Goal: Task Accomplishment & Management: Manage account settings

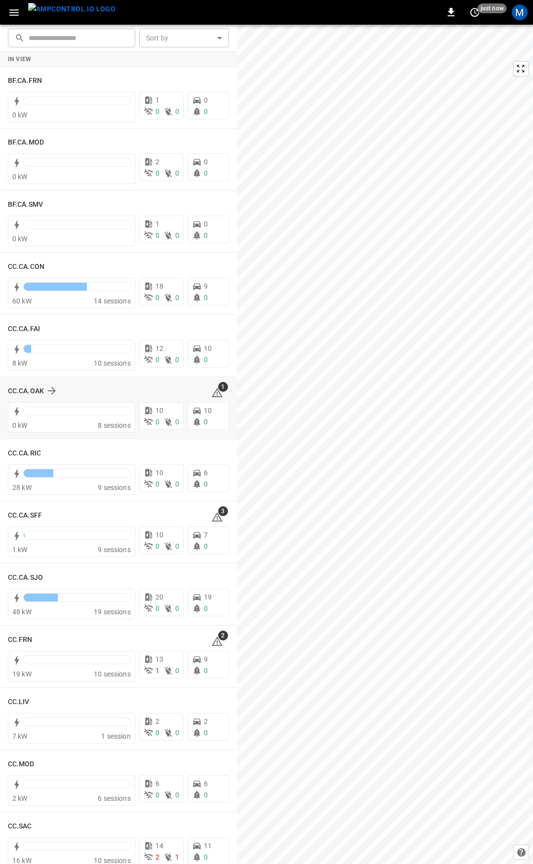
click at [218, 389] on span "1" at bounding box center [223, 387] width 10 height 10
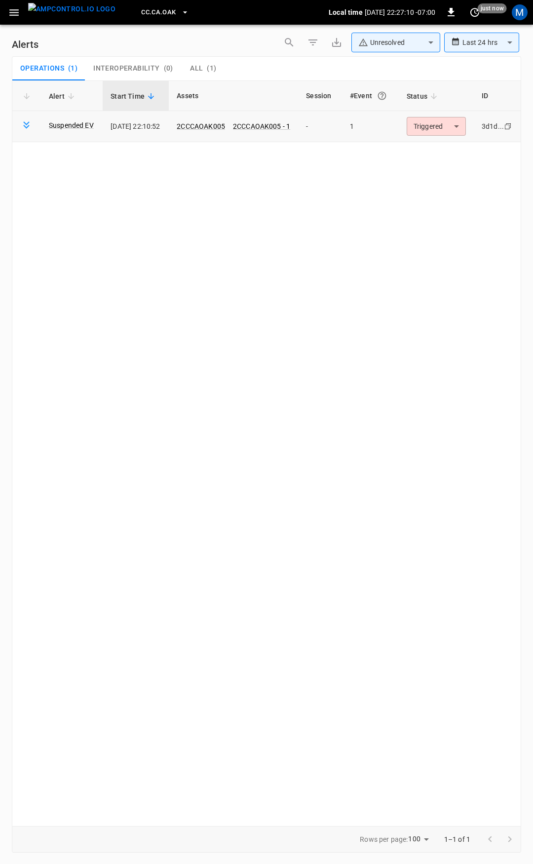
click at [443, 117] on td "Triggered ********* ​" at bounding box center [436, 126] width 75 height 31
click at [447, 125] on body "**********" at bounding box center [266, 430] width 533 height 861
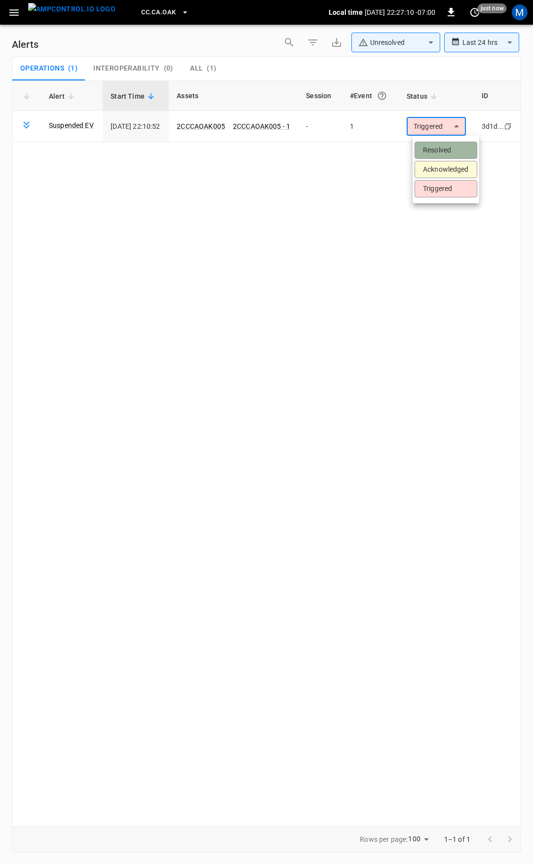
click at [462, 152] on li "Resolved" at bounding box center [445, 150] width 63 height 17
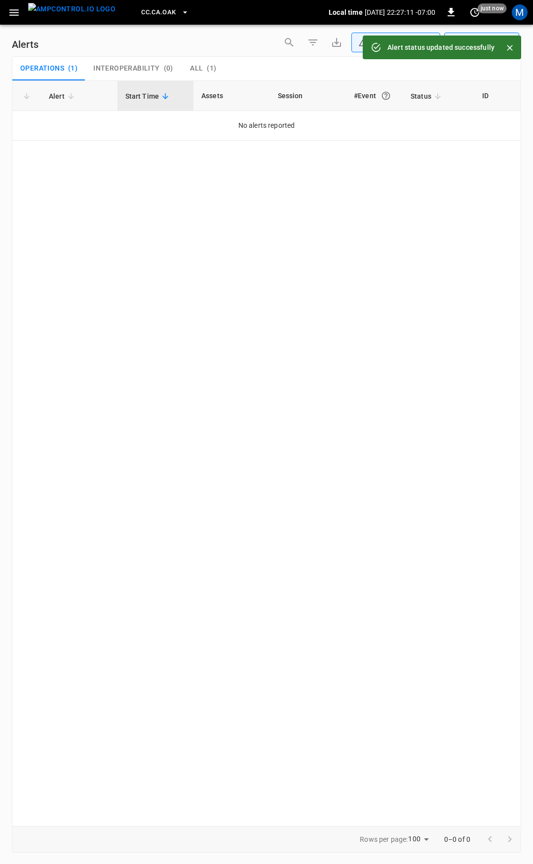
click at [11, 13] on icon "button" at bounding box center [13, 12] width 9 height 6
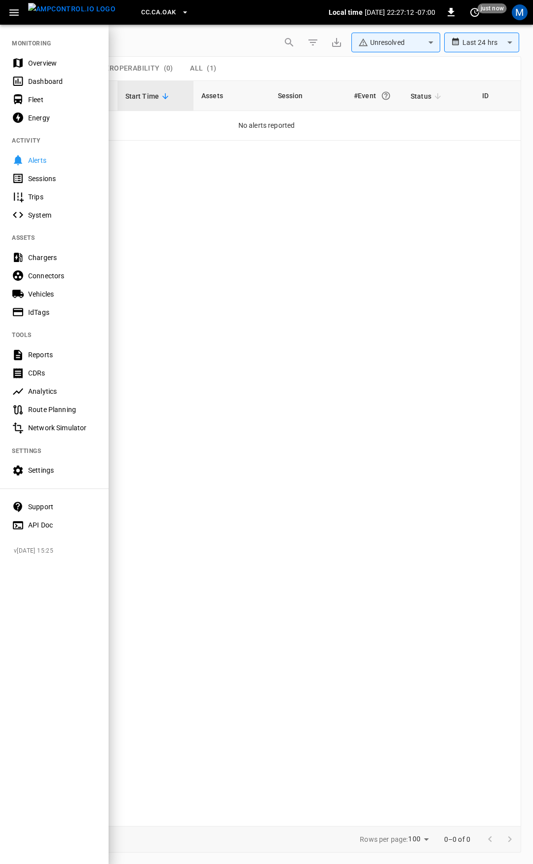
click at [45, 67] on div "Overview" at bounding box center [62, 63] width 69 height 10
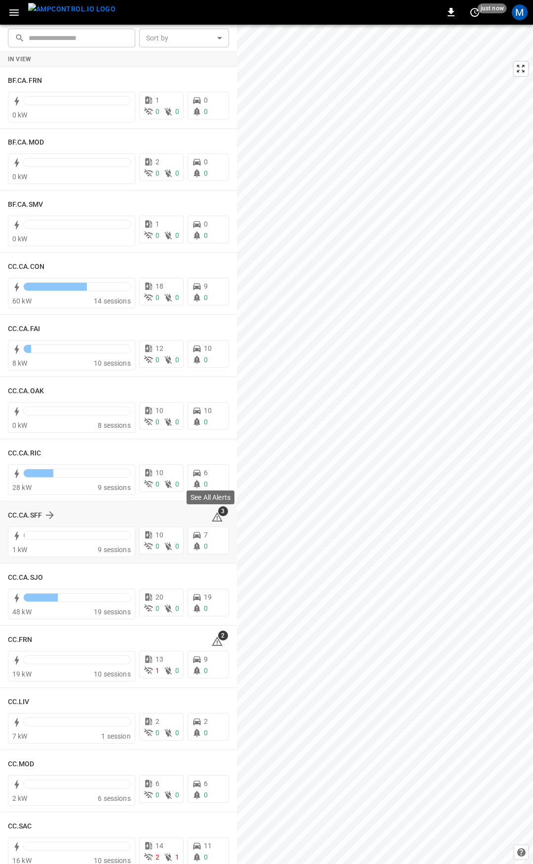
click at [218, 516] on span "3" at bounding box center [223, 511] width 10 height 10
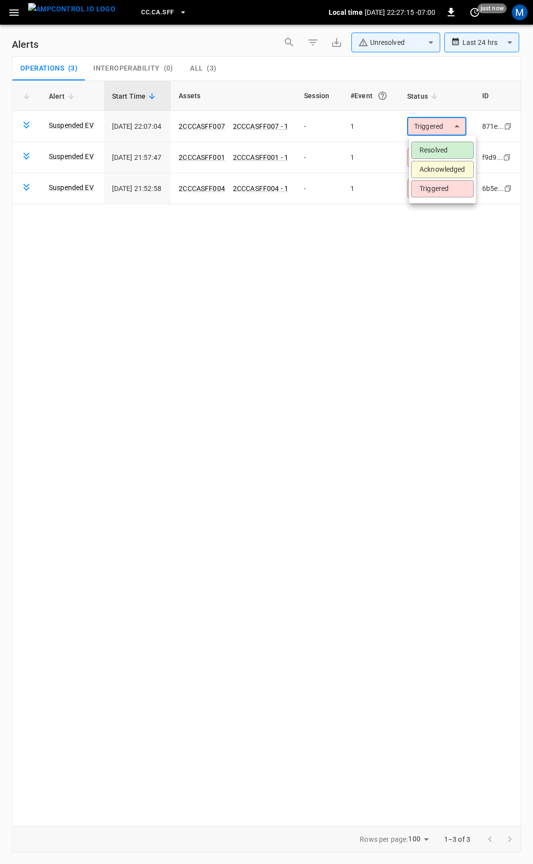
click at [435, 125] on body "**********" at bounding box center [266, 430] width 533 height 861
click at [442, 149] on li "Resolved" at bounding box center [442, 150] width 63 height 17
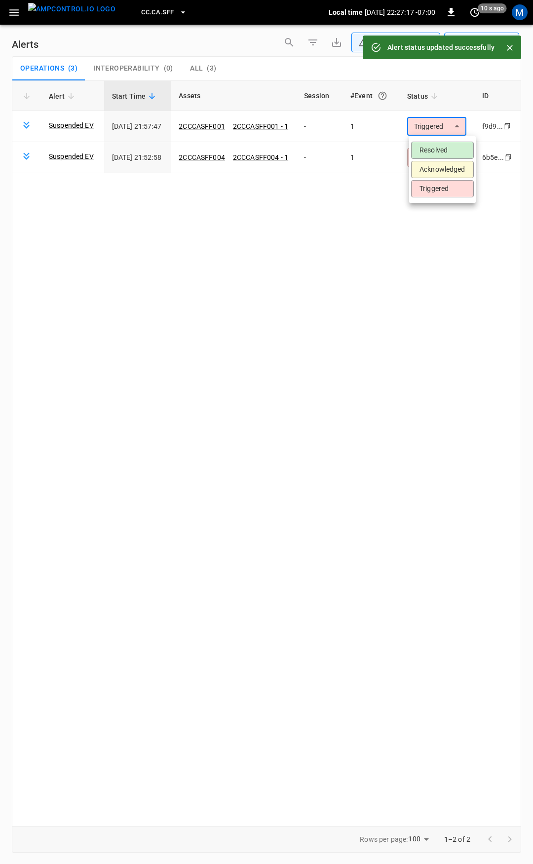
click at [439, 129] on body "**********" at bounding box center [266, 430] width 533 height 861
click at [438, 150] on li "Resolved" at bounding box center [442, 150] width 63 height 17
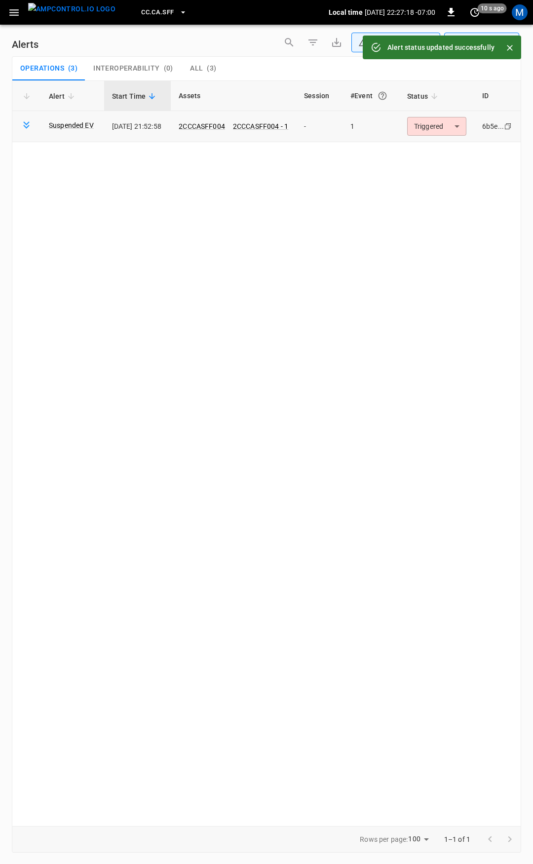
click at [440, 129] on body "**********" at bounding box center [266, 430] width 533 height 861
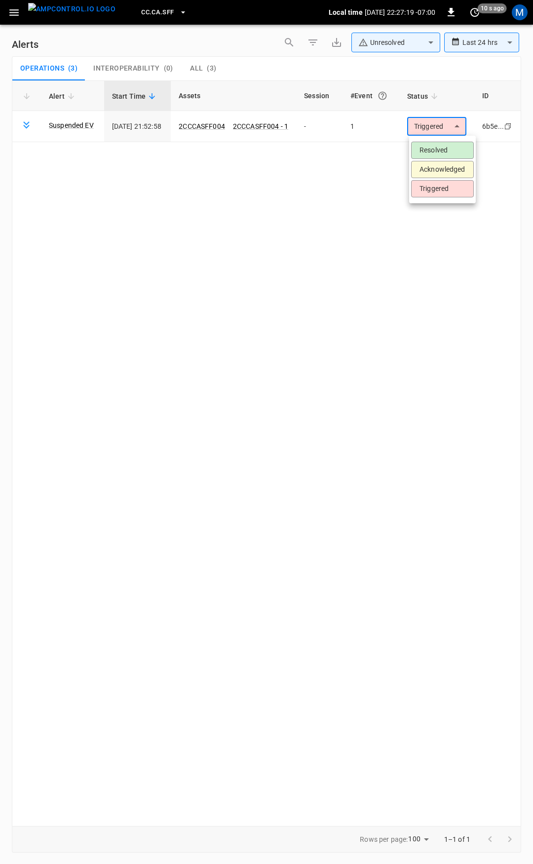
click at [440, 147] on li "Resolved" at bounding box center [442, 150] width 63 height 17
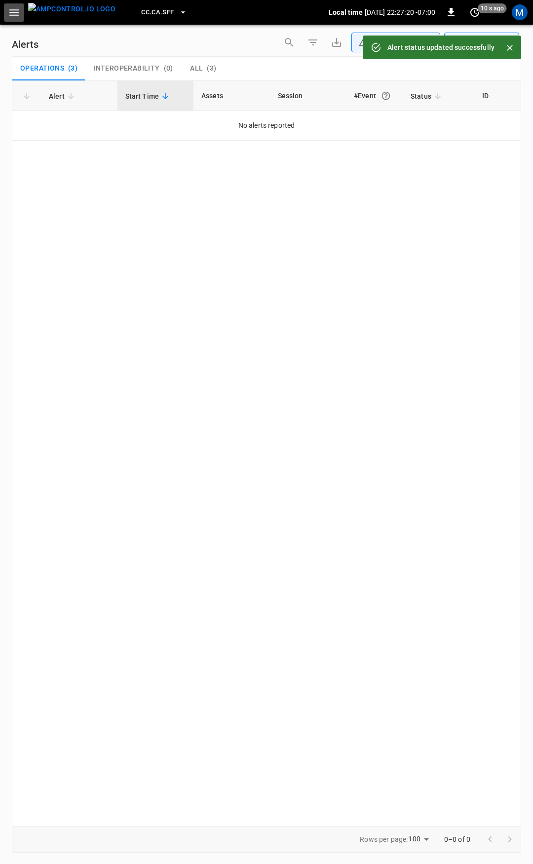
click at [14, 17] on icon "button" at bounding box center [14, 12] width 12 height 12
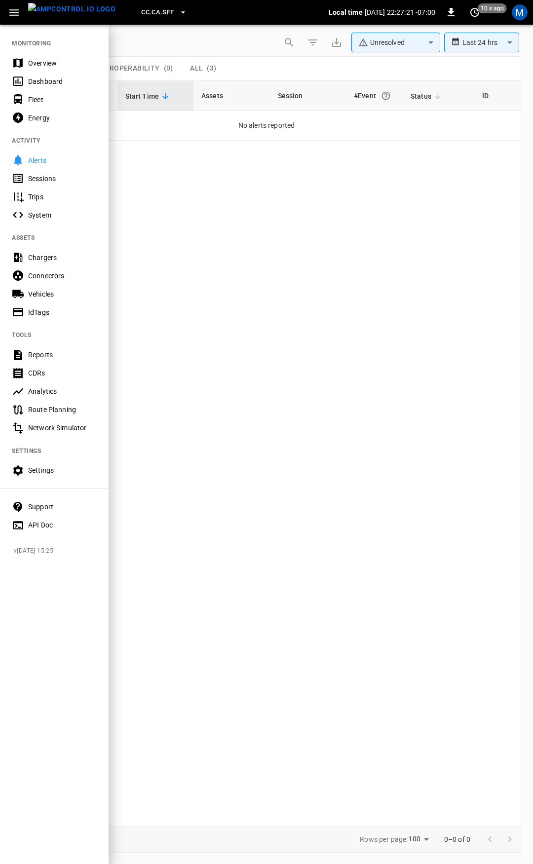
click at [58, 65] on div "Overview" at bounding box center [62, 63] width 69 height 10
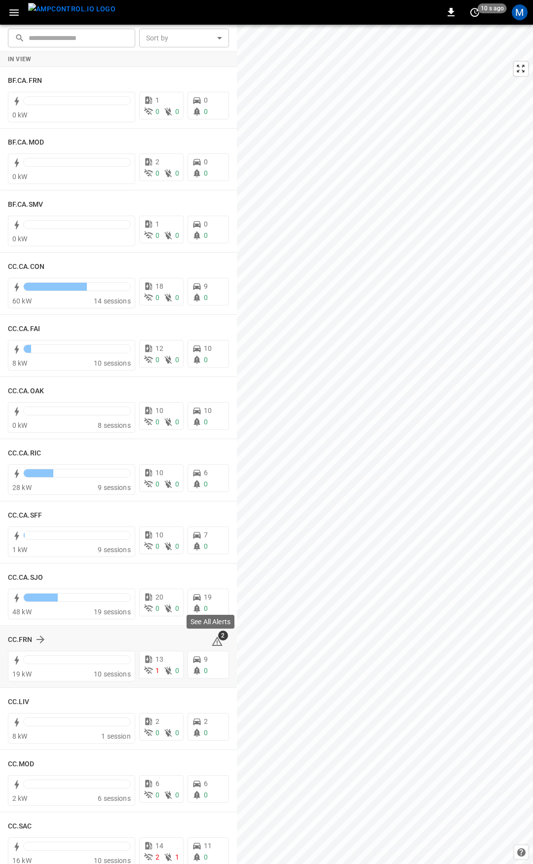
click at [218, 638] on span "2" at bounding box center [223, 636] width 10 height 10
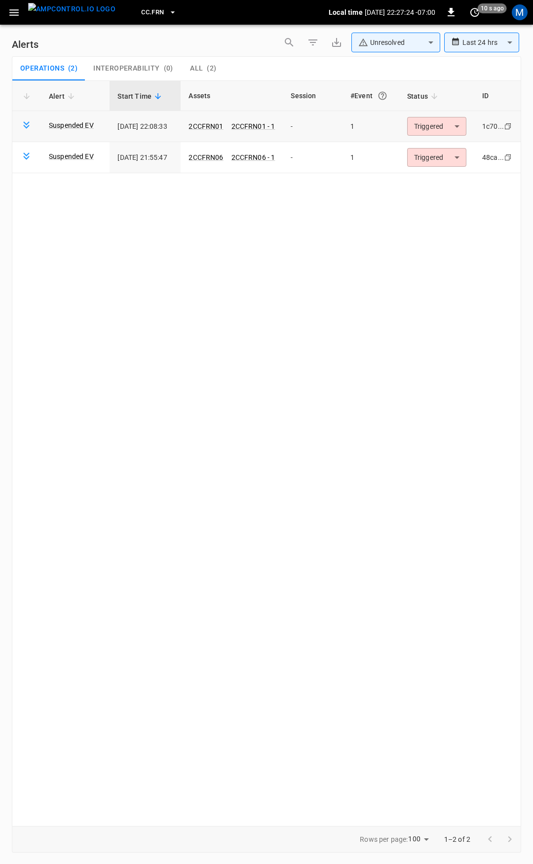
click at [443, 128] on body "**********" at bounding box center [266, 430] width 533 height 861
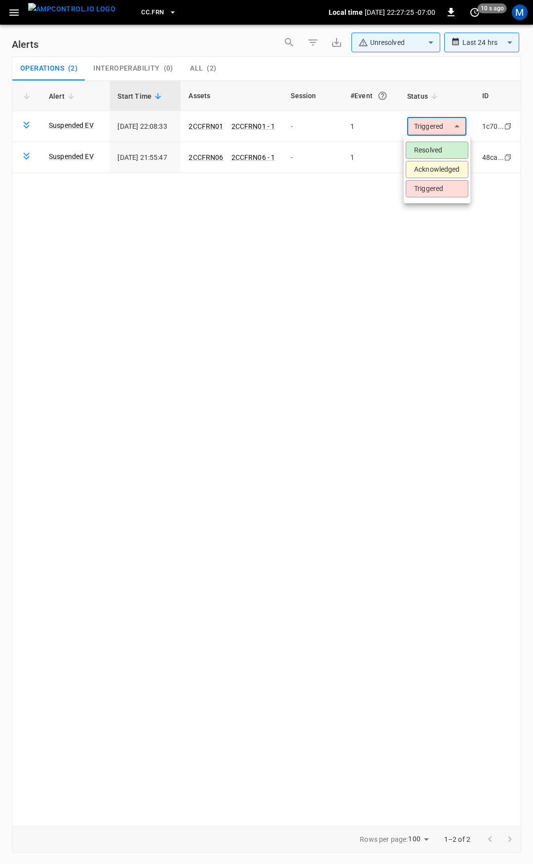
click at [447, 152] on li "Resolved" at bounding box center [437, 150] width 63 height 17
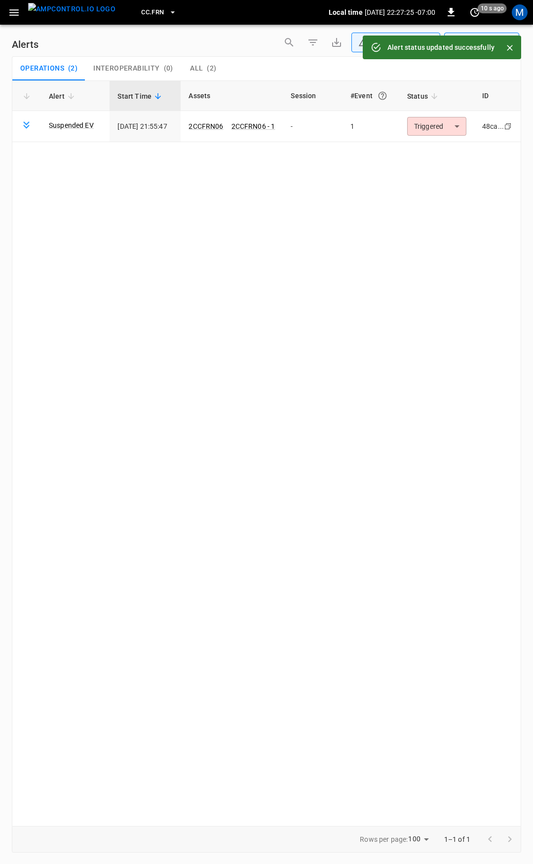
click at [441, 131] on body "**********" at bounding box center [266, 430] width 533 height 861
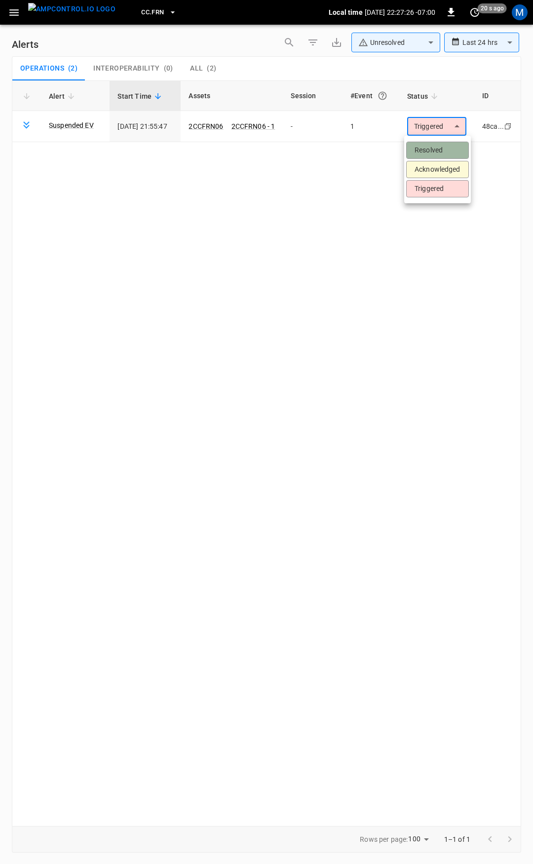
click at [439, 150] on li "Resolved" at bounding box center [437, 150] width 63 height 17
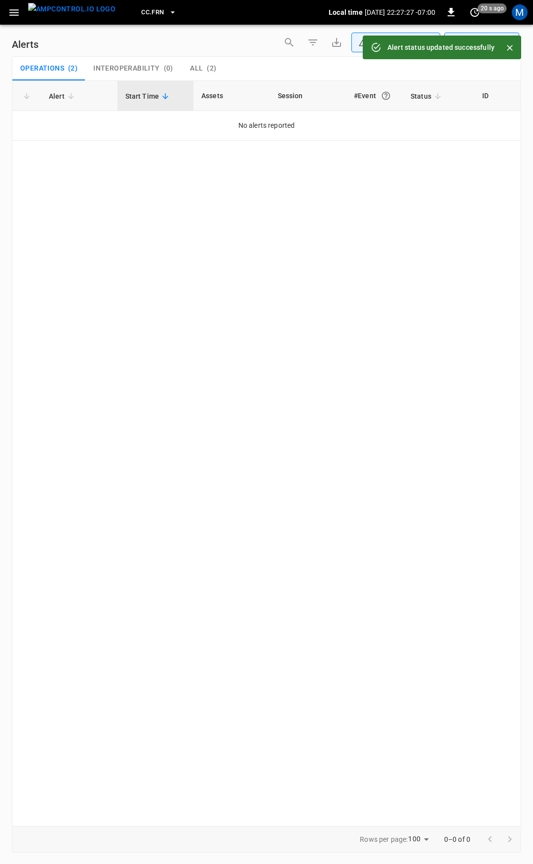
click at [15, 13] on icon "button" at bounding box center [14, 12] width 12 height 12
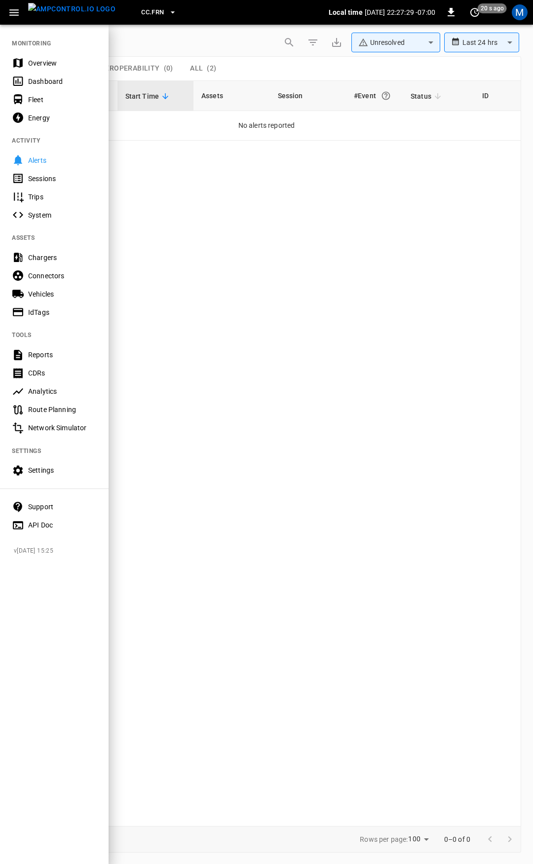
click at [48, 65] on div "Overview" at bounding box center [62, 63] width 69 height 10
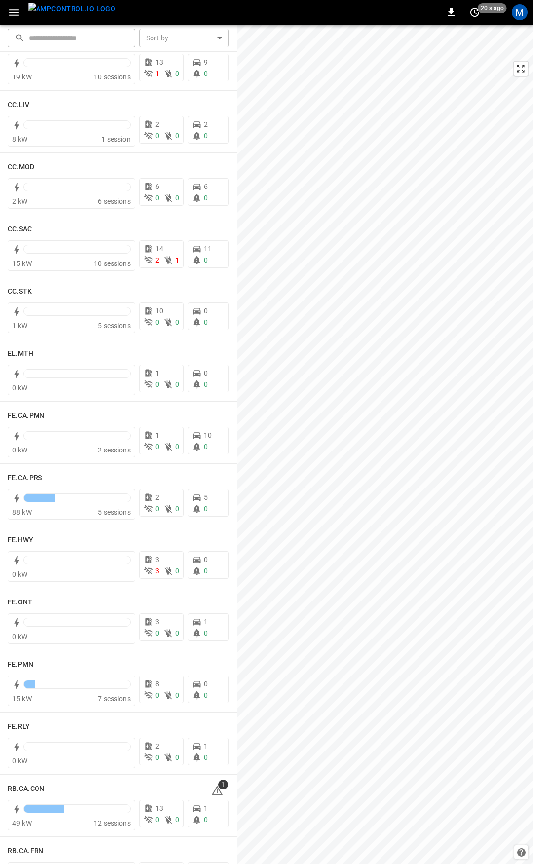
scroll to position [662, 0]
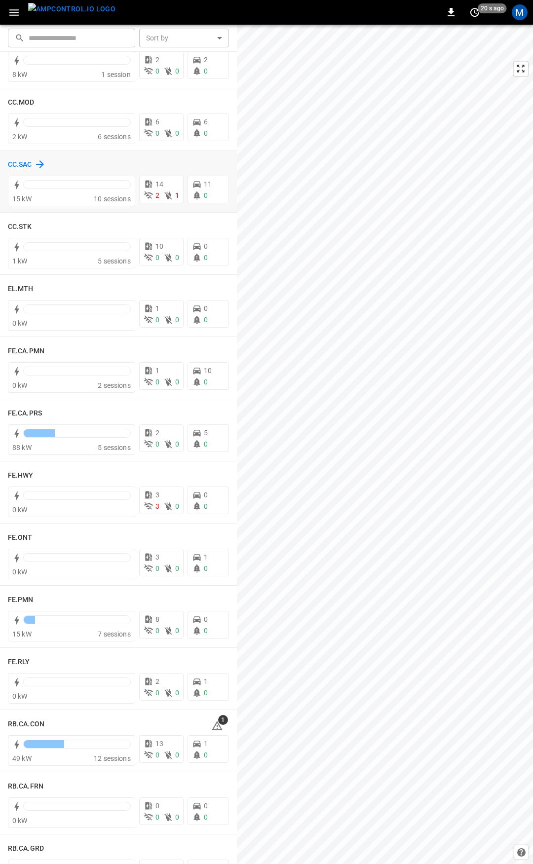
click at [21, 160] on h6 "CC.SAC" at bounding box center [20, 164] width 24 height 11
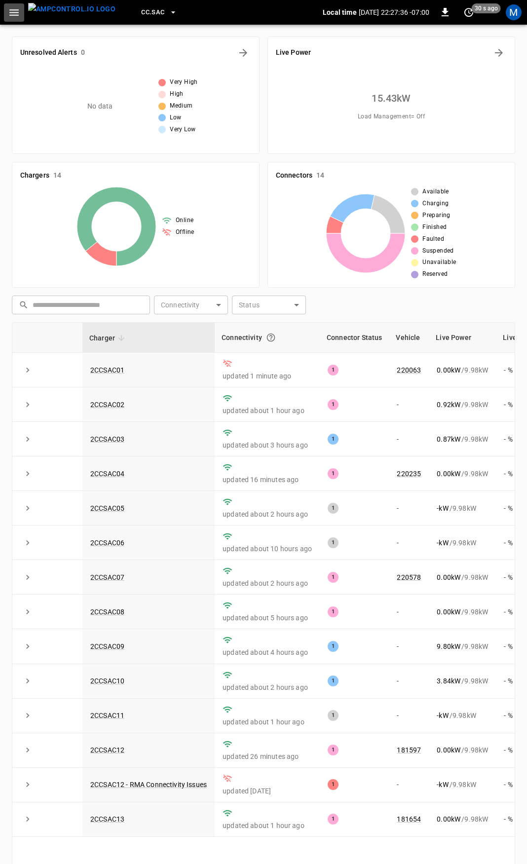
click at [18, 18] on icon "button" at bounding box center [14, 12] width 12 height 12
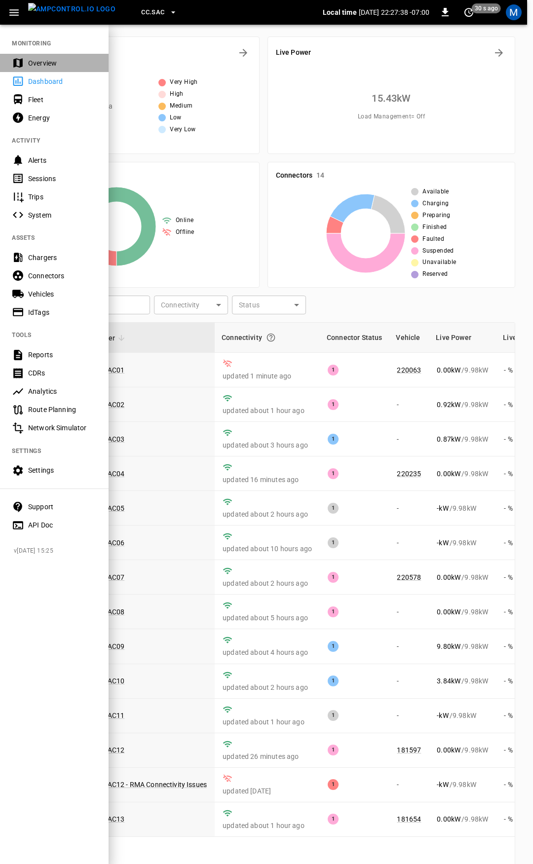
click at [50, 59] on div "Overview" at bounding box center [62, 63] width 69 height 10
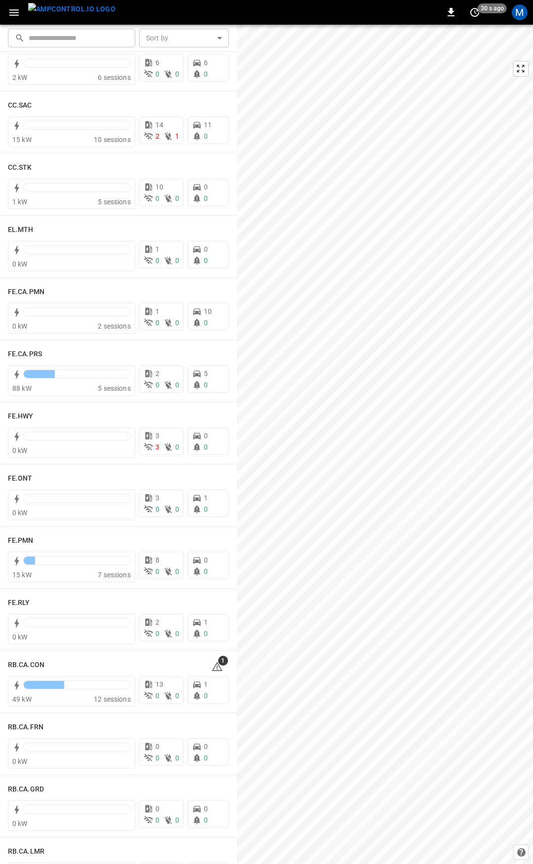
scroll to position [726, 0]
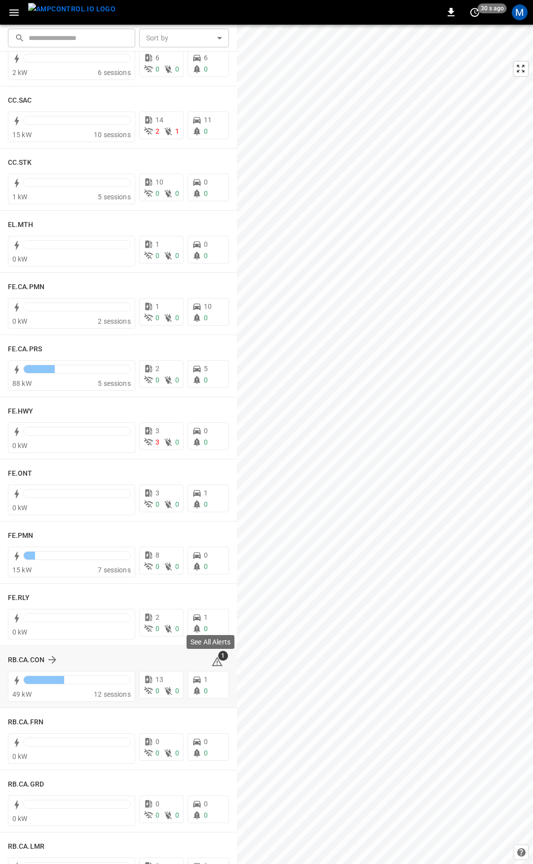
click at [215, 664] on icon at bounding box center [217, 661] width 11 height 9
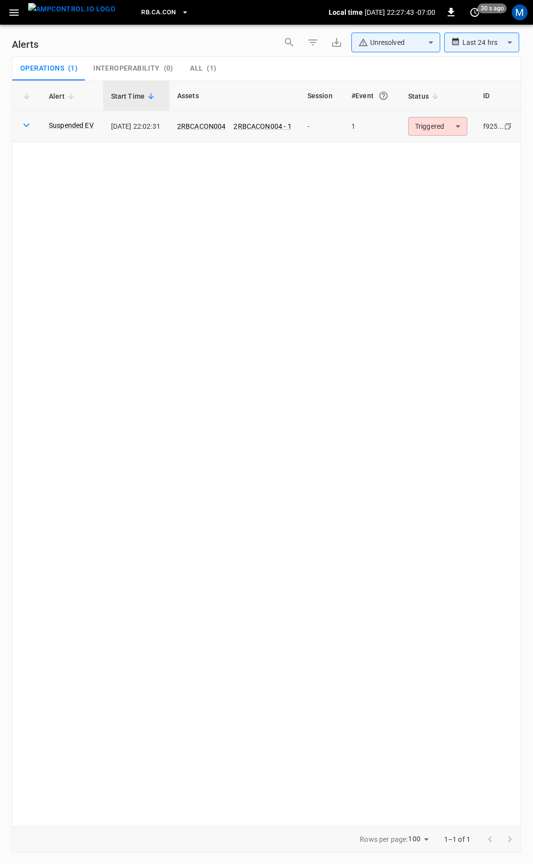
click at [443, 127] on body "**********" at bounding box center [266, 430] width 533 height 861
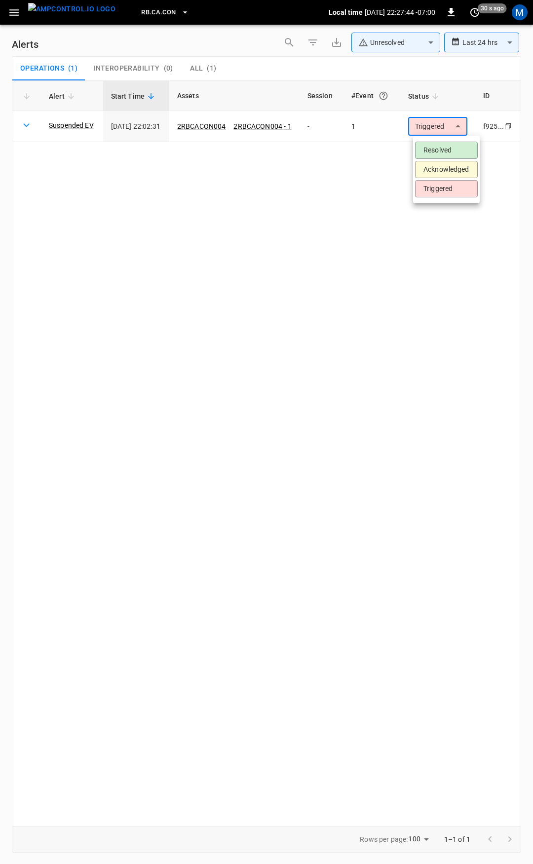
click at [440, 154] on li "Resolved" at bounding box center [446, 150] width 63 height 17
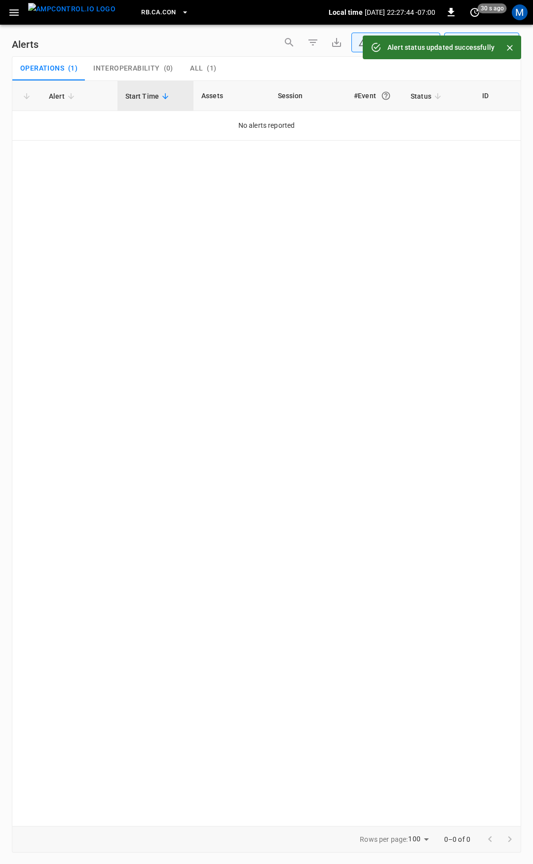
click at [16, 20] on button "button" at bounding box center [14, 12] width 20 height 18
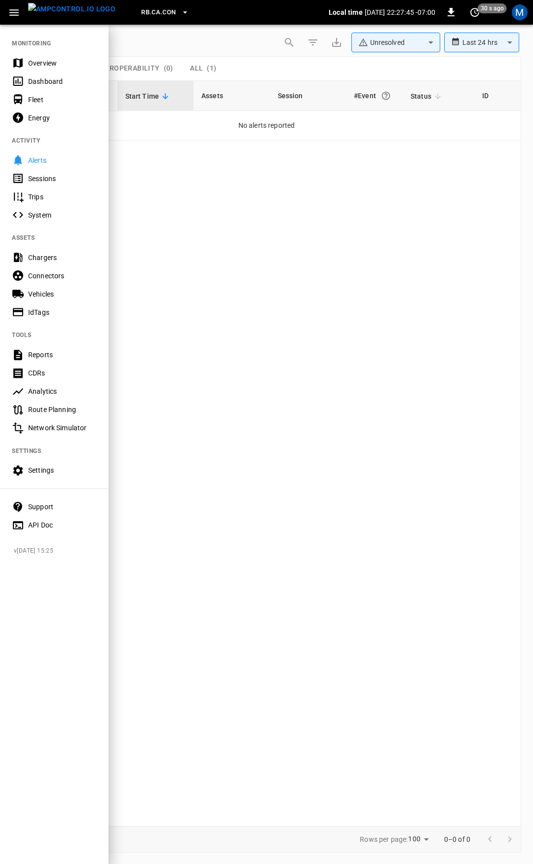
click at [40, 65] on div "Overview" at bounding box center [62, 63] width 69 height 10
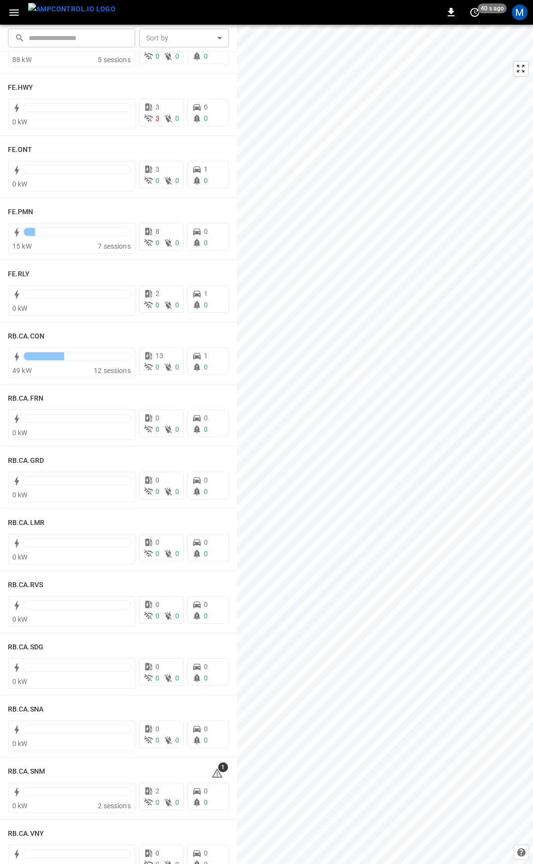
scroll to position [1069, 0]
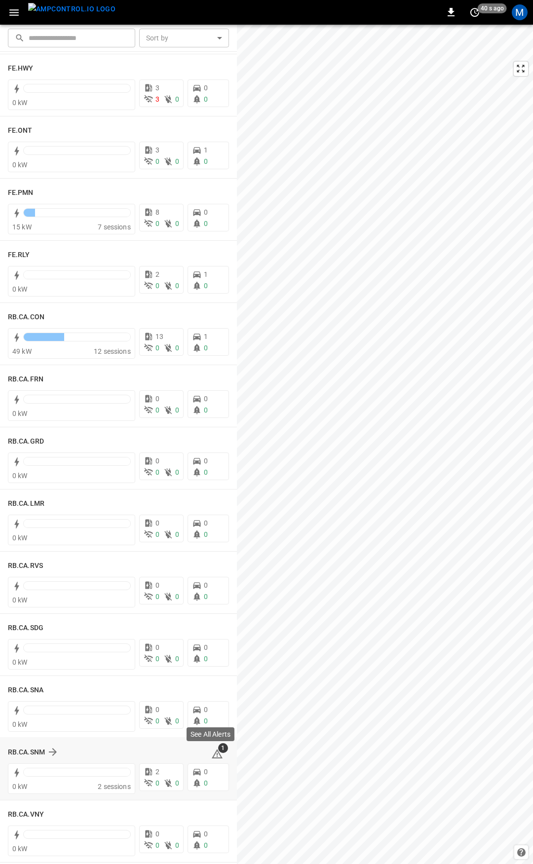
click at [212, 755] on icon at bounding box center [217, 753] width 11 height 9
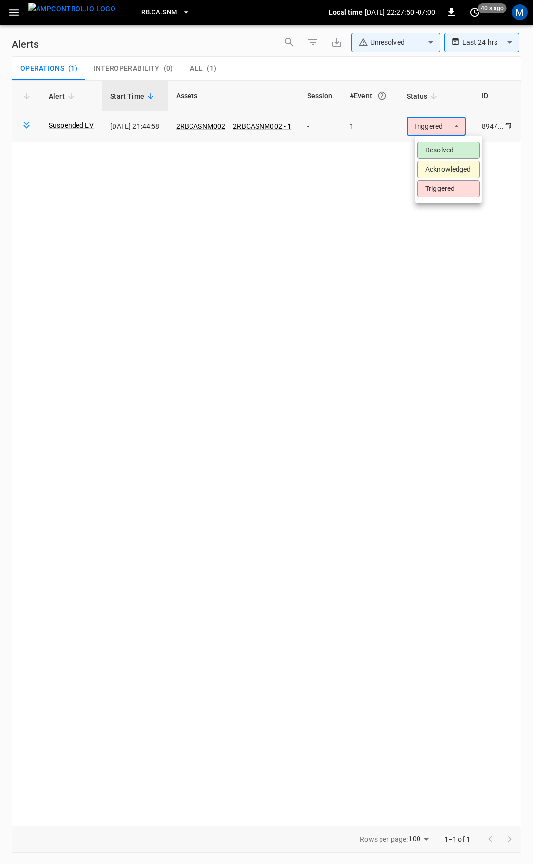
click at [464, 122] on body "**********" at bounding box center [266, 430] width 533 height 861
click at [442, 146] on li "Resolved" at bounding box center [448, 150] width 63 height 17
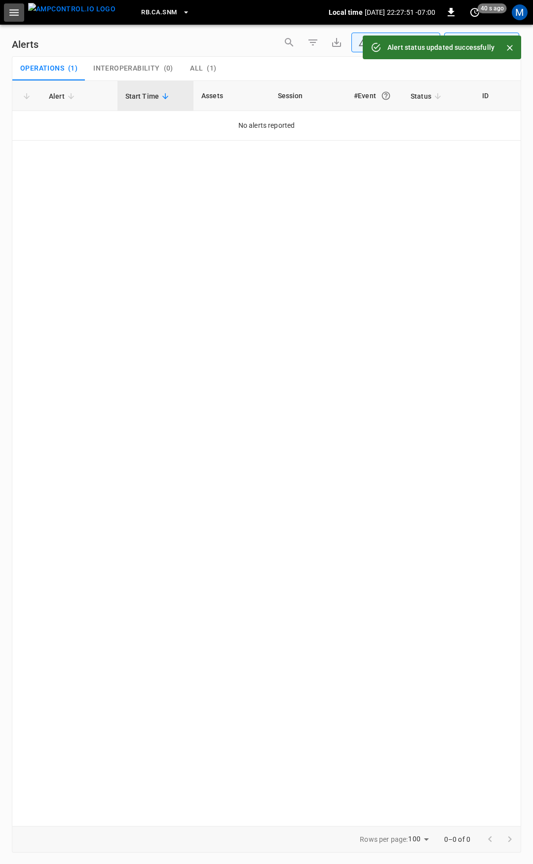
click at [15, 11] on icon "button" at bounding box center [14, 12] width 12 height 12
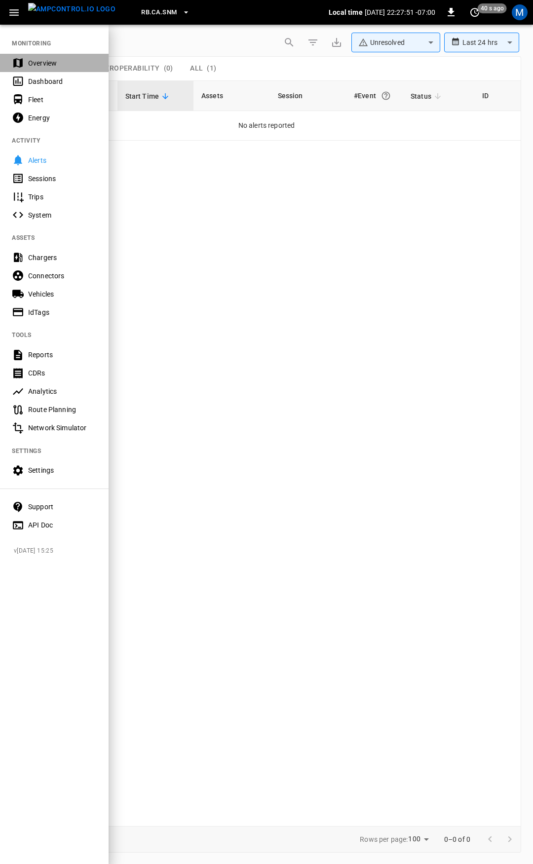
click at [46, 55] on div "Overview" at bounding box center [54, 63] width 109 height 18
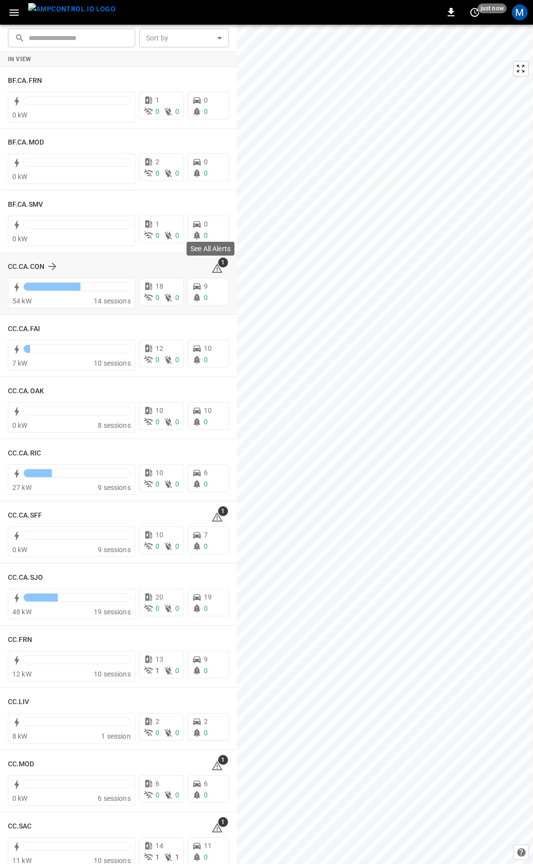
click at [212, 269] on icon at bounding box center [217, 269] width 12 height 12
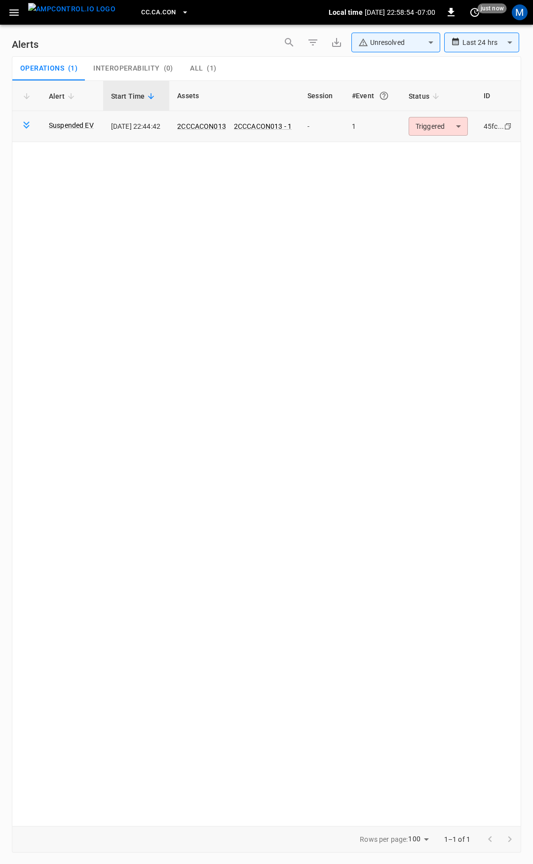
click at [436, 132] on body "**********" at bounding box center [266, 430] width 533 height 861
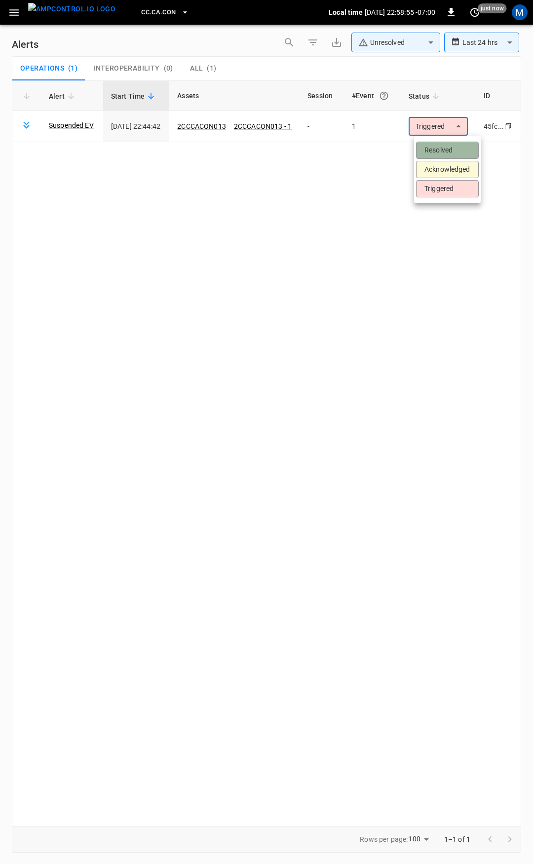
click at [439, 150] on li "Resolved" at bounding box center [447, 150] width 63 height 17
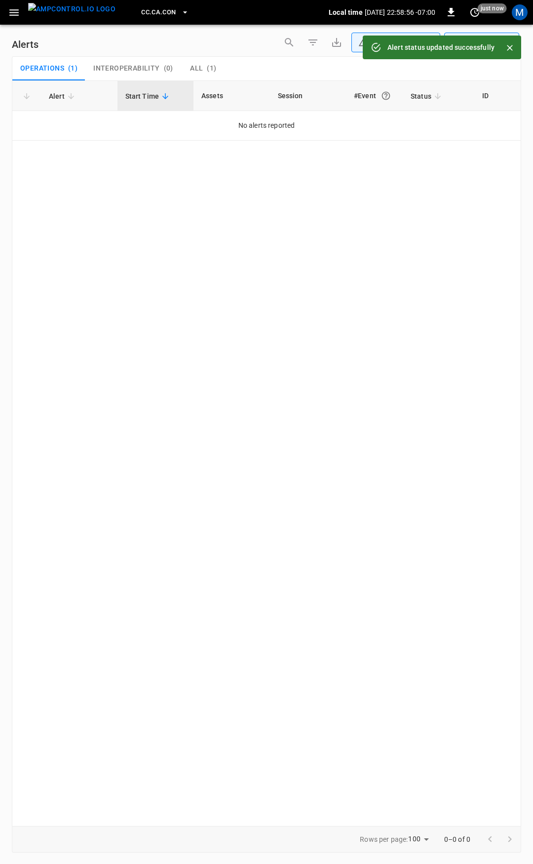
click at [15, 12] on icon "button" at bounding box center [13, 12] width 9 height 6
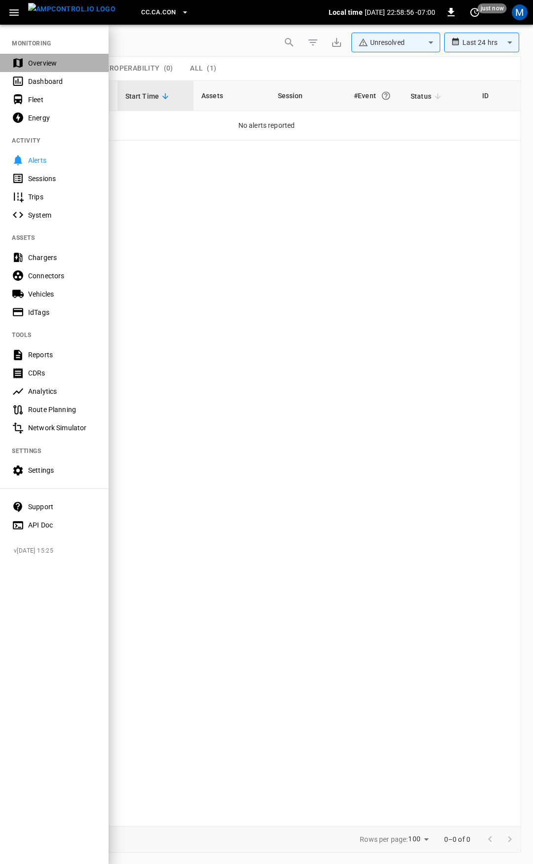
click at [28, 64] on div "Overview" at bounding box center [62, 63] width 69 height 10
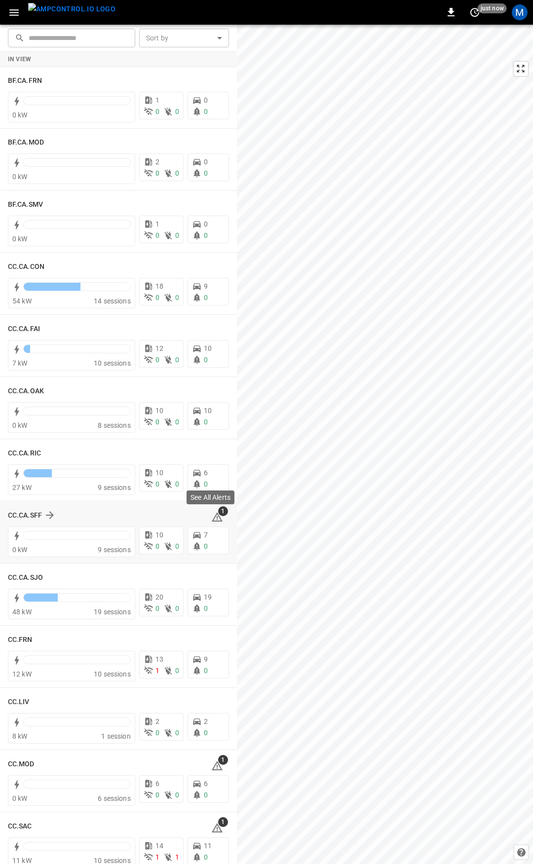
click at [211, 517] on icon at bounding box center [217, 517] width 12 height 12
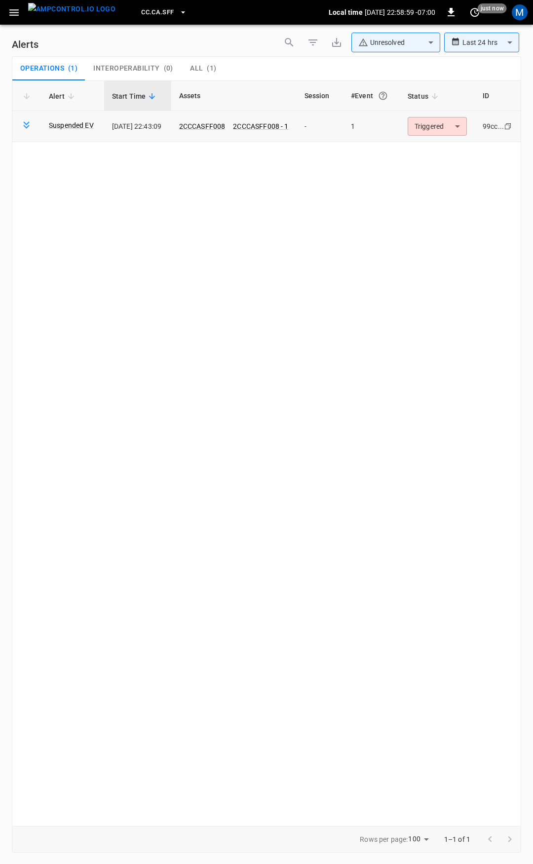
click at [468, 128] on body "**********" at bounding box center [266, 430] width 533 height 861
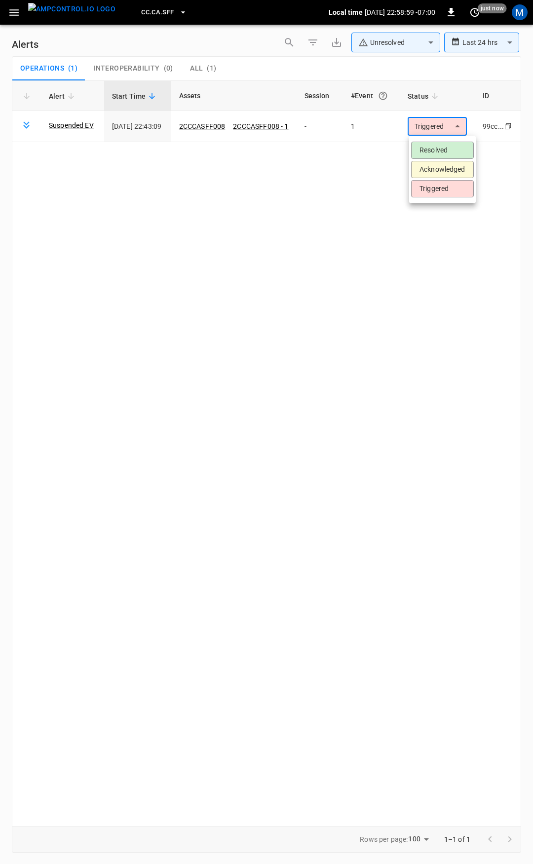
click at [436, 151] on li "Resolved" at bounding box center [442, 150] width 63 height 17
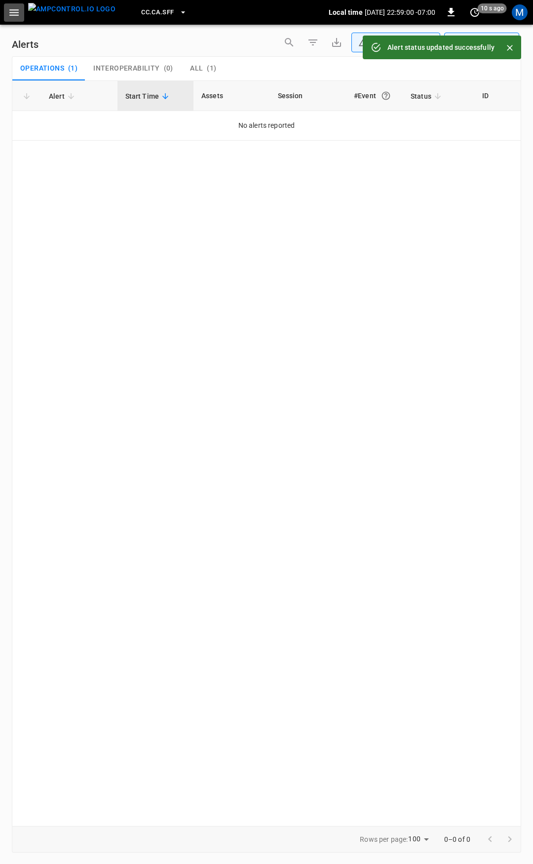
click at [11, 11] on icon "button" at bounding box center [14, 12] width 12 height 12
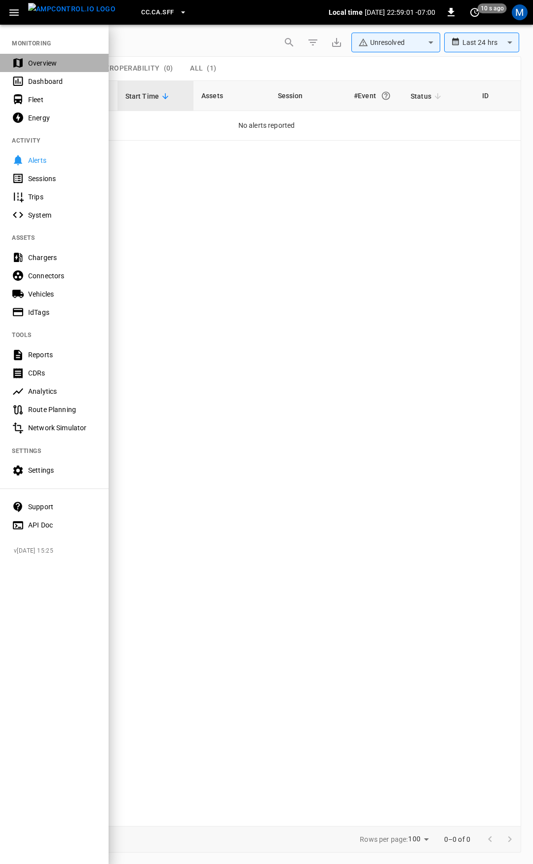
drag, startPoint x: 27, startPoint y: 59, endPoint x: 152, endPoint y: 232, distance: 213.5
click at [28, 59] on div "Overview" at bounding box center [54, 63] width 109 height 18
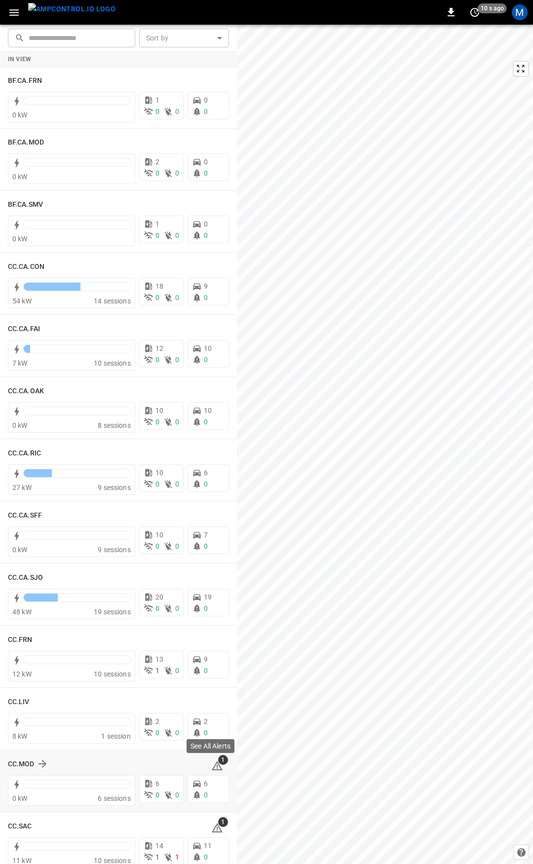
click at [218, 762] on span "1" at bounding box center [223, 760] width 10 height 10
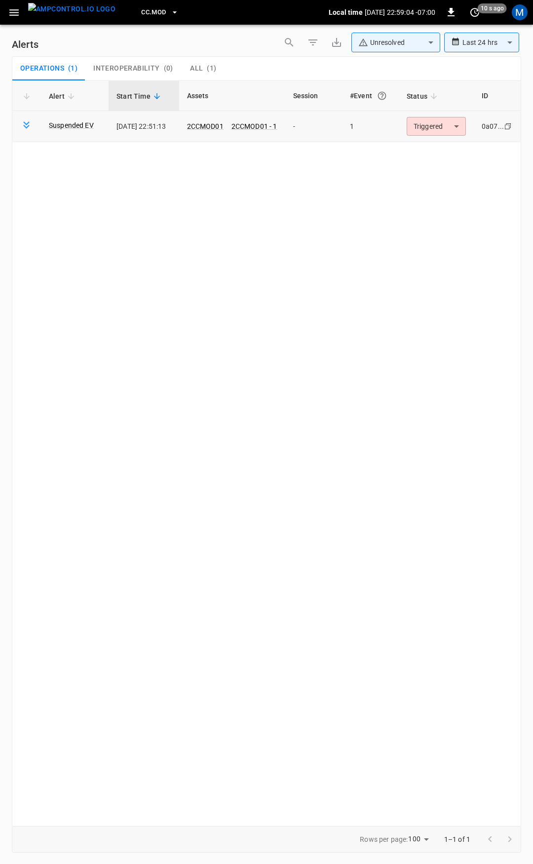
click at [437, 133] on body "**********" at bounding box center [266, 430] width 533 height 861
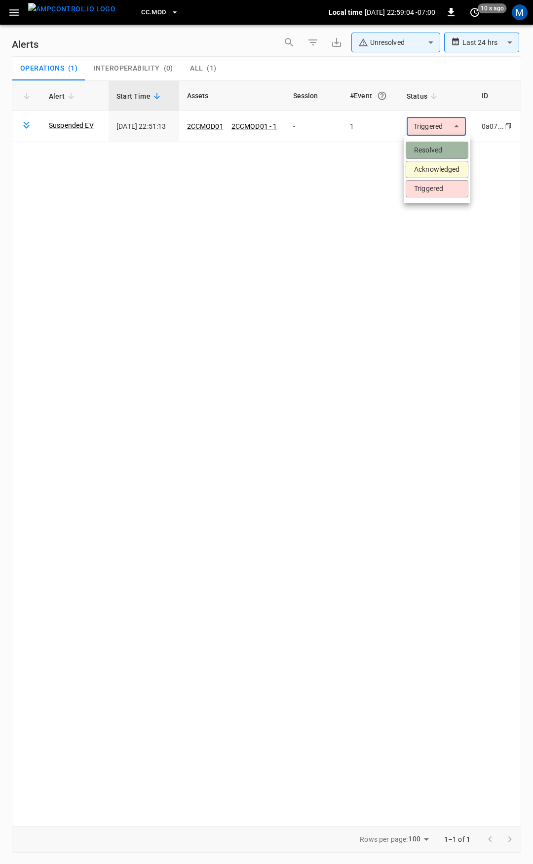
click at [433, 156] on li "Resolved" at bounding box center [437, 150] width 63 height 17
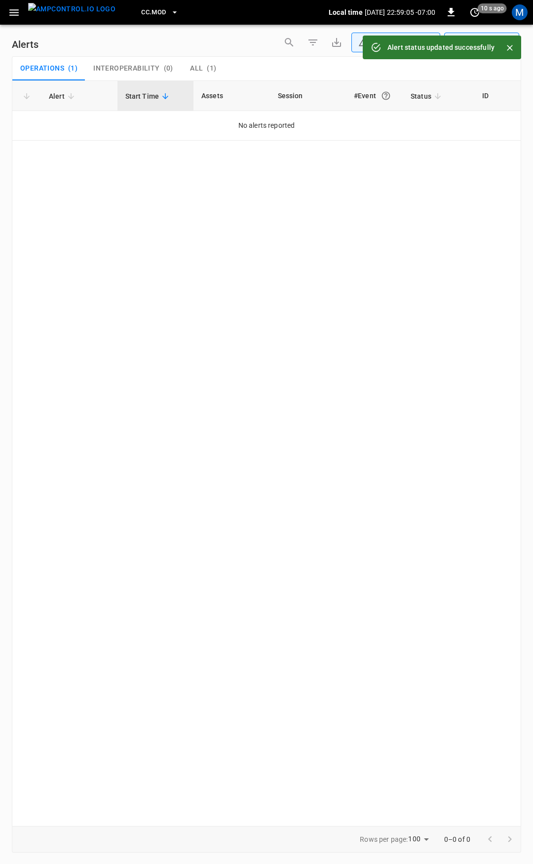
click at [15, 9] on icon "button" at bounding box center [13, 12] width 9 height 6
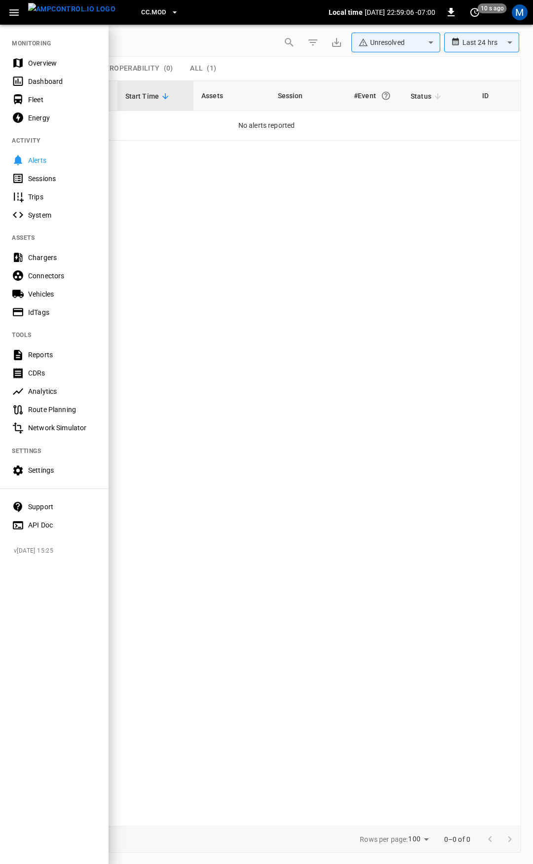
click at [40, 58] on div "Overview" at bounding box center [62, 63] width 69 height 10
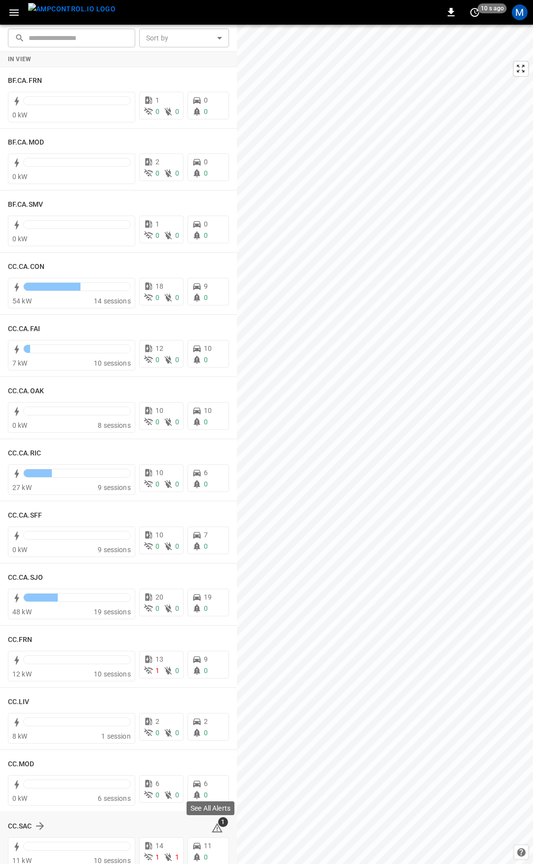
click at [218, 826] on span "1" at bounding box center [223, 822] width 10 height 10
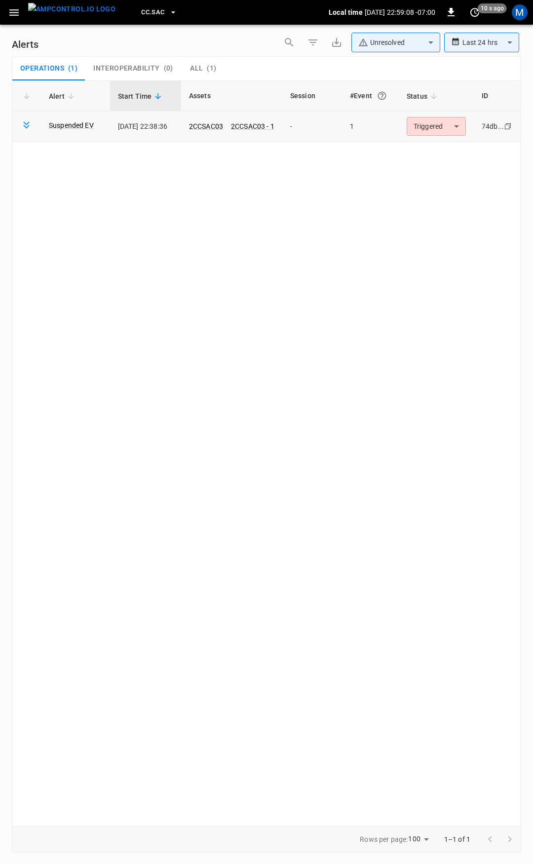
click at [444, 130] on body "**********" at bounding box center [266, 430] width 533 height 861
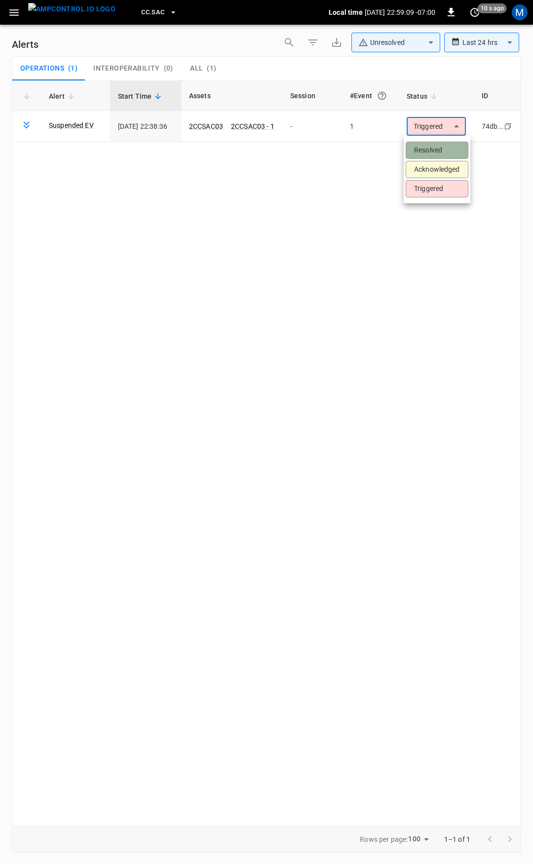
drag, startPoint x: 438, startPoint y: 149, endPoint x: 80, endPoint y: 27, distance: 378.2
click at [437, 148] on li "Resolved" at bounding box center [437, 150] width 63 height 17
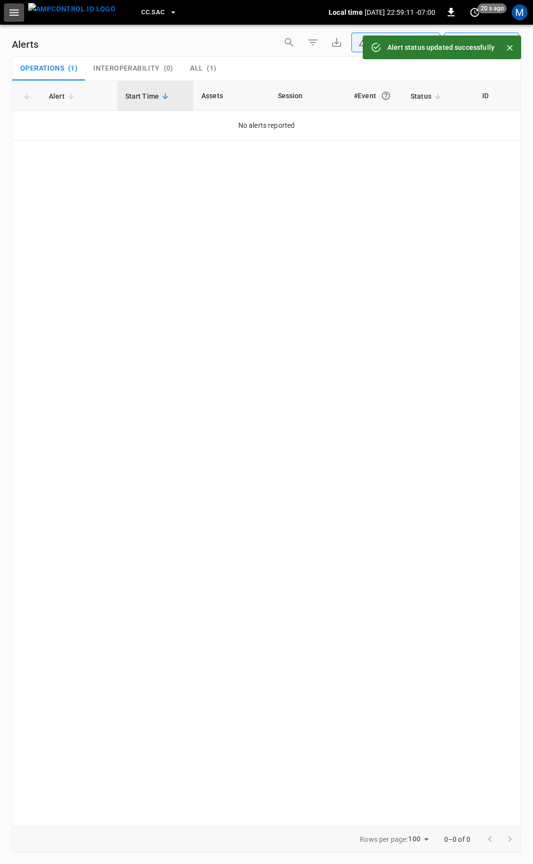
click at [13, 18] on icon "button" at bounding box center [14, 12] width 12 height 12
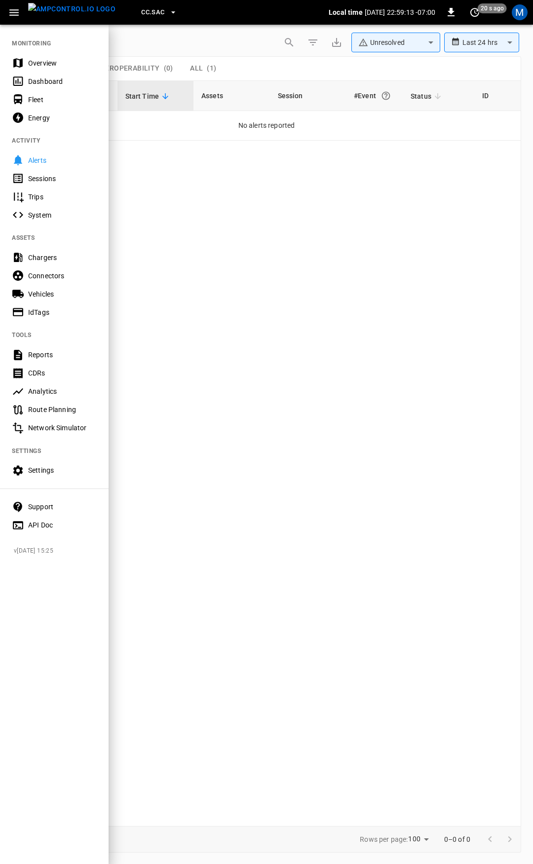
click at [41, 62] on div "Overview" at bounding box center [62, 63] width 69 height 10
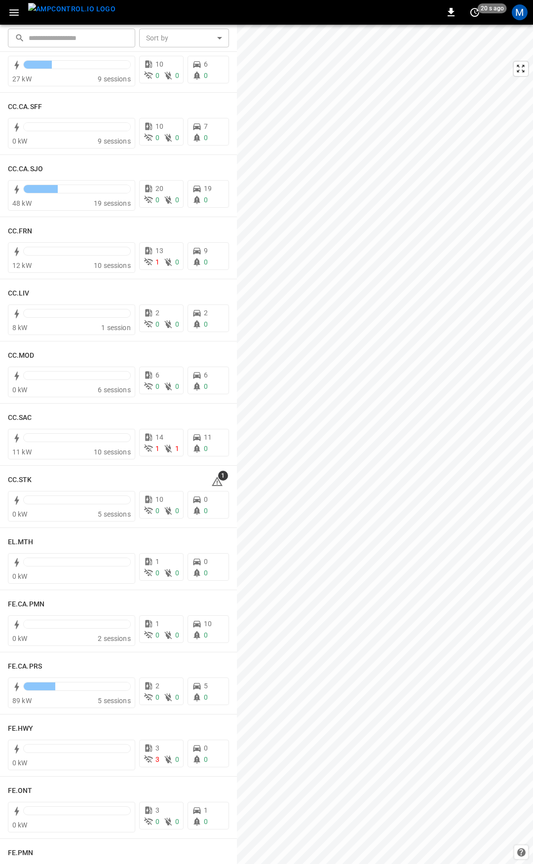
scroll to position [545, 0]
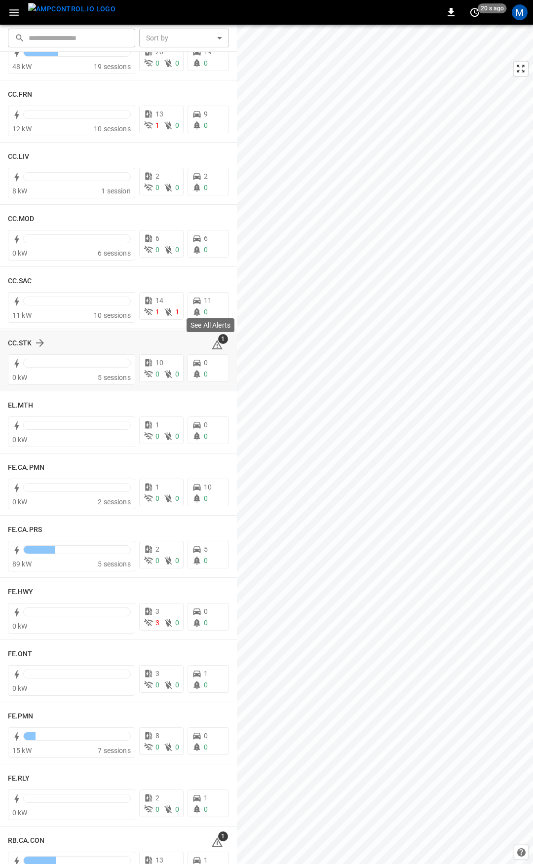
click at [211, 345] on icon at bounding box center [217, 345] width 12 height 12
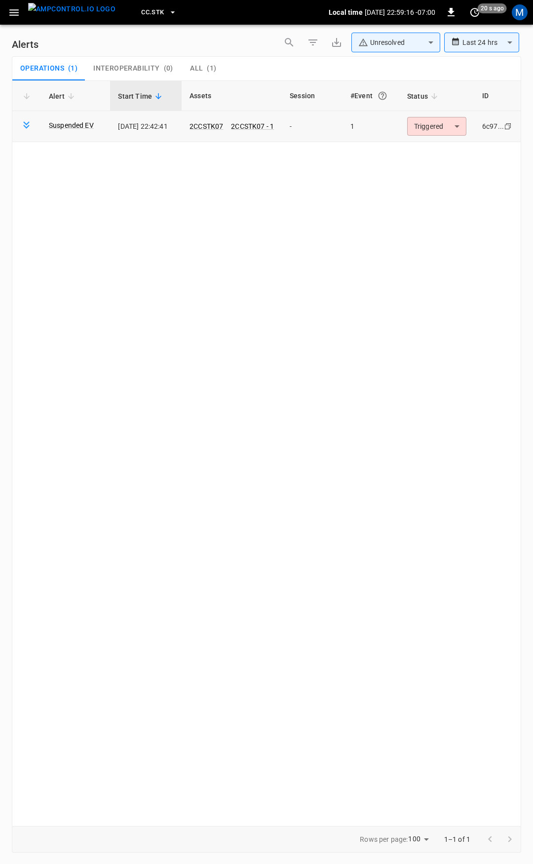
click at [430, 126] on body "**********" at bounding box center [266, 430] width 533 height 861
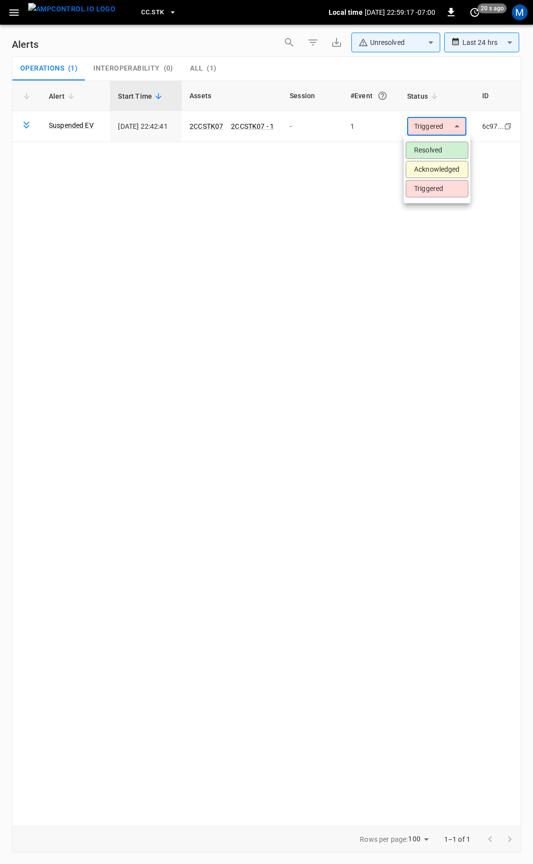
click at [424, 151] on li "Resolved" at bounding box center [437, 150] width 63 height 17
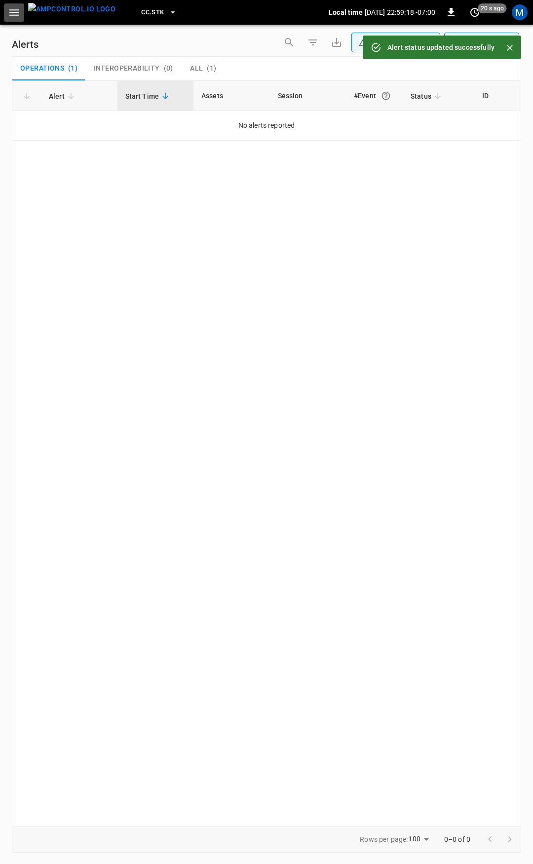
click at [15, 12] on icon "button" at bounding box center [13, 12] width 9 height 6
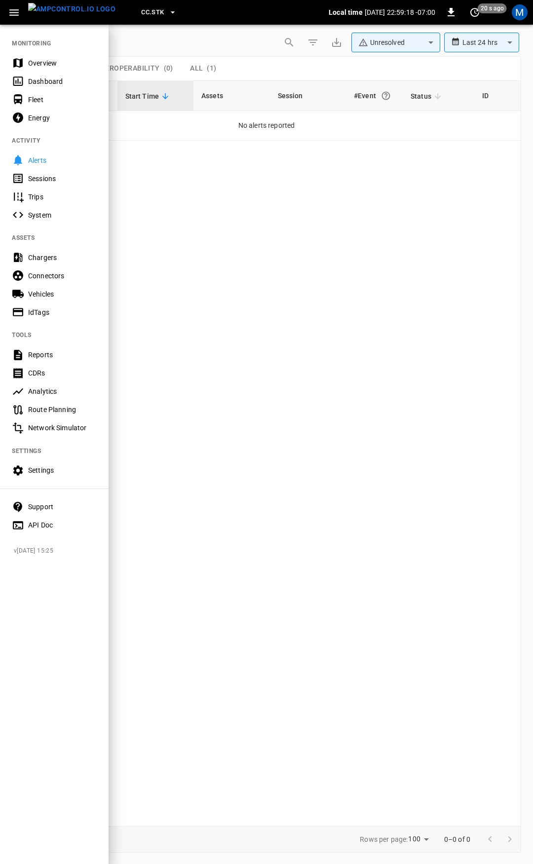
click at [45, 67] on div "Overview" at bounding box center [62, 63] width 69 height 10
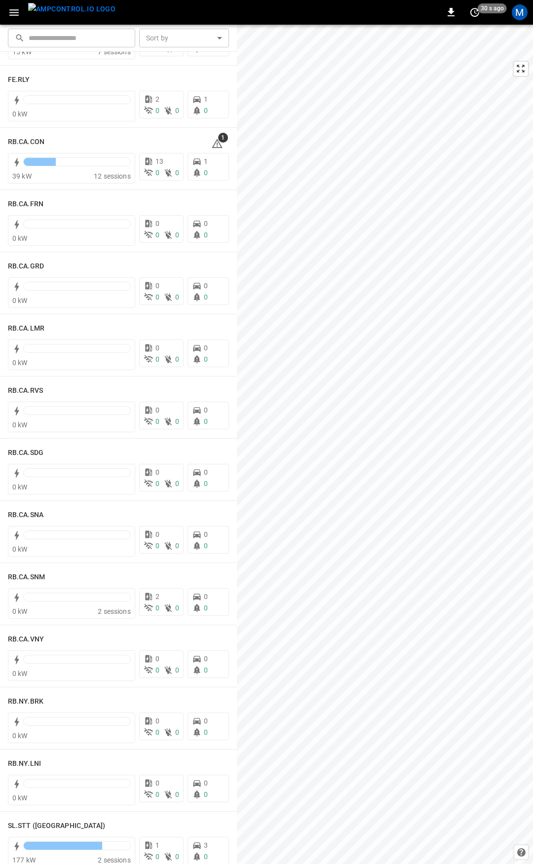
scroll to position [1120, 0]
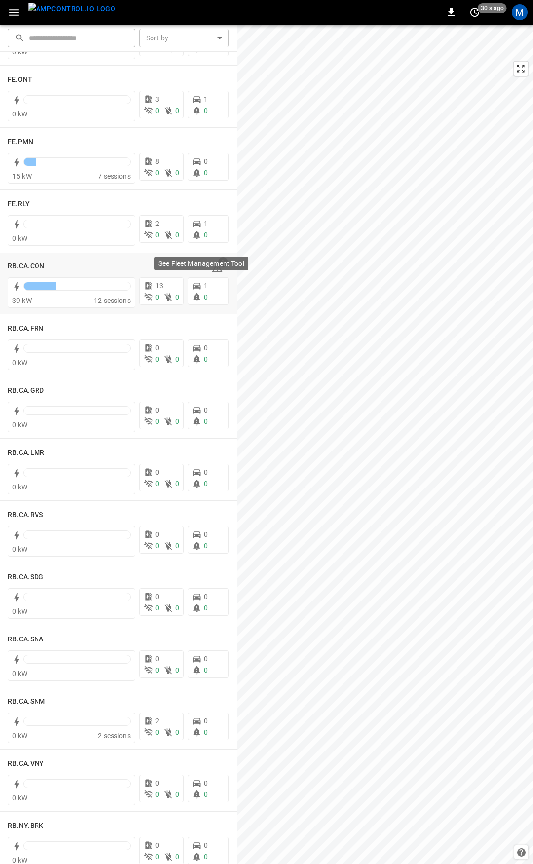
drag, startPoint x: 220, startPoint y: 277, endPoint x: 212, endPoint y: 264, distance: 15.7
click at [212, 263] on p "See Fleet Management Tool" at bounding box center [201, 264] width 86 height 10
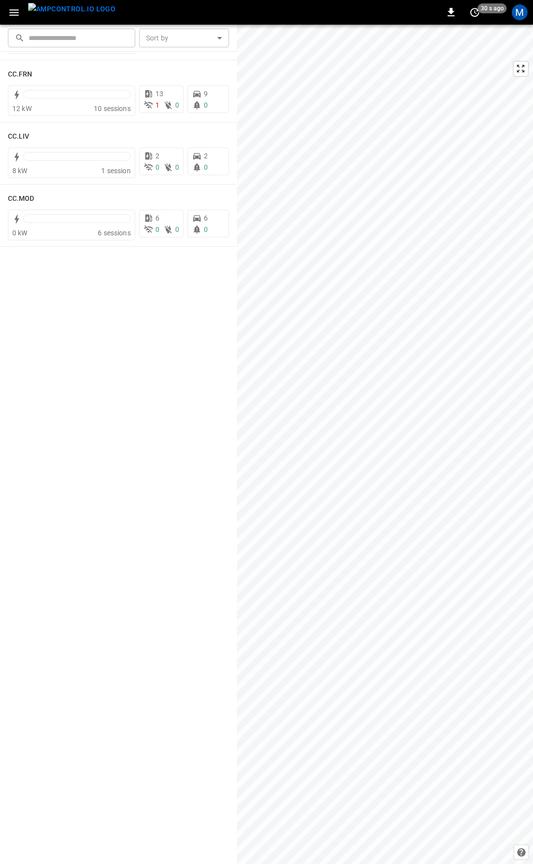
scroll to position [0, 0]
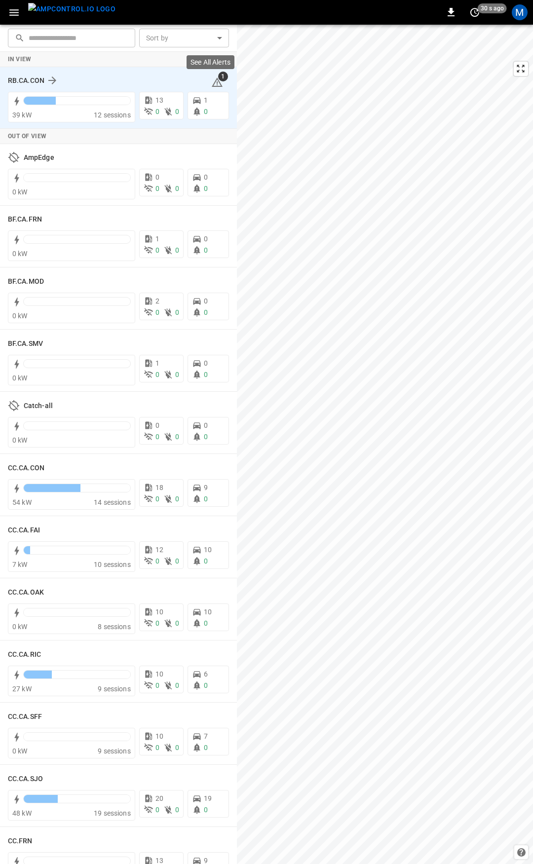
click at [211, 84] on icon at bounding box center [217, 82] width 12 height 12
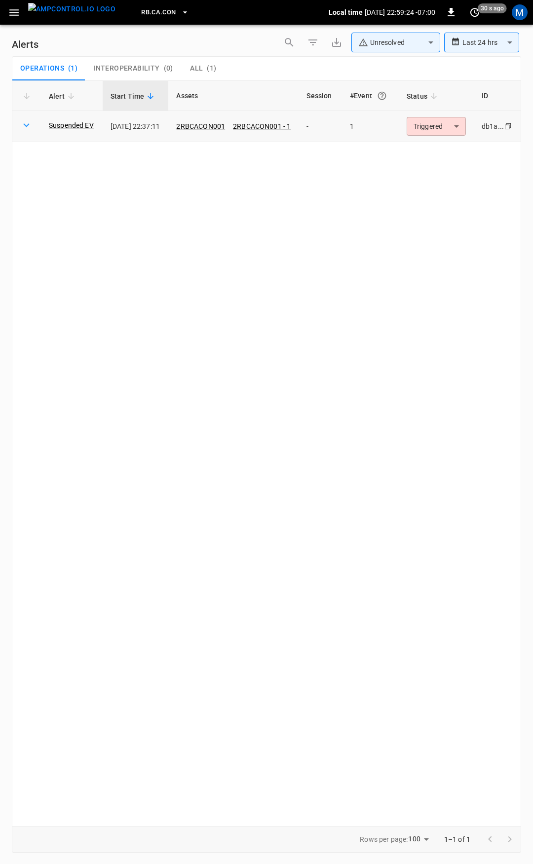
click at [452, 119] on body "**********" at bounding box center [266, 430] width 533 height 861
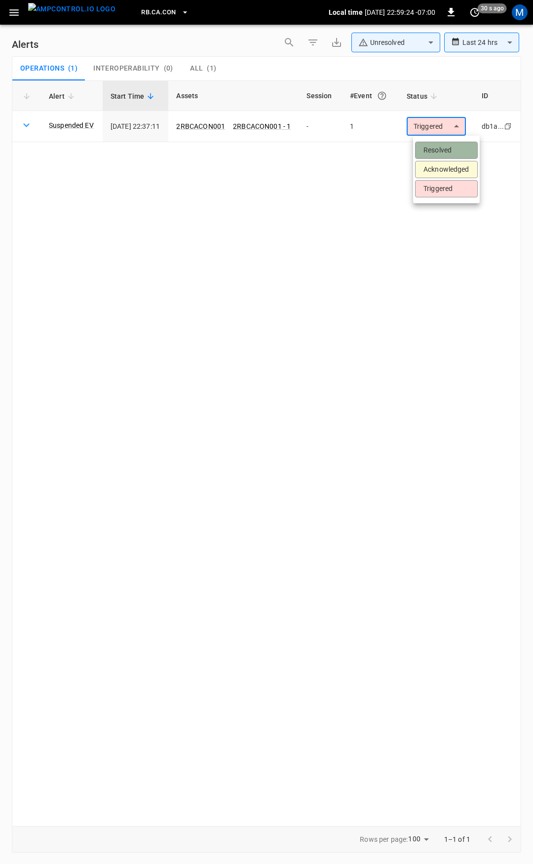
drag, startPoint x: 438, startPoint y: 146, endPoint x: 132, endPoint y: 73, distance: 314.0
click at [437, 146] on li "Resolved" at bounding box center [446, 150] width 63 height 17
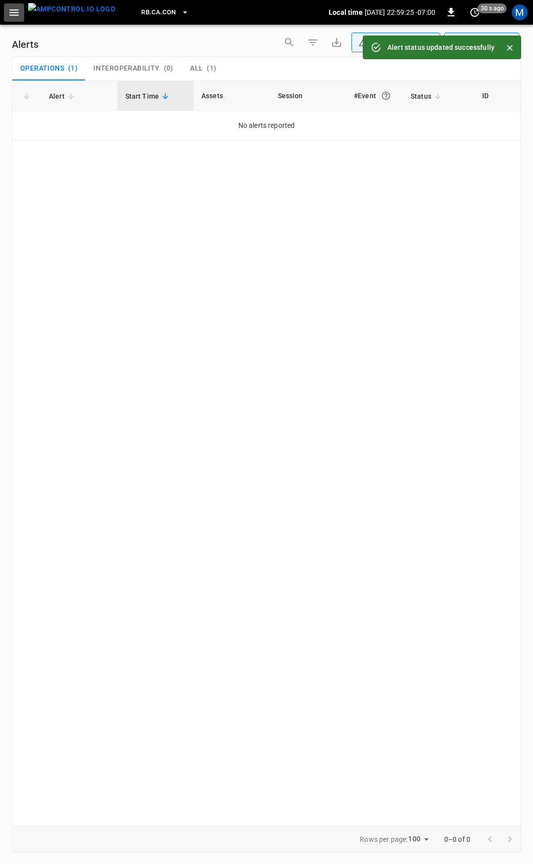
click at [19, 10] on icon "button" at bounding box center [14, 12] width 12 height 12
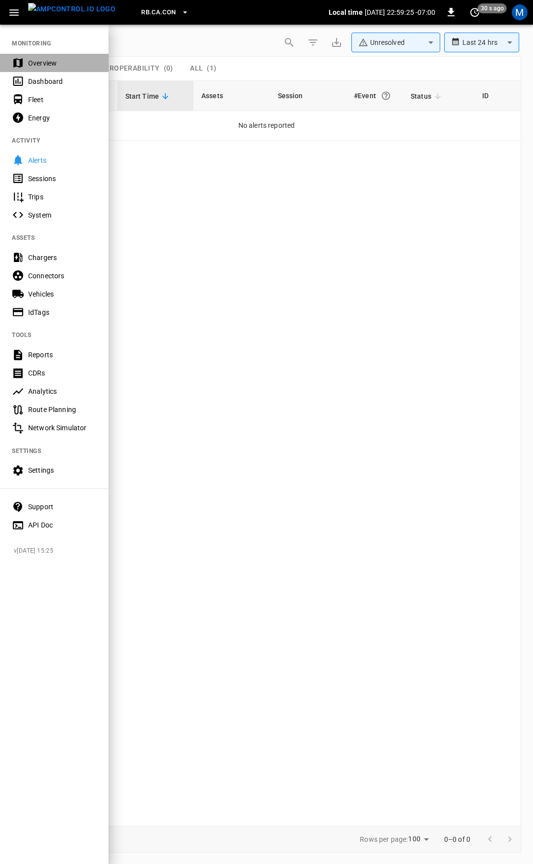
click at [42, 60] on div "Overview" at bounding box center [62, 63] width 69 height 10
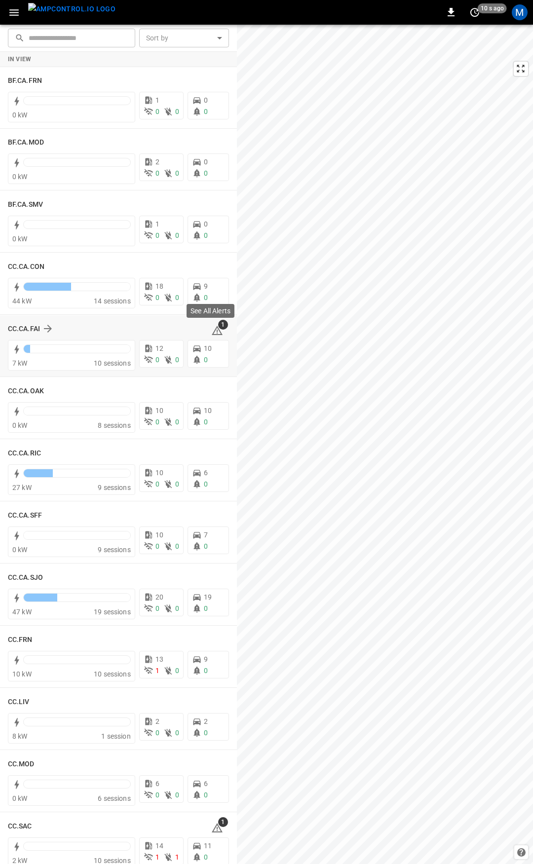
click at [212, 328] on icon at bounding box center [217, 330] width 11 height 9
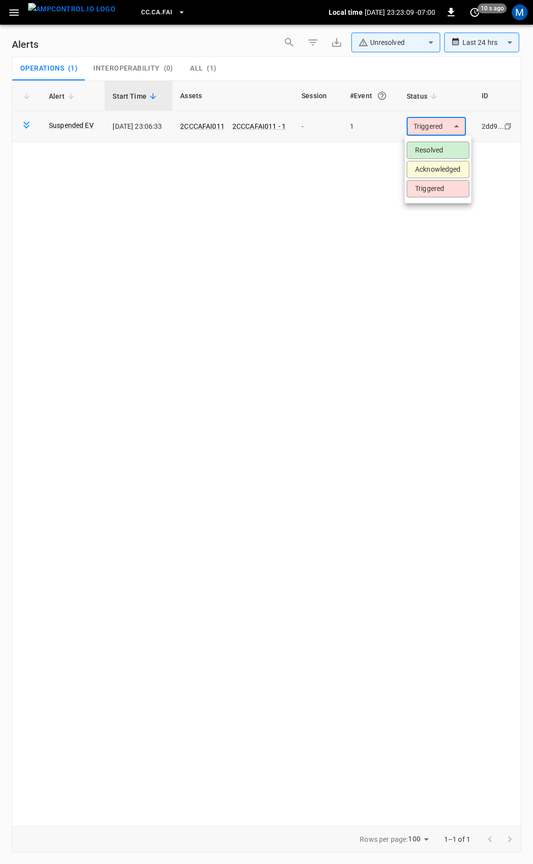
click at [441, 131] on body "**********" at bounding box center [266, 430] width 533 height 861
click at [439, 156] on li "Resolved" at bounding box center [438, 150] width 63 height 17
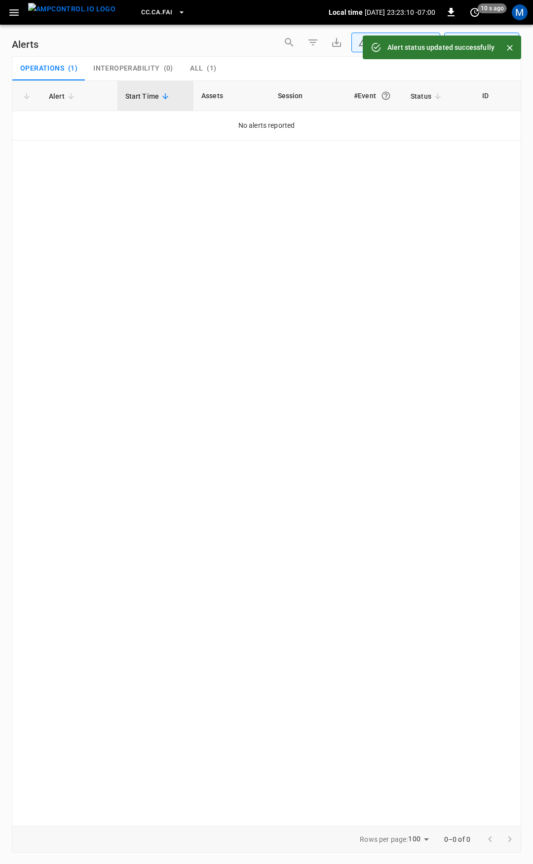
drag, startPoint x: 10, startPoint y: 9, endPoint x: 14, endPoint y: 21, distance: 12.2
click at [10, 9] on icon "button" at bounding box center [13, 12] width 9 height 6
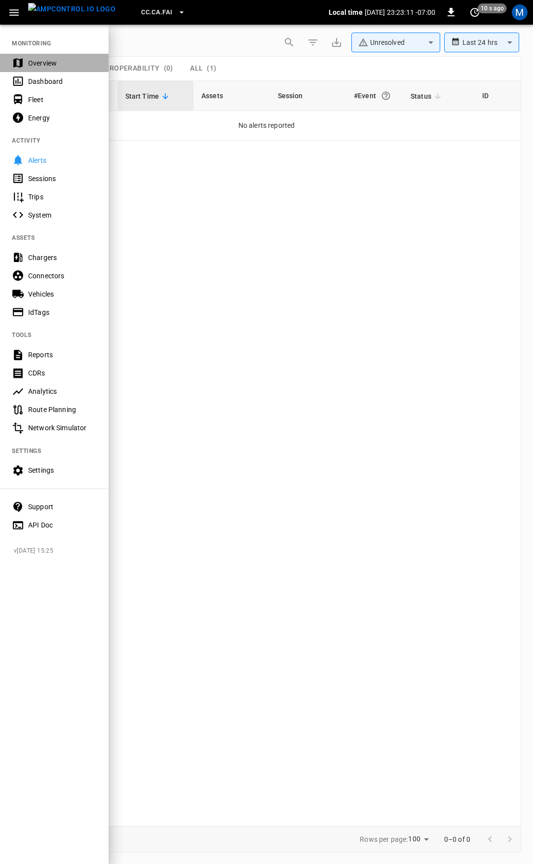
drag, startPoint x: 52, startPoint y: 59, endPoint x: 114, endPoint y: 169, distance: 126.8
click at [51, 59] on div "Overview" at bounding box center [62, 63] width 69 height 10
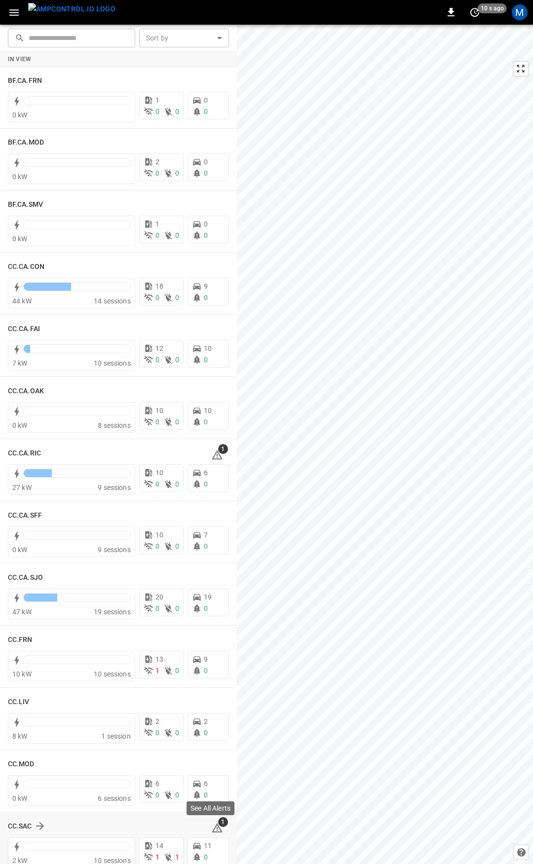
click at [212, 827] on icon at bounding box center [217, 827] width 11 height 9
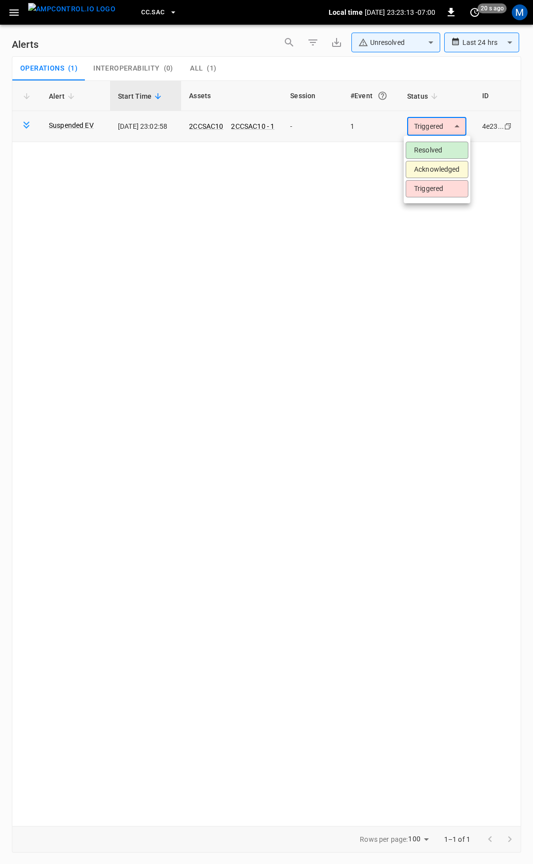
click at [438, 122] on body "**********" at bounding box center [266, 430] width 533 height 861
drag, startPoint x: 436, startPoint y: 152, endPoint x: 414, endPoint y: 139, distance: 25.6
click at [435, 151] on li "Resolved" at bounding box center [437, 150] width 63 height 17
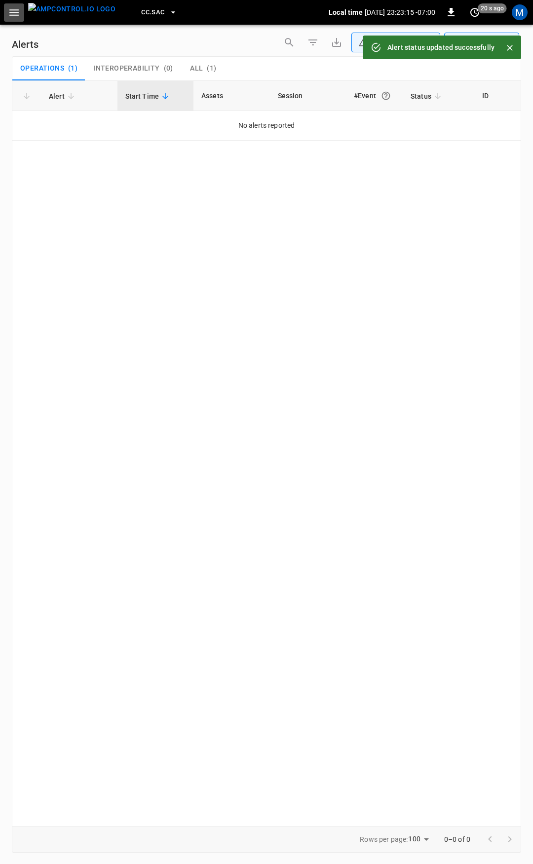
click at [15, 12] on icon "button" at bounding box center [13, 12] width 9 height 6
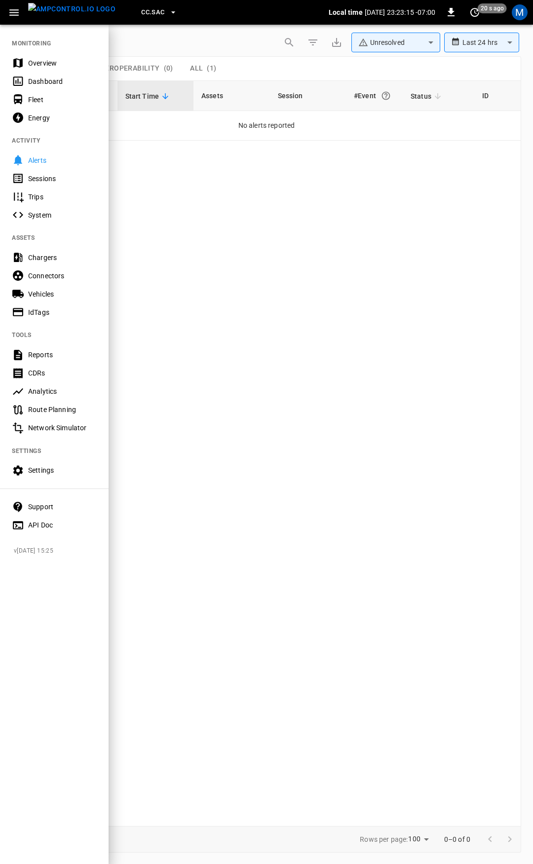
click at [45, 59] on div "Overview" at bounding box center [62, 63] width 69 height 10
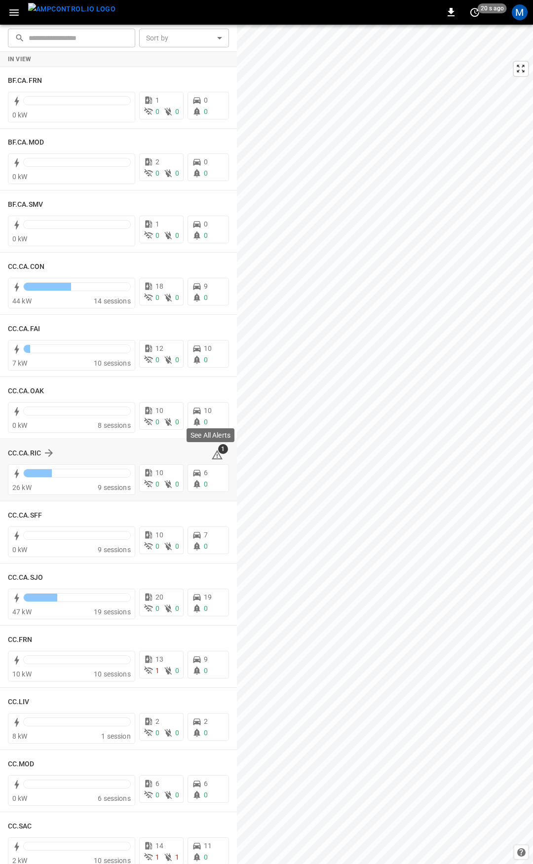
click at [212, 454] on icon at bounding box center [217, 455] width 12 height 12
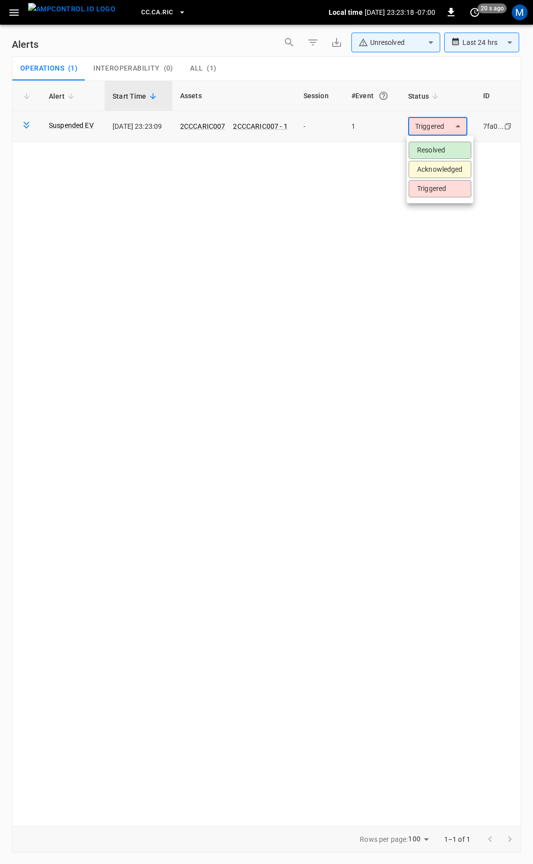
click at [442, 132] on body "**********" at bounding box center [266, 430] width 533 height 861
drag, startPoint x: 443, startPoint y: 154, endPoint x: 438, endPoint y: 153, distance: 5.0
click at [442, 154] on li "Resolved" at bounding box center [440, 150] width 63 height 17
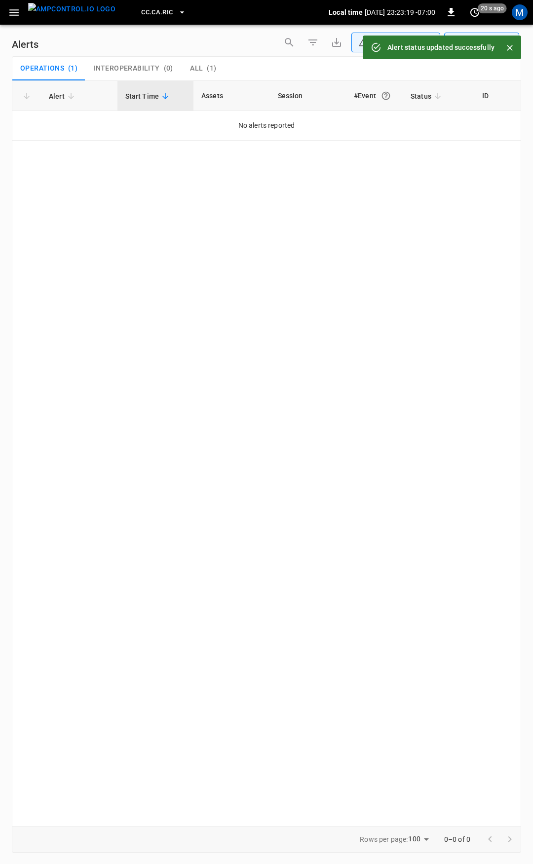
click at [17, 16] on icon "button" at bounding box center [14, 12] width 12 height 12
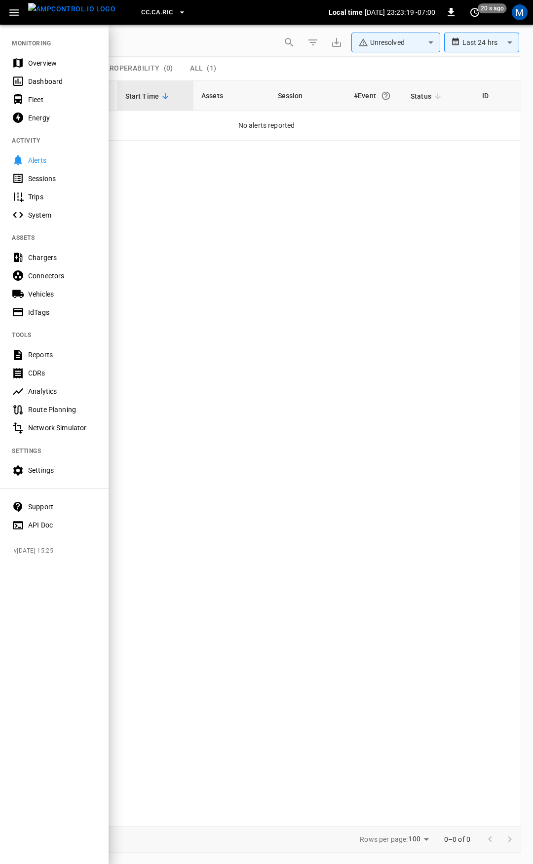
click at [45, 56] on div "Overview" at bounding box center [54, 63] width 109 height 18
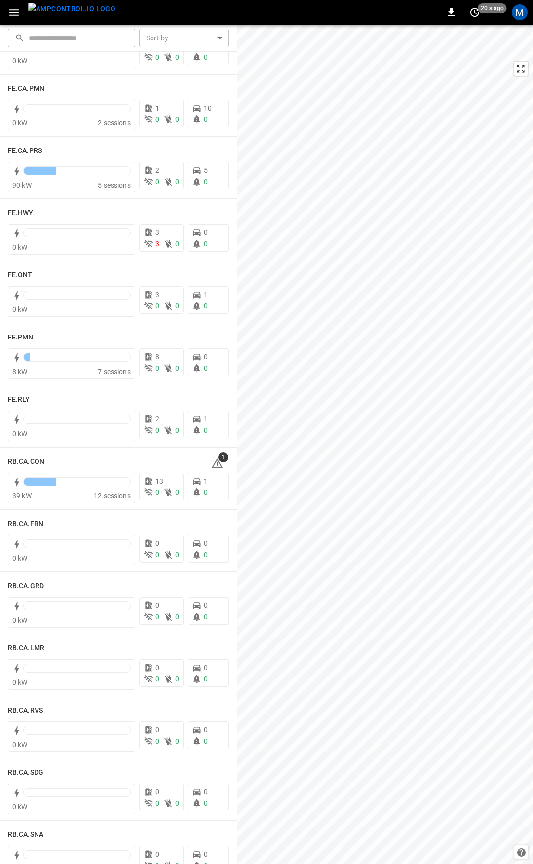
scroll to position [927, 0]
click at [212, 458] on icon at bounding box center [217, 460] width 11 height 9
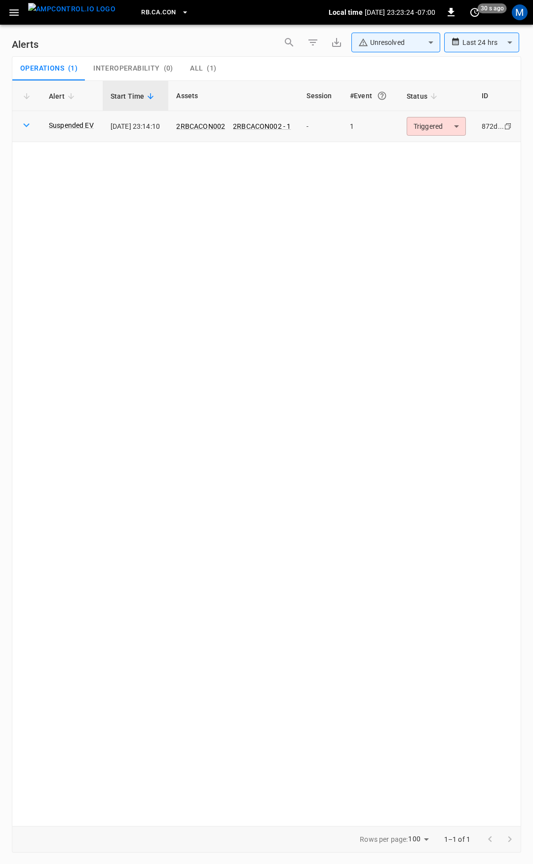
click at [459, 122] on body "**********" at bounding box center [266, 430] width 533 height 861
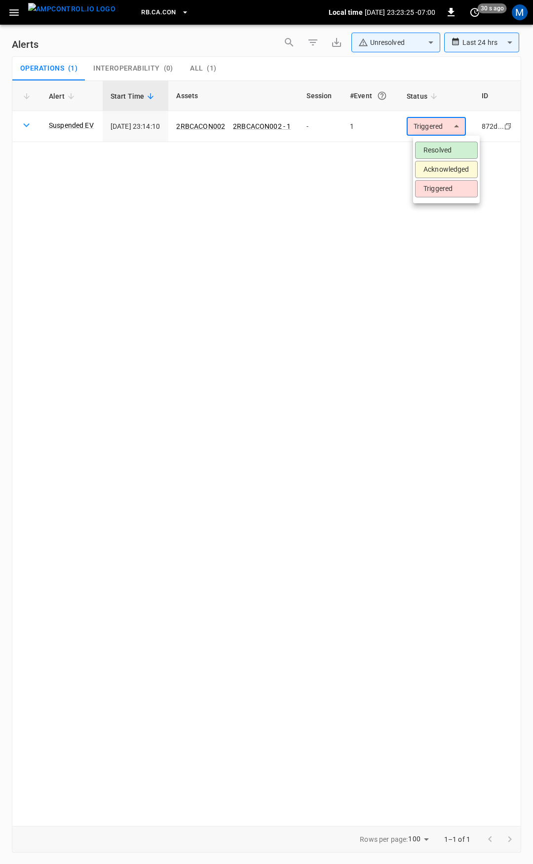
drag, startPoint x: 444, startPoint y: 144, endPoint x: 381, endPoint y: 73, distance: 94.4
click at [444, 145] on li "Resolved" at bounding box center [446, 150] width 63 height 17
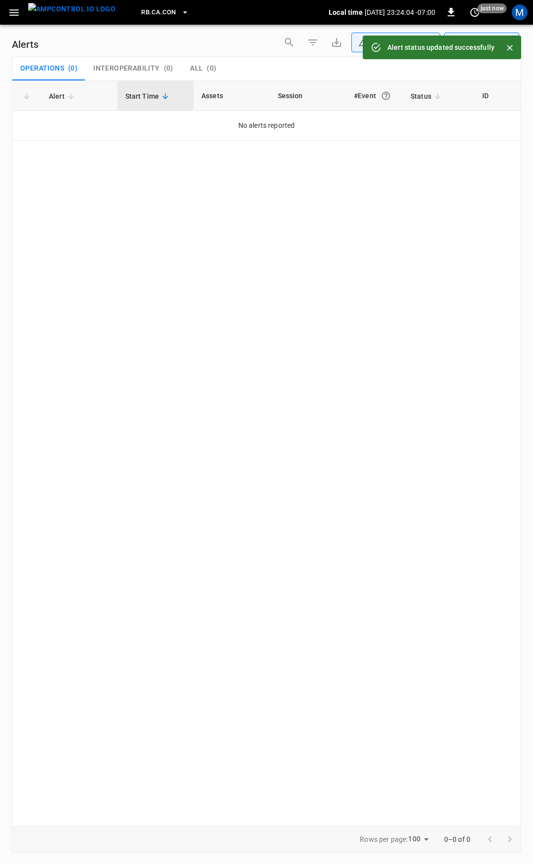
click at [4, 12] on button "button" at bounding box center [14, 12] width 20 height 18
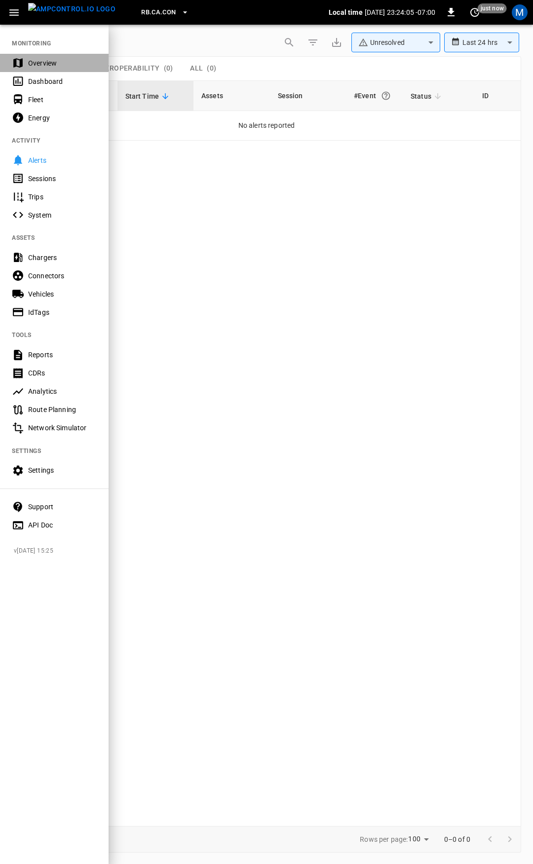
drag, startPoint x: 49, startPoint y: 67, endPoint x: 189, endPoint y: 5, distance: 153.1
click at [49, 67] on div "Overview" at bounding box center [62, 63] width 69 height 10
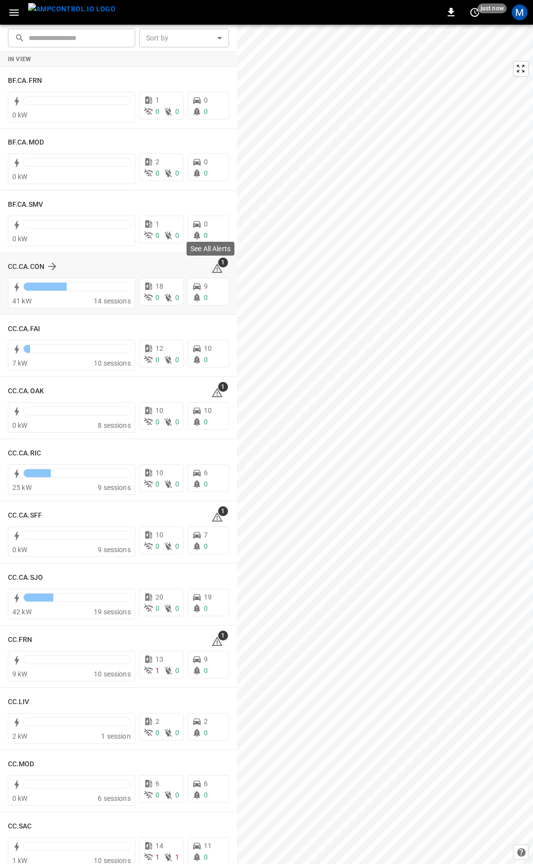
click at [218, 266] on span "1" at bounding box center [223, 263] width 10 height 10
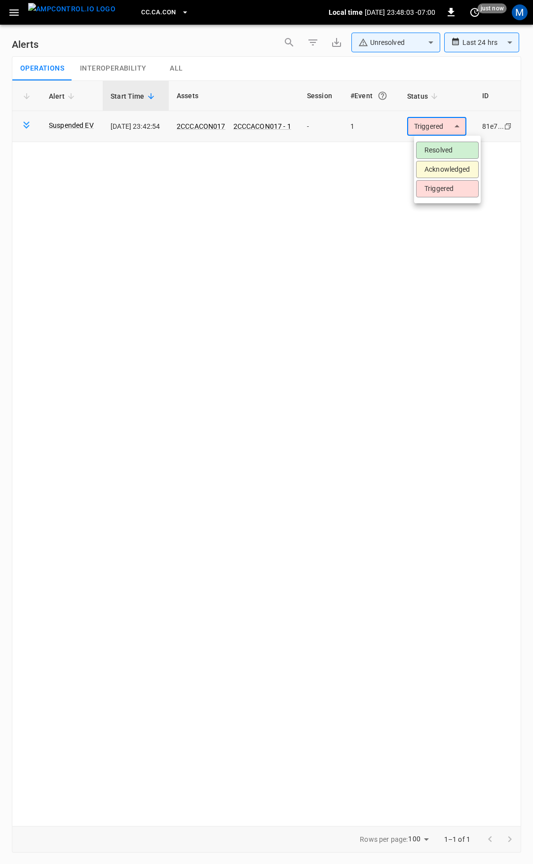
click at [431, 126] on body "**********" at bounding box center [266, 430] width 533 height 861
click at [439, 149] on li "Resolved" at bounding box center [447, 150] width 63 height 17
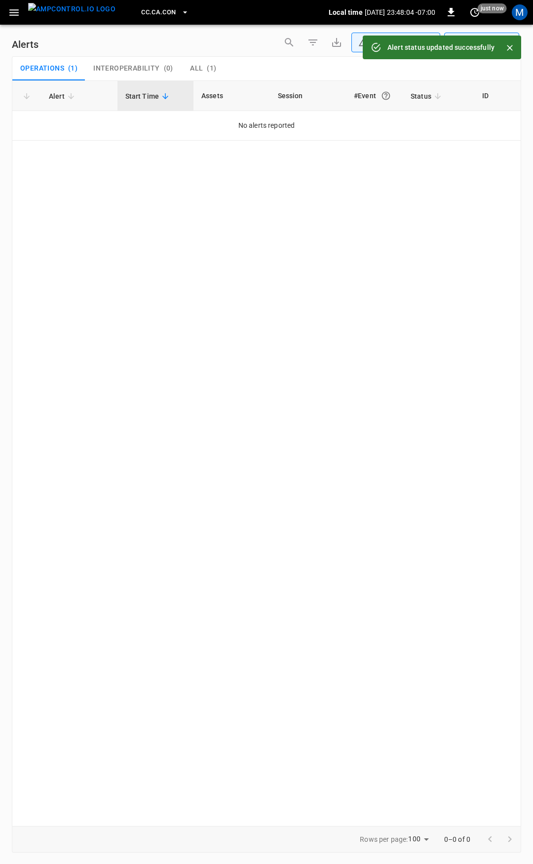
click at [9, 12] on icon "button" at bounding box center [14, 12] width 12 height 12
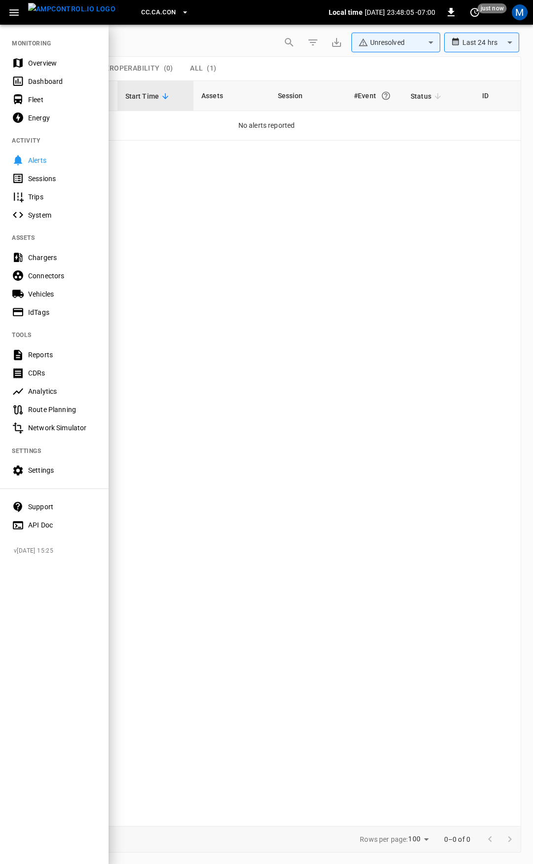
click at [59, 65] on div "Overview" at bounding box center [62, 63] width 69 height 10
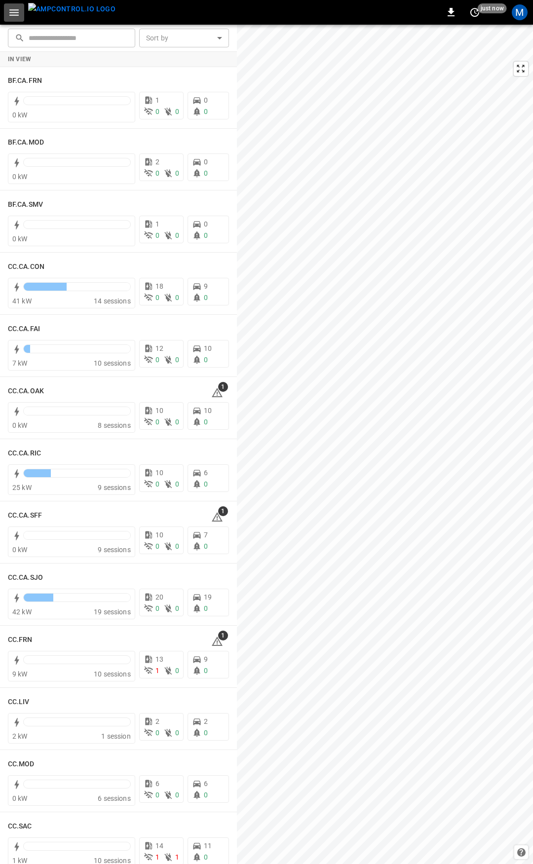
click at [18, 11] on icon "button" at bounding box center [14, 12] width 12 height 12
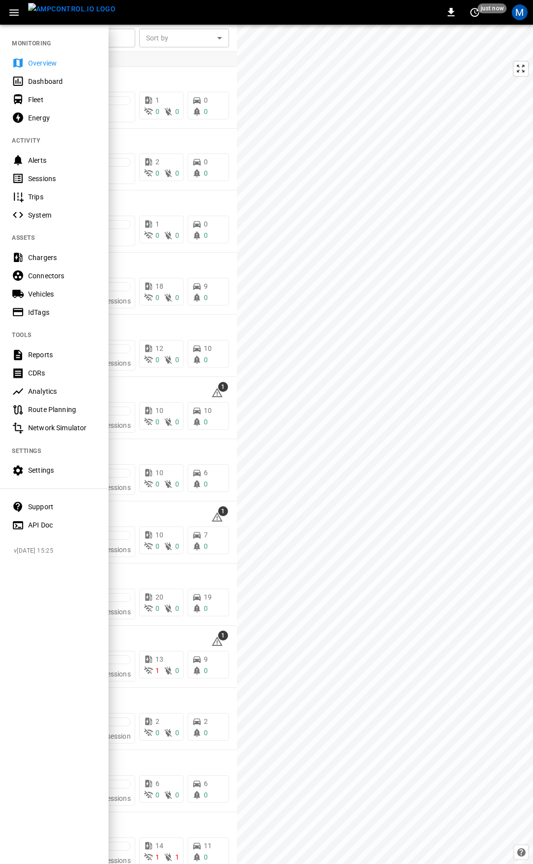
click at [52, 102] on div "Fleet" at bounding box center [62, 100] width 69 height 10
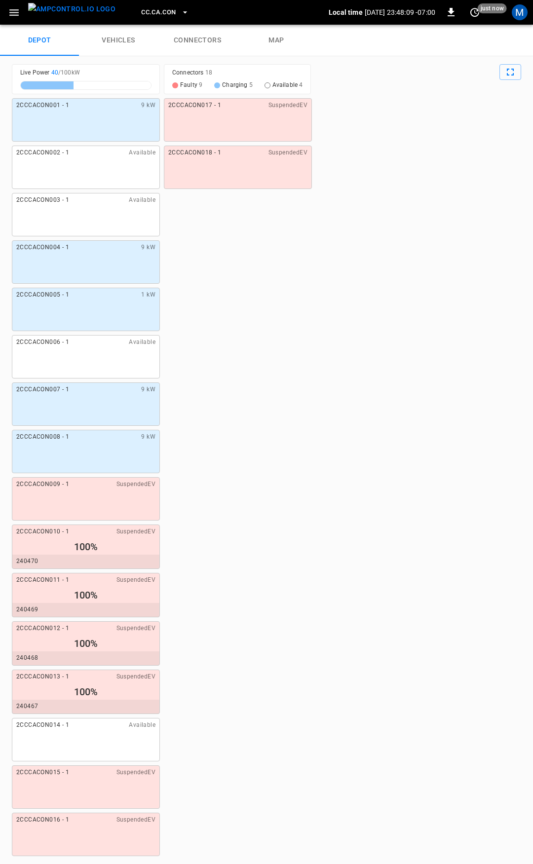
click at [194, 37] on link "connectors" at bounding box center [197, 41] width 79 height 32
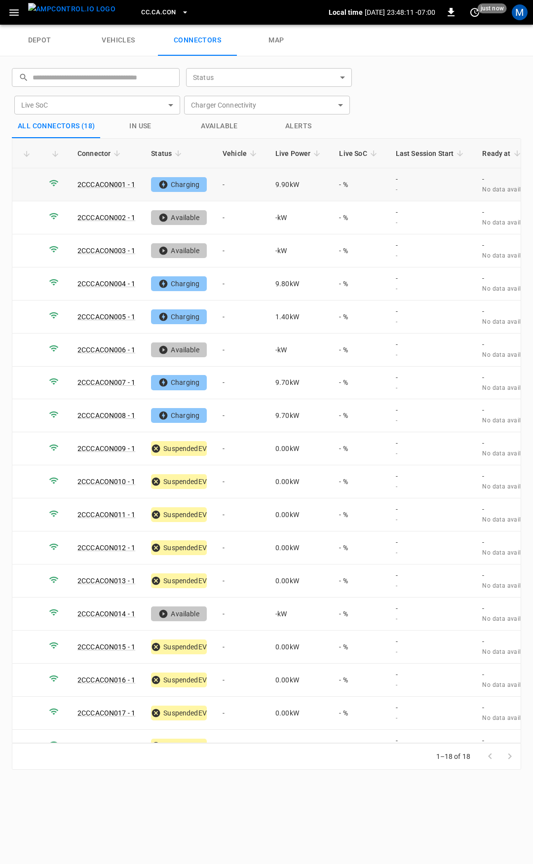
click at [241, 186] on td "-" at bounding box center [241, 184] width 53 height 33
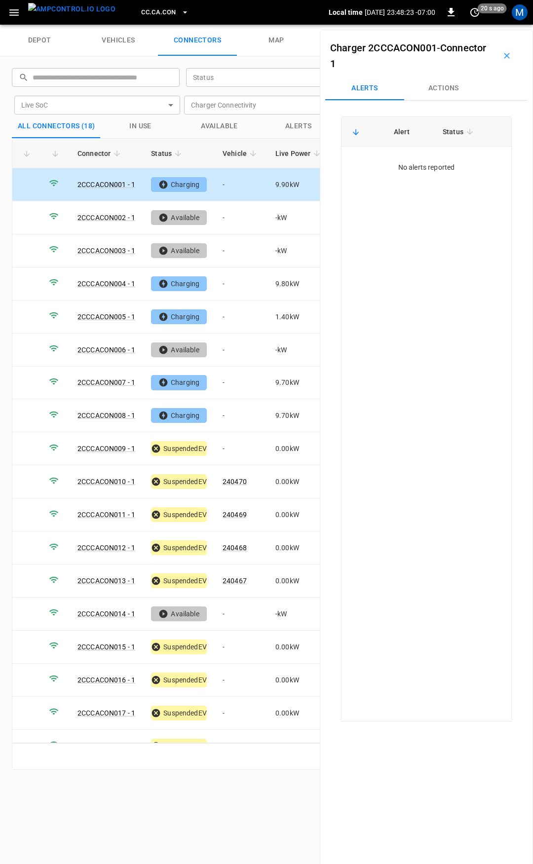
drag, startPoint x: 438, startPoint y: 78, endPoint x: 439, endPoint y: 92, distance: 14.3
click at [438, 78] on button "Actions" at bounding box center [443, 88] width 79 height 24
click at [438, 167] on input "Vehicle Name" at bounding box center [430, 163] width 78 height 12
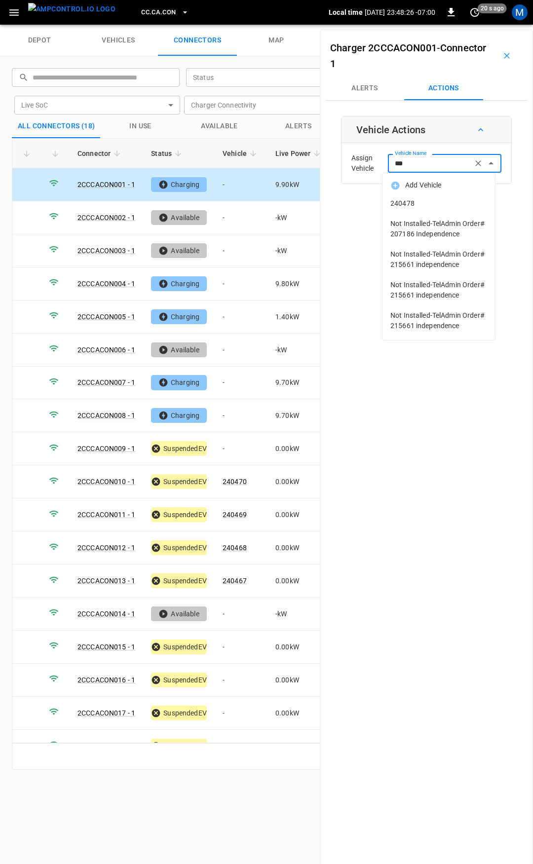
click at [441, 205] on span "240478" at bounding box center [438, 203] width 97 height 10
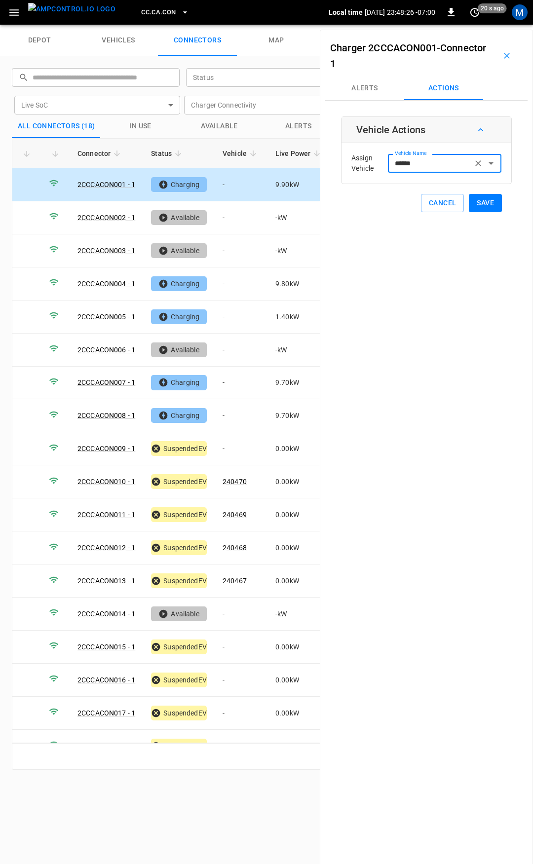
type input "******"
click at [482, 205] on button "Save" at bounding box center [485, 203] width 33 height 18
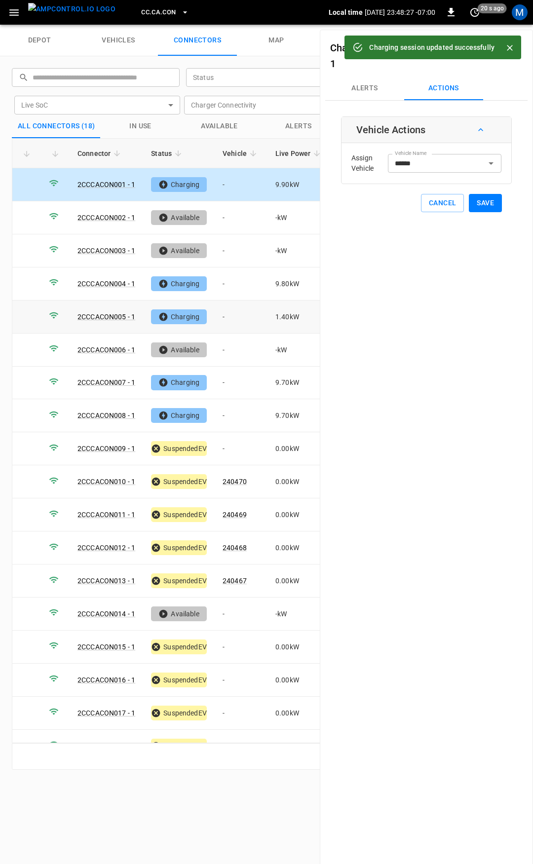
click at [241, 318] on td "-" at bounding box center [241, 316] width 53 height 33
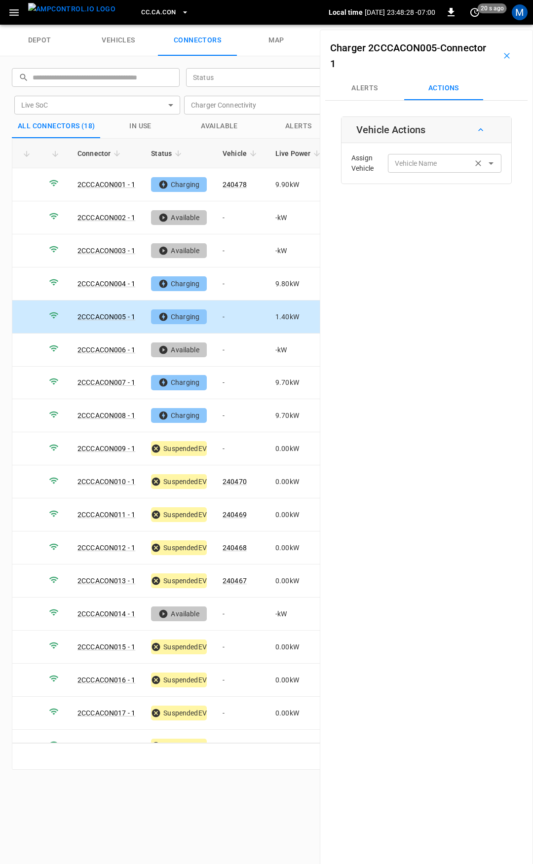
click at [414, 168] on div "Vehicle Name Vehicle Name" at bounding box center [444, 163] width 113 height 18
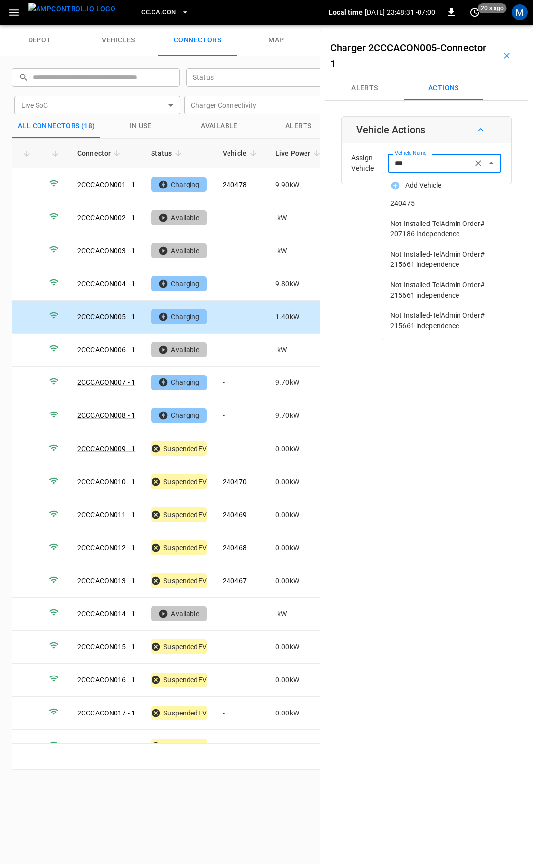
click at [402, 205] on span "240475" at bounding box center [438, 203] width 97 height 10
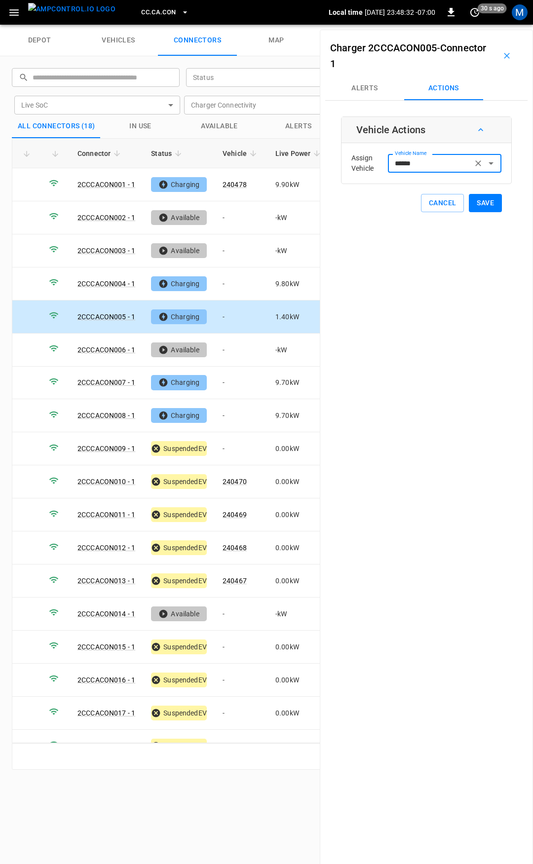
type input "******"
click at [474, 202] on button "Save" at bounding box center [485, 203] width 33 height 18
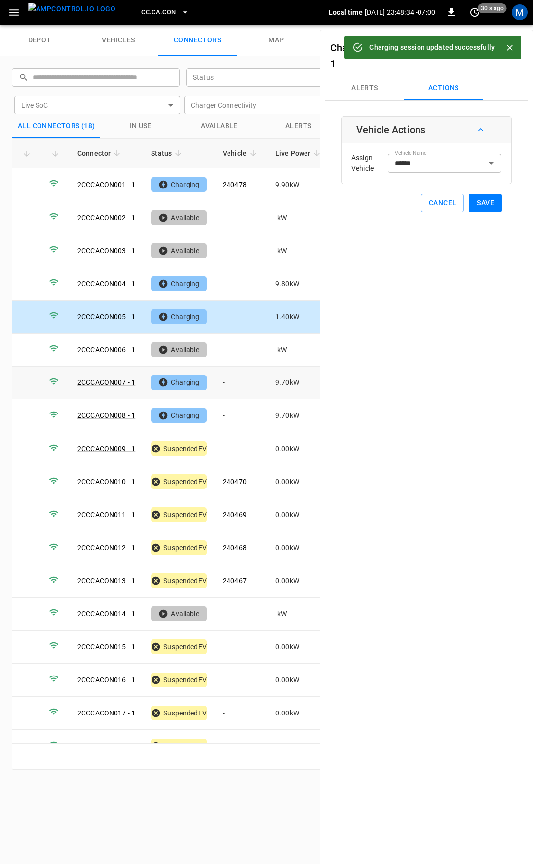
click at [235, 377] on td "-" at bounding box center [241, 383] width 53 height 33
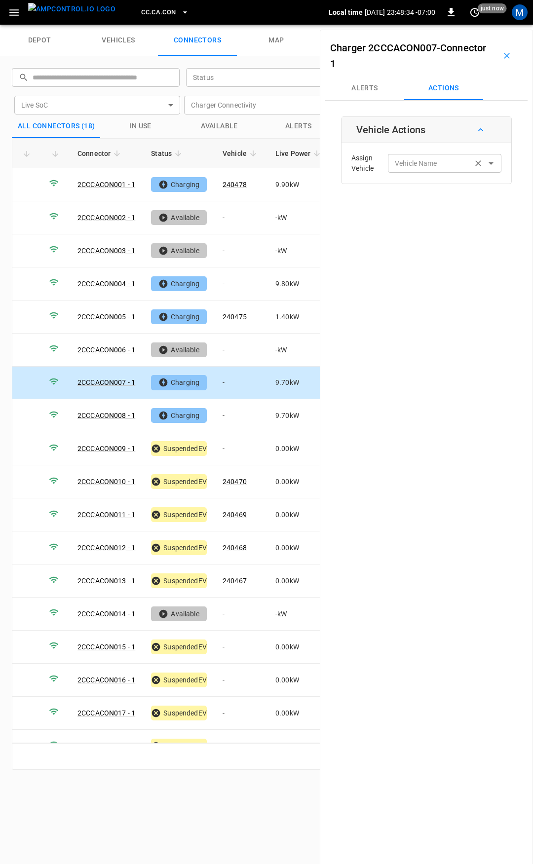
click at [404, 169] on input "Vehicle Name" at bounding box center [430, 163] width 78 height 12
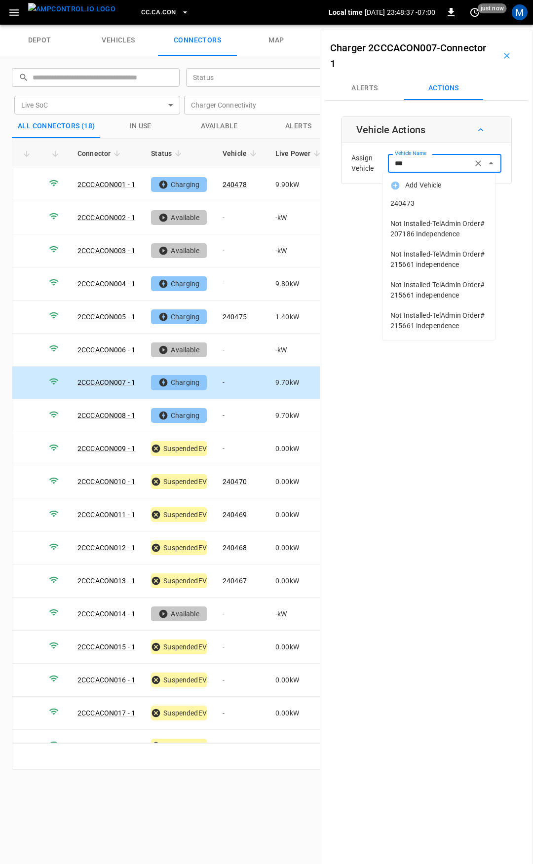
click at [415, 204] on span "240473" at bounding box center [438, 203] width 97 height 10
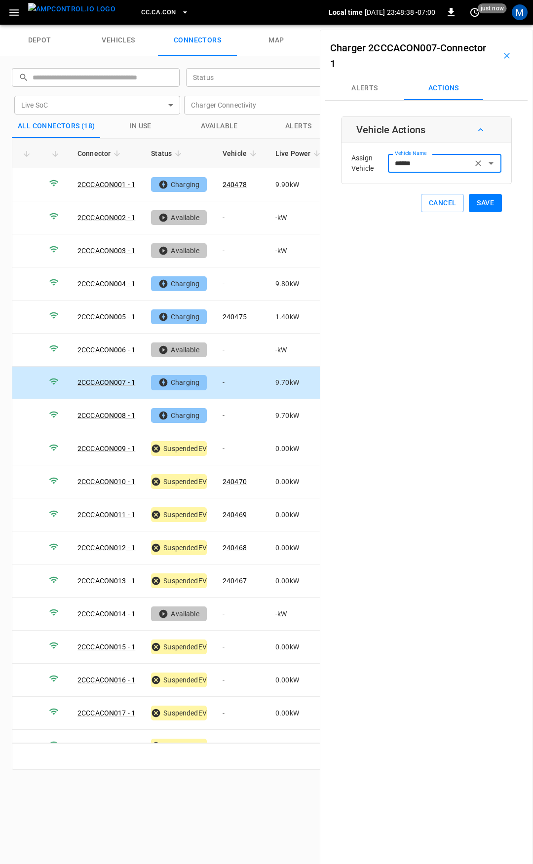
type input "******"
click at [486, 202] on button "Save" at bounding box center [485, 203] width 33 height 18
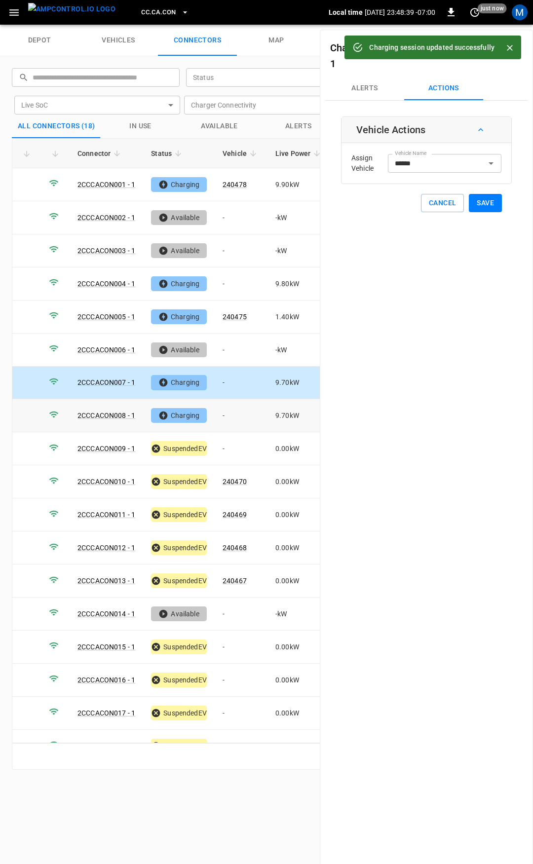
click at [244, 412] on td "-" at bounding box center [241, 415] width 53 height 33
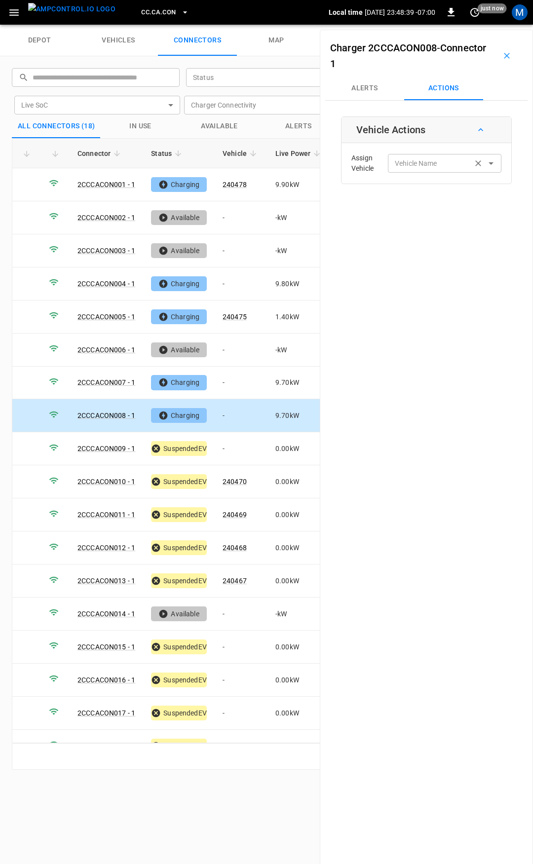
click at [409, 163] on div "Vehicle Name Vehicle Name" at bounding box center [444, 163] width 113 height 18
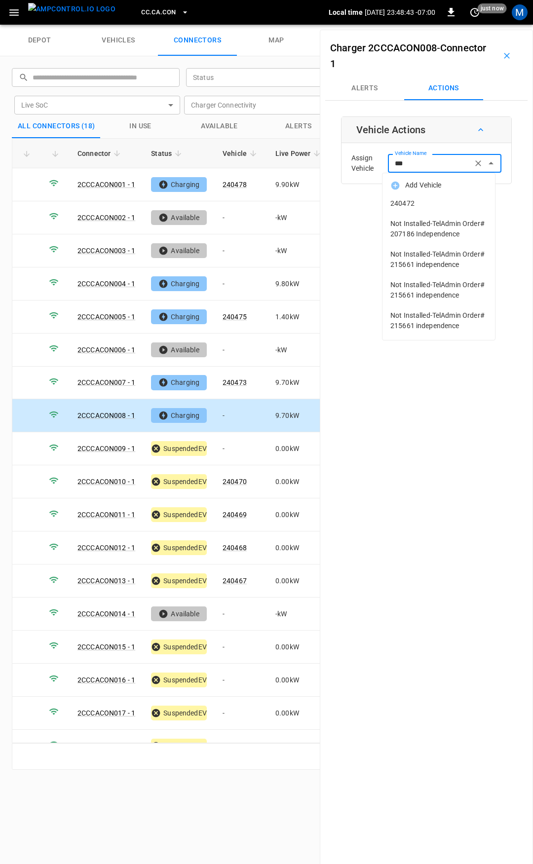
click at [430, 204] on span "240472" at bounding box center [438, 203] width 97 height 10
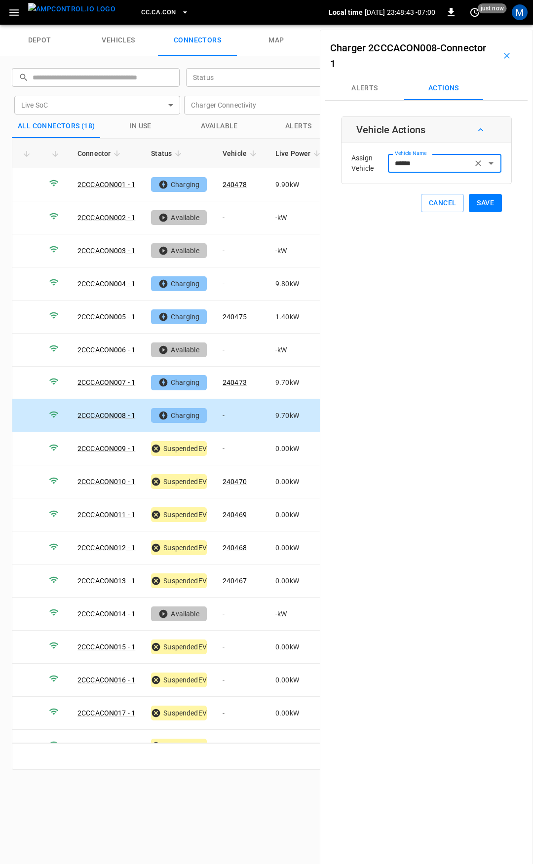
type input "******"
click at [480, 201] on button "Save" at bounding box center [485, 203] width 33 height 18
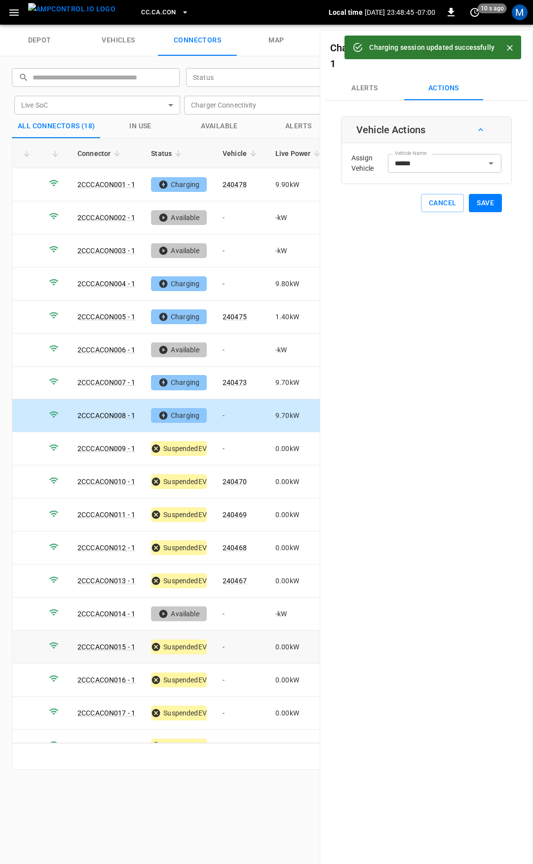
drag, startPoint x: 233, startPoint y: 647, endPoint x: 6, endPoint y: 661, distance: 227.4
click at [233, 647] on td "-" at bounding box center [241, 647] width 53 height 33
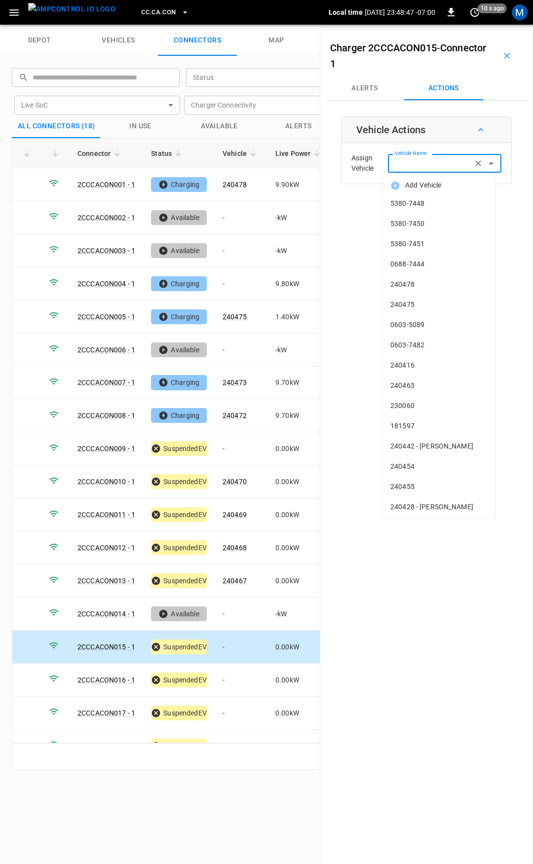
click at [404, 162] on div "Vehicle Name Vehicle Name" at bounding box center [444, 163] width 113 height 18
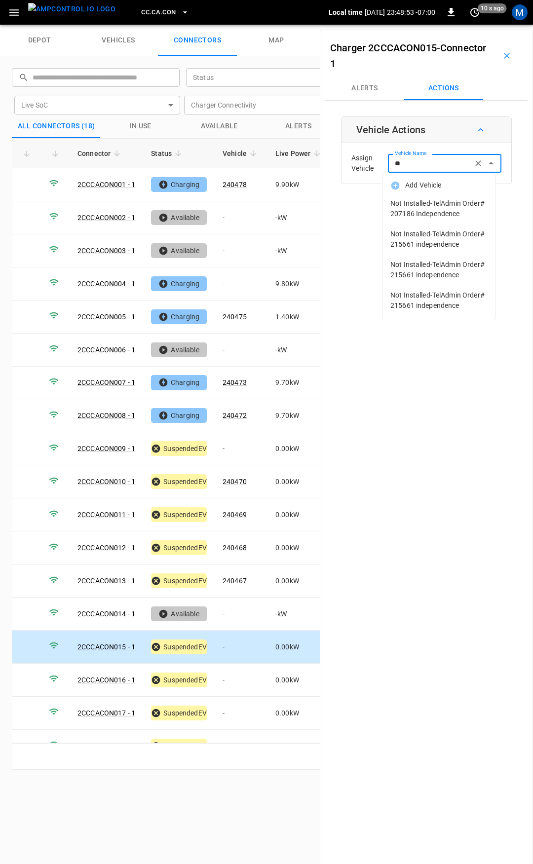
type input "*"
click at [249, 664] on td "-" at bounding box center [241, 680] width 53 height 33
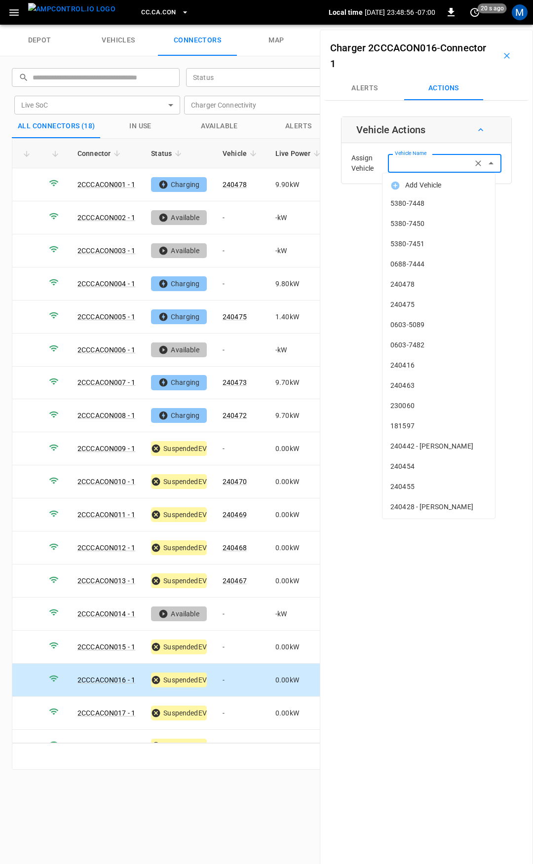
click at [410, 167] on input "Vehicle Name" at bounding box center [430, 163] width 78 height 12
type input "***"
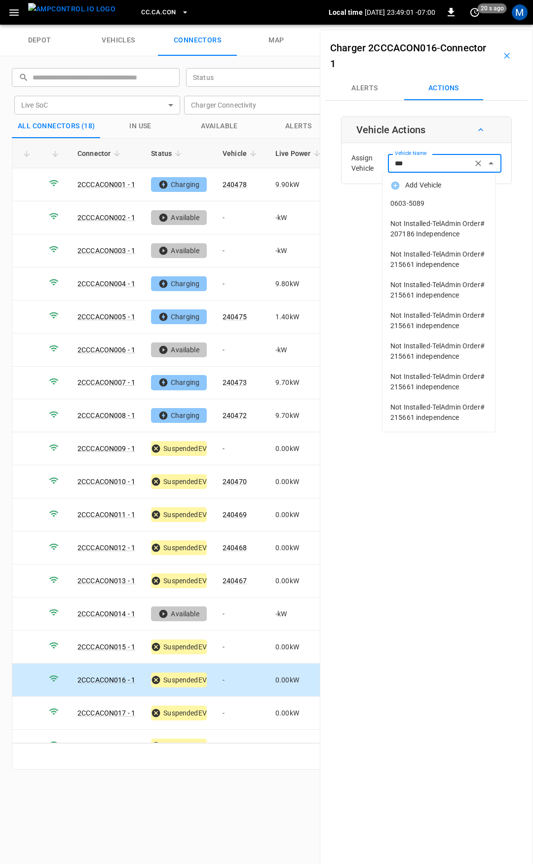
click at [410, 167] on input "***" at bounding box center [430, 163] width 78 height 12
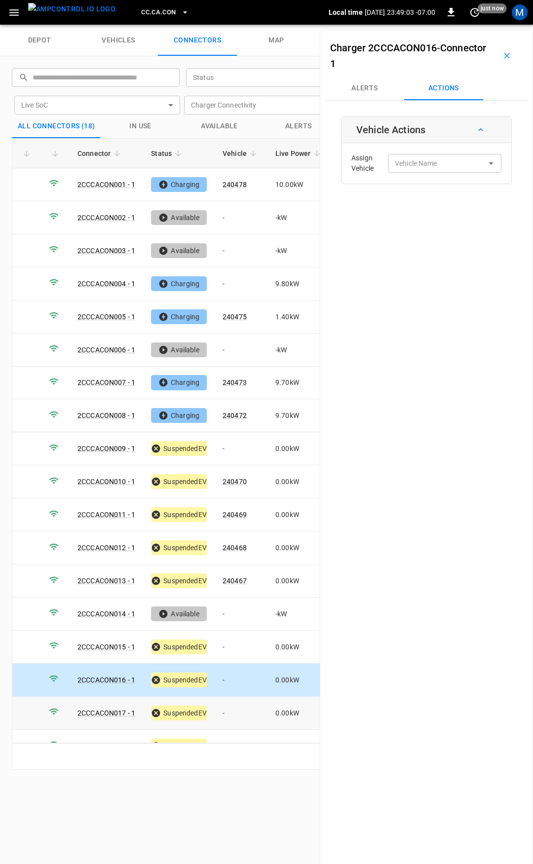
click at [241, 704] on td "-" at bounding box center [241, 713] width 53 height 33
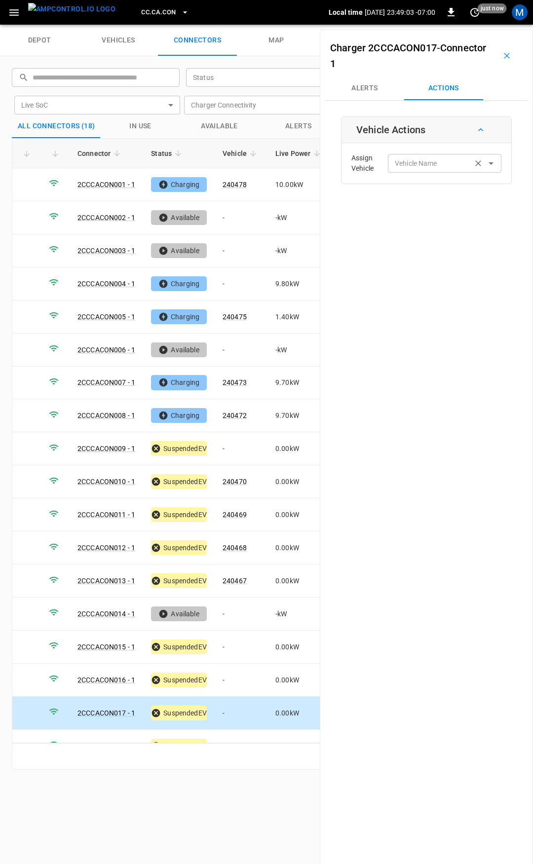
click at [431, 162] on input "Vehicle Name" at bounding box center [430, 163] width 78 height 12
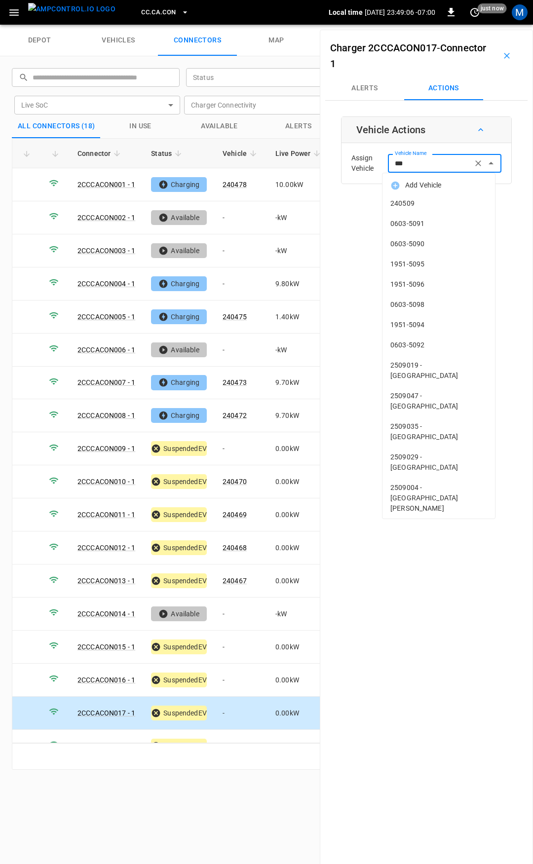
click at [427, 191] on li "Add Vehicle" at bounding box center [438, 185] width 113 height 16
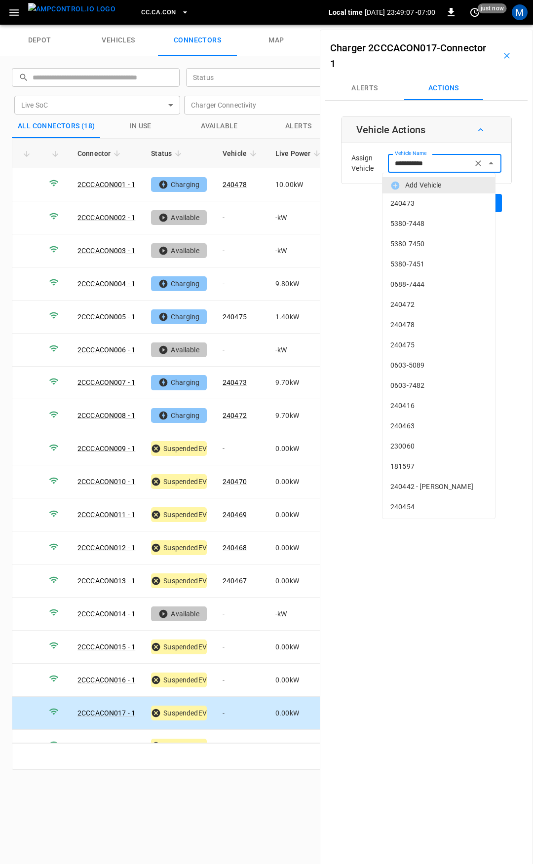
drag, startPoint x: 429, startPoint y: 165, endPoint x: 329, endPoint y: 163, distance: 100.2
click at [329, 163] on div "**********" at bounding box center [426, 462] width 213 height 864
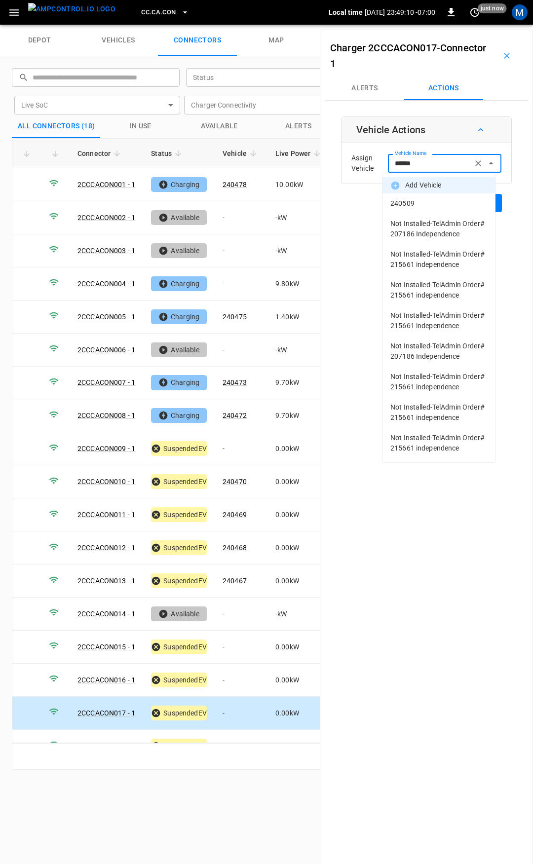
click at [440, 208] on span "240509" at bounding box center [438, 203] width 97 height 10
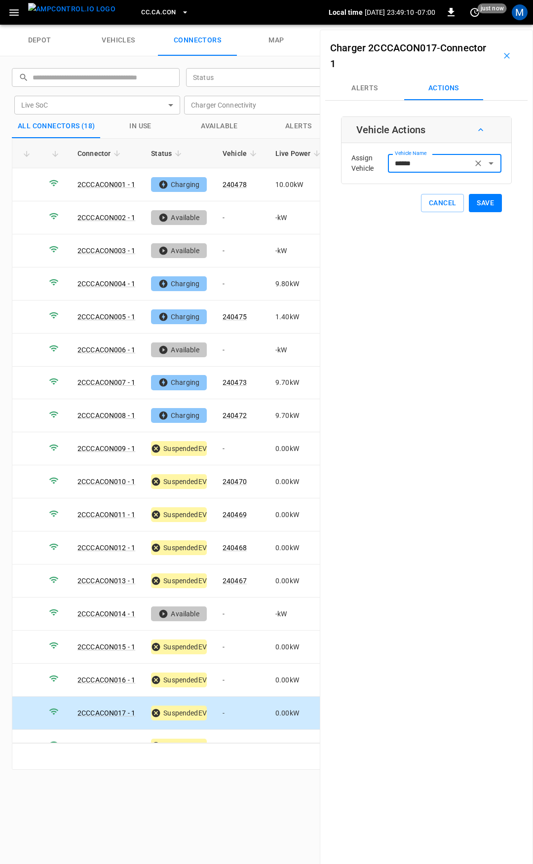
type input "******"
click at [475, 204] on button "Save" at bounding box center [485, 203] width 33 height 18
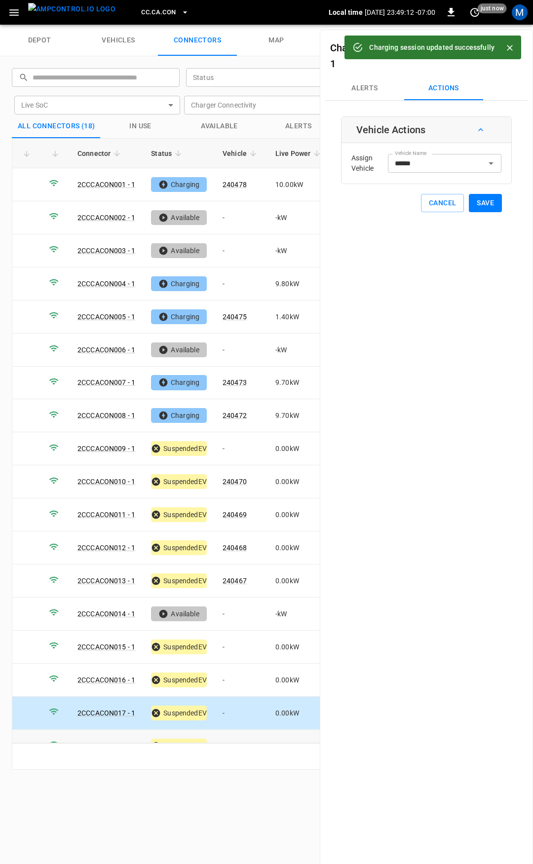
click at [229, 733] on td "-" at bounding box center [241, 746] width 53 height 33
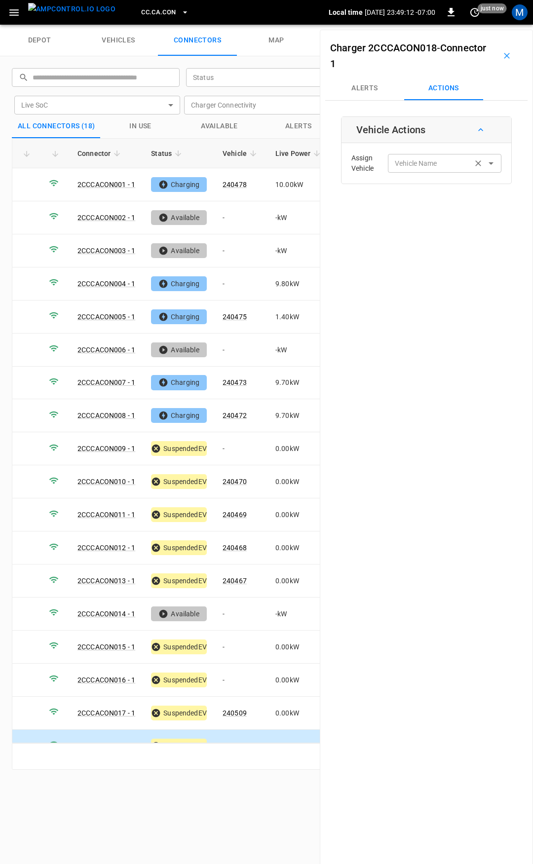
click at [408, 162] on div "Vehicle Name Vehicle Name" at bounding box center [444, 163] width 113 height 18
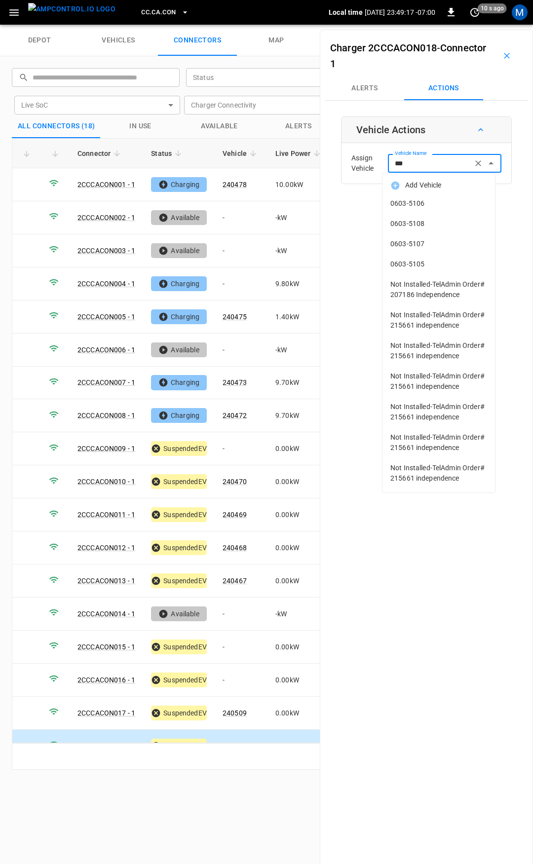
type input "***"
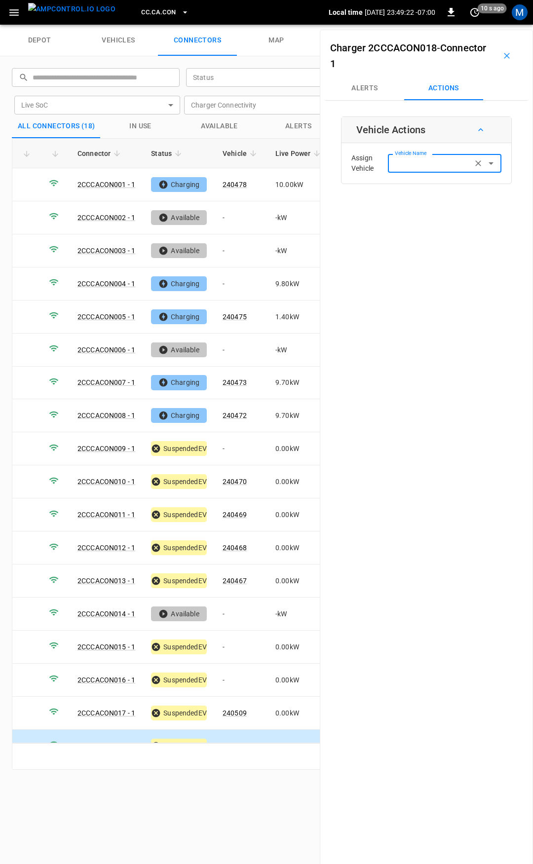
click at [142, 18] on button "CC.CA.CON" at bounding box center [164, 12] width 55 height 19
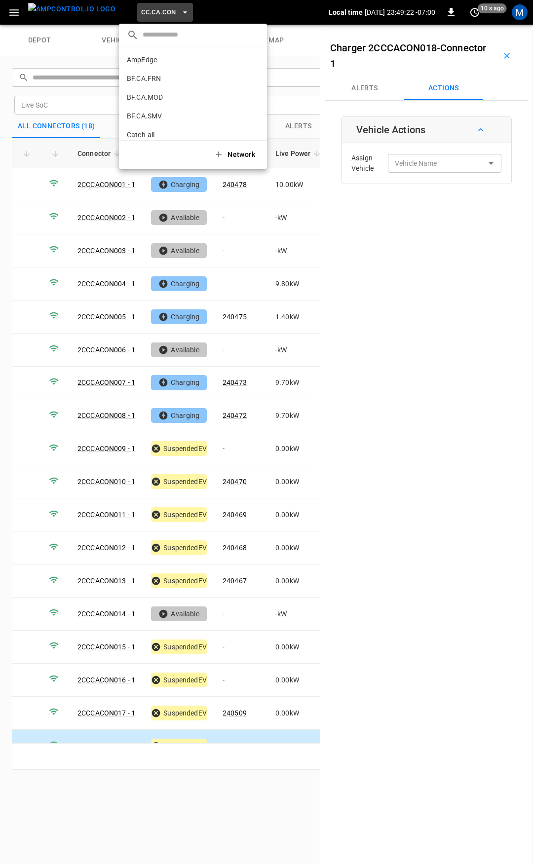
scroll to position [91, 0]
click at [152, 77] on p "CC.CA.FAI" at bounding box center [143, 81] width 32 height 10
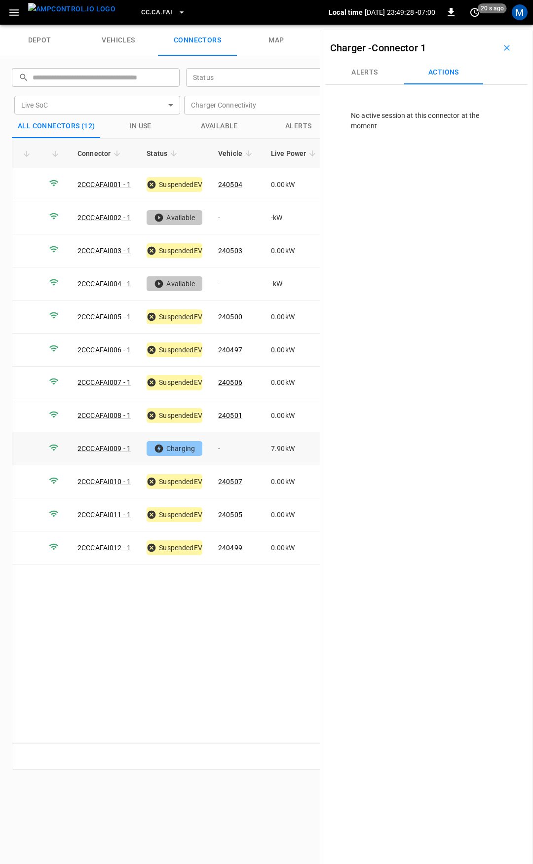
click at [222, 441] on td "-" at bounding box center [236, 448] width 53 height 33
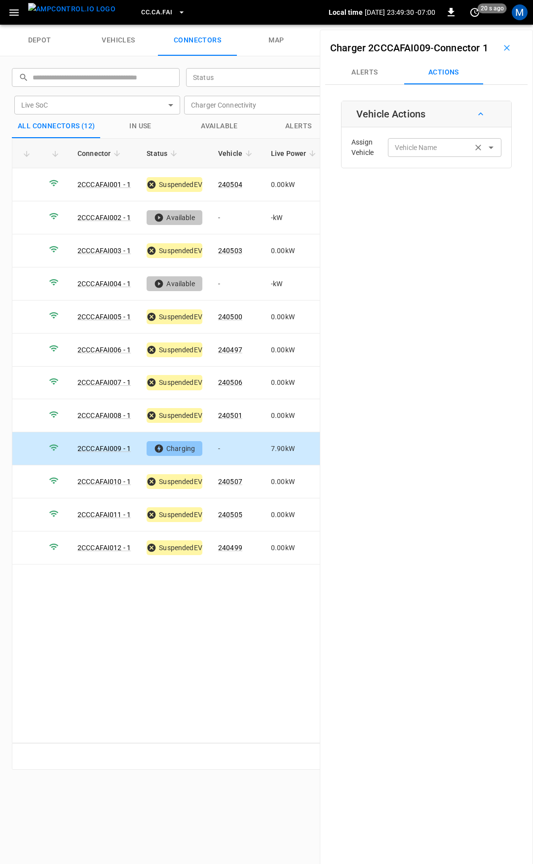
click at [422, 156] on div "Vehicle Name Vehicle Name" at bounding box center [444, 147] width 113 height 18
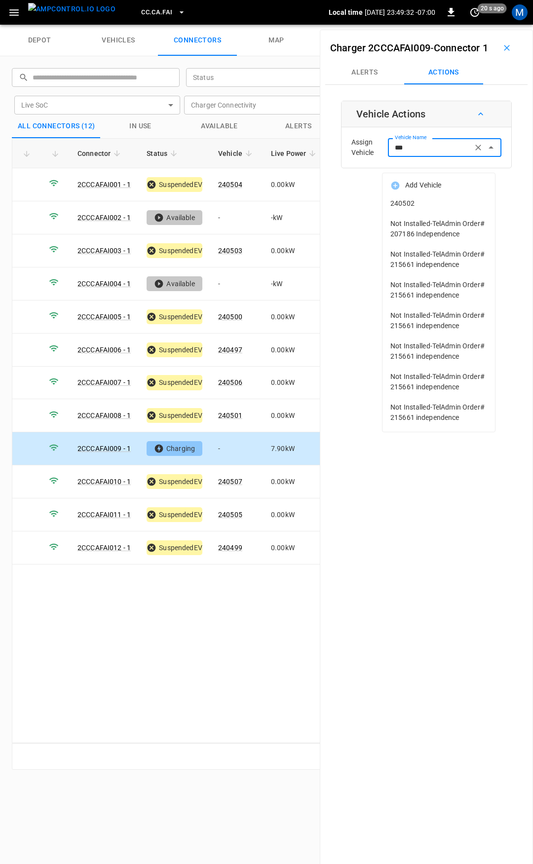
click at [422, 207] on span "240502" at bounding box center [438, 203] width 97 height 10
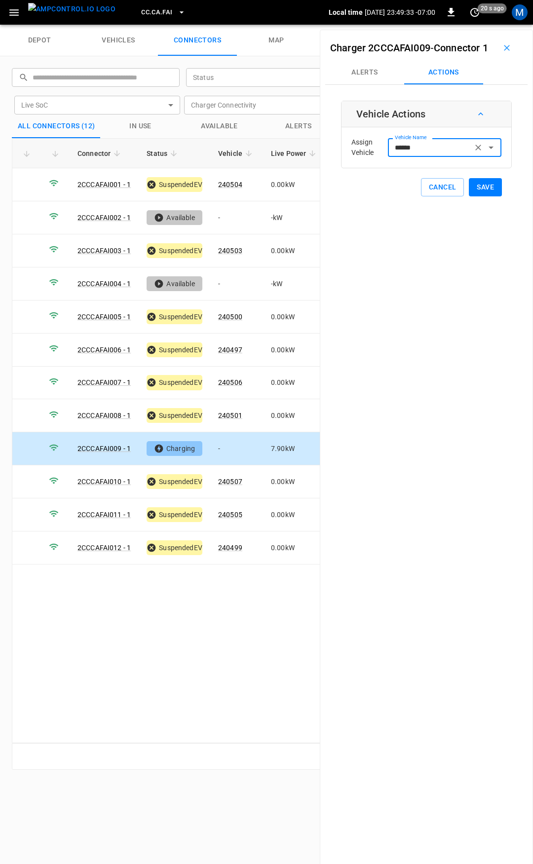
type input "******"
click at [474, 196] on button "Save" at bounding box center [485, 187] width 33 height 18
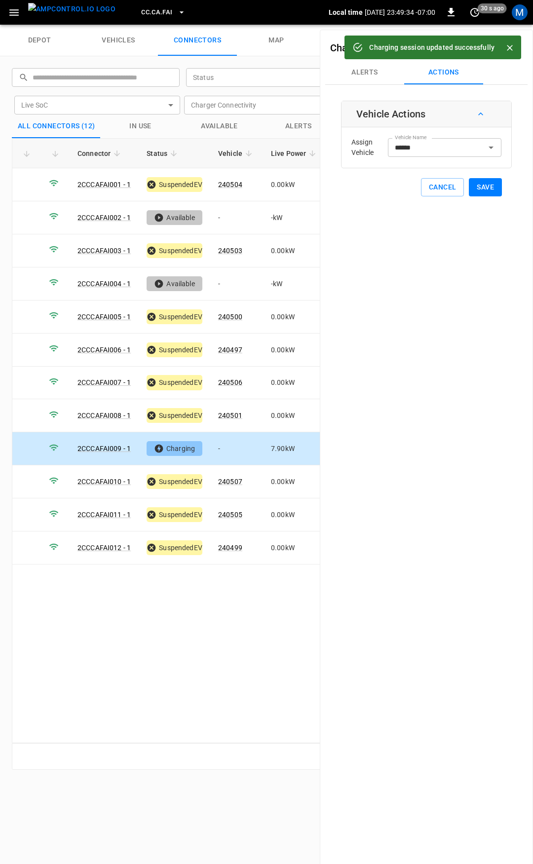
click at [141, 12] on span "CC.CA.FAI" at bounding box center [156, 12] width 31 height 11
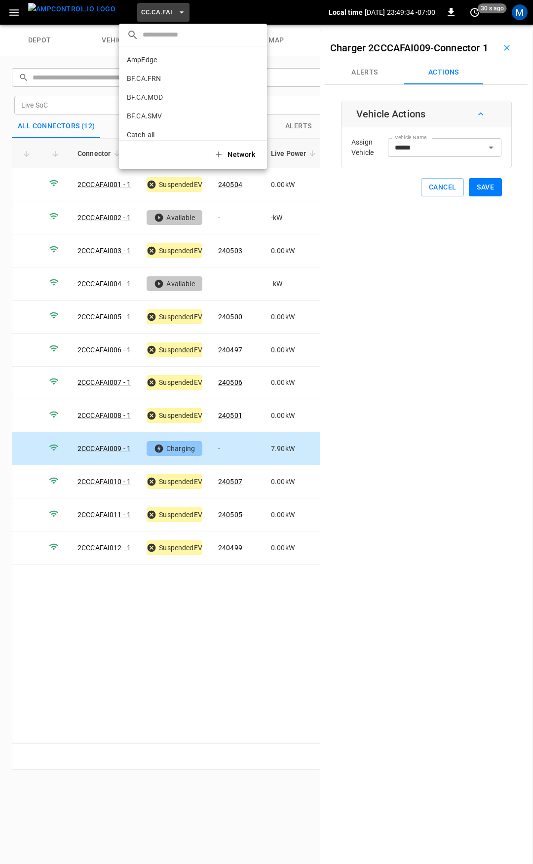
scroll to position [110, 0]
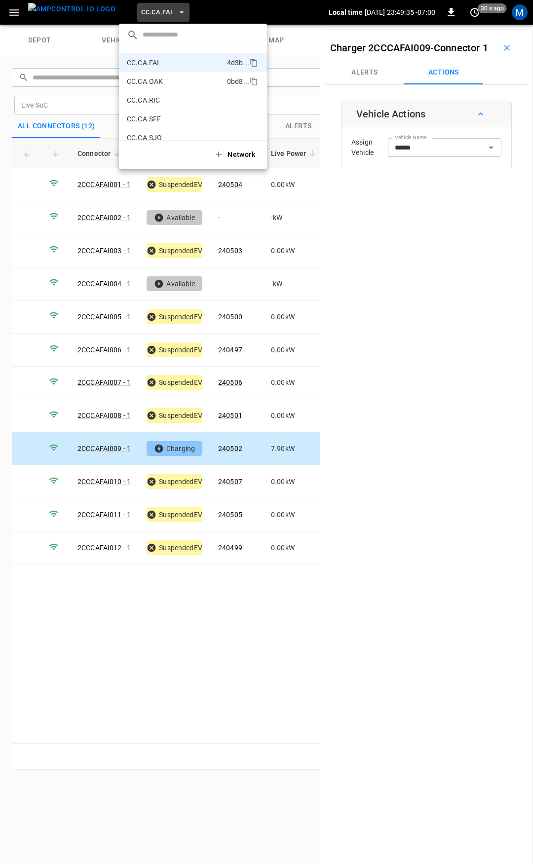
click at [156, 84] on p "CC.CA.OAK" at bounding box center [145, 81] width 36 height 10
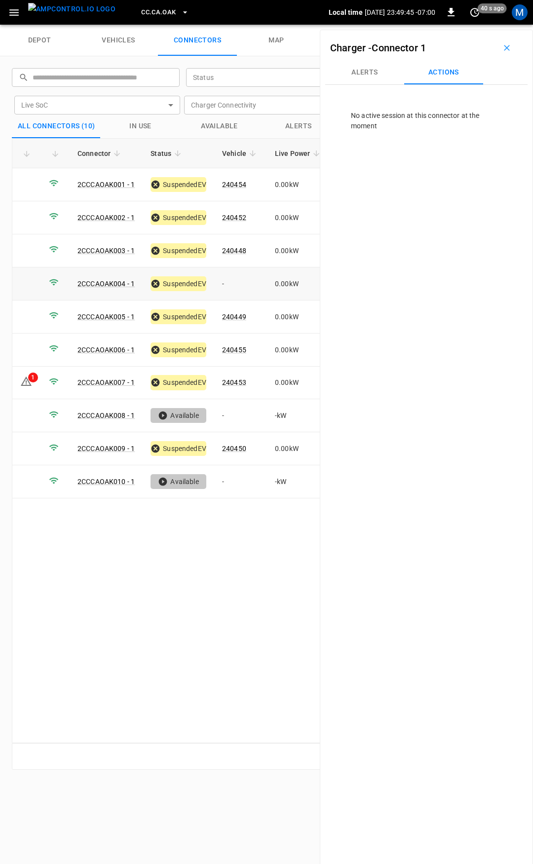
click at [249, 278] on td "-" at bounding box center [240, 283] width 53 height 33
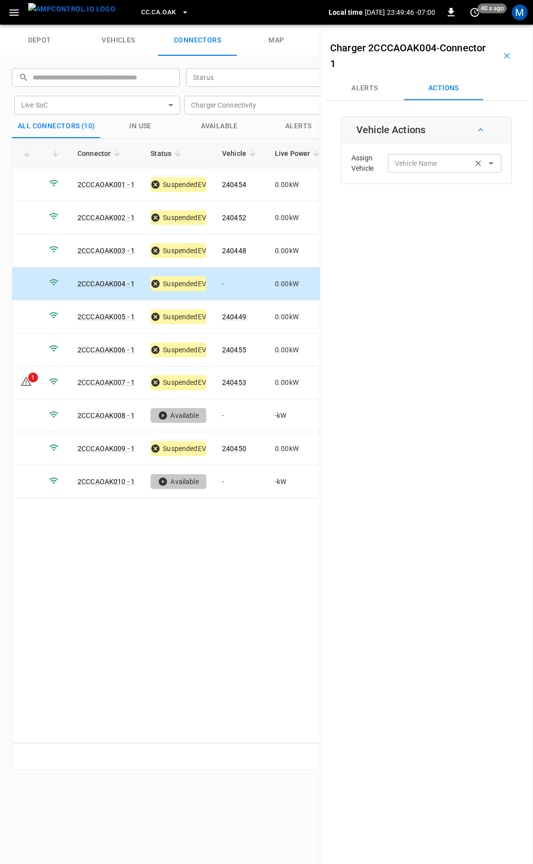
click at [427, 161] on input "Vehicle Name" at bounding box center [430, 163] width 78 height 12
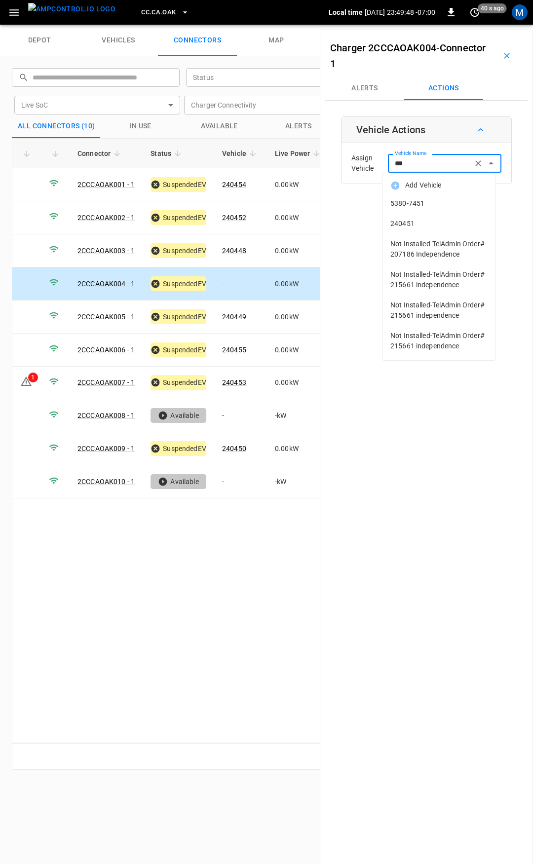
click at [427, 226] on span "240451" at bounding box center [438, 224] width 97 height 10
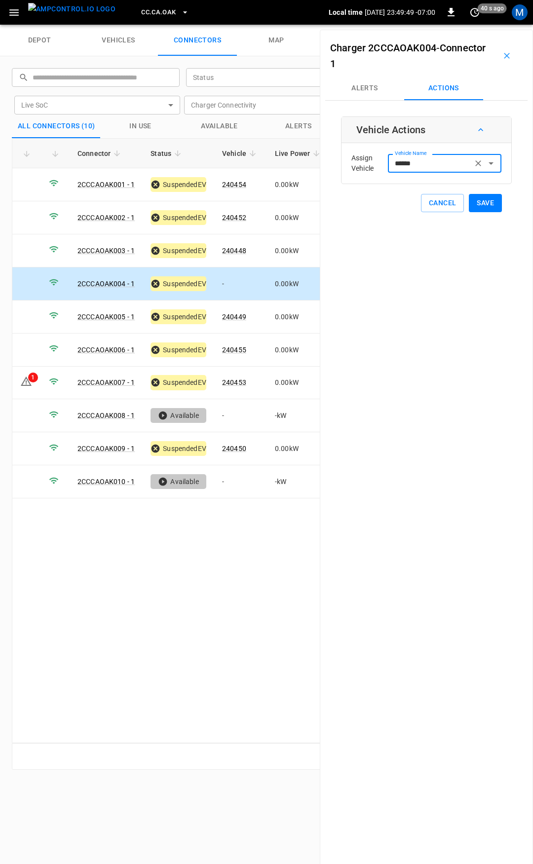
type input "******"
click at [479, 200] on button "Save" at bounding box center [485, 203] width 33 height 18
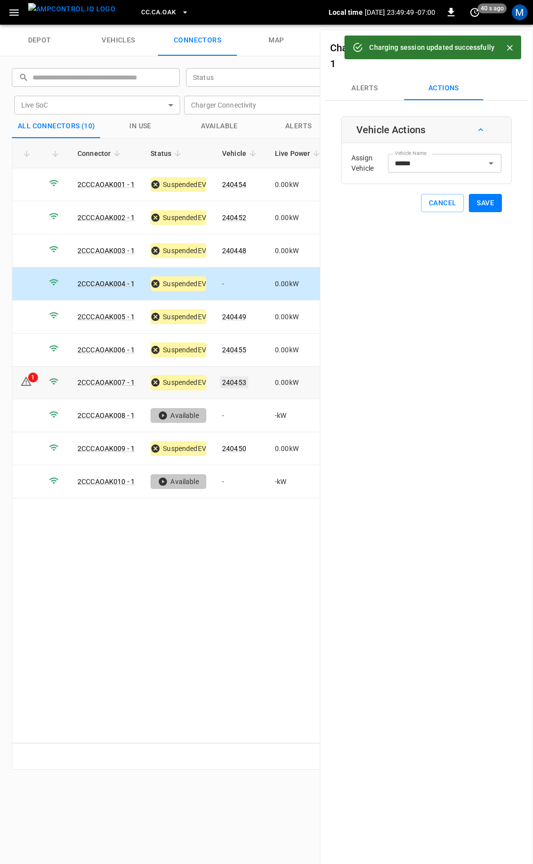
click at [239, 380] on link "240453" at bounding box center [234, 382] width 28 height 12
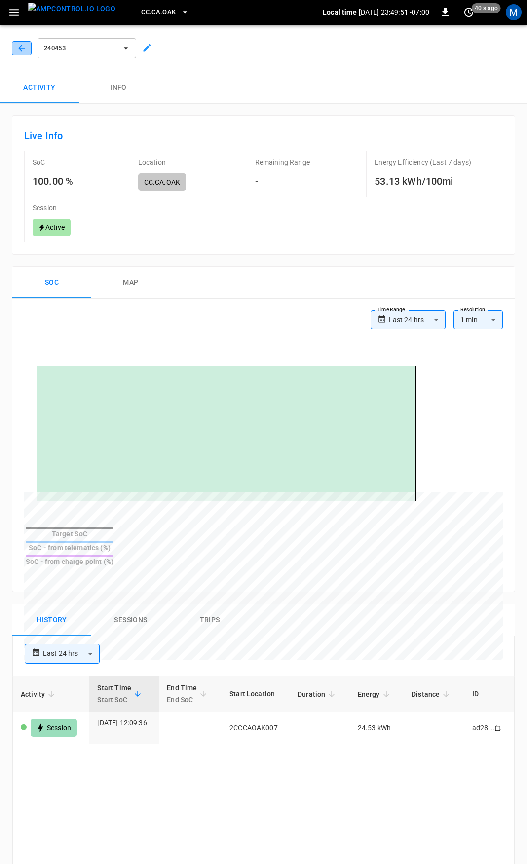
click at [23, 48] on icon "button" at bounding box center [21, 48] width 6 height 6
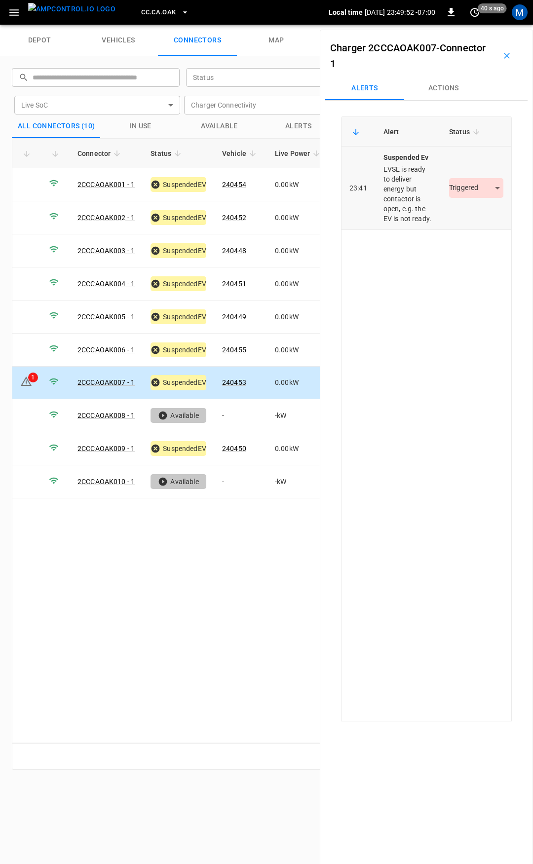
click at [469, 25] on body "CC.CA.OAK Local time 2025-08-12 23:49:52 -07:00 0 40 s ago M depot vehicles con…" at bounding box center [266, 12] width 533 height 25
click at [473, 217] on li "Resolved" at bounding box center [471, 217] width 62 height 16
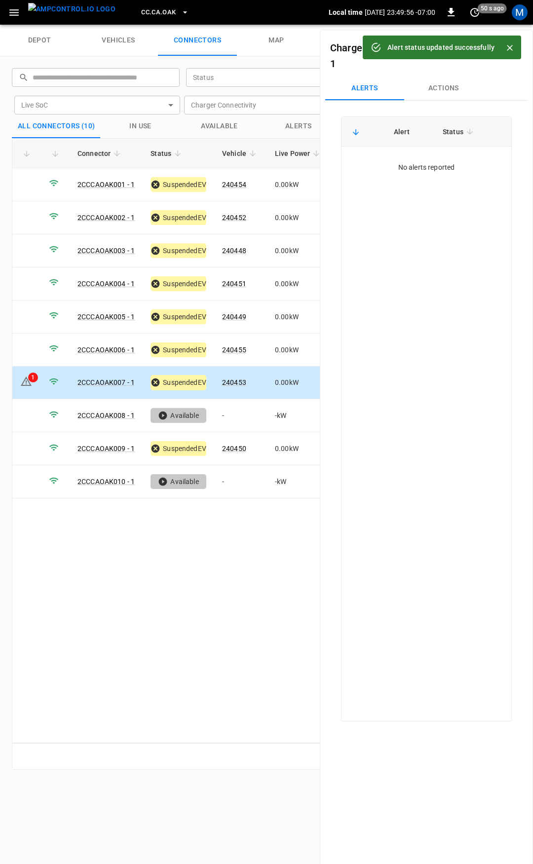
click at [147, 12] on span "CC.CA.OAK" at bounding box center [158, 12] width 35 height 11
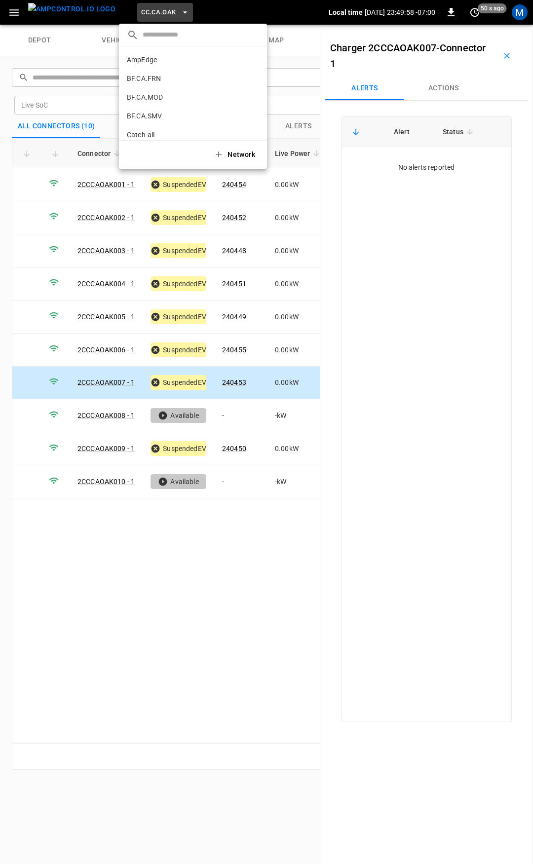
scroll to position [128, 0]
drag, startPoint x: 157, startPoint y: 83, endPoint x: 184, endPoint y: 166, distance: 87.7
click at [156, 83] on p "CC.CA.RIC" at bounding box center [143, 81] width 33 height 10
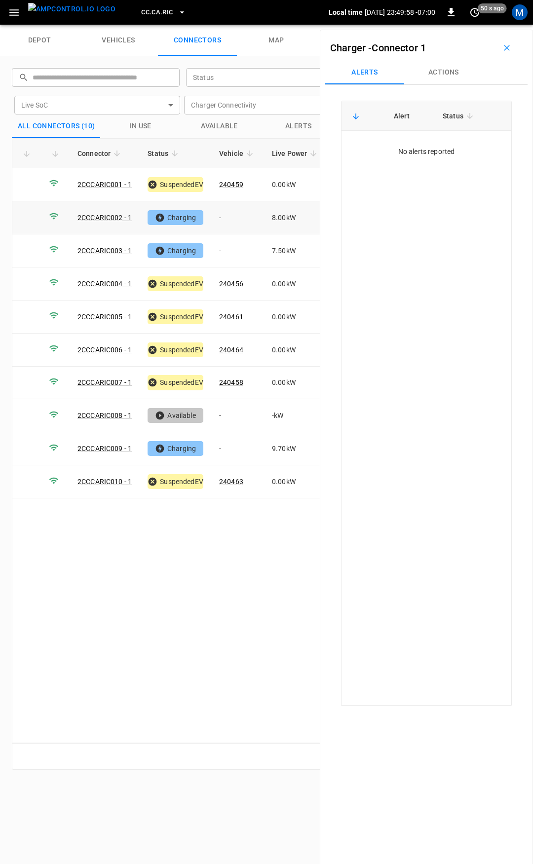
click at [229, 220] on td "-" at bounding box center [237, 217] width 53 height 33
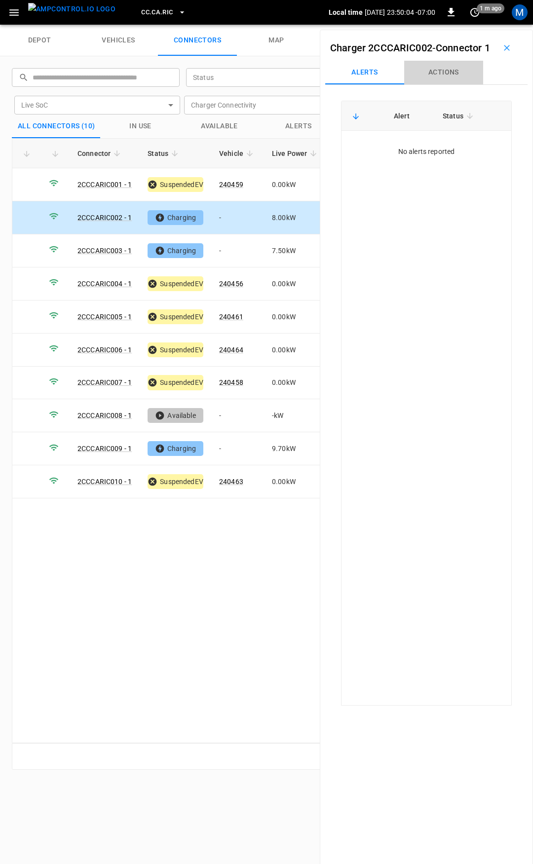
click at [428, 84] on button "Actions" at bounding box center [443, 73] width 79 height 24
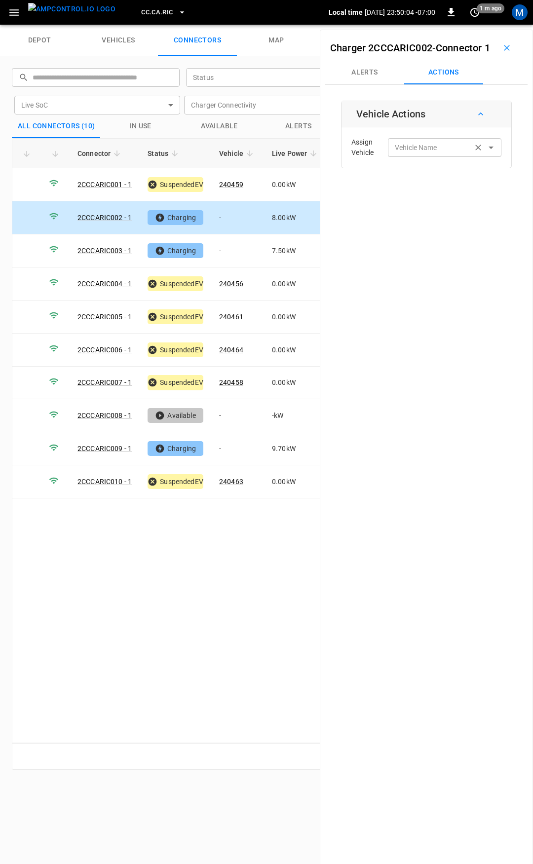
click at [420, 156] on div "Vehicle Name Vehicle Name" at bounding box center [444, 147] width 113 height 18
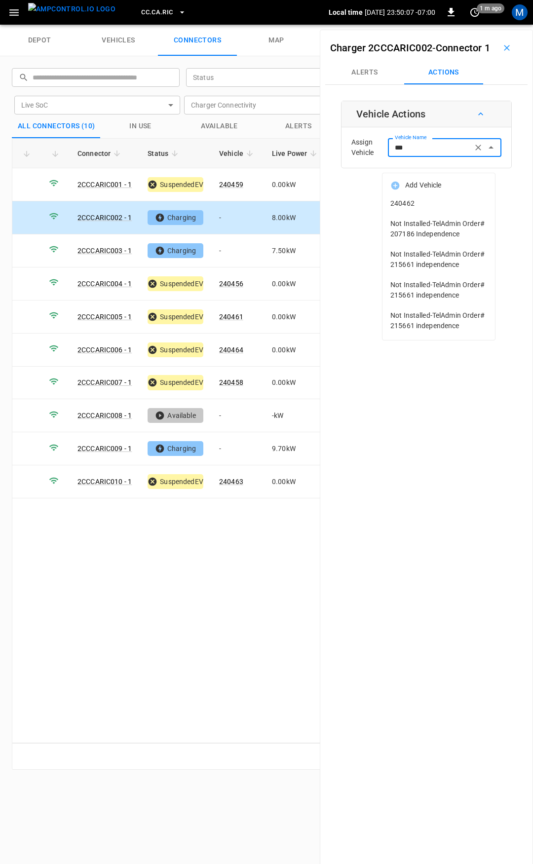
click at [424, 202] on span "240462" at bounding box center [438, 203] width 97 height 10
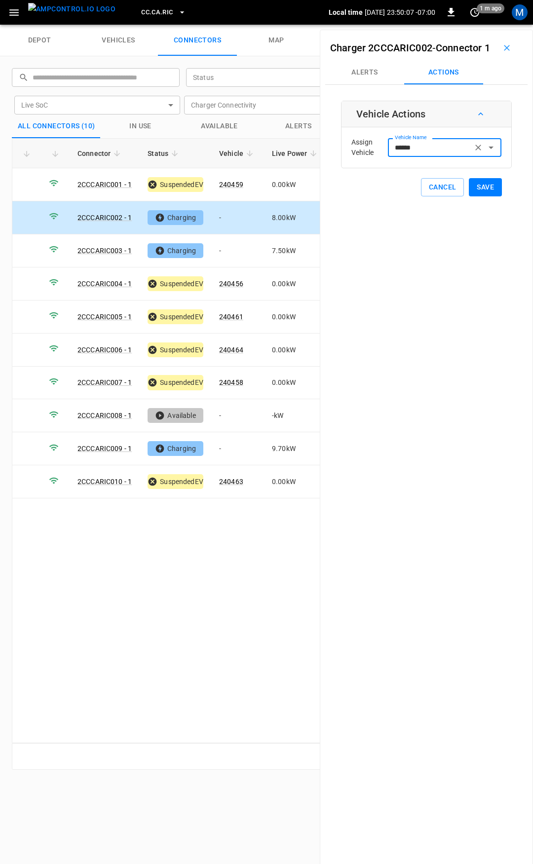
type input "******"
click at [478, 196] on button "Save" at bounding box center [485, 187] width 33 height 18
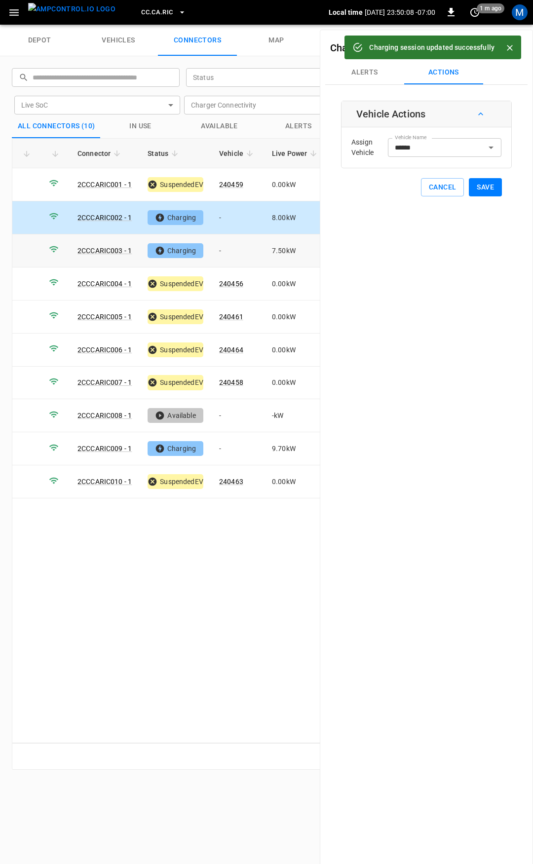
click at [246, 247] on td "-" at bounding box center [237, 250] width 53 height 33
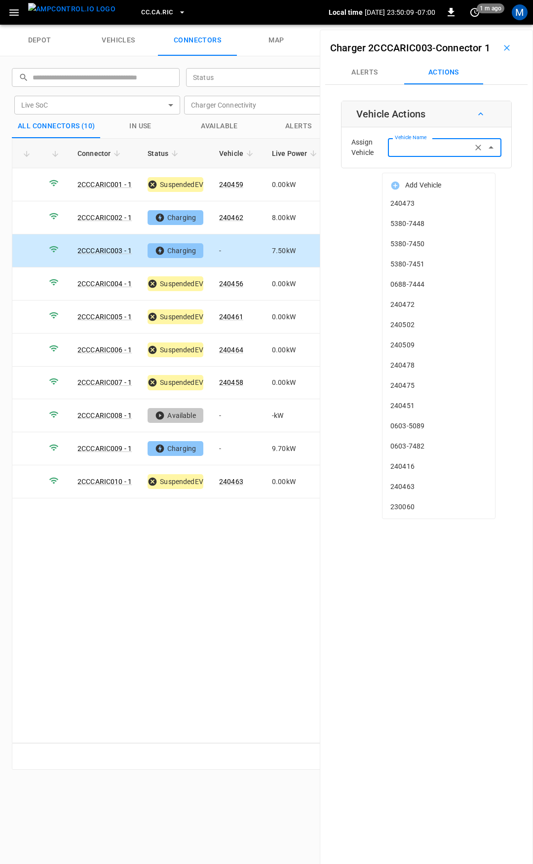
click at [428, 153] on input "Vehicle Name" at bounding box center [430, 147] width 78 height 12
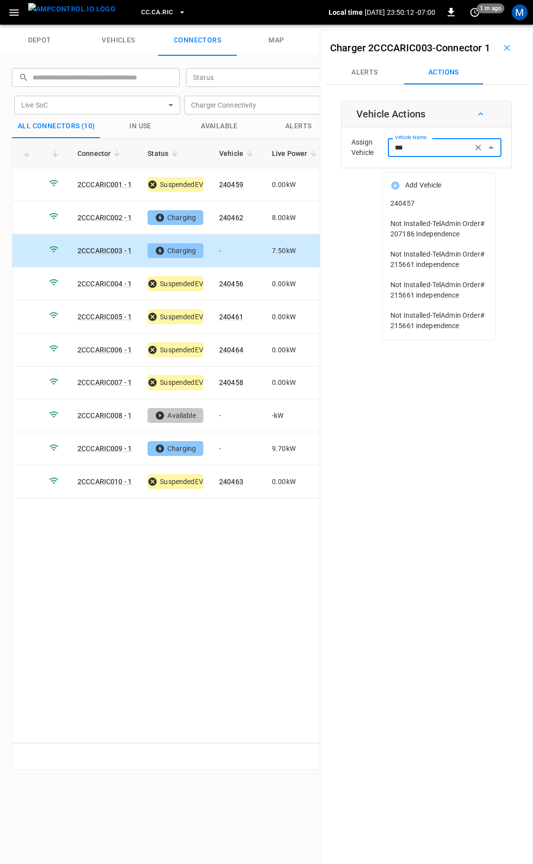
click at [417, 208] on li "240457" at bounding box center [438, 203] width 113 height 20
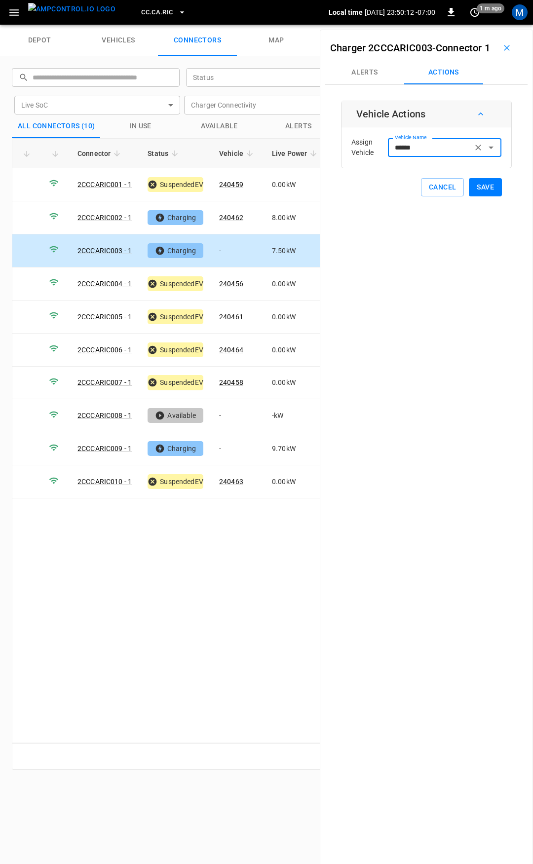
type input "******"
click at [473, 196] on button "Save" at bounding box center [485, 187] width 33 height 18
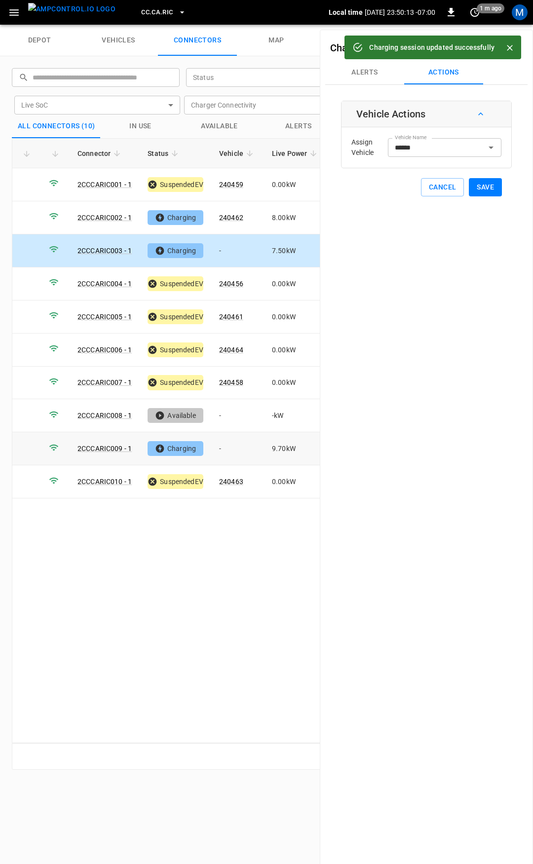
click at [226, 444] on td "-" at bounding box center [237, 448] width 53 height 33
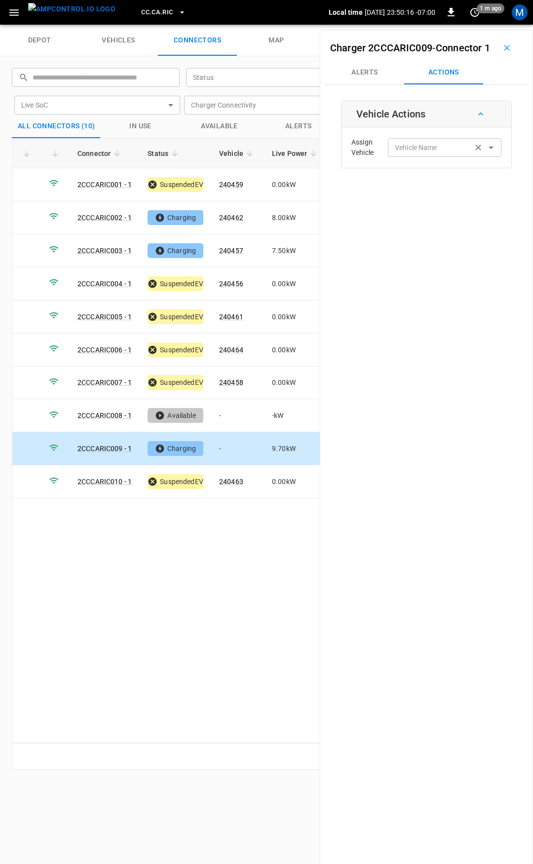
click at [441, 153] on input "Vehicle Name" at bounding box center [430, 147] width 78 height 12
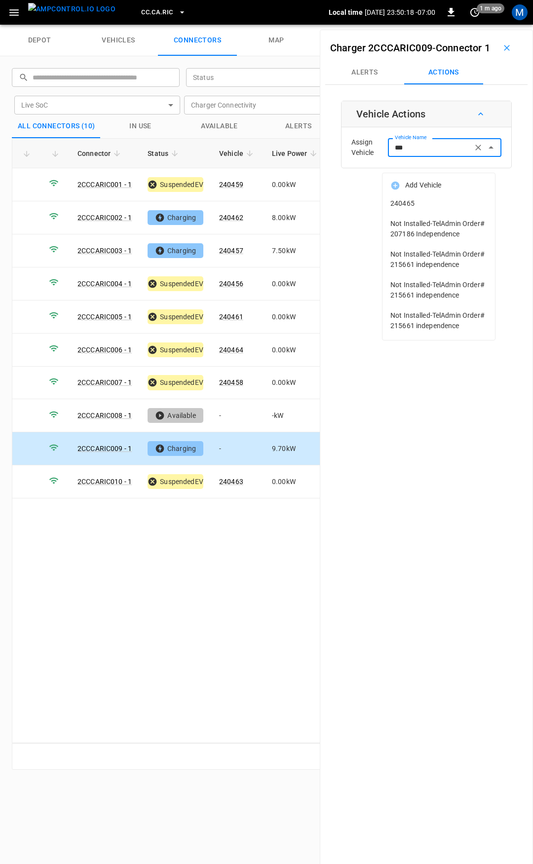
click at [444, 196] on li "240465" at bounding box center [438, 203] width 113 height 20
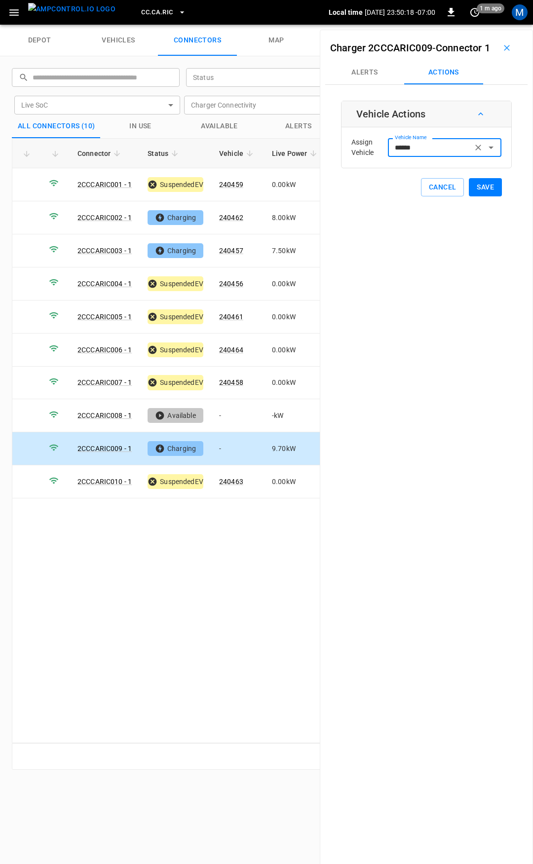
type input "******"
click at [488, 196] on button "Save" at bounding box center [485, 187] width 33 height 18
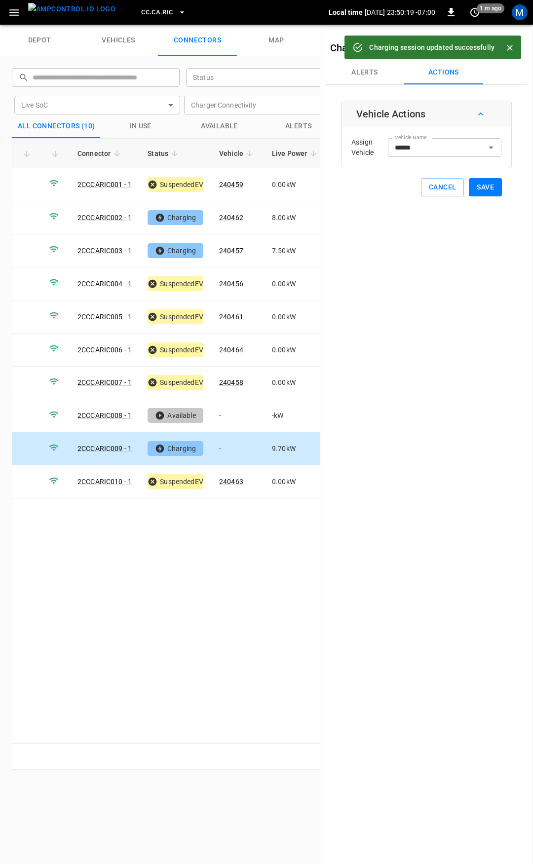
click at [150, 18] on span "CC.CA.RIC" at bounding box center [157, 12] width 32 height 11
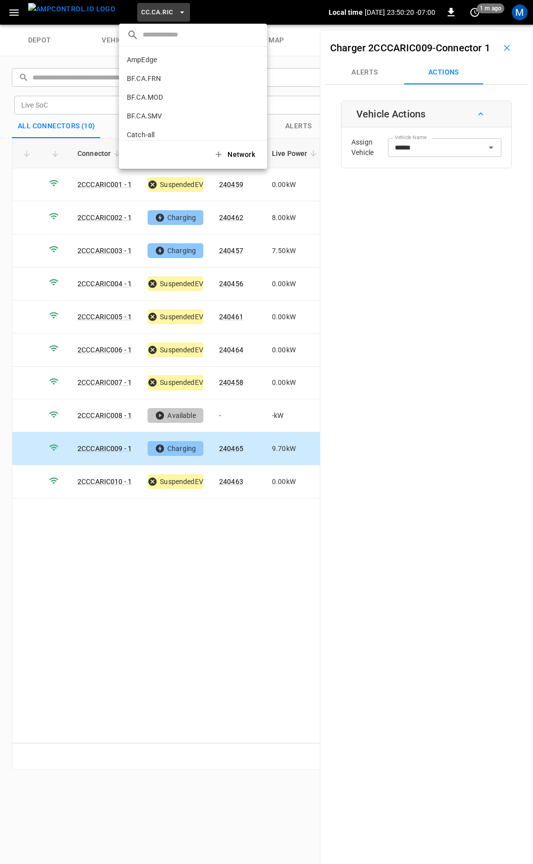
scroll to position [147, 0]
click at [159, 79] on p "CC.CA.SFF" at bounding box center [144, 81] width 34 height 10
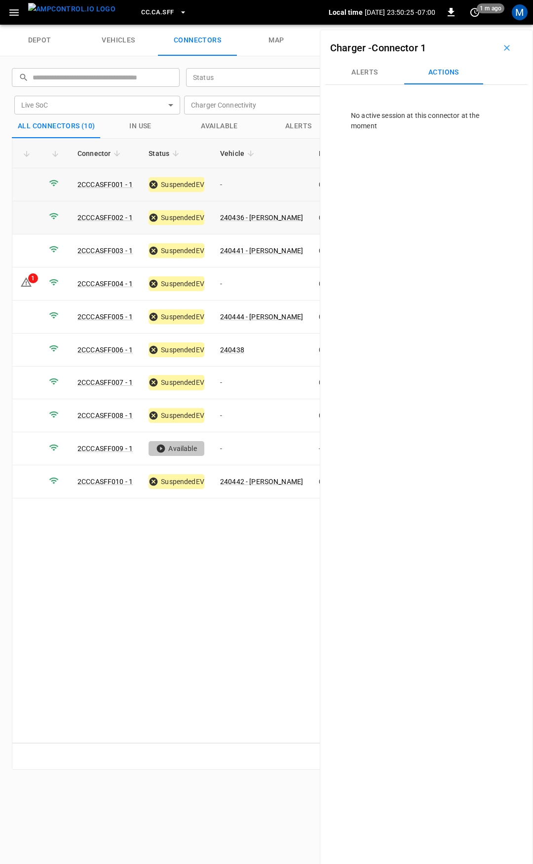
drag, startPoint x: 232, startPoint y: 184, endPoint x: 289, endPoint y: 157, distance: 62.5
click at [232, 184] on td "-" at bounding box center [261, 184] width 99 height 33
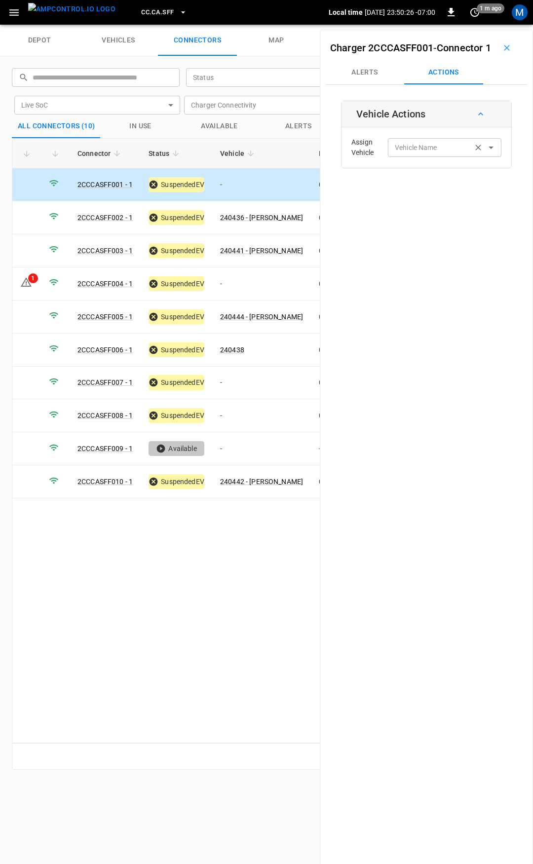
click at [451, 153] on input "Vehicle Name" at bounding box center [430, 147] width 78 height 12
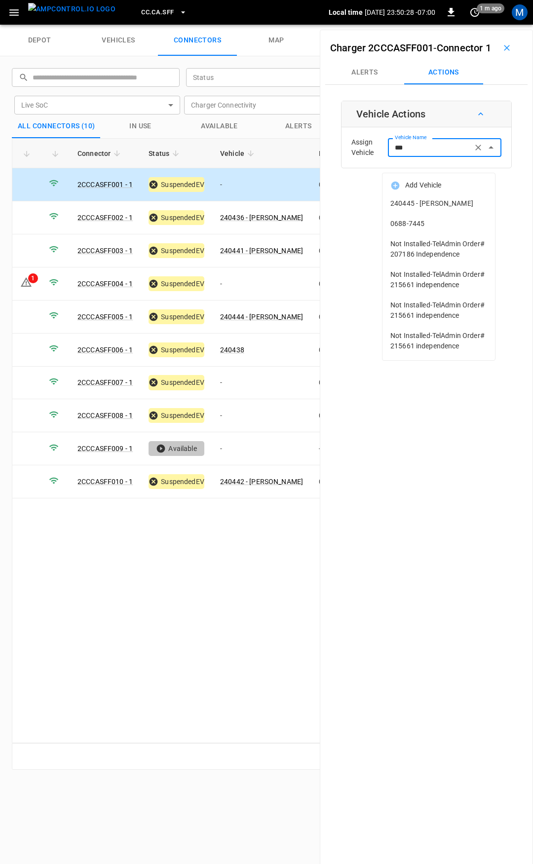
click at [435, 199] on span "240445 - [PERSON_NAME]" at bounding box center [438, 203] width 97 height 10
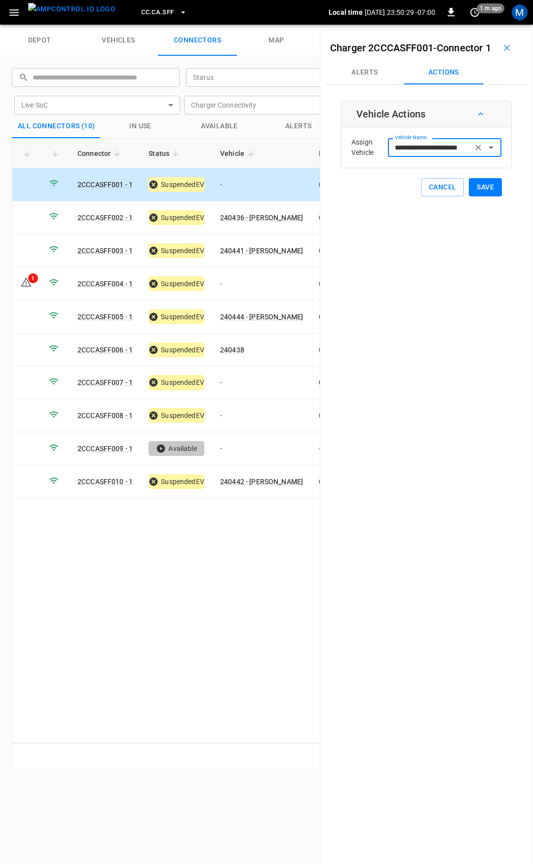
type input "**********"
click at [482, 196] on button "Save" at bounding box center [485, 187] width 33 height 18
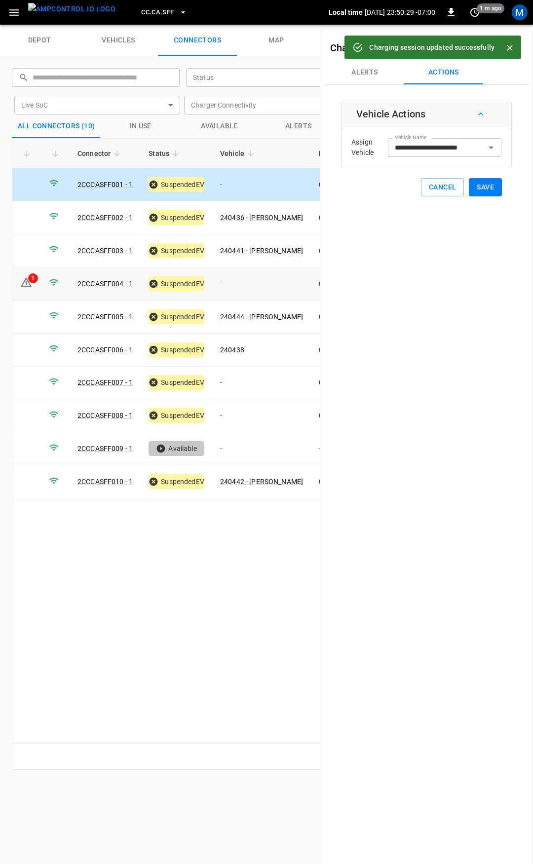
click at [239, 290] on td "-" at bounding box center [261, 283] width 99 height 33
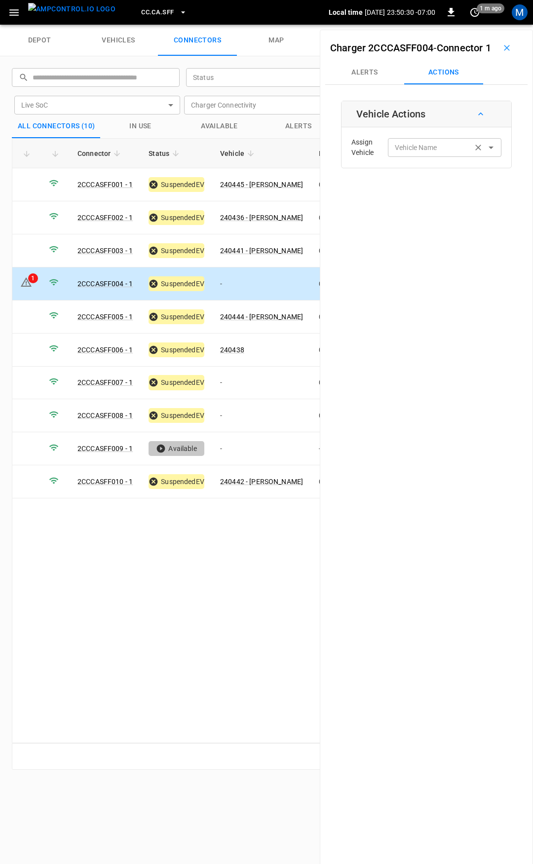
click at [419, 153] on input "Vehicle Name" at bounding box center [430, 147] width 78 height 12
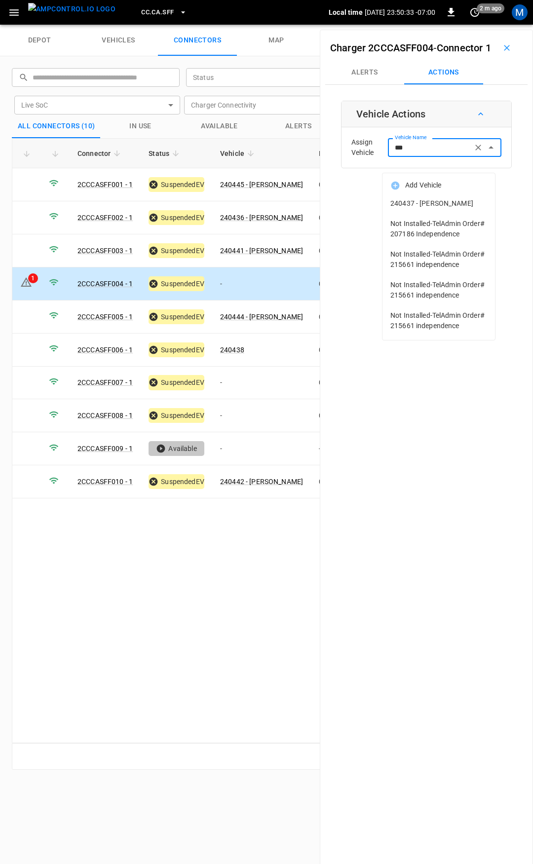
click at [438, 201] on span "240437 - [PERSON_NAME]" at bounding box center [438, 203] width 97 height 10
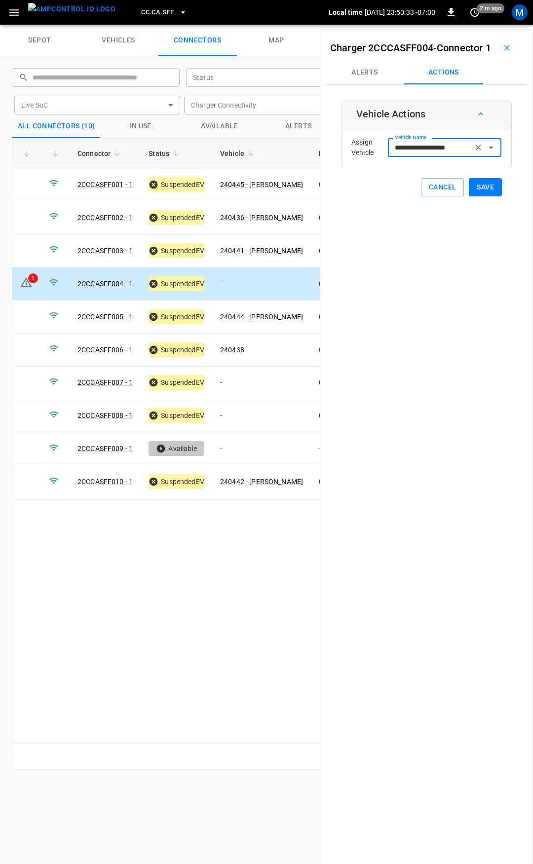
type input "**********"
click at [478, 196] on button "Save" at bounding box center [485, 187] width 33 height 18
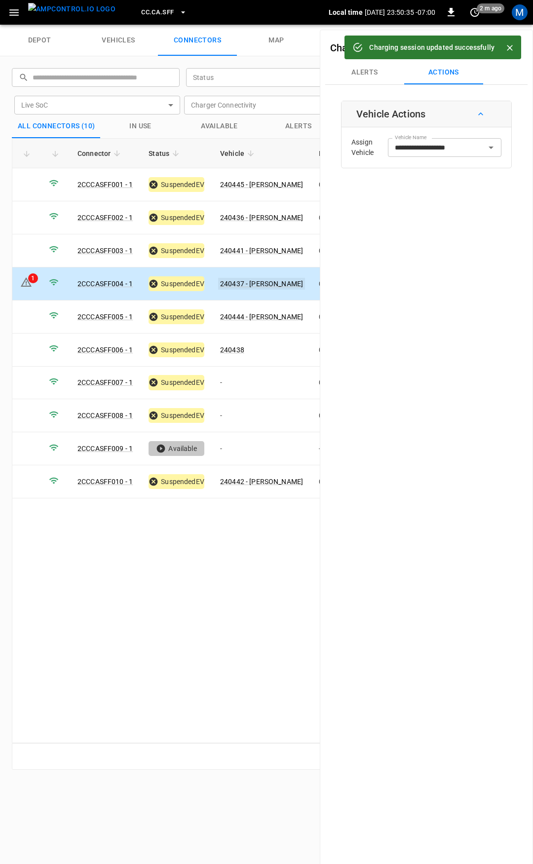
click at [246, 283] on link "240437 - [PERSON_NAME]" at bounding box center [261, 284] width 87 height 12
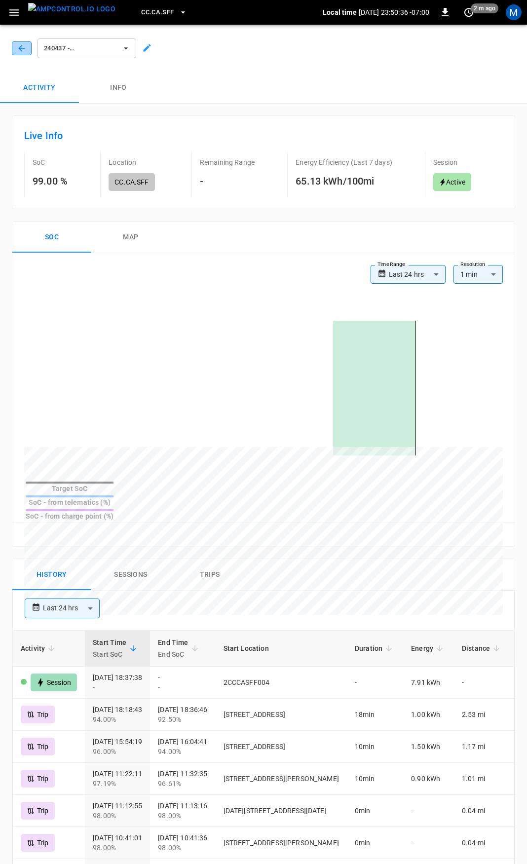
click at [22, 50] on icon "button" at bounding box center [22, 48] width 10 height 10
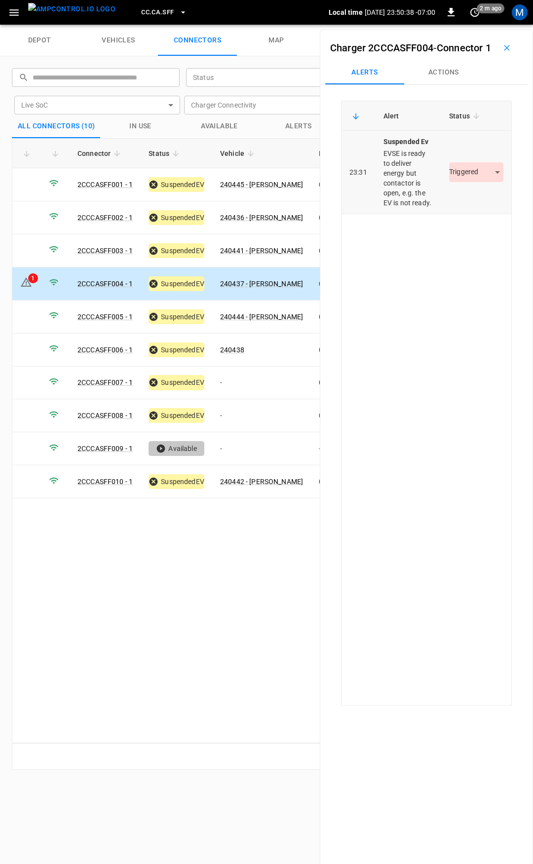
click at [467, 25] on body "CC.CA.SFF Local time 2025-08-12 23:50:38 -07:00 0 2 m ago M depot vehicles conn…" at bounding box center [266, 12] width 533 height 25
click at [468, 209] on li "Resolved" at bounding box center [471, 217] width 62 height 16
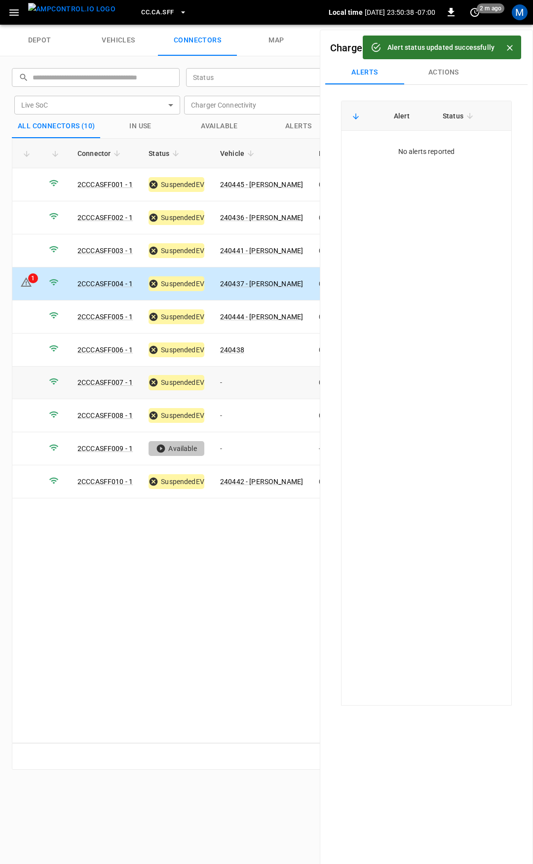
click at [251, 380] on td "-" at bounding box center [261, 383] width 99 height 33
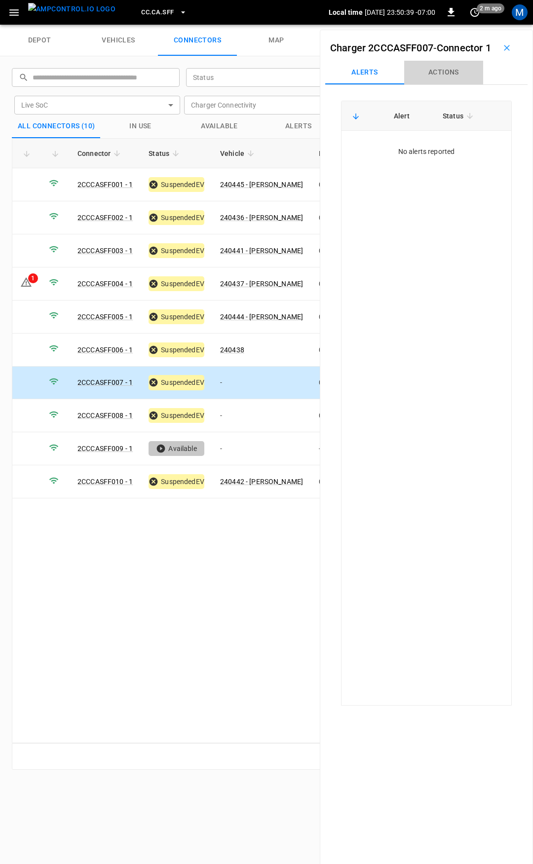
click at [436, 84] on button "Actions" at bounding box center [443, 73] width 79 height 24
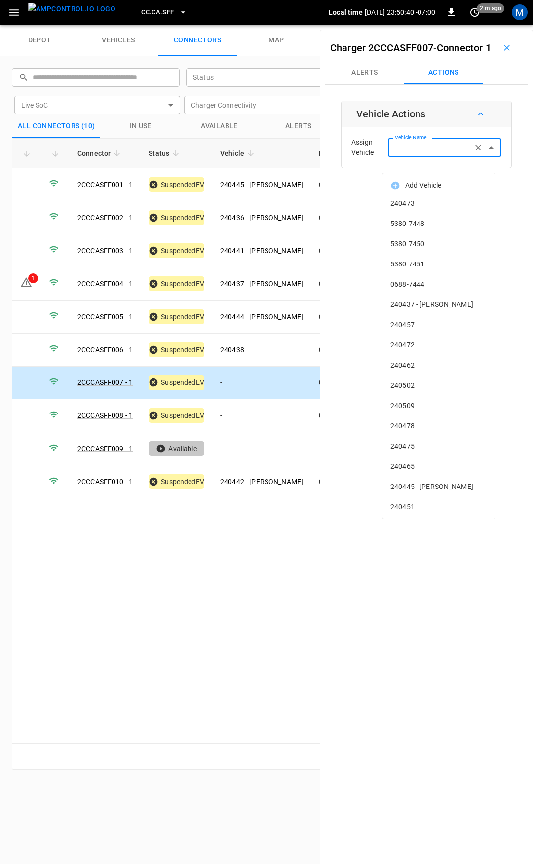
click at [435, 153] on input "Vehicle Name" at bounding box center [430, 147] width 78 height 12
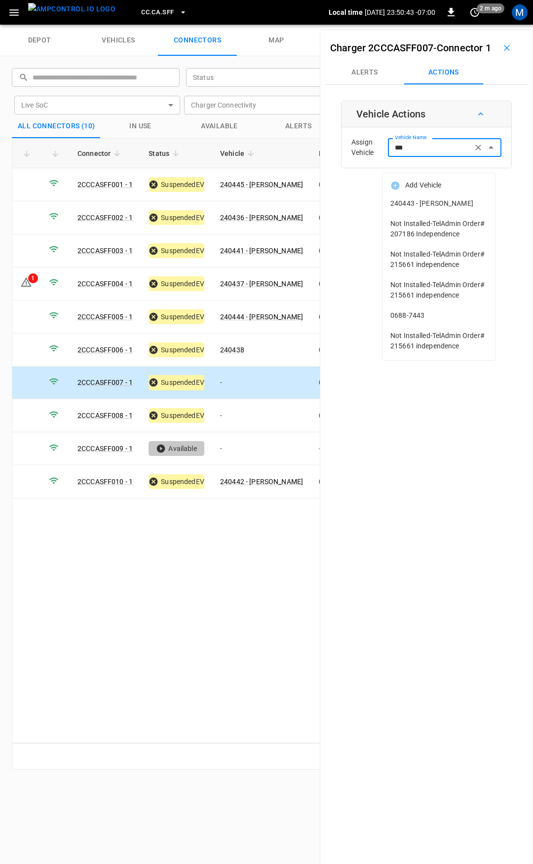
click at [438, 200] on span "240443 - [PERSON_NAME]" at bounding box center [438, 203] width 97 height 10
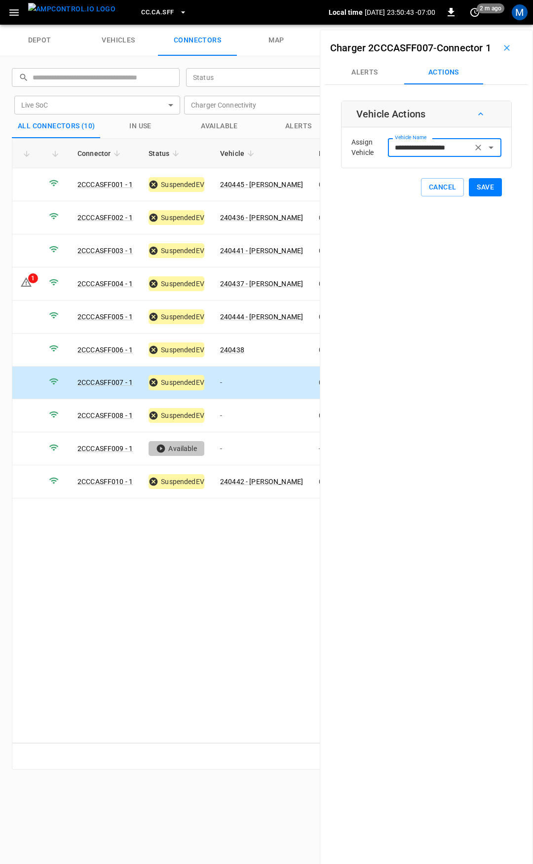
type input "**********"
click at [474, 196] on button "Save" at bounding box center [485, 187] width 33 height 18
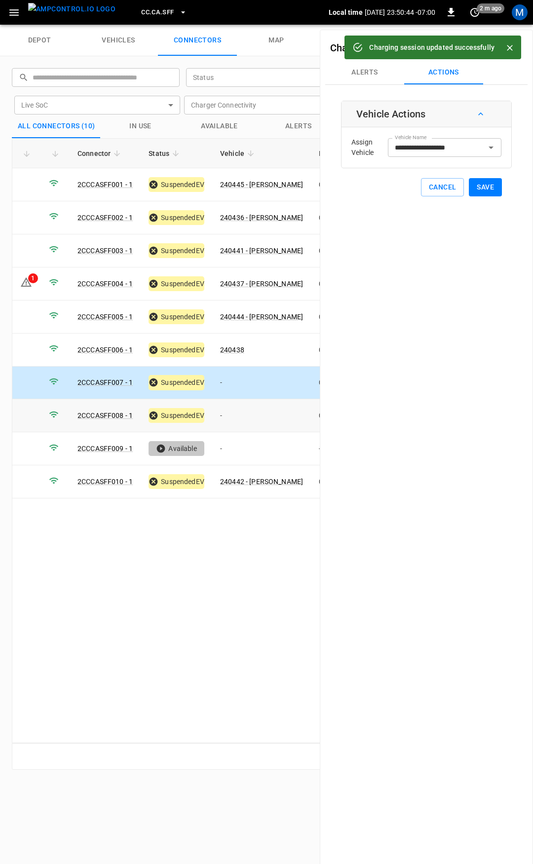
click at [240, 412] on td "-" at bounding box center [261, 415] width 99 height 33
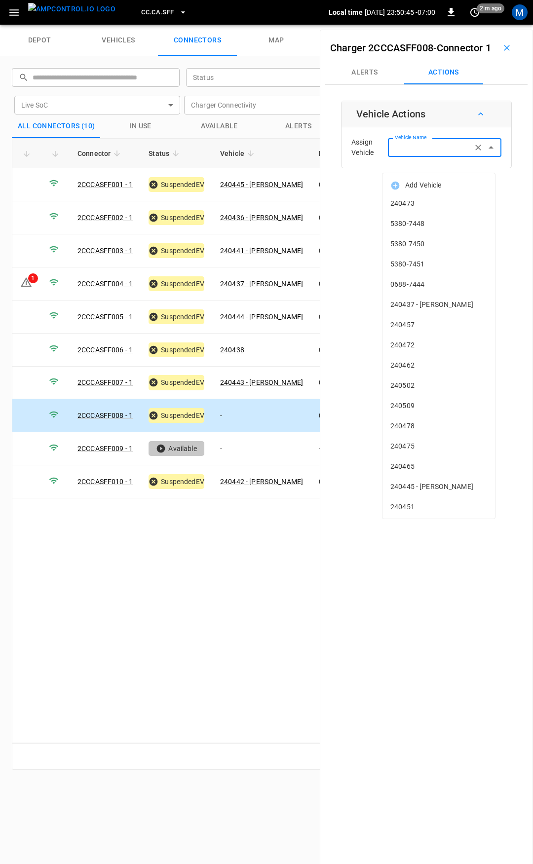
click at [428, 153] on input "Vehicle Name" at bounding box center [430, 147] width 78 height 12
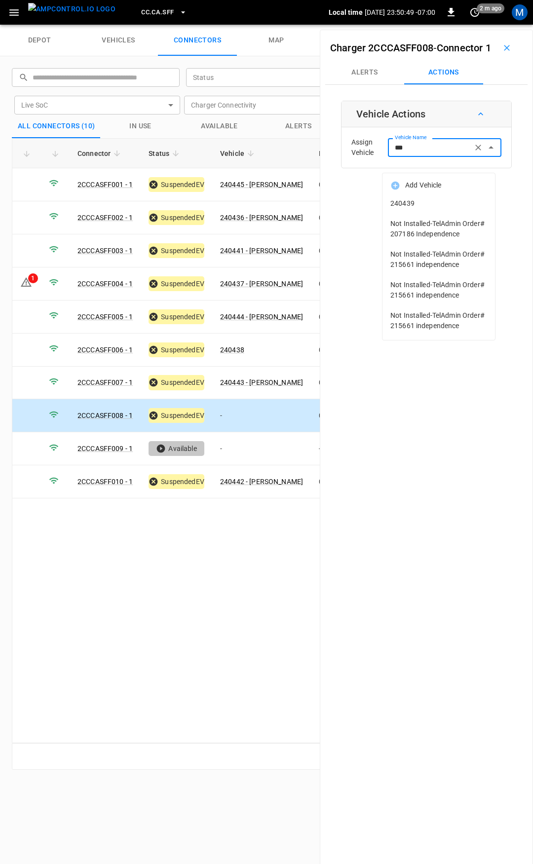
click at [438, 195] on li "240439" at bounding box center [438, 203] width 113 height 20
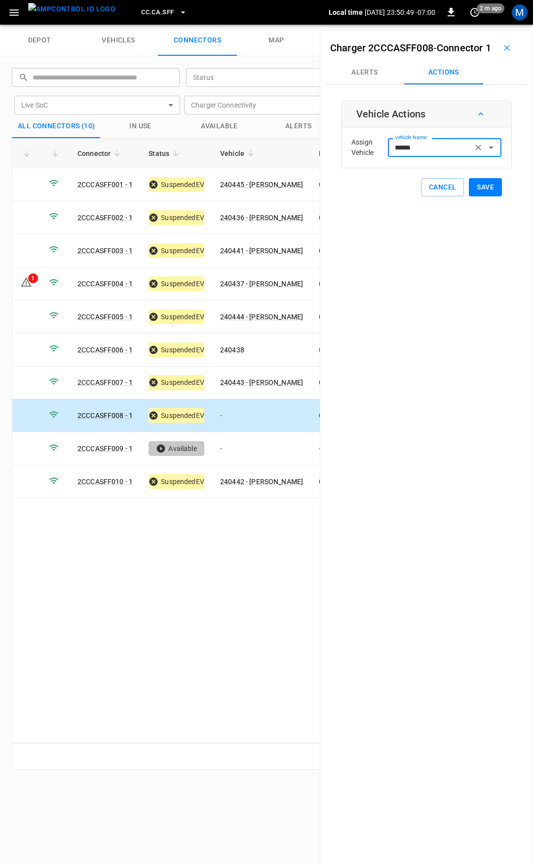
type input "******"
click at [478, 196] on button "Save" at bounding box center [485, 187] width 33 height 18
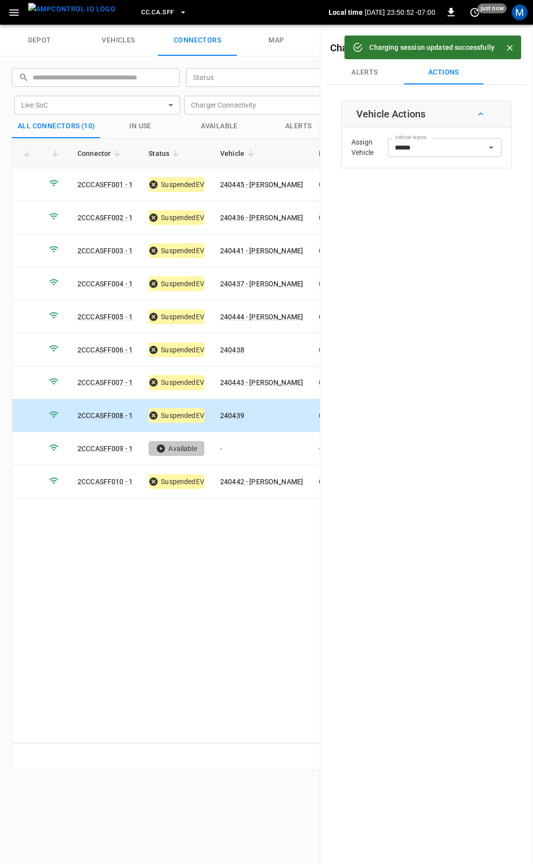
click at [141, 9] on span "CC.CA.SFF" at bounding box center [157, 12] width 33 height 11
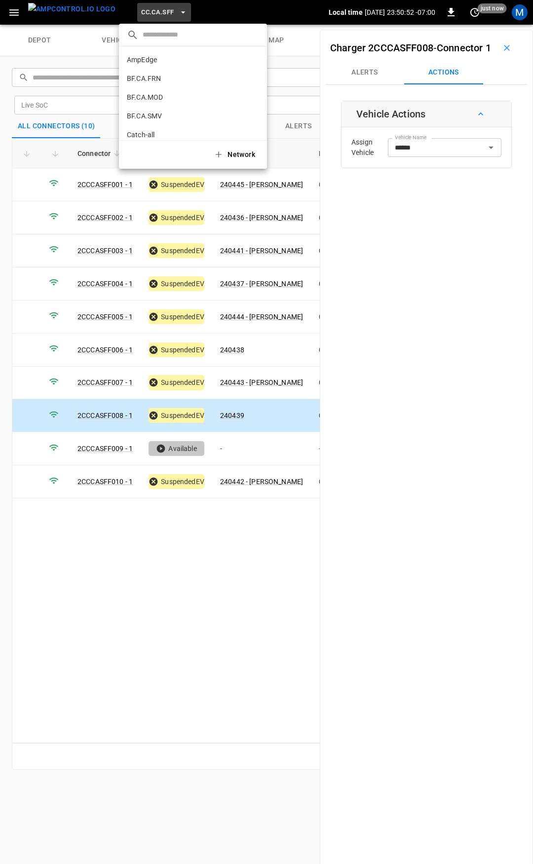
scroll to position [166, 0]
click at [169, 79] on li "CC.CA.SJO 7dd7 ..." at bounding box center [193, 81] width 148 height 19
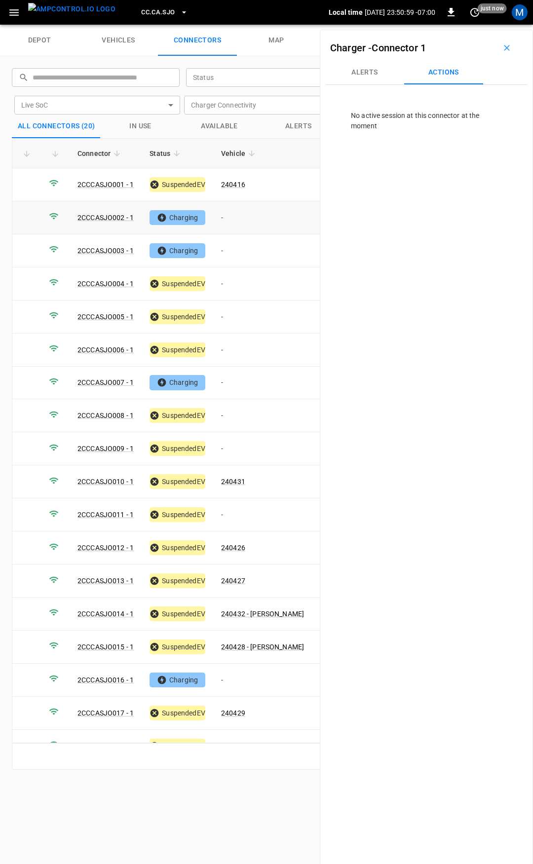
click at [245, 217] on td "-" at bounding box center [262, 217] width 99 height 33
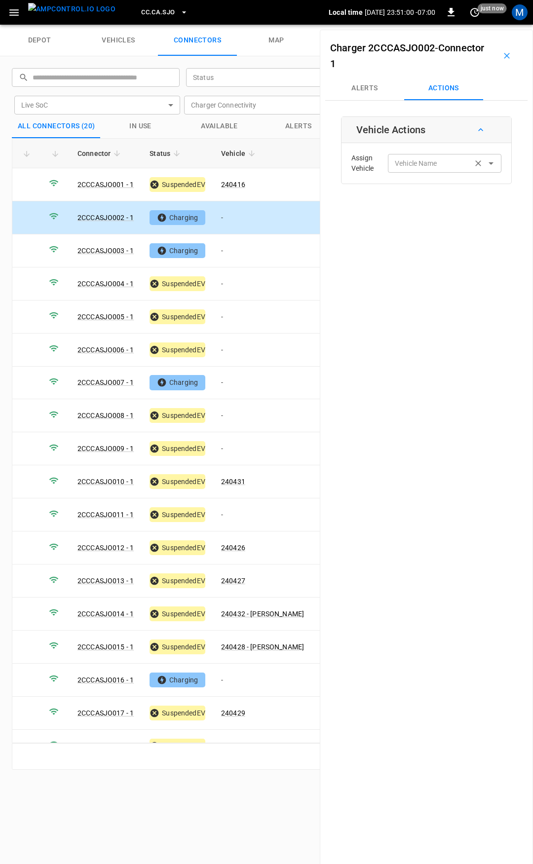
click at [424, 161] on div "Vehicle Name Vehicle Name" at bounding box center [444, 163] width 113 height 18
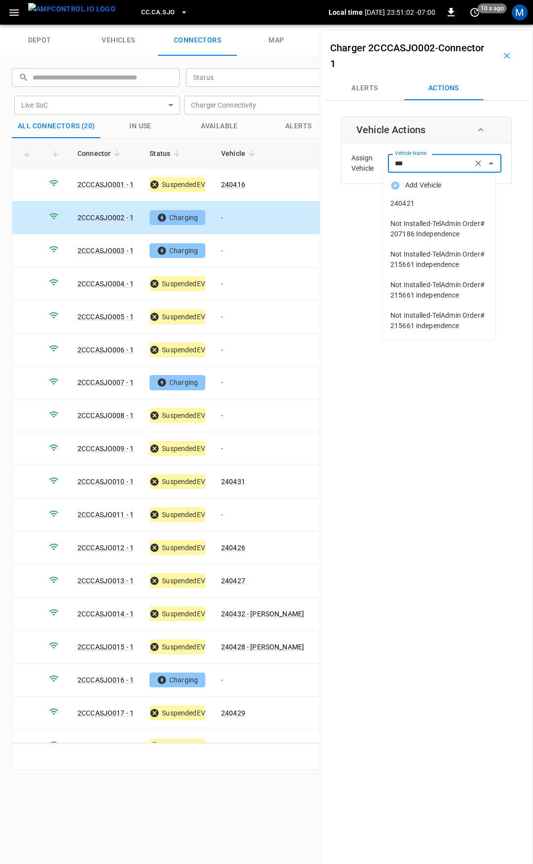
click at [447, 204] on span "240421" at bounding box center [438, 203] width 97 height 10
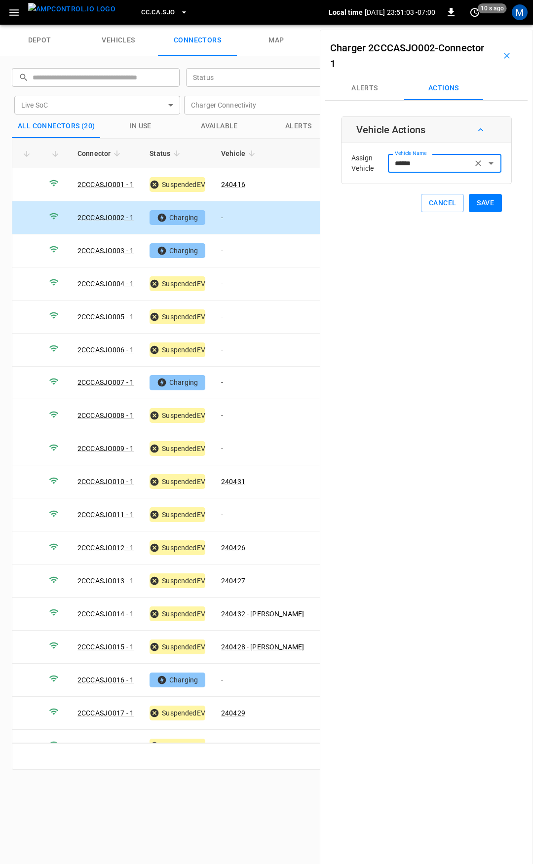
type input "******"
click at [484, 204] on button "Save" at bounding box center [485, 203] width 33 height 18
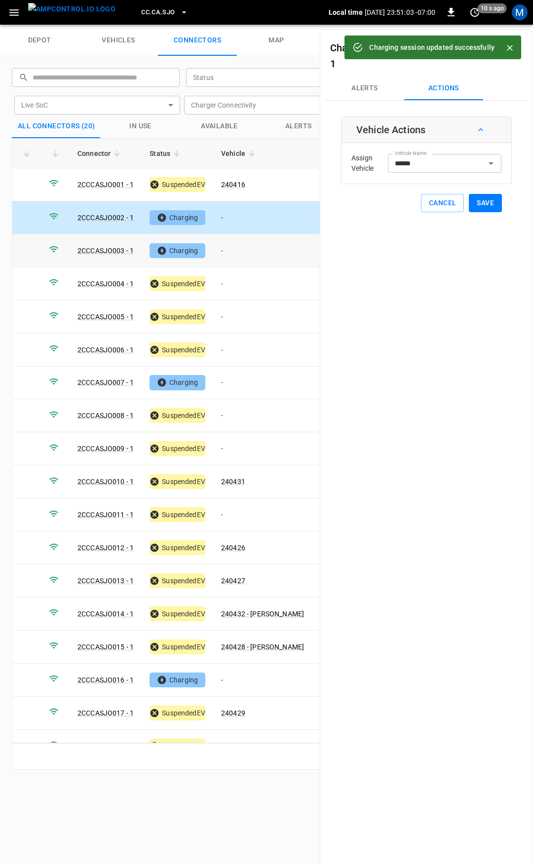
click at [246, 252] on td "-" at bounding box center [262, 250] width 99 height 33
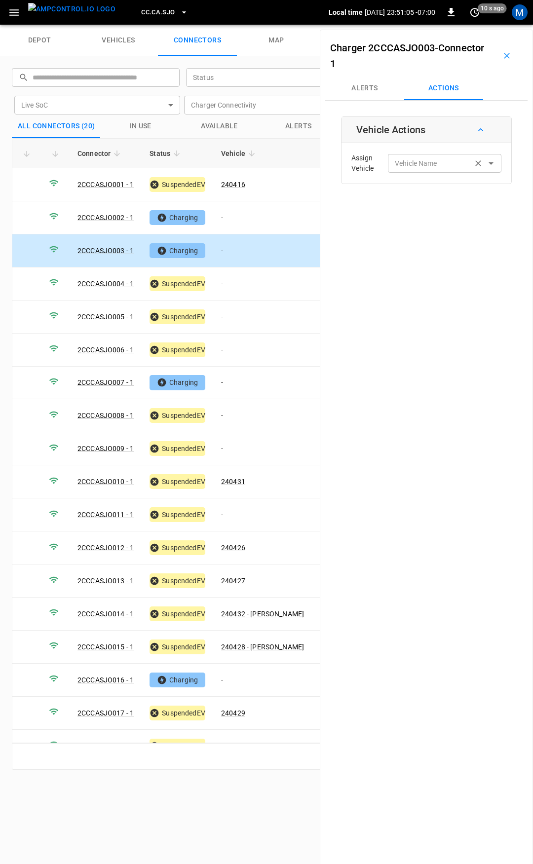
click at [410, 164] on input "Vehicle Name" at bounding box center [430, 163] width 78 height 12
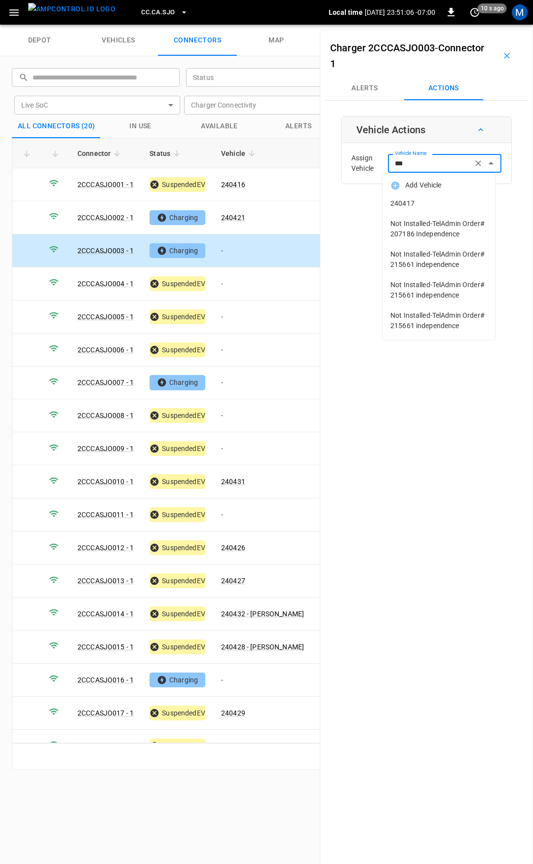
click at [435, 203] on span "240417" at bounding box center [438, 203] width 97 height 10
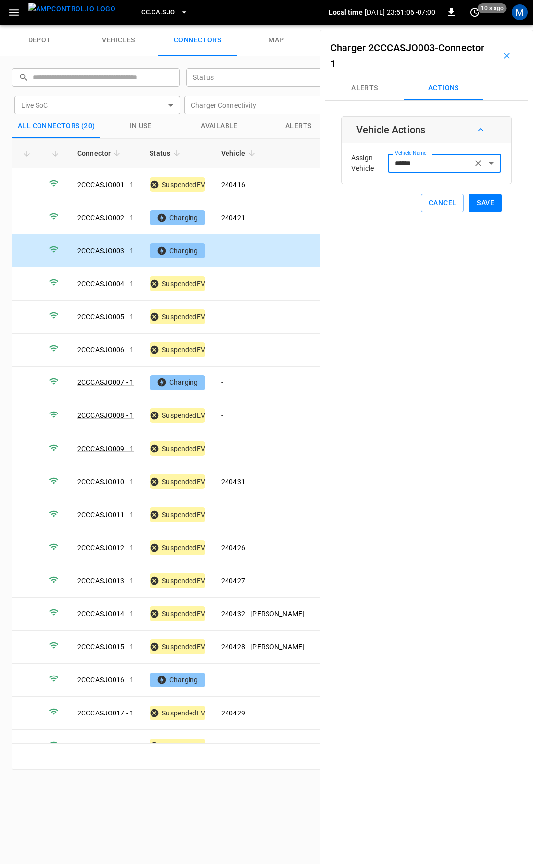
type input "******"
click at [479, 204] on button "Save" at bounding box center [485, 203] width 33 height 18
click at [236, 287] on td "-" at bounding box center [262, 283] width 99 height 33
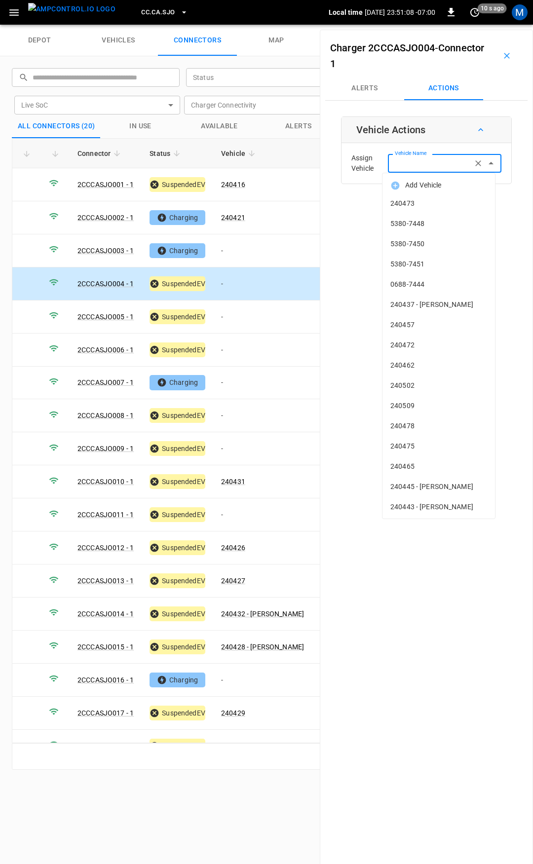
click at [402, 169] on input "Vehicle Name" at bounding box center [430, 163] width 78 height 12
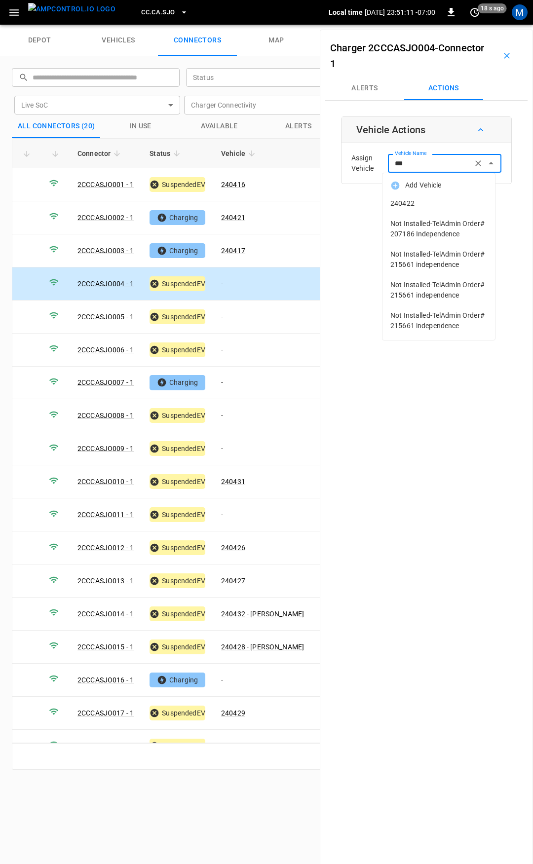
click at [437, 204] on span "240422" at bounding box center [438, 203] width 97 height 10
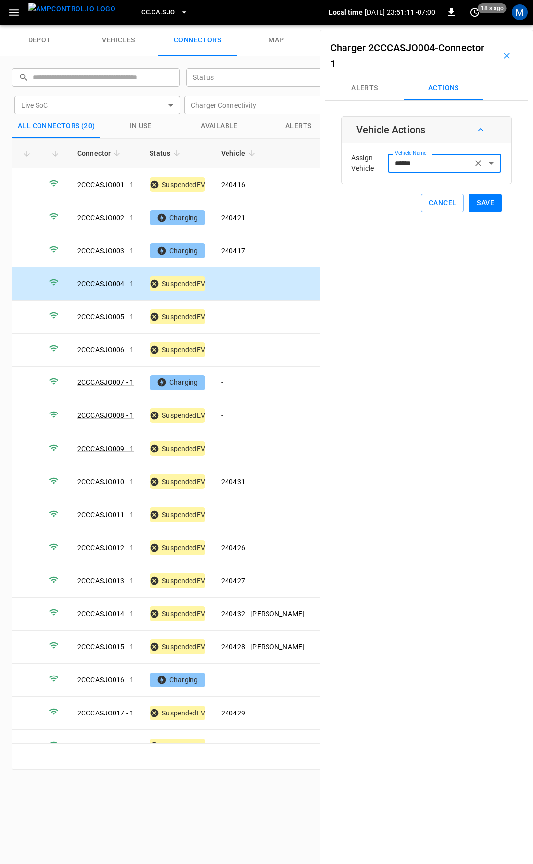
type input "******"
click at [484, 201] on button "Save" at bounding box center [485, 203] width 33 height 18
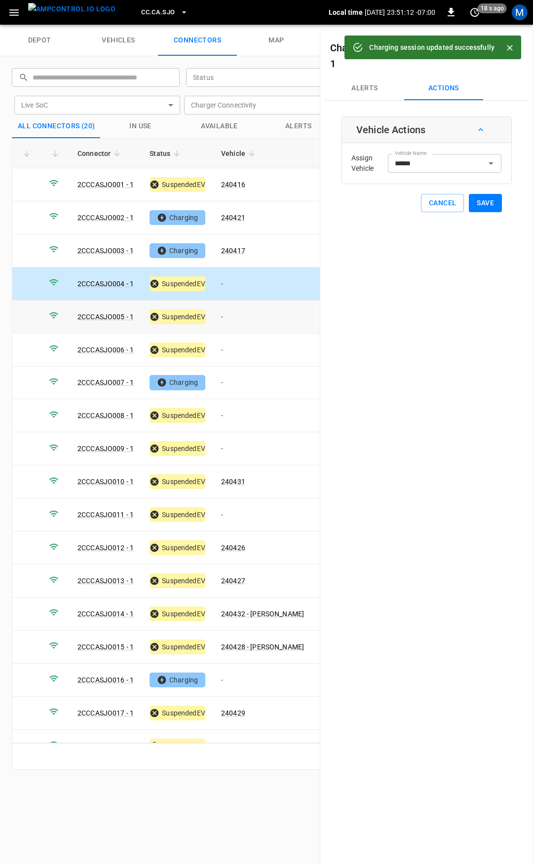
click at [252, 318] on td "-" at bounding box center [262, 316] width 99 height 33
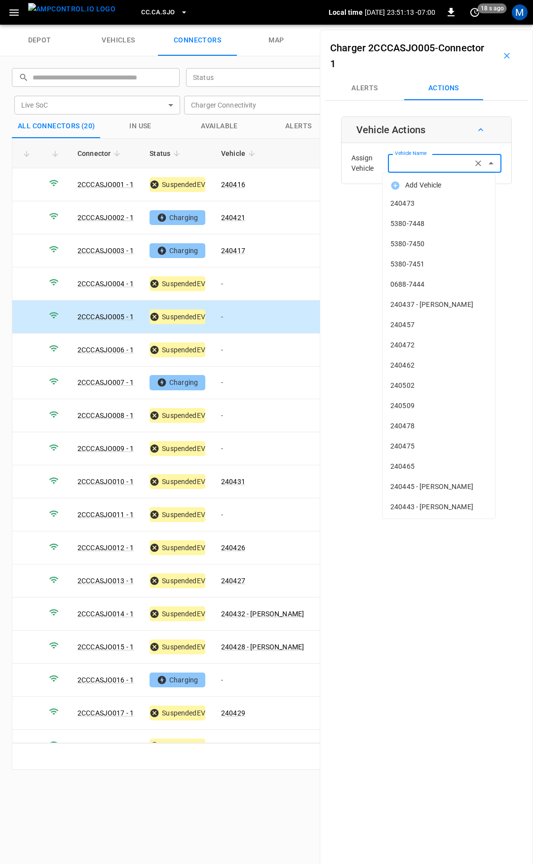
click at [407, 162] on div "Vehicle Name Vehicle Name" at bounding box center [444, 163] width 113 height 18
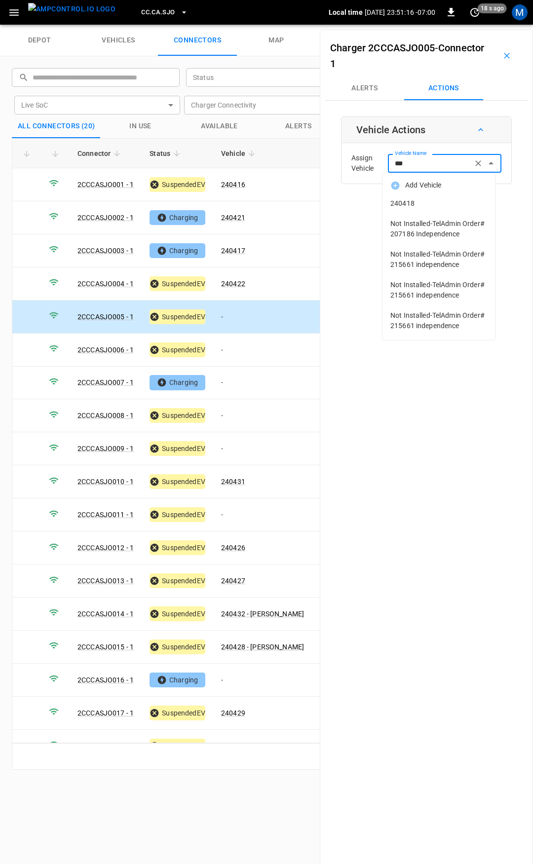
click at [425, 211] on li "240418" at bounding box center [438, 203] width 113 height 20
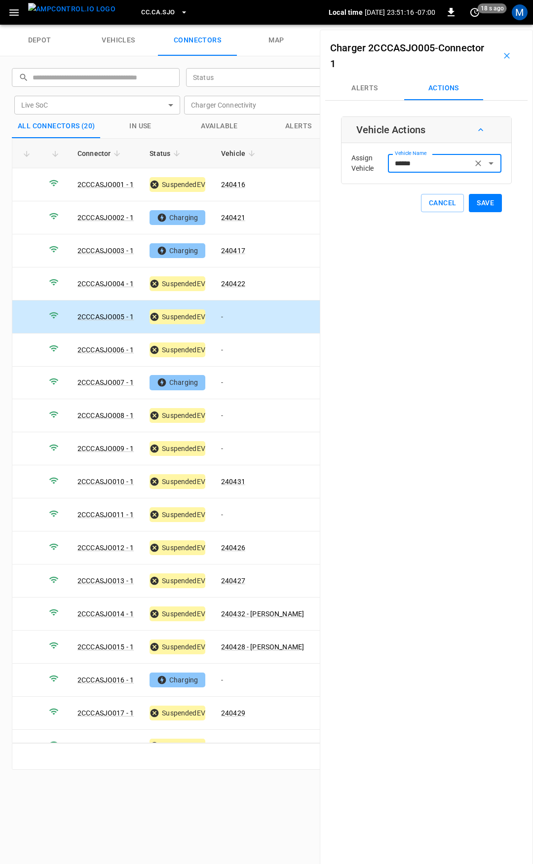
type input "******"
click at [487, 203] on button "Save" at bounding box center [485, 203] width 33 height 18
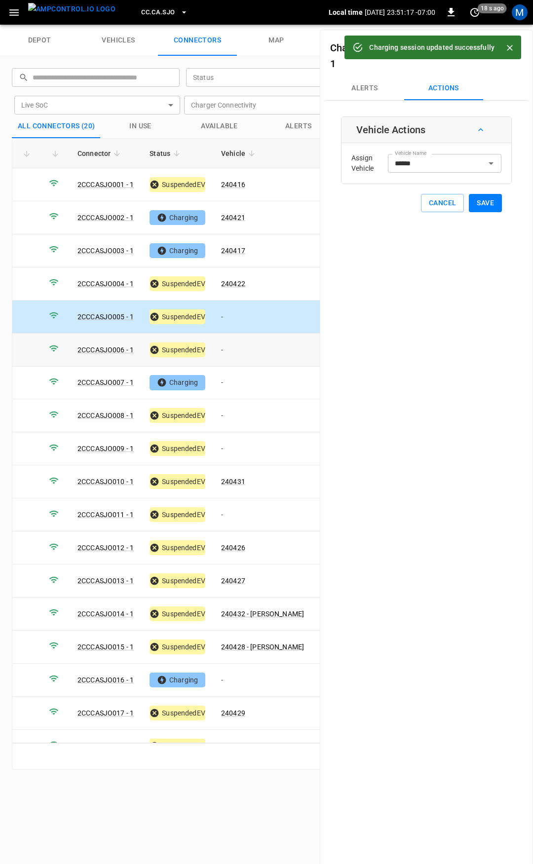
click at [247, 350] on td "-" at bounding box center [262, 350] width 99 height 33
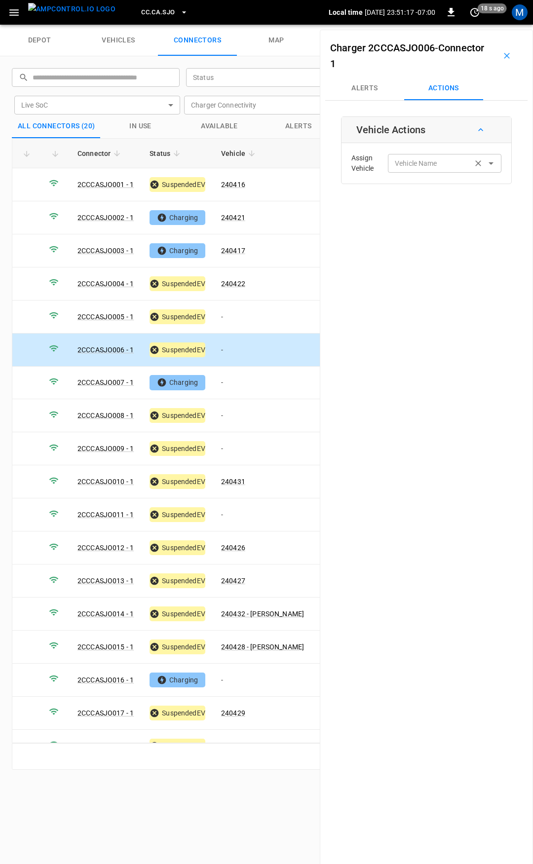
click at [411, 167] on input "Vehicle Name" at bounding box center [430, 163] width 78 height 12
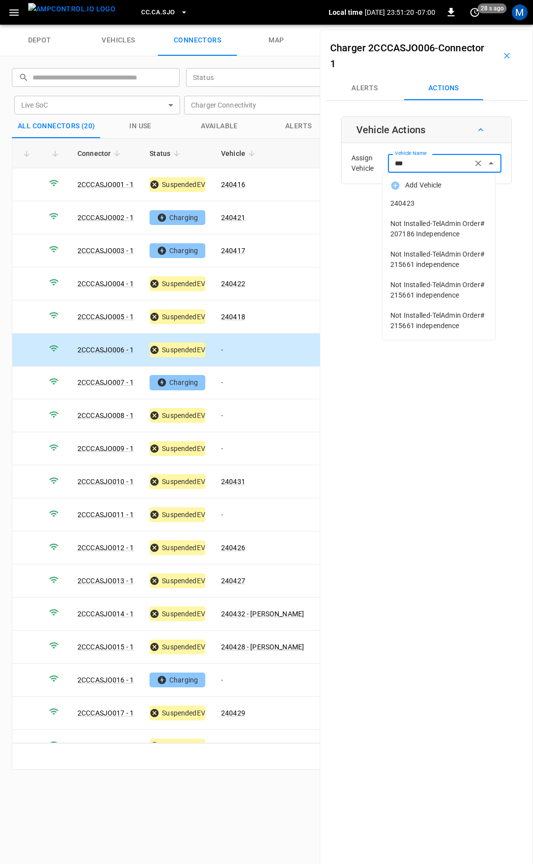
click at [429, 203] on span "240423" at bounding box center [438, 203] width 97 height 10
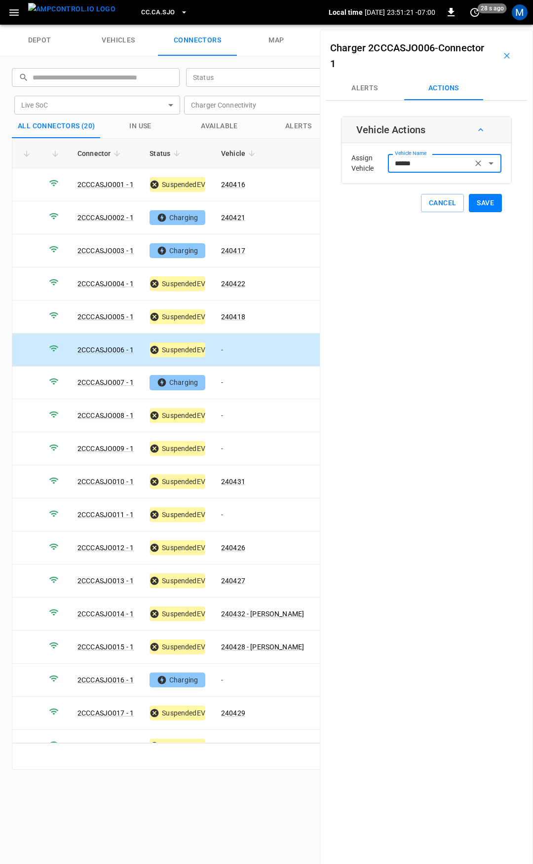
type input "******"
click at [473, 200] on button "Save" at bounding box center [485, 203] width 33 height 18
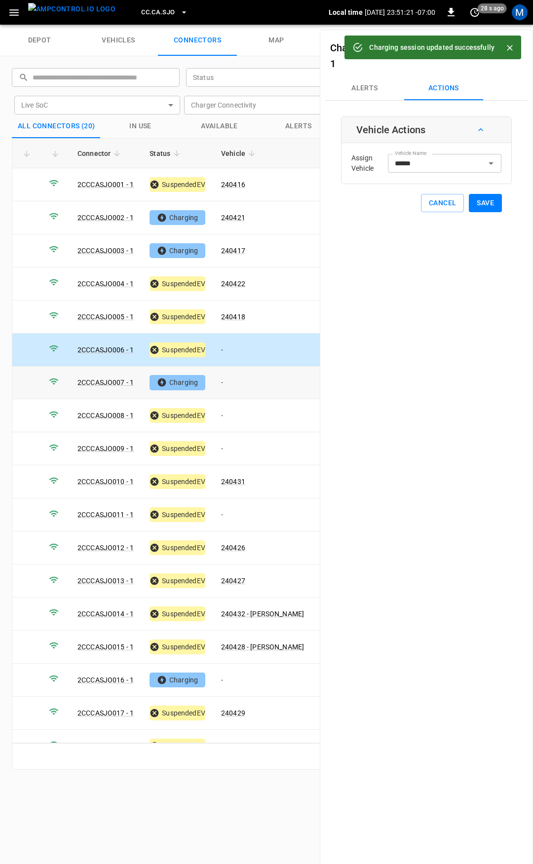
click at [239, 383] on td "-" at bounding box center [262, 383] width 99 height 33
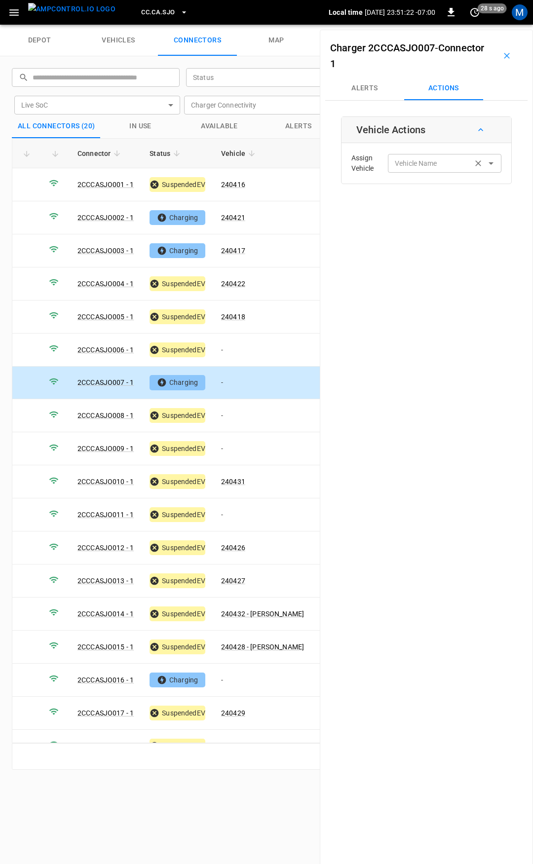
click at [415, 164] on div "Vehicle Name Vehicle Name" at bounding box center [444, 163] width 113 height 18
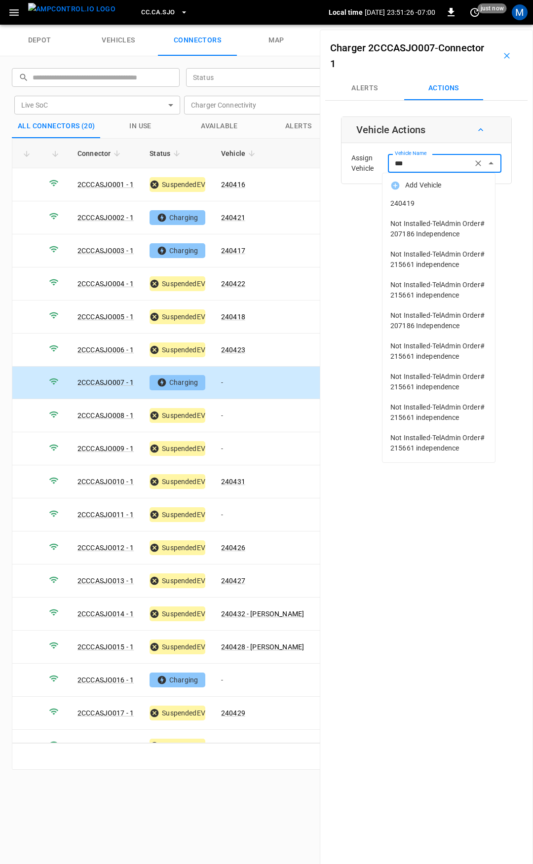
click at [435, 203] on span "240419" at bounding box center [438, 203] width 97 height 10
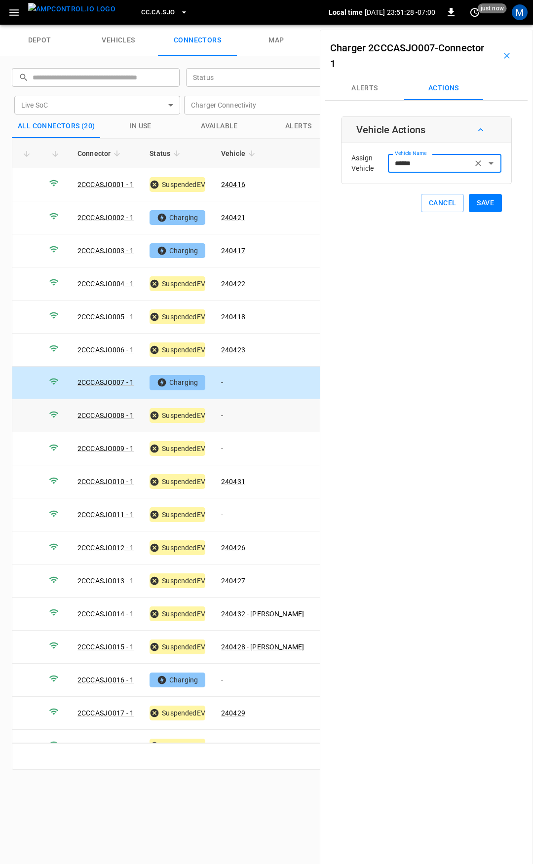
type input "******"
click at [230, 416] on td "-" at bounding box center [262, 415] width 99 height 33
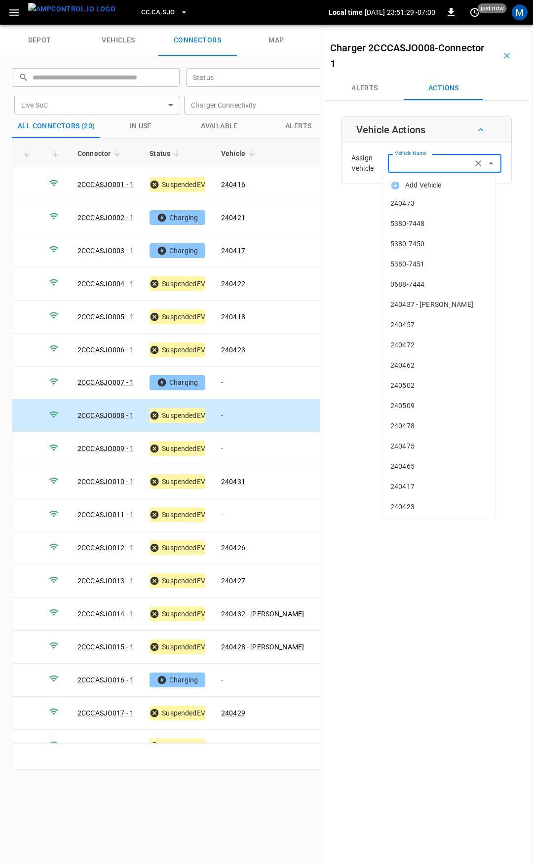
click at [432, 165] on input "Vehicle Name" at bounding box center [430, 163] width 78 height 12
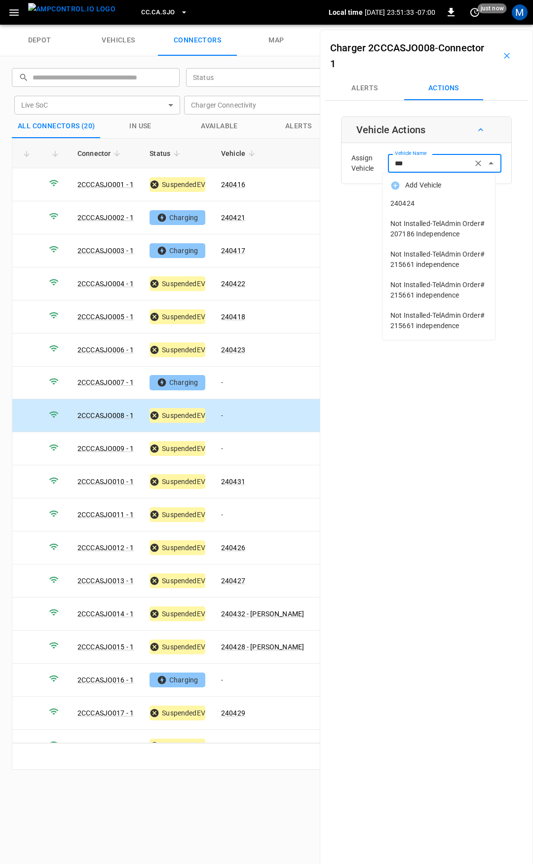
click at [444, 208] on span "240424" at bounding box center [438, 203] width 97 height 10
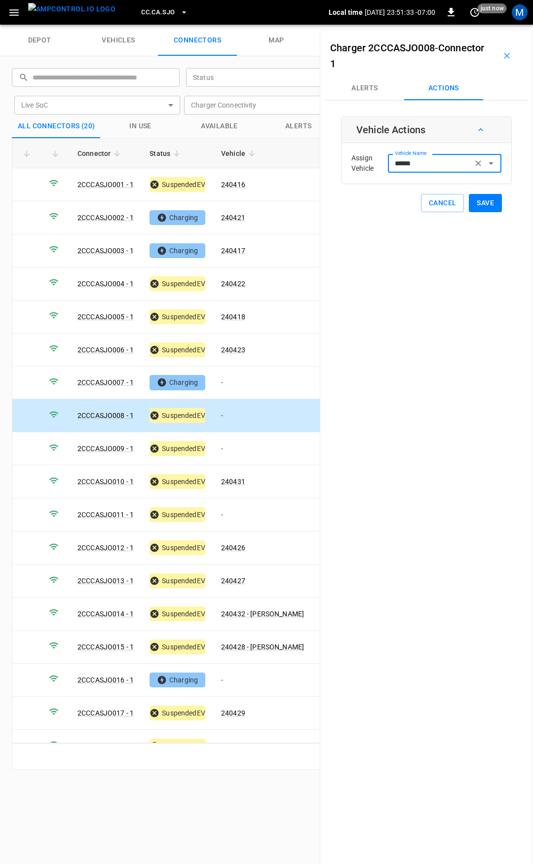
type input "******"
click at [469, 202] on button "Save" at bounding box center [485, 203] width 33 height 18
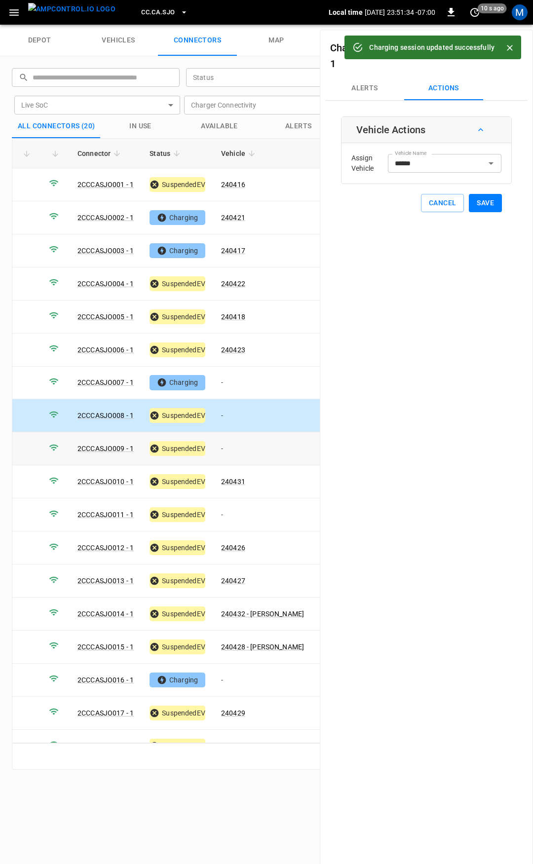
click at [244, 443] on td "-" at bounding box center [262, 448] width 99 height 33
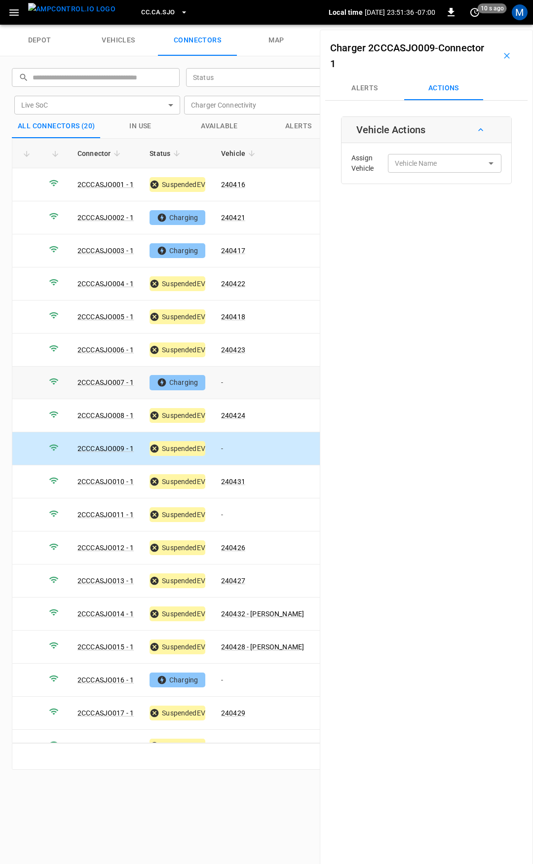
click at [258, 379] on td "-" at bounding box center [262, 383] width 99 height 33
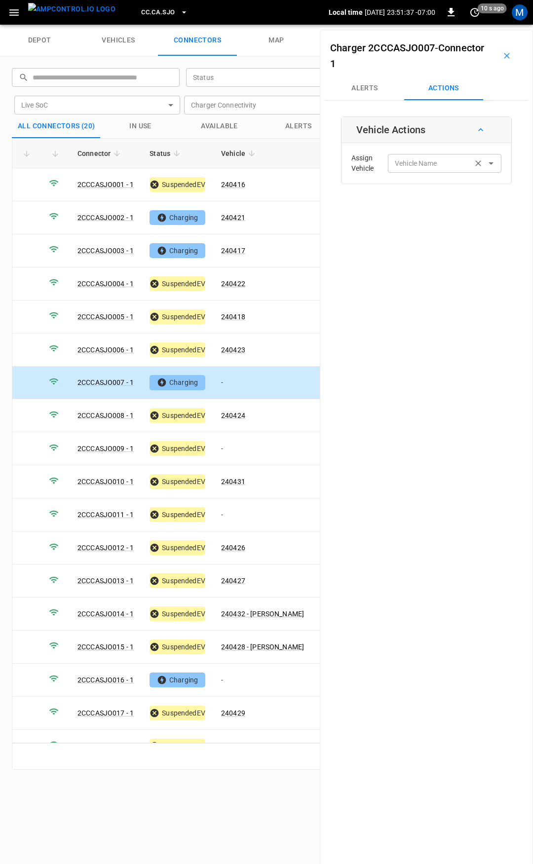
click at [422, 163] on div "Vehicle Name Vehicle Name" at bounding box center [444, 163] width 113 height 18
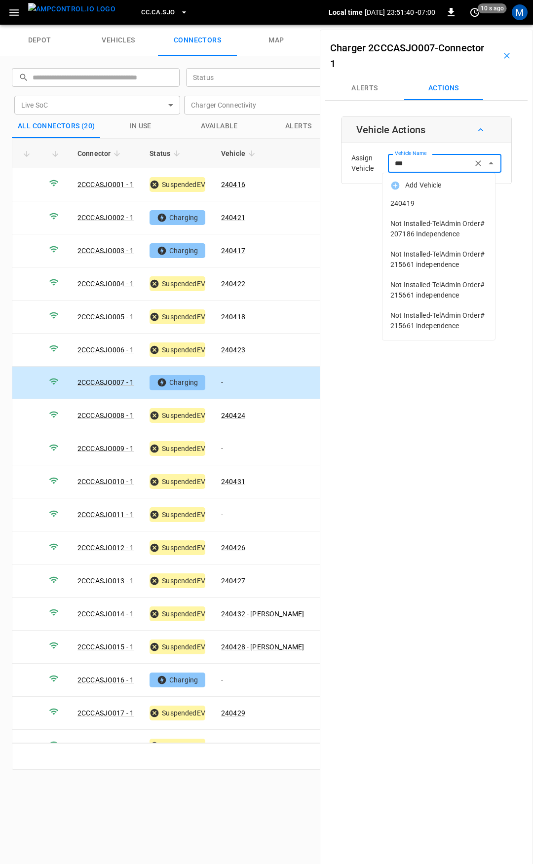
click at [454, 204] on span "240419" at bounding box center [438, 203] width 97 height 10
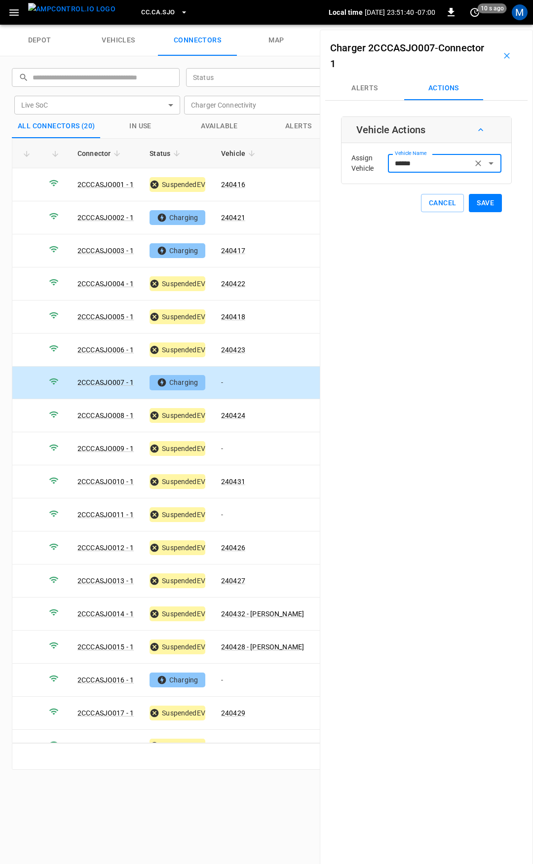
type input "******"
click at [481, 201] on button "Save" at bounding box center [485, 203] width 33 height 18
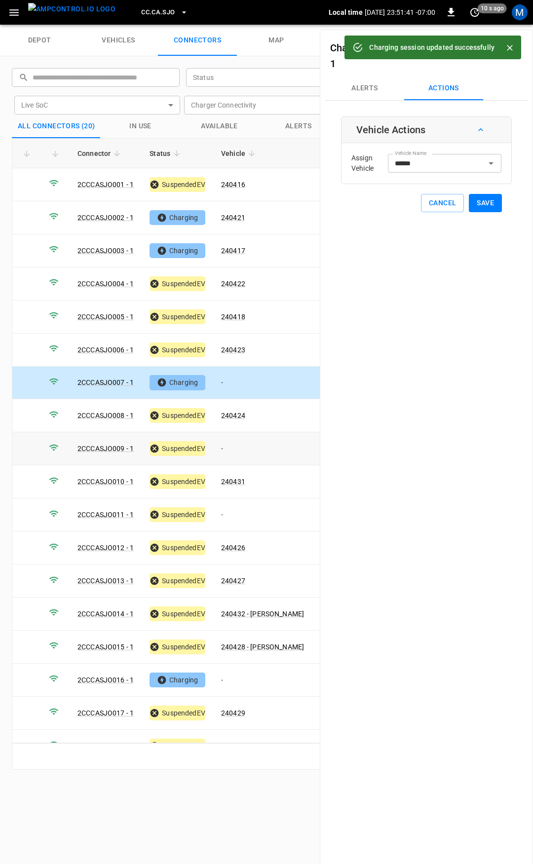
click at [247, 448] on td "-" at bounding box center [262, 448] width 99 height 33
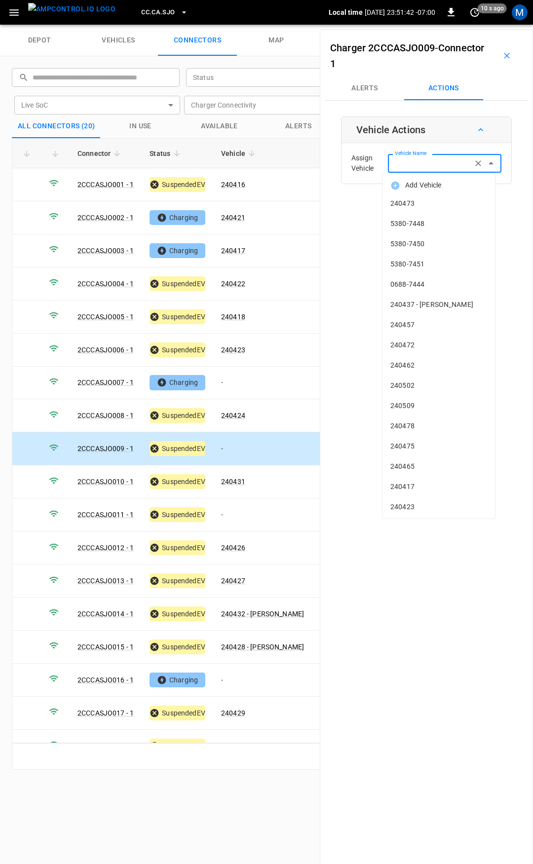
click at [415, 166] on input "Vehicle Name" at bounding box center [430, 163] width 78 height 12
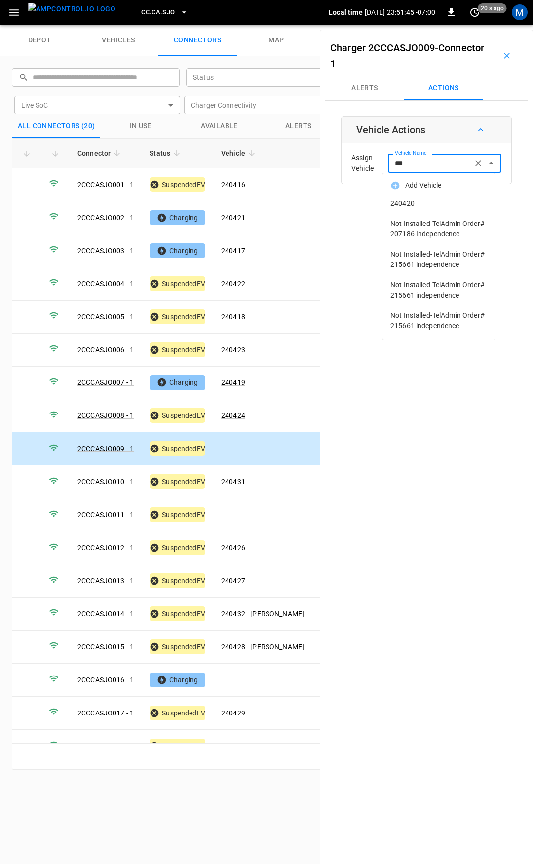
click at [430, 203] on span "240420" at bounding box center [438, 203] width 97 height 10
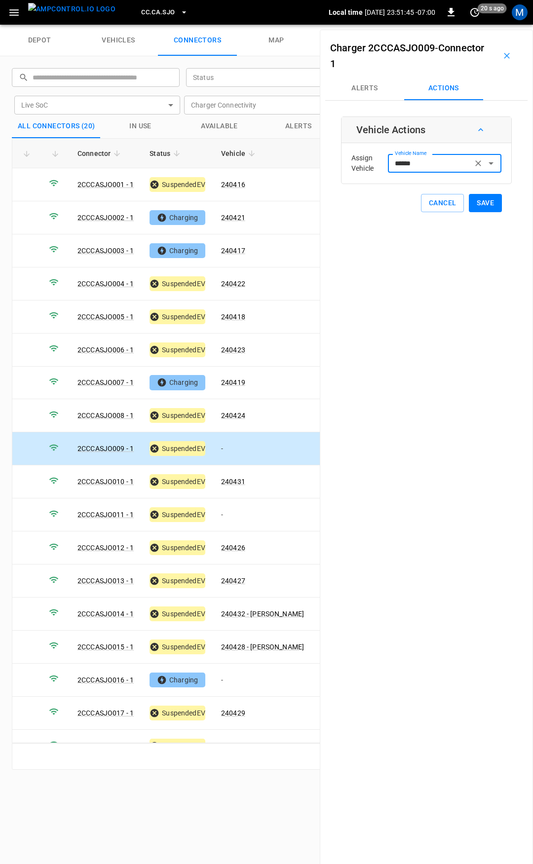
type input "******"
drag, startPoint x: 476, startPoint y: 202, endPoint x: 411, endPoint y: 269, distance: 94.2
click at [476, 201] on button "Save" at bounding box center [485, 203] width 33 height 18
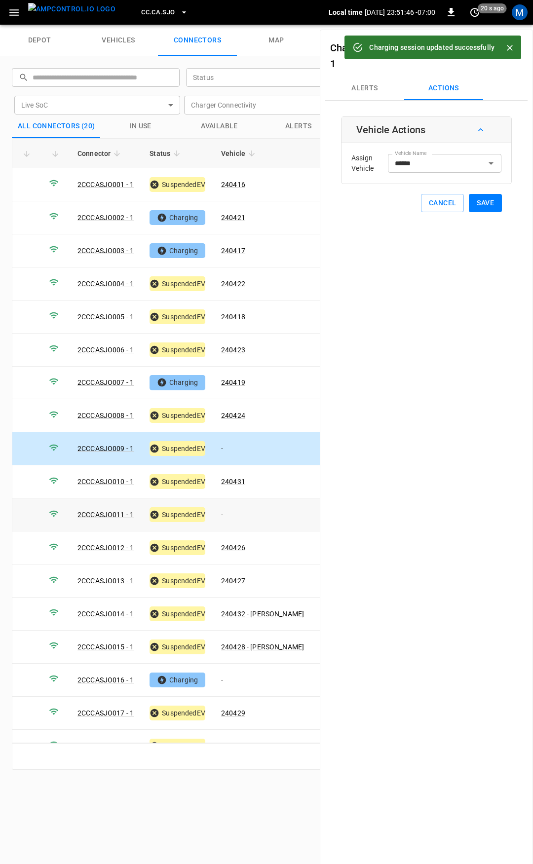
click at [241, 507] on td "-" at bounding box center [262, 514] width 99 height 33
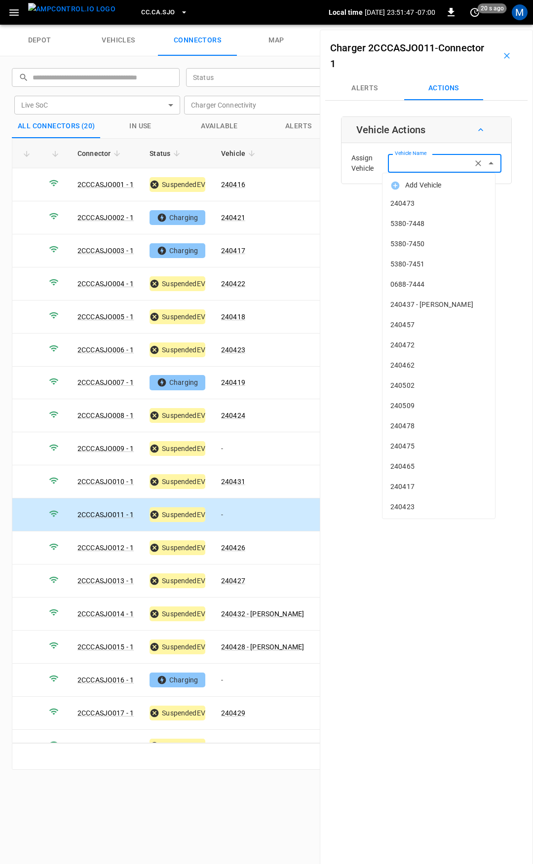
click at [403, 164] on div "Vehicle Name Vehicle Name" at bounding box center [444, 163] width 113 height 18
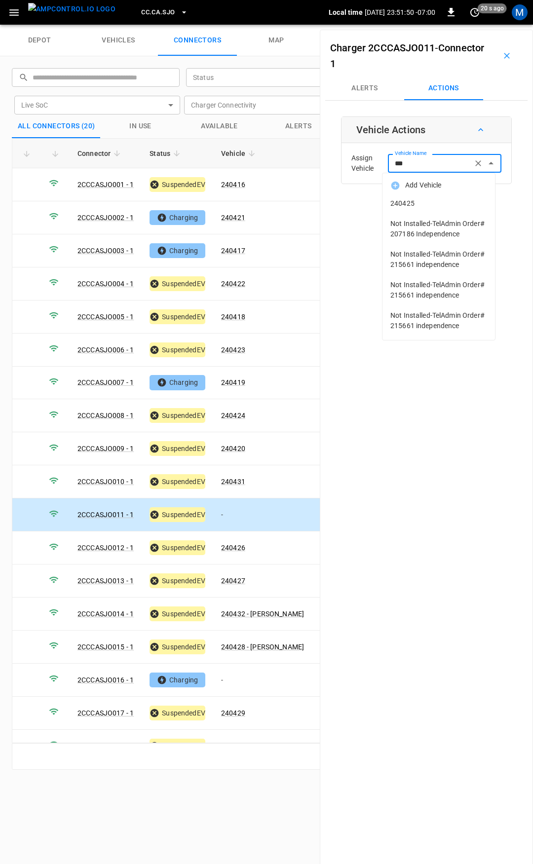
click at [408, 203] on span "240425" at bounding box center [438, 203] width 97 height 10
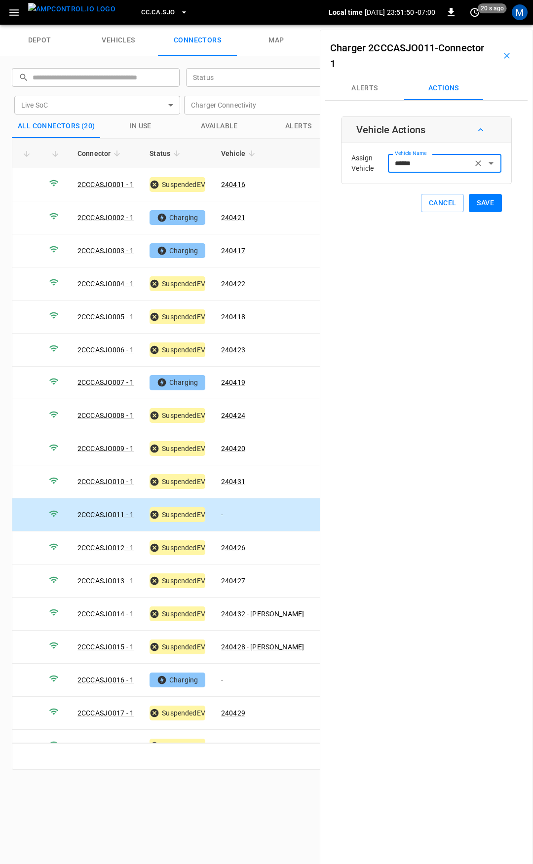
type input "******"
click at [475, 198] on button "Save" at bounding box center [485, 203] width 33 height 18
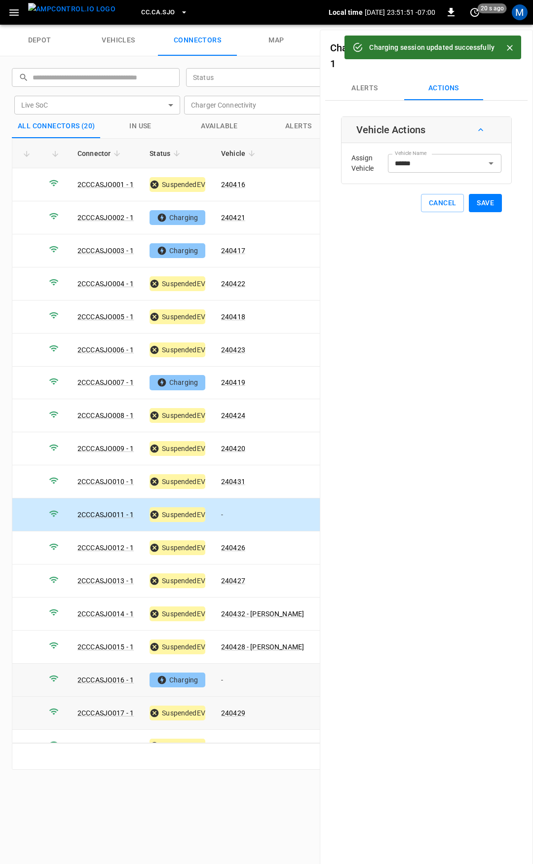
scroll to position [82, 0]
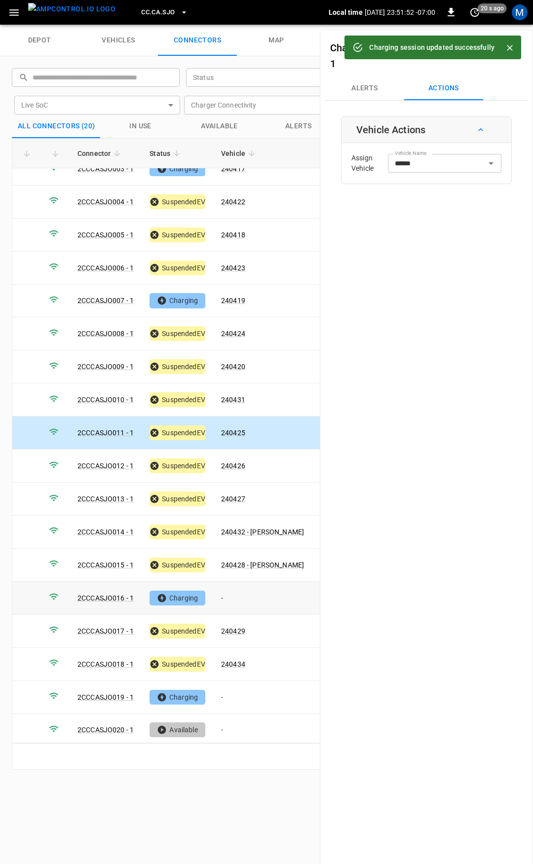
click at [245, 590] on td "-" at bounding box center [262, 598] width 99 height 33
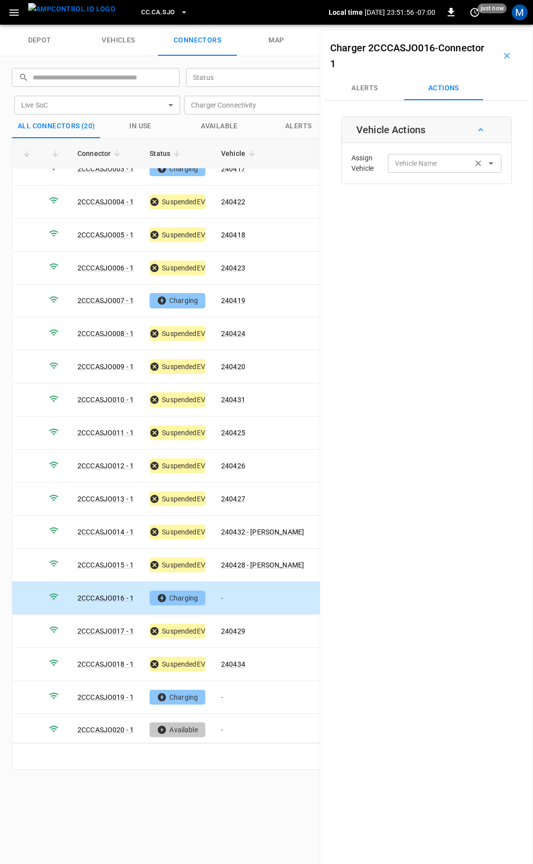
click at [432, 165] on input "Vehicle Name" at bounding box center [430, 163] width 78 height 12
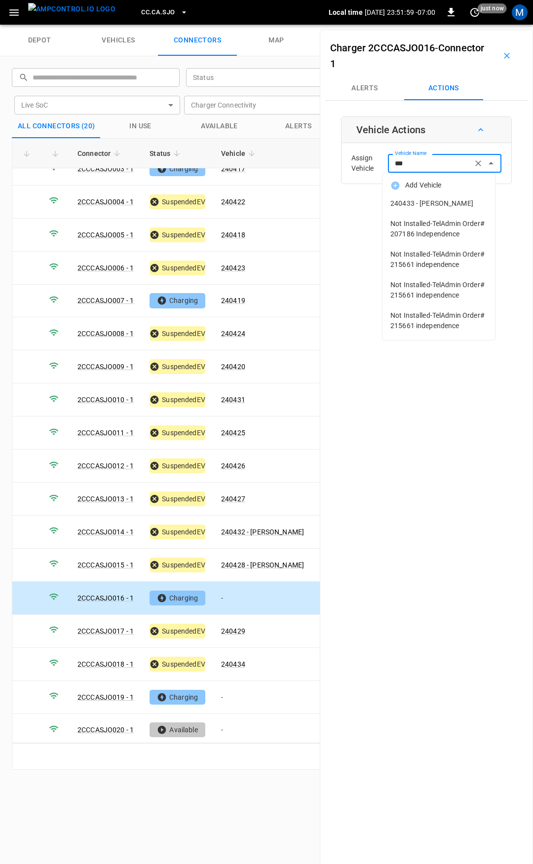
click at [433, 199] on span "240433 - [PERSON_NAME]" at bounding box center [438, 203] width 97 height 10
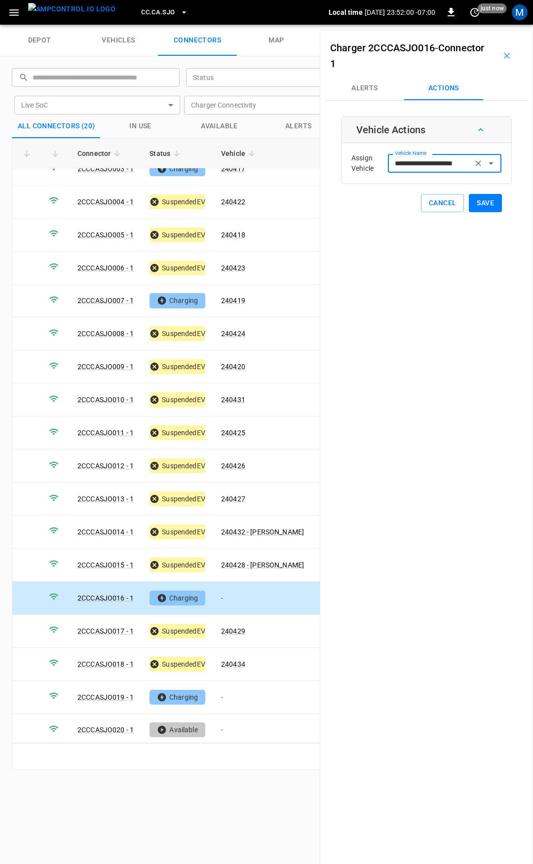
type input "**********"
drag, startPoint x: 486, startPoint y: 212, endPoint x: 485, endPoint y: 206, distance: 5.5
click at [486, 211] on button "Save" at bounding box center [485, 203] width 33 height 18
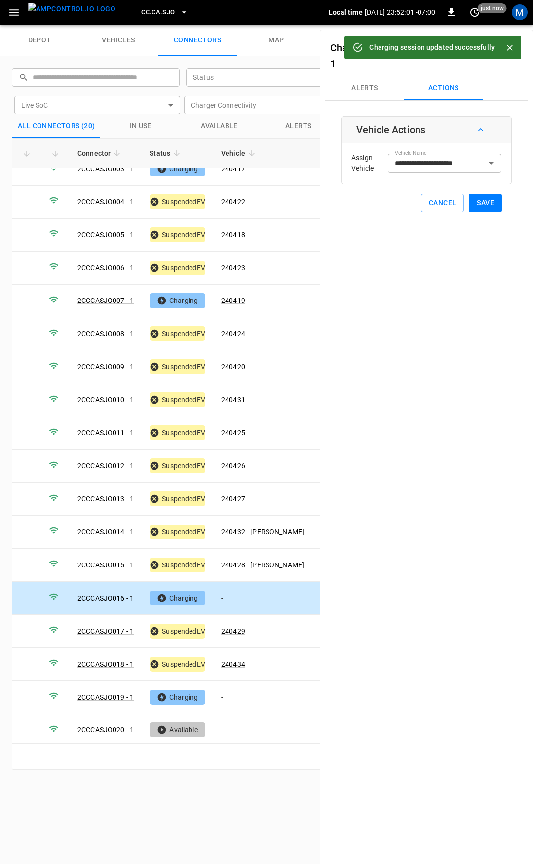
click at [485, 206] on button "Save" at bounding box center [485, 203] width 33 height 18
click at [232, 688] on td "-" at bounding box center [262, 697] width 99 height 33
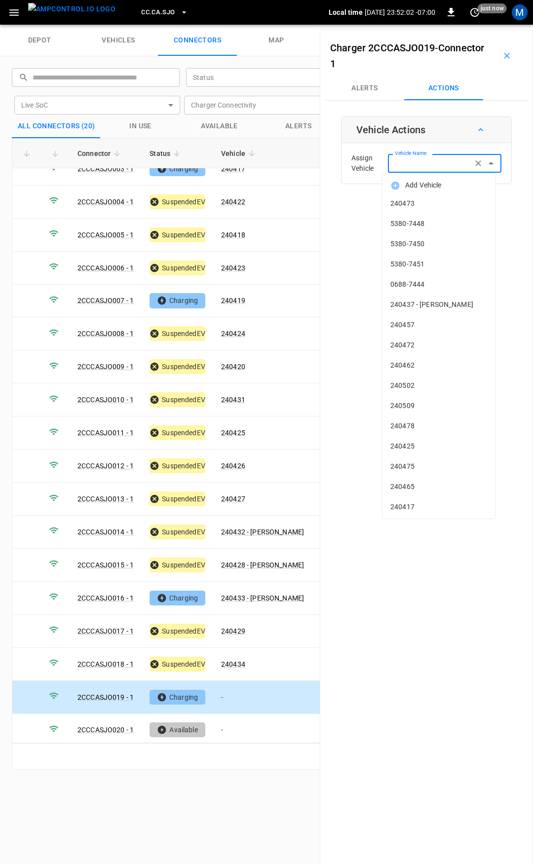
click at [433, 164] on input "Vehicle Name" at bounding box center [430, 163] width 78 height 12
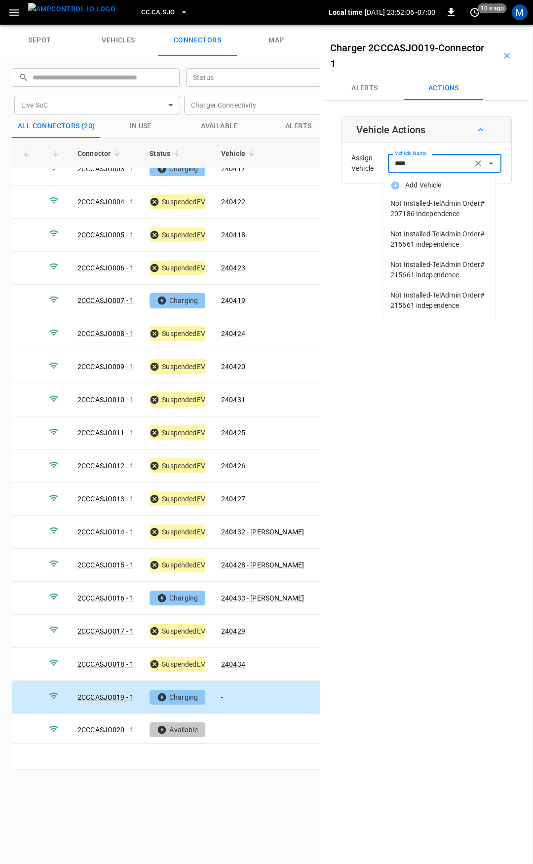
click at [420, 163] on input "****" at bounding box center [430, 163] width 78 height 12
drag, startPoint x: 375, startPoint y: 159, endPoint x: 344, endPoint y: 158, distance: 30.6
click at [345, 158] on div "Assign Vehicle Vehicle Name **** Vehicle Name" at bounding box center [426, 164] width 165 height 36
click at [422, 324] on span "240430" at bounding box center [438, 326] width 97 height 10
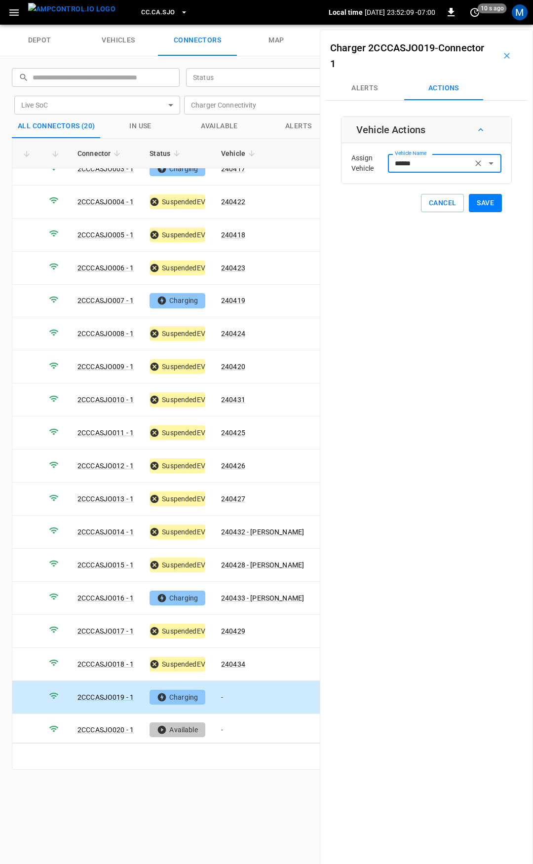
type input "******"
click at [474, 207] on button "Save" at bounding box center [485, 203] width 33 height 18
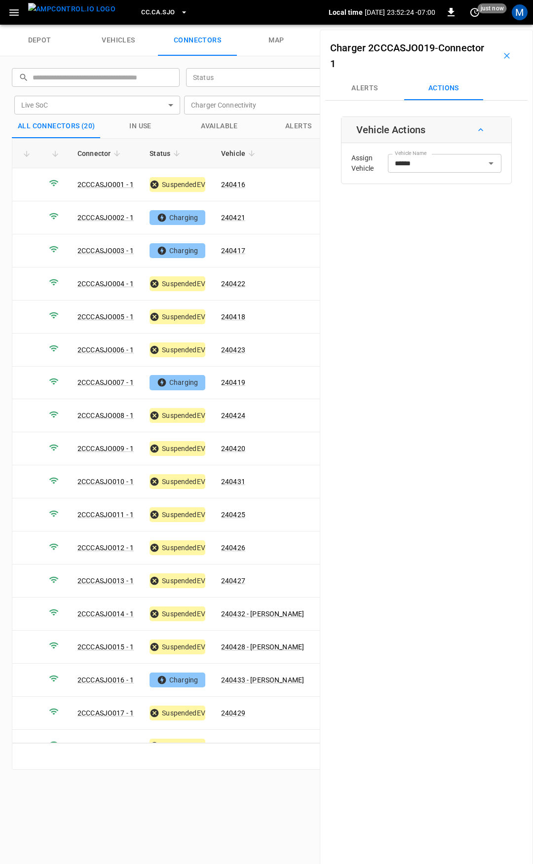
scroll to position [82, 0]
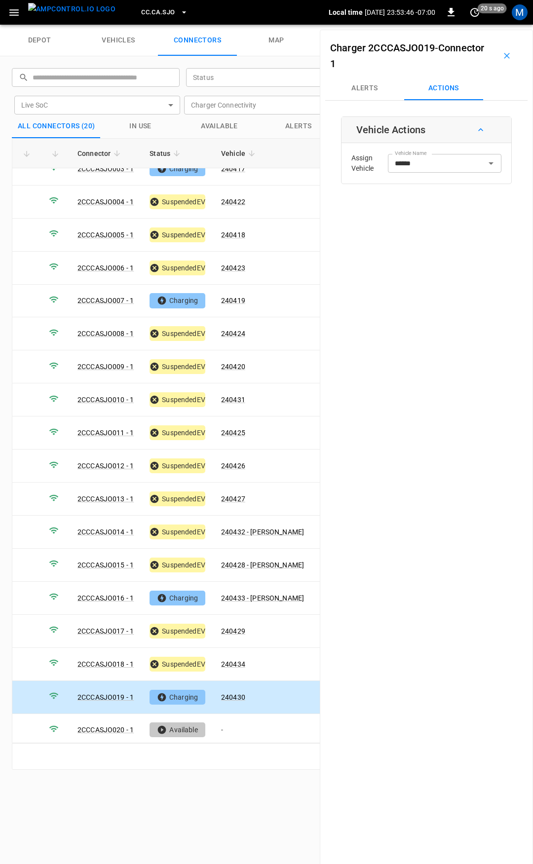
click at [145, 8] on span "CC.CA.SJO" at bounding box center [158, 12] width 34 height 11
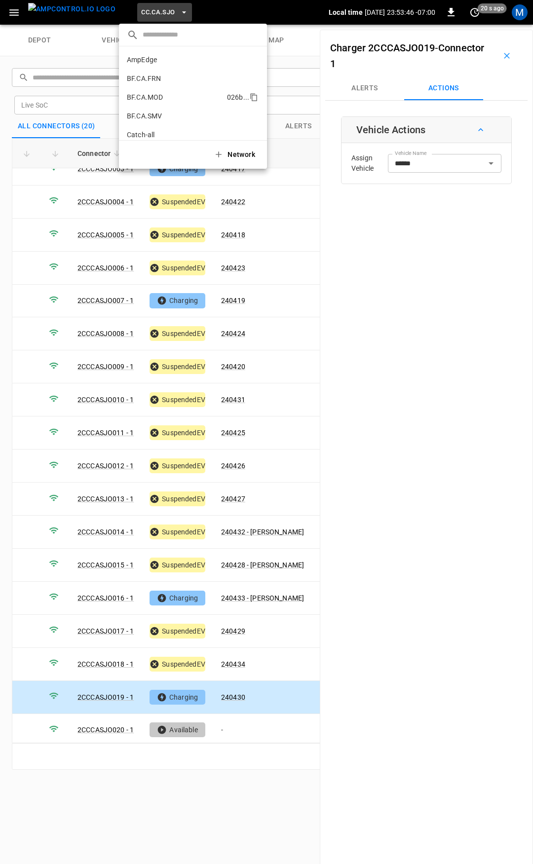
scroll to position [185, 0]
click at [153, 82] on li "CC.FRN 859f ..." at bounding box center [193, 81] width 148 height 19
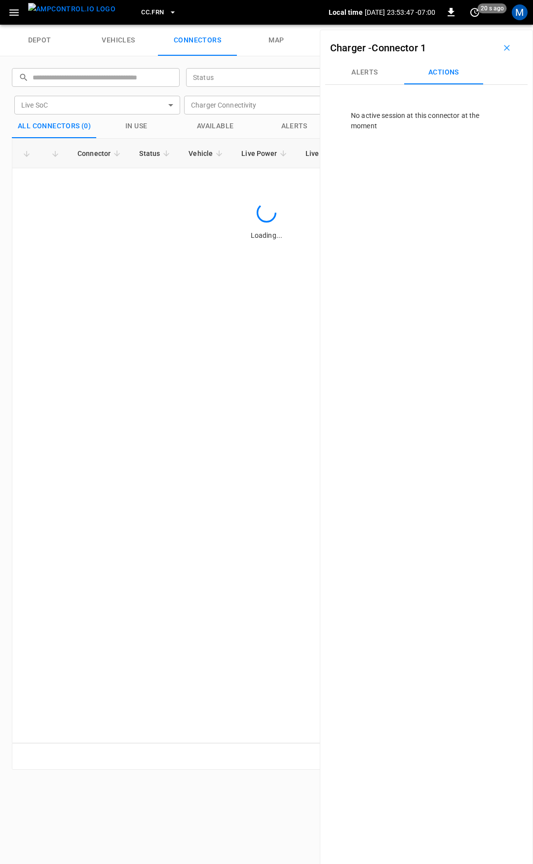
scroll to position [0, 0]
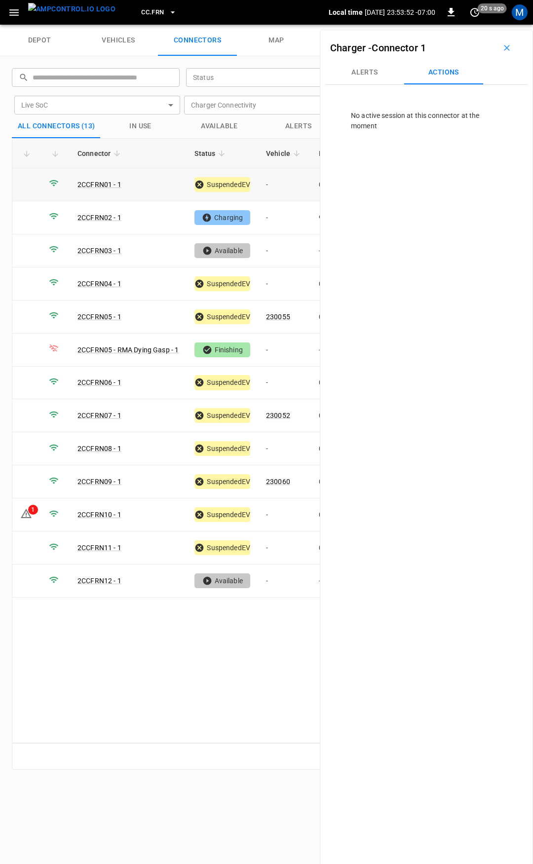
click at [282, 184] on td "-" at bounding box center [284, 184] width 53 height 33
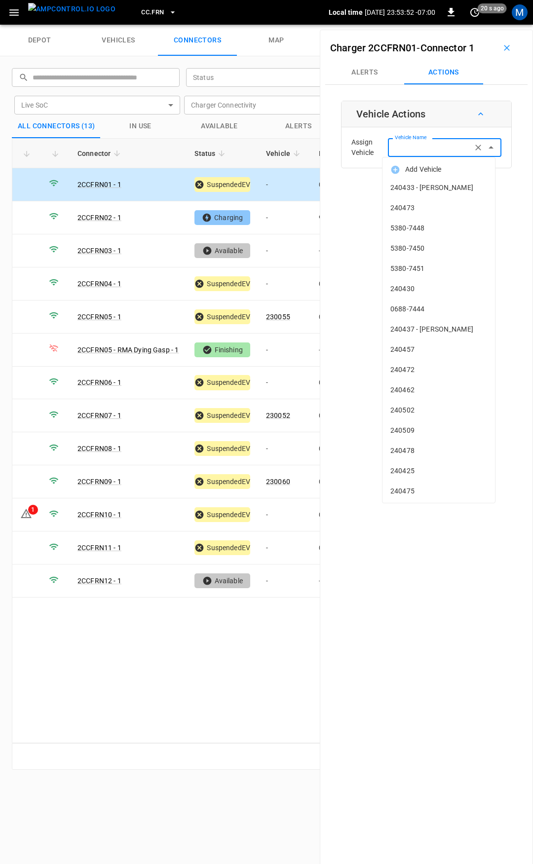
click at [397, 144] on div "Vehicle Name Vehicle Name" at bounding box center [444, 147] width 113 height 18
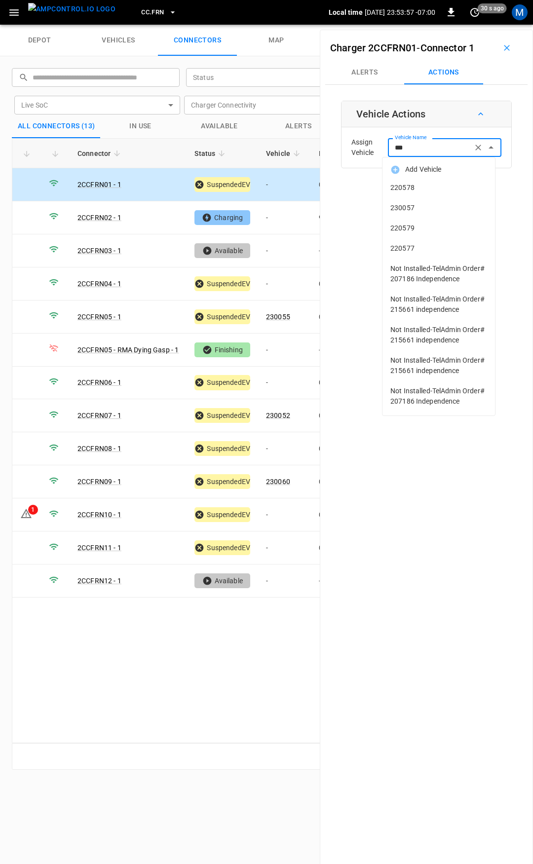
click at [411, 211] on span "230057" at bounding box center [438, 208] width 97 height 10
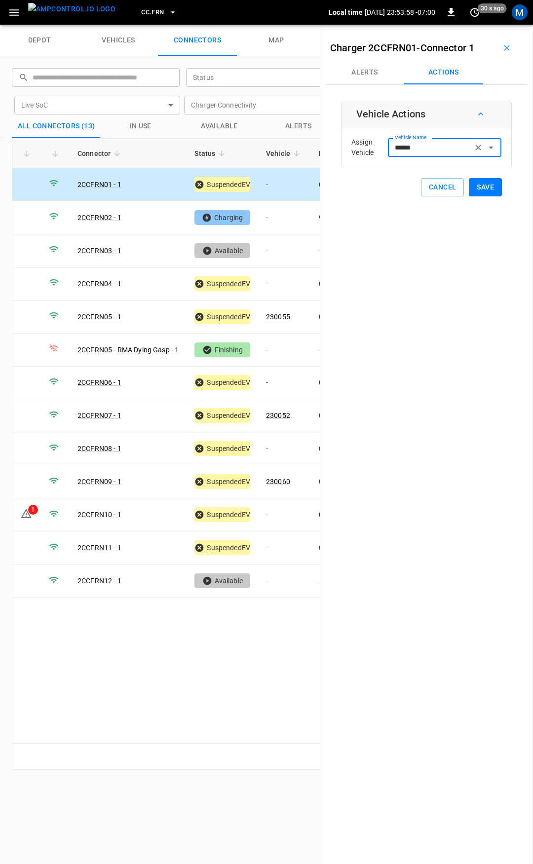
type input "******"
click at [475, 187] on button "Save" at bounding box center [485, 187] width 33 height 18
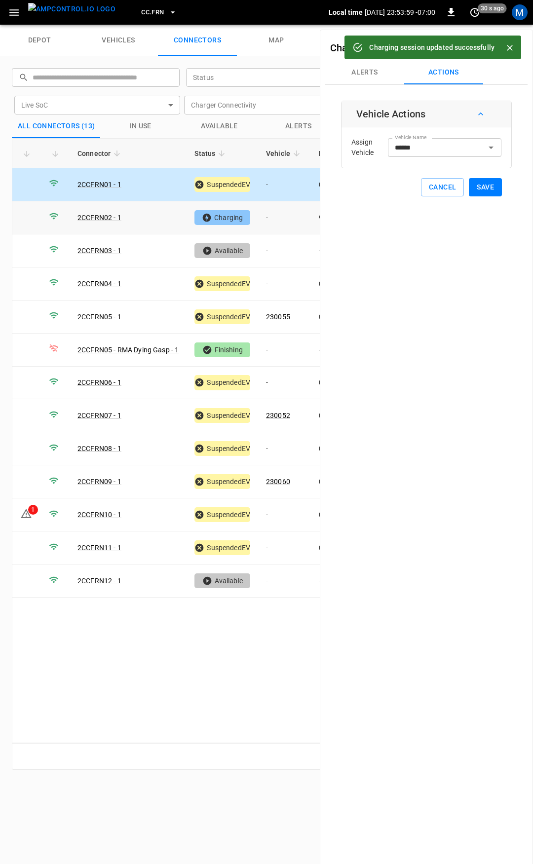
click at [283, 217] on td "-" at bounding box center [284, 217] width 53 height 33
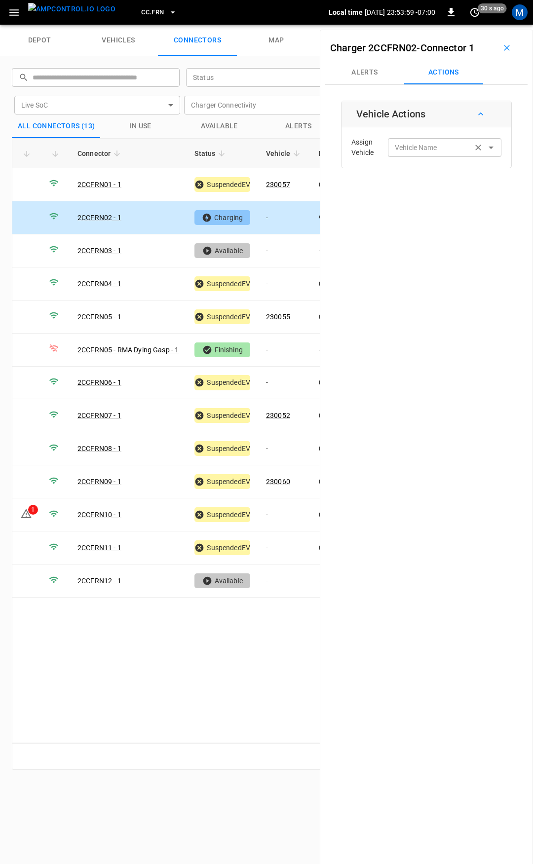
click at [439, 150] on input "Vehicle Name" at bounding box center [430, 147] width 78 height 12
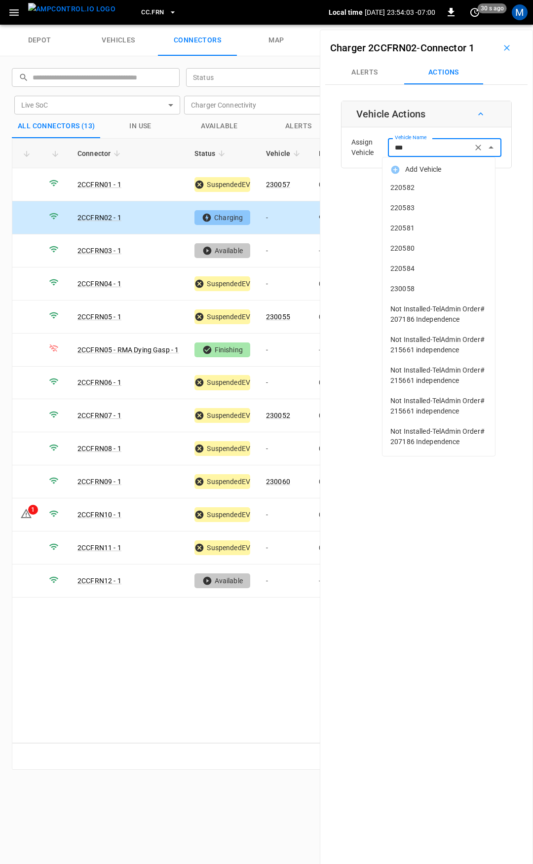
click at [413, 287] on span "230058" at bounding box center [438, 289] width 97 height 10
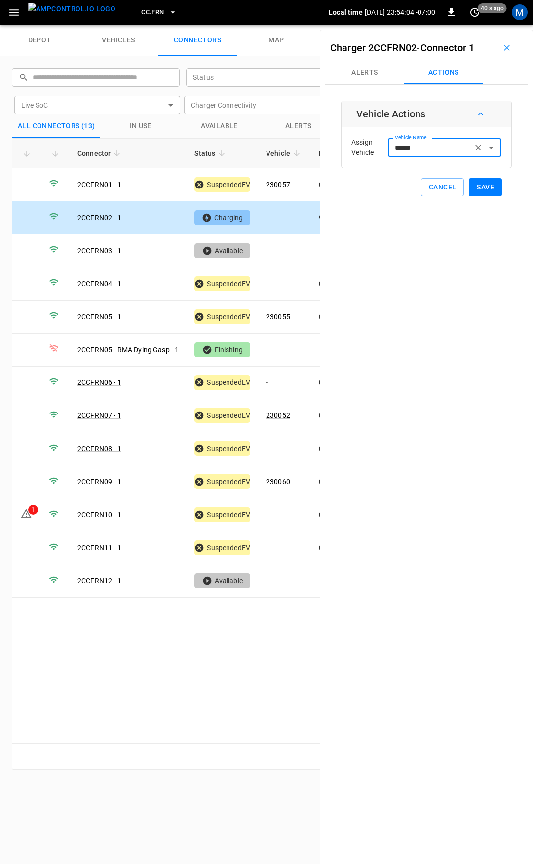
type input "******"
click at [478, 187] on button "Save" at bounding box center [485, 187] width 33 height 18
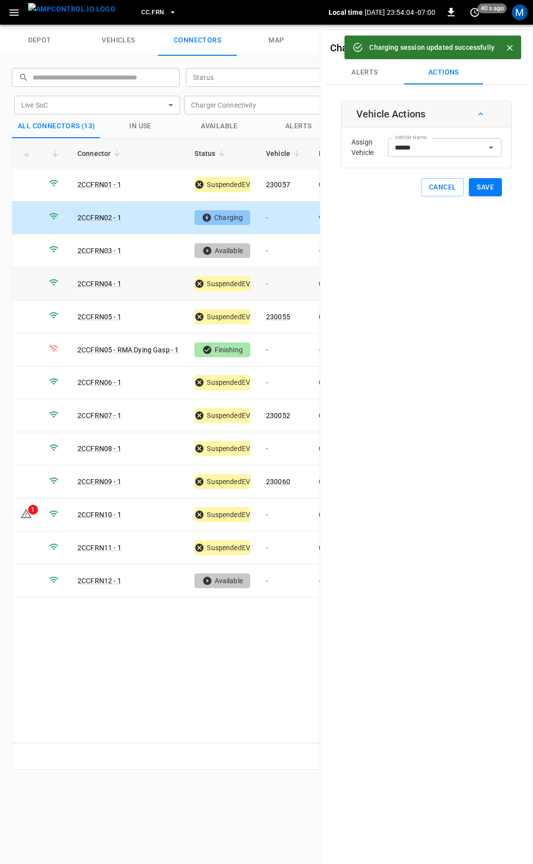
click at [277, 283] on td "-" at bounding box center [284, 283] width 53 height 33
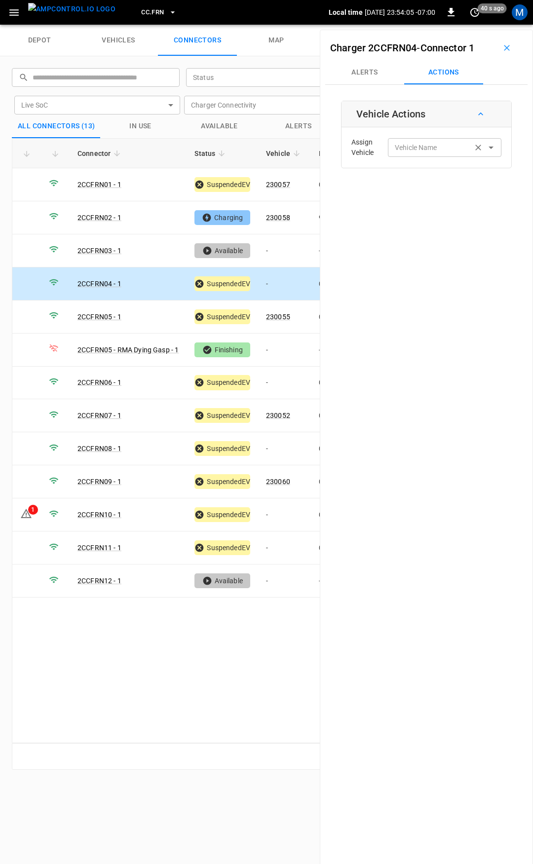
click at [421, 146] on div "Vehicle Name Vehicle Name" at bounding box center [444, 147] width 113 height 18
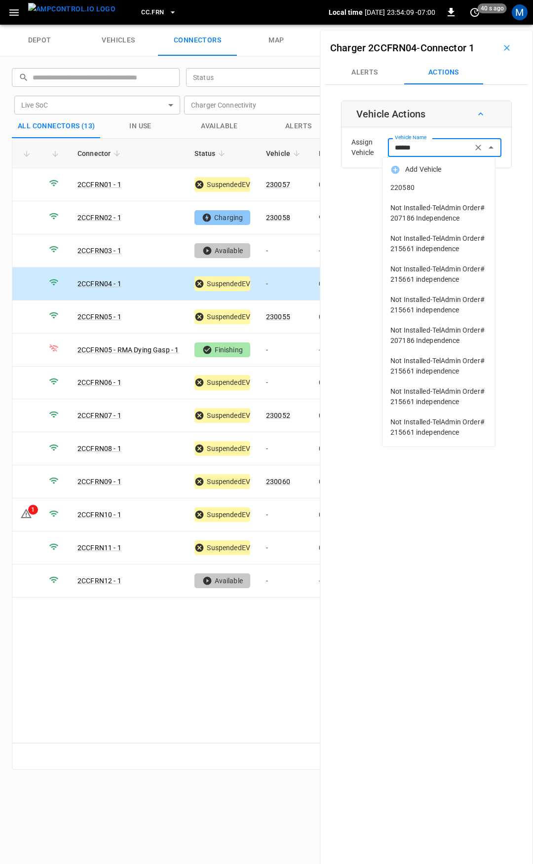
click at [436, 195] on li "220580" at bounding box center [438, 188] width 113 height 20
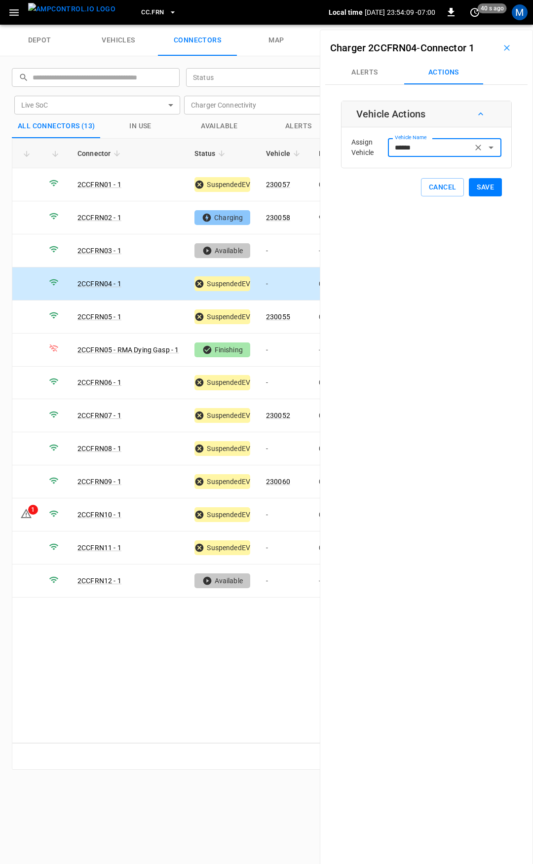
type input "******"
click at [482, 190] on button "Save" at bounding box center [485, 187] width 33 height 18
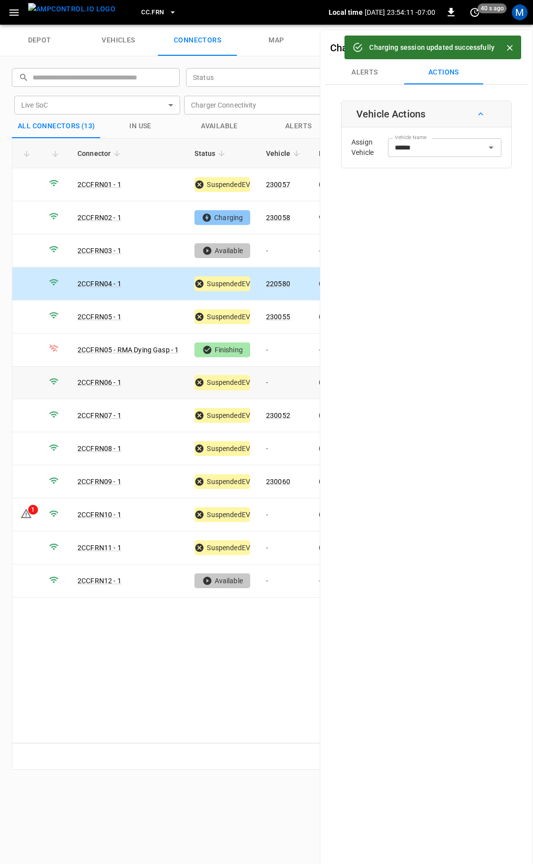
click at [274, 386] on td "-" at bounding box center [284, 383] width 53 height 33
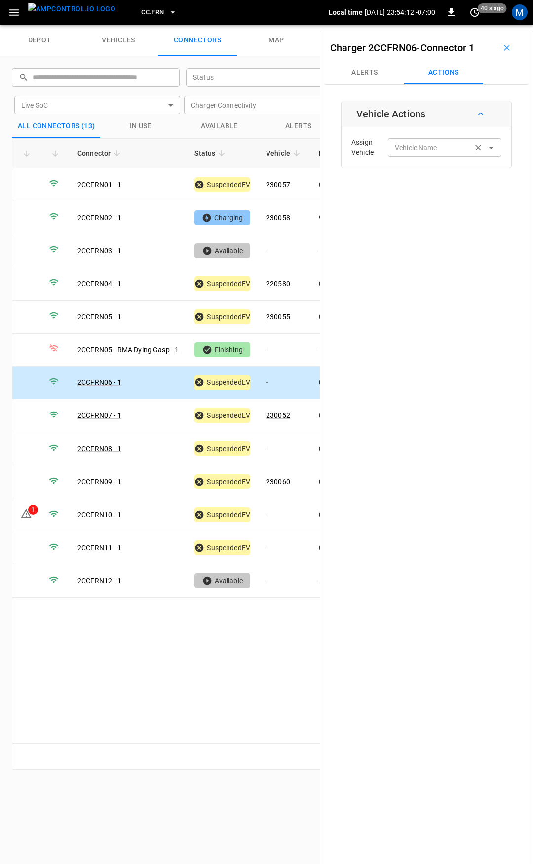
click at [403, 147] on div "Vehicle Name Vehicle Name" at bounding box center [444, 147] width 113 height 18
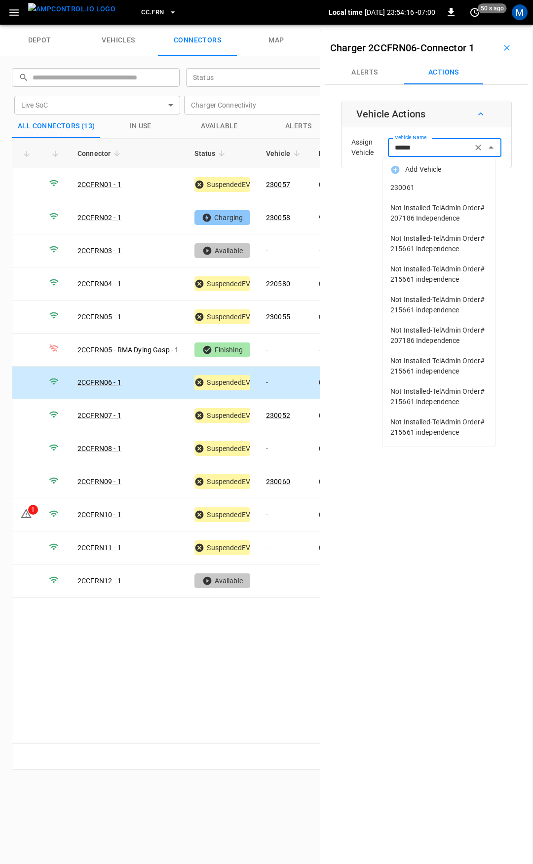
click at [420, 193] on li "230061" at bounding box center [438, 188] width 113 height 20
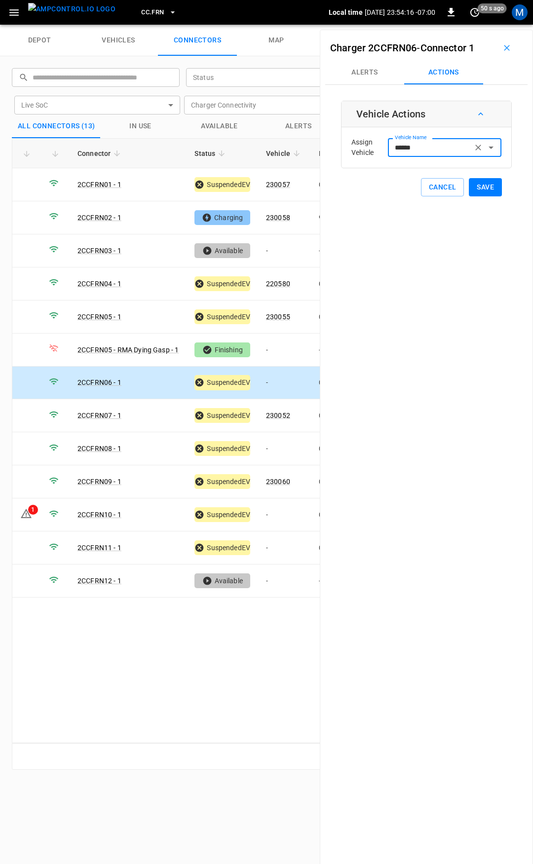
type input "******"
click at [483, 188] on button "Save" at bounding box center [485, 187] width 33 height 18
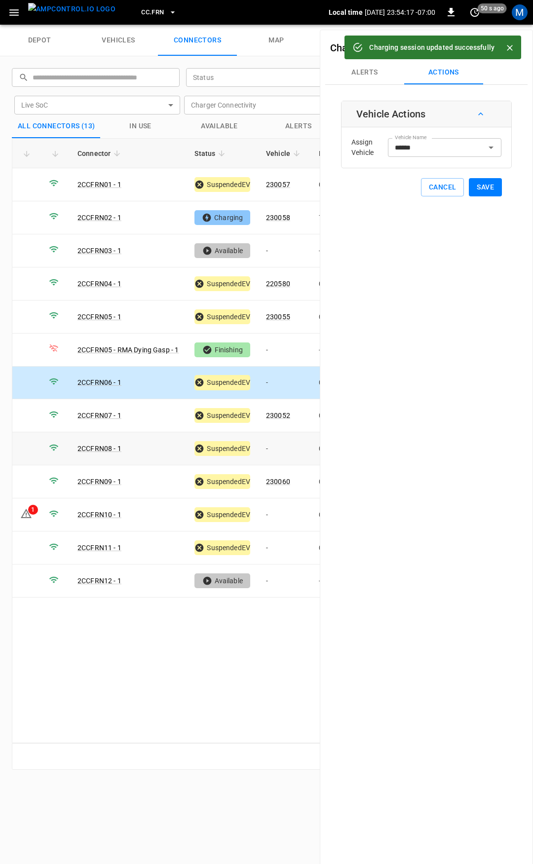
click at [282, 445] on td "-" at bounding box center [284, 448] width 53 height 33
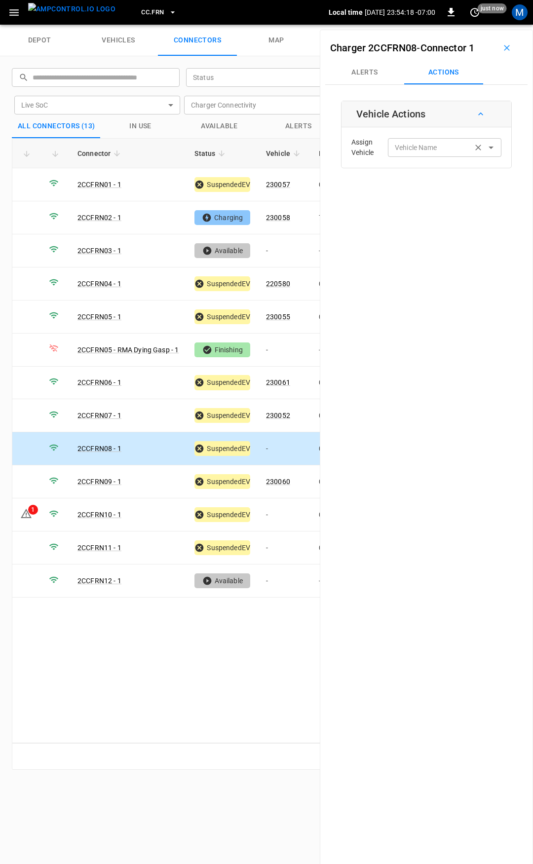
click at [409, 140] on div "Vehicle Name" at bounding box center [444, 147] width 113 height 18
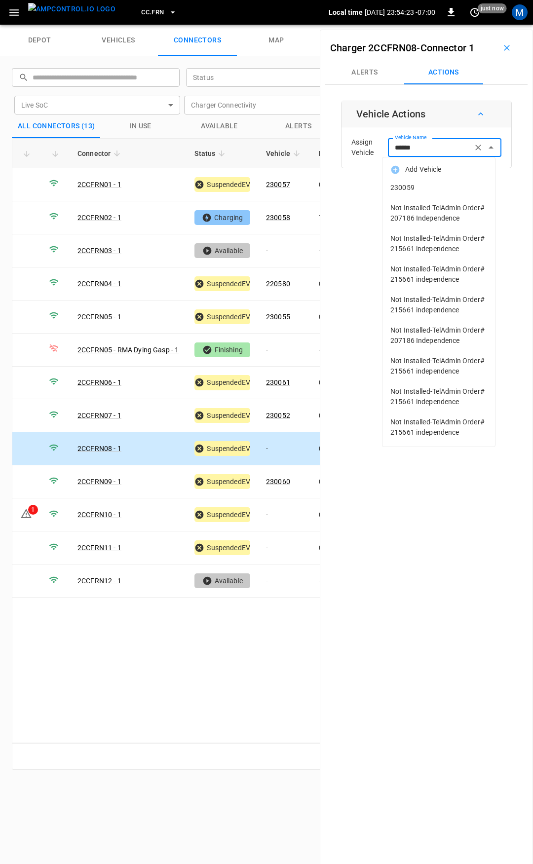
click at [435, 193] on li "230059" at bounding box center [438, 188] width 113 height 20
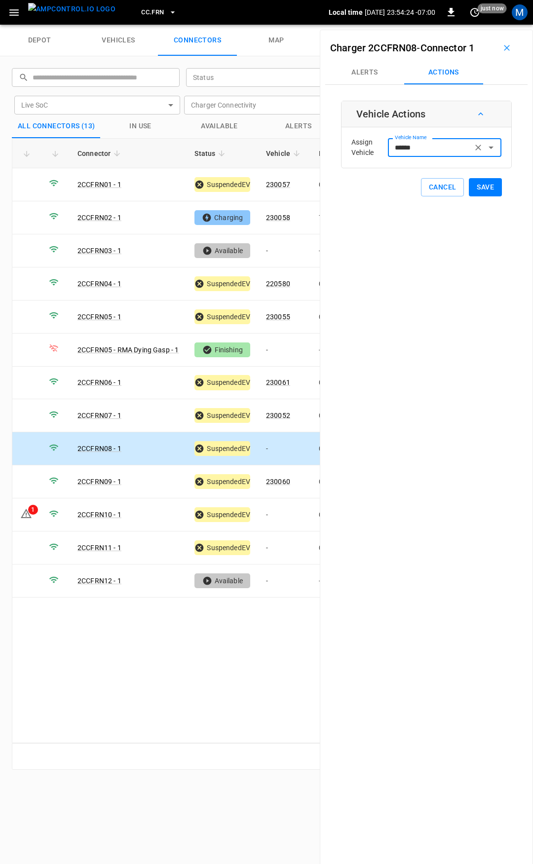
type input "******"
click at [469, 185] on button "Save" at bounding box center [485, 187] width 33 height 18
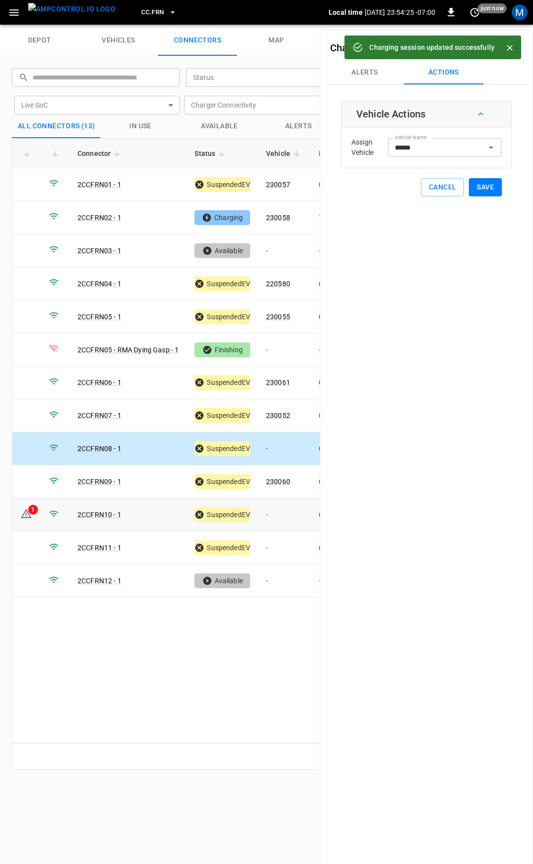
drag, startPoint x: 278, startPoint y: 516, endPoint x: 380, endPoint y: 321, distance: 219.6
click at [278, 515] on td "-" at bounding box center [284, 514] width 53 height 33
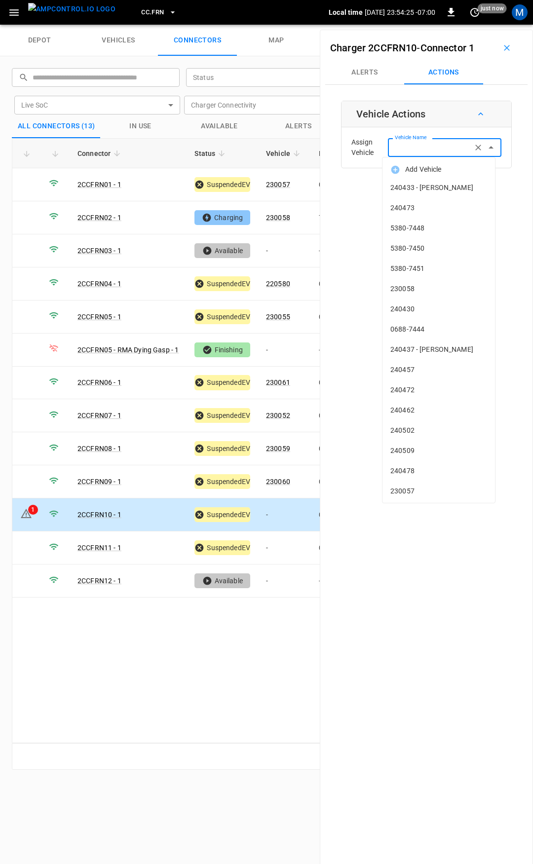
click at [415, 142] on div "Vehicle Name Vehicle Name" at bounding box center [444, 147] width 113 height 18
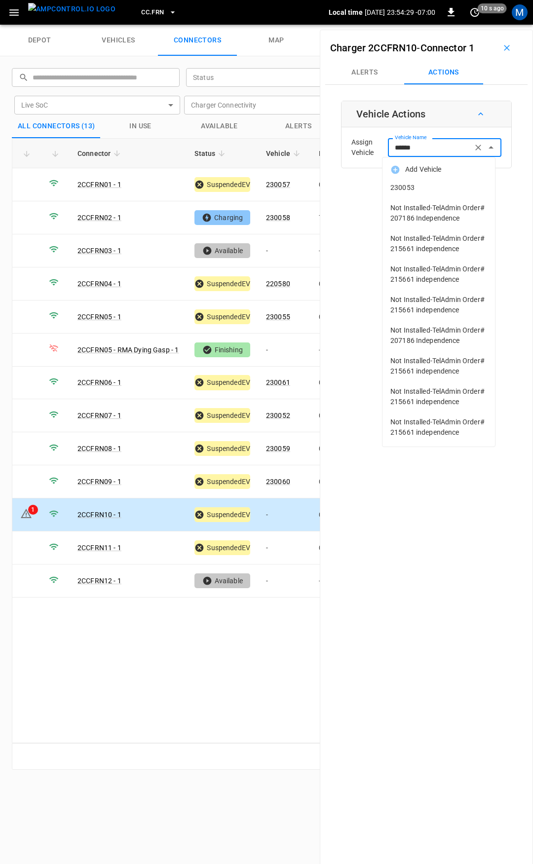
click at [427, 185] on span "230053" at bounding box center [438, 188] width 97 height 10
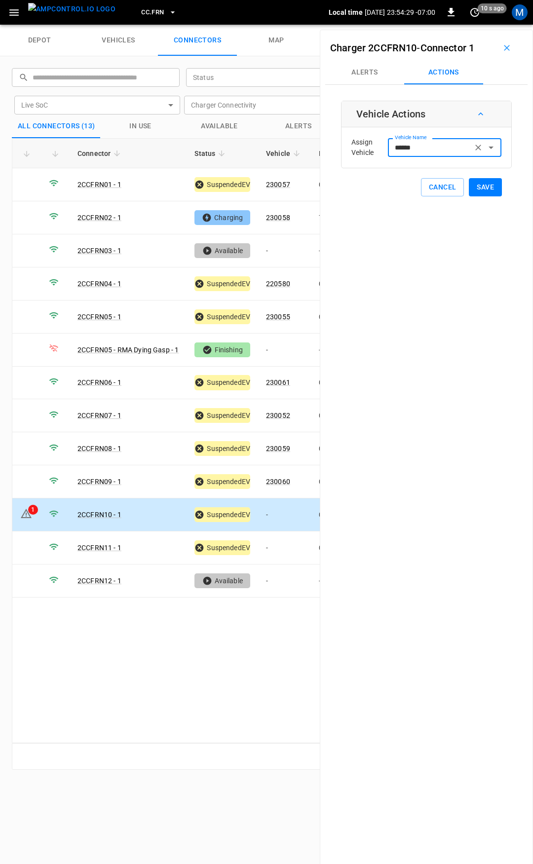
type input "******"
click at [485, 187] on button "Save" at bounding box center [485, 187] width 33 height 18
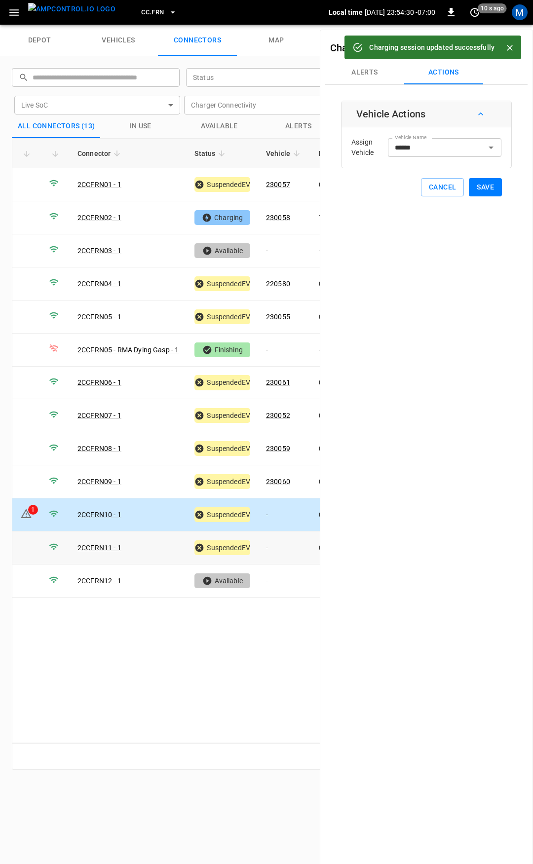
click at [282, 543] on td "-" at bounding box center [284, 547] width 53 height 33
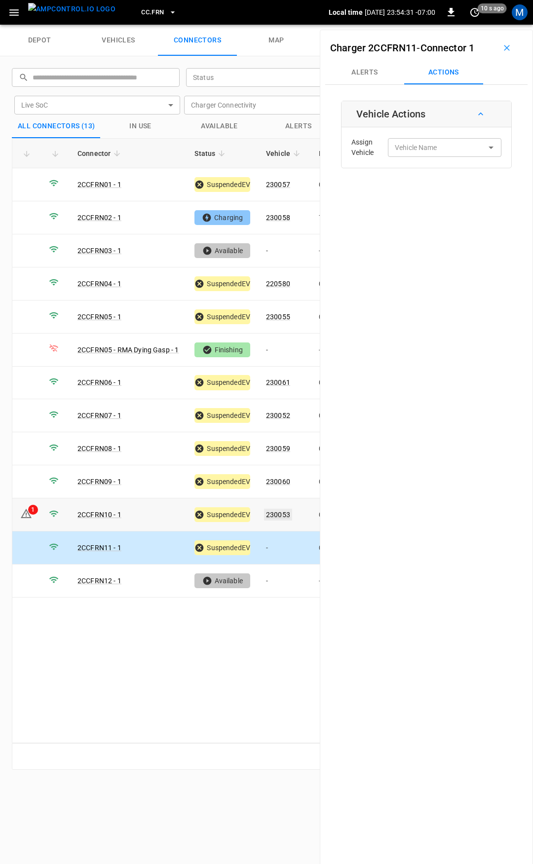
click at [283, 511] on link "230053" at bounding box center [278, 515] width 28 height 12
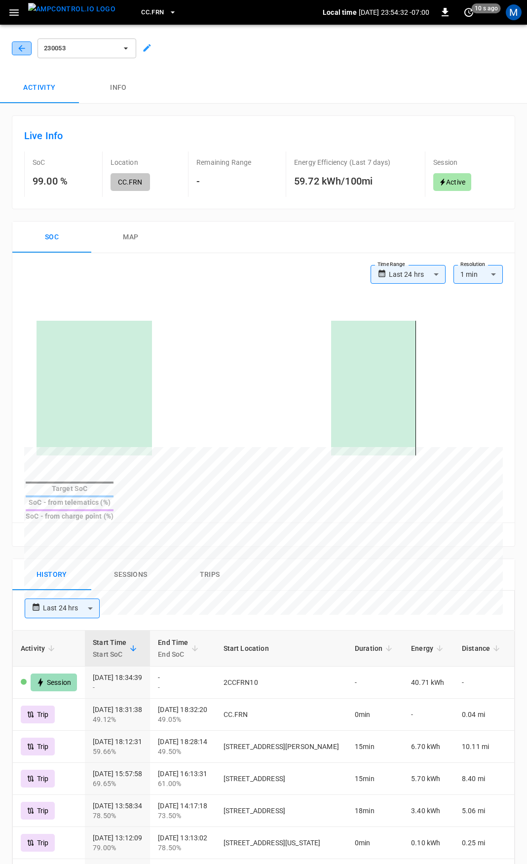
click at [23, 45] on icon "button" at bounding box center [22, 48] width 10 height 10
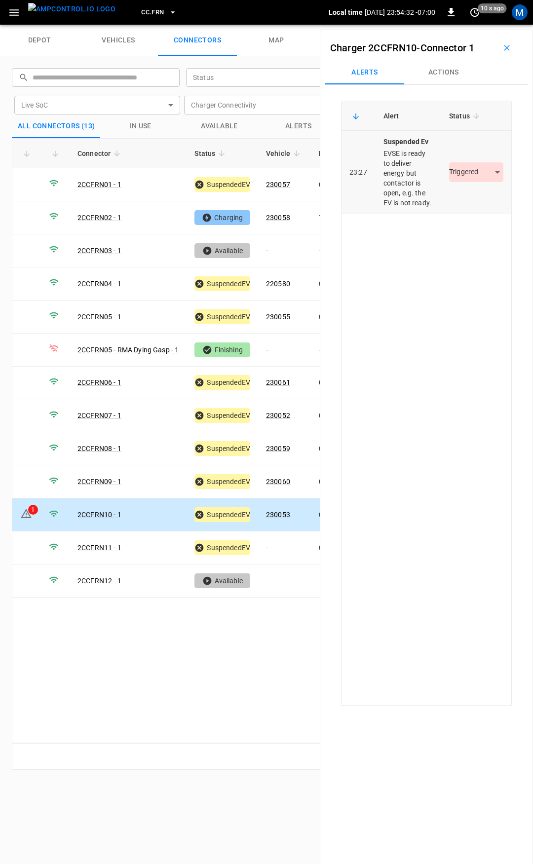
click at [470, 25] on body "CC.FRN Local time [DATE] 23:54:32 -07:00 0 10 s ago M depot vehicles connectors…" at bounding box center [266, 12] width 533 height 25
click at [476, 199] on li "Resolved" at bounding box center [471, 201] width 62 height 16
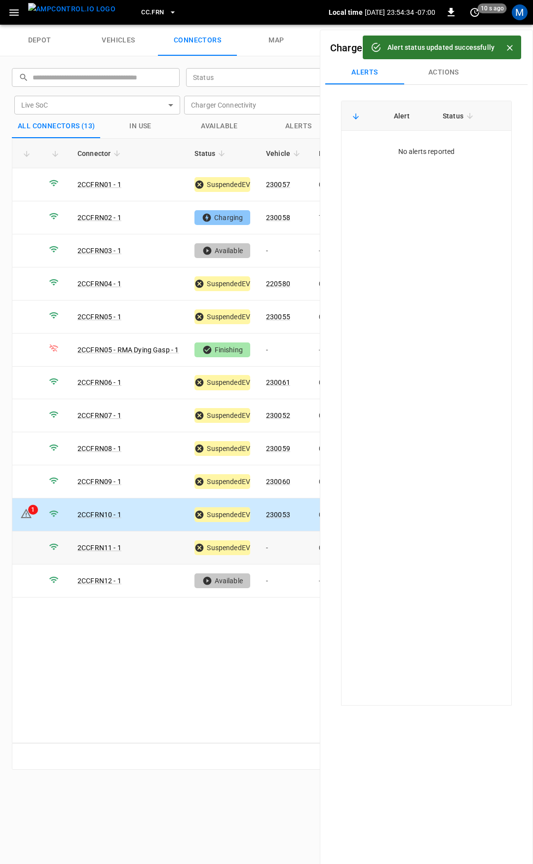
click at [276, 543] on td "-" at bounding box center [284, 547] width 53 height 33
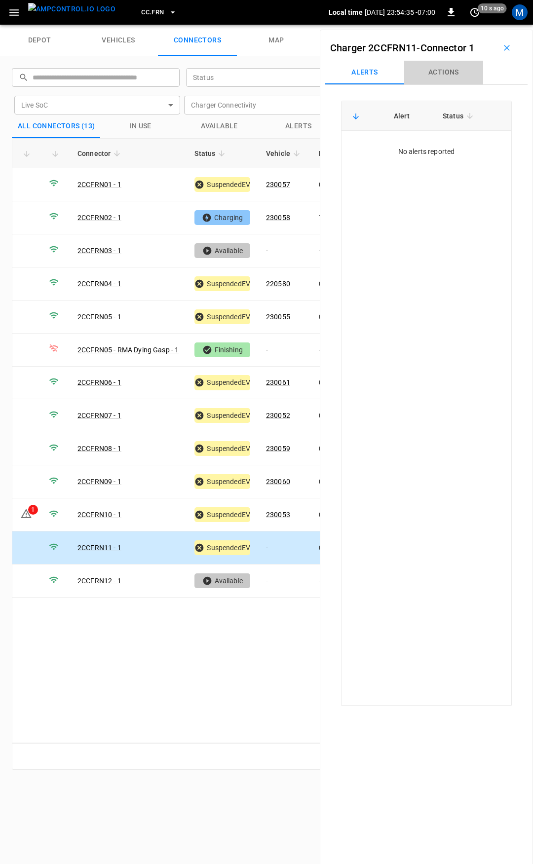
click at [442, 73] on button "Actions" at bounding box center [443, 73] width 79 height 24
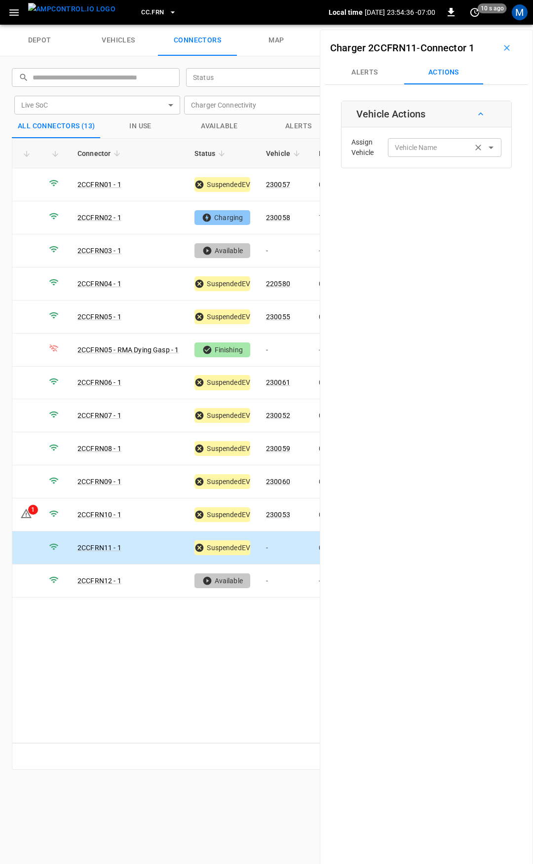
click at [448, 145] on input "Vehicle Name" at bounding box center [430, 147] width 78 height 12
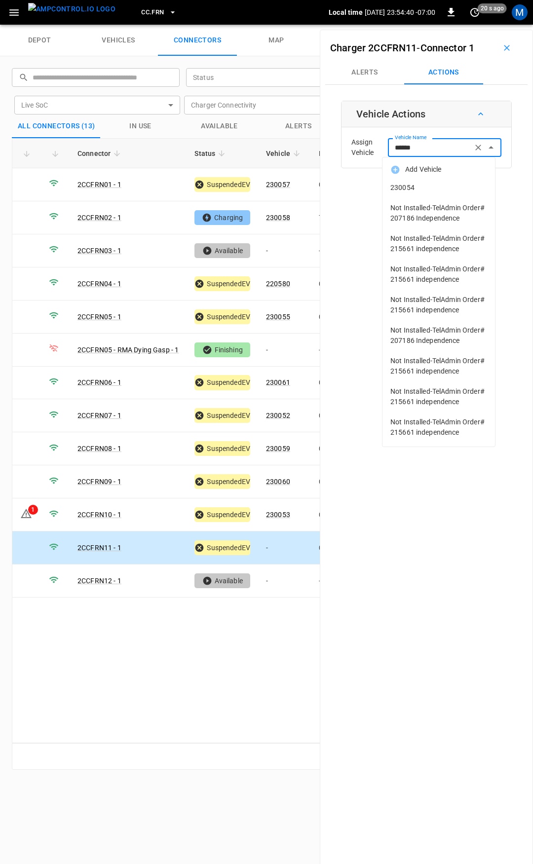
click at [428, 185] on span "230054" at bounding box center [438, 188] width 97 height 10
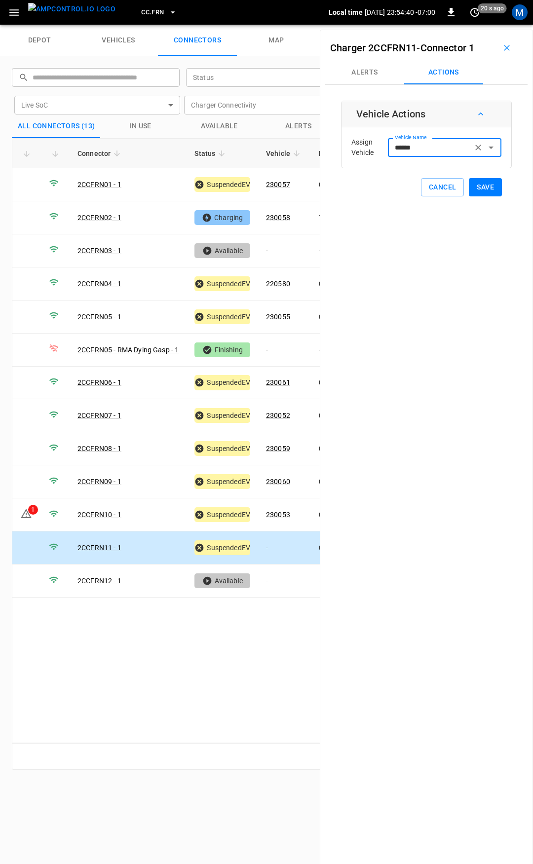
type input "******"
click at [473, 187] on button "Save" at bounding box center [485, 187] width 33 height 18
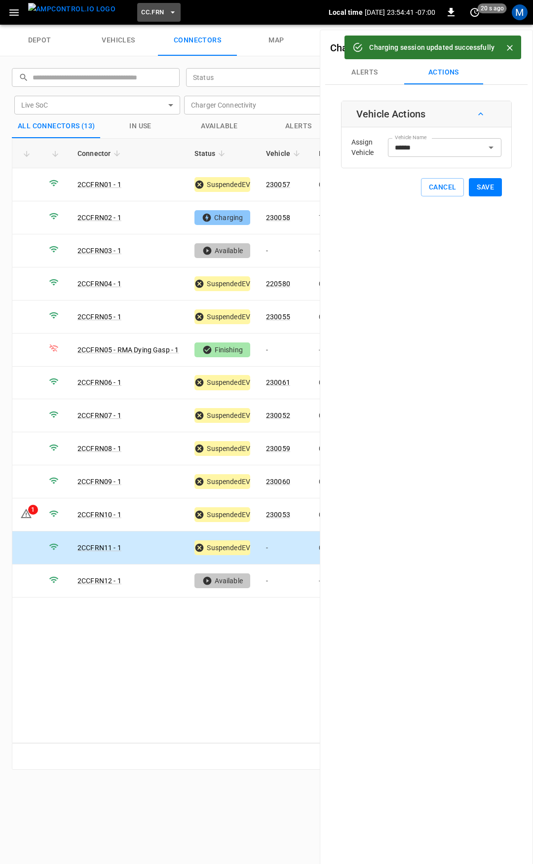
click at [141, 9] on span "CC.FRN" at bounding box center [152, 12] width 23 height 11
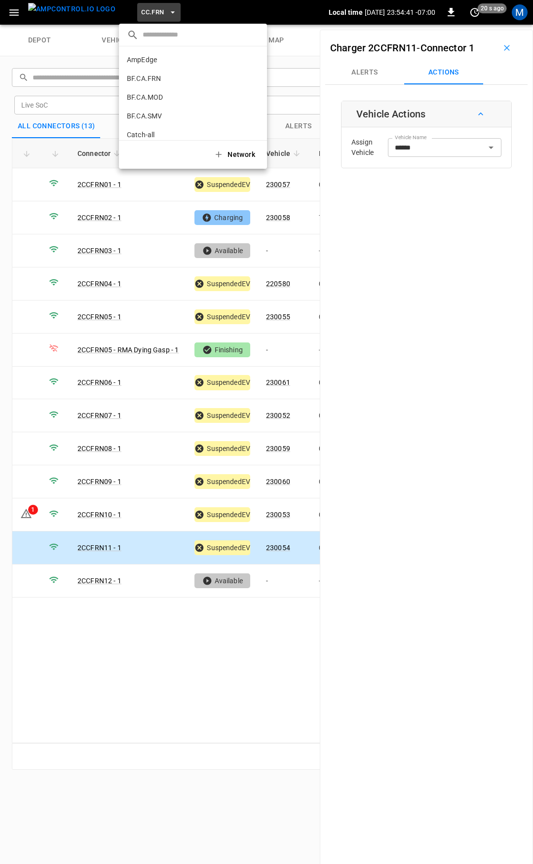
scroll to position [203, 0]
click at [144, 77] on p "CC.LIV" at bounding box center [138, 81] width 22 height 10
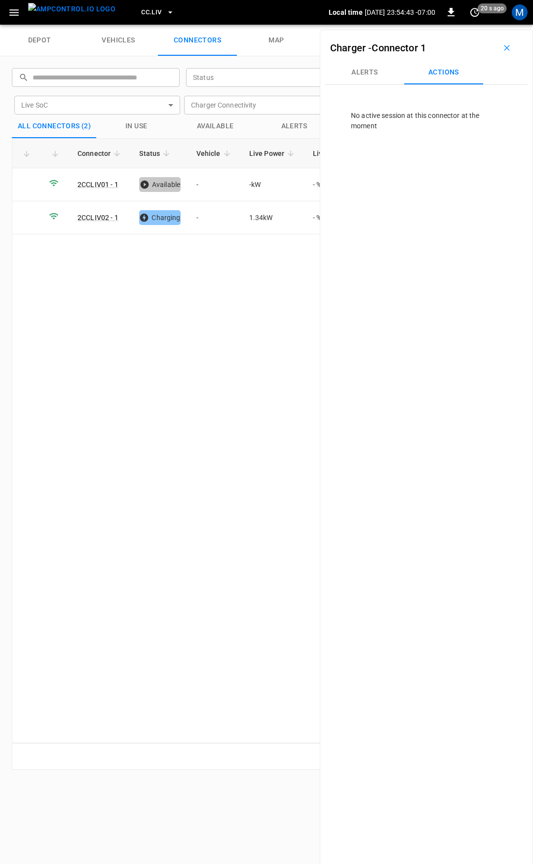
click at [141, 14] on span "CC.LIV" at bounding box center [151, 12] width 20 height 11
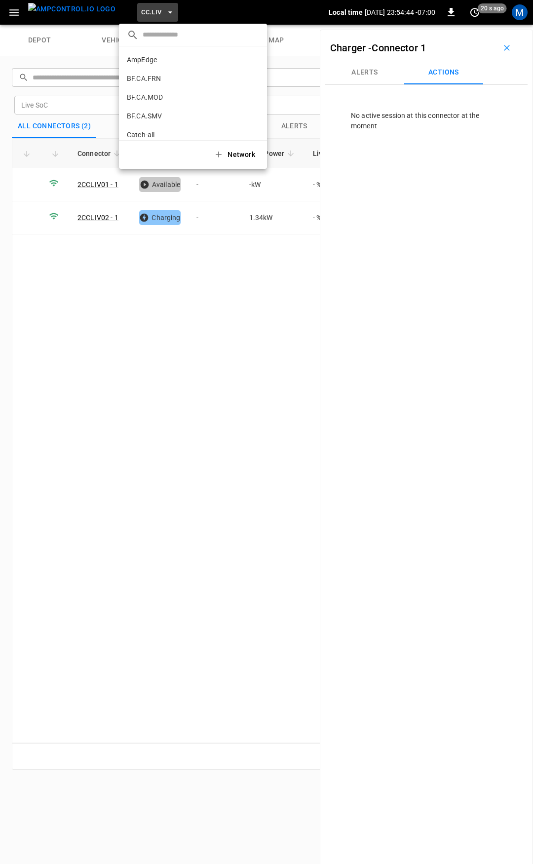
scroll to position [222, 0]
click at [140, 78] on p "CC.MOD" at bounding box center [140, 81] width 27 height 10
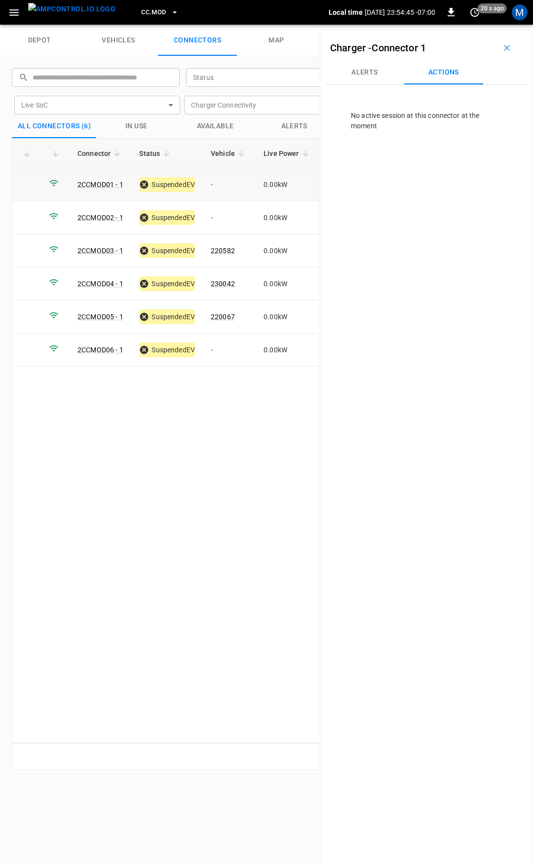
click at [233, 187] on td "-" at bounding box center [229, 184] width 53 height 33
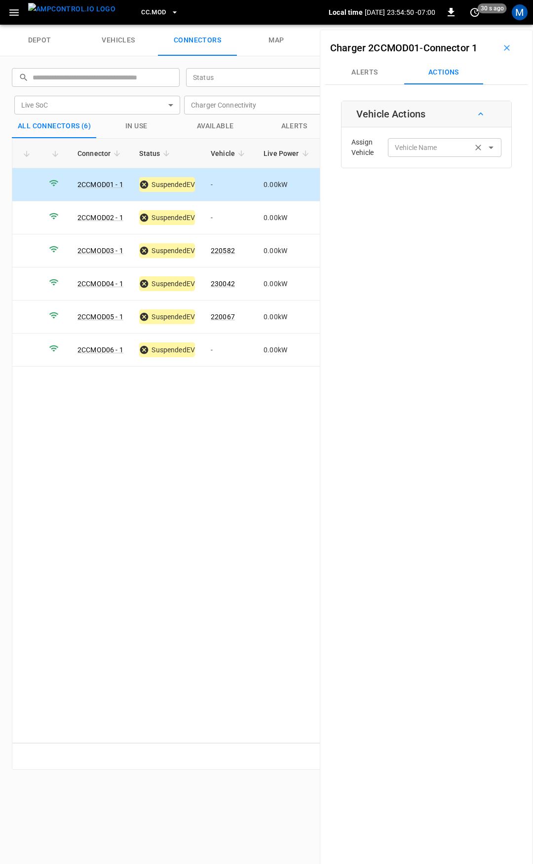
click at [431, 149] on div "Vehicle Name Vehicle Name" at bounding box center [444, 147] width 113 height 18
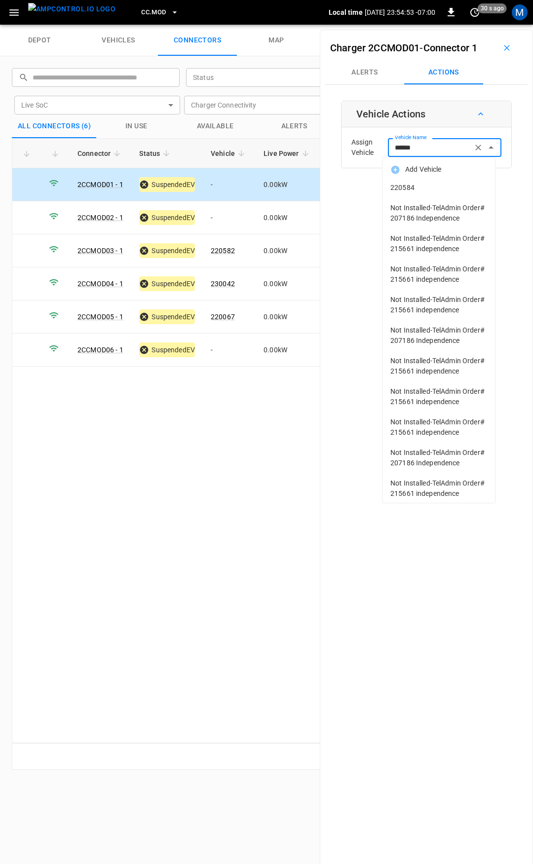
click at [433, 188] on span "220584" at bounding box center [438, 188] width 97 height 10
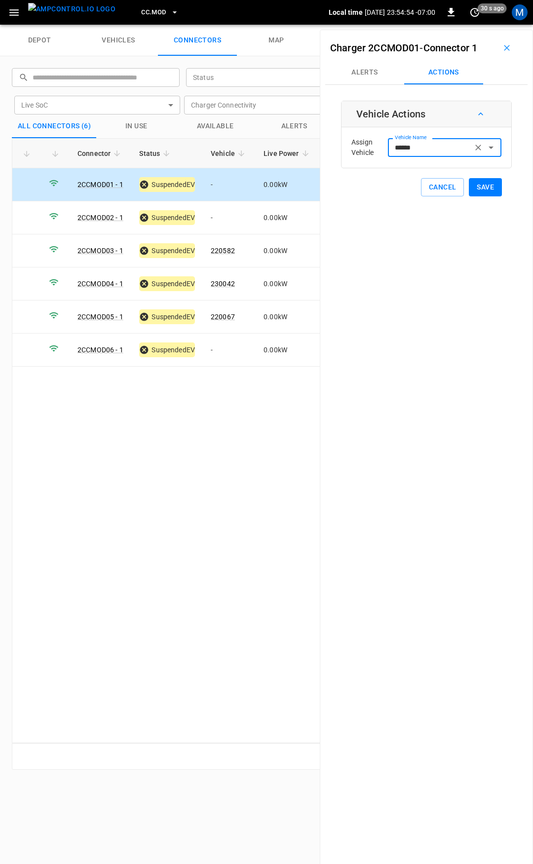
type input "******"
click at [476, 189] on button "Save" at bounding box center [485, 187] width 33 height 18
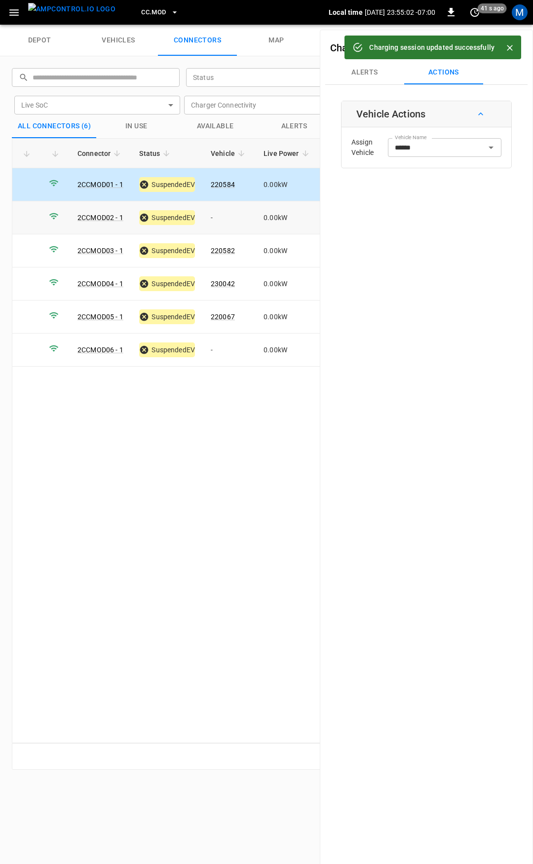
click at [225, 216] on td "-" at bounding box center [229, 217] width 53 height 33
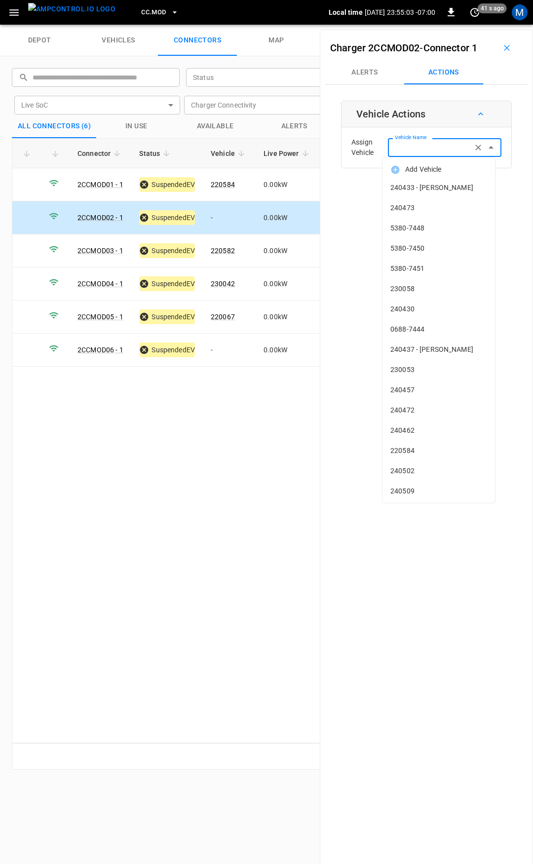
click at [416, 143] on div "Vehicle Name Vehicle Name" at bounding box center [444, 147] width 113 height 18
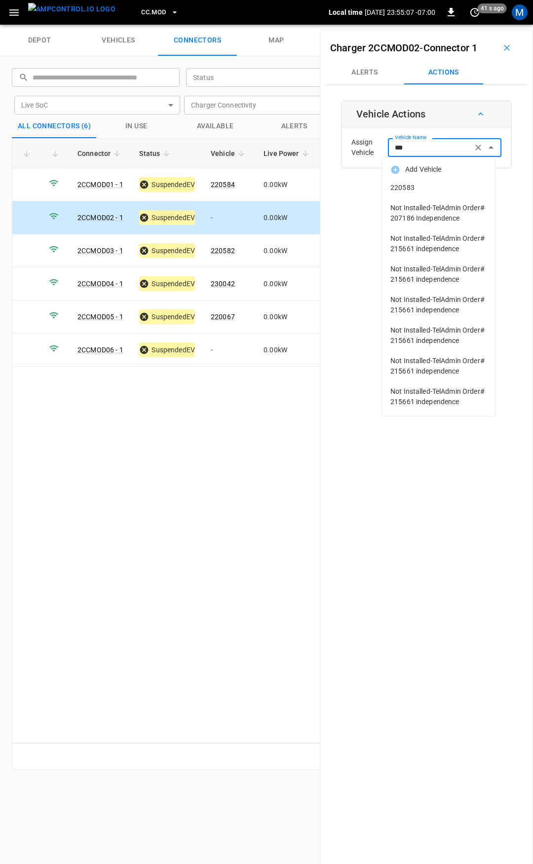
click at [405, 186] on span "220583" at bounding box center [438, 188] width 97 height 10
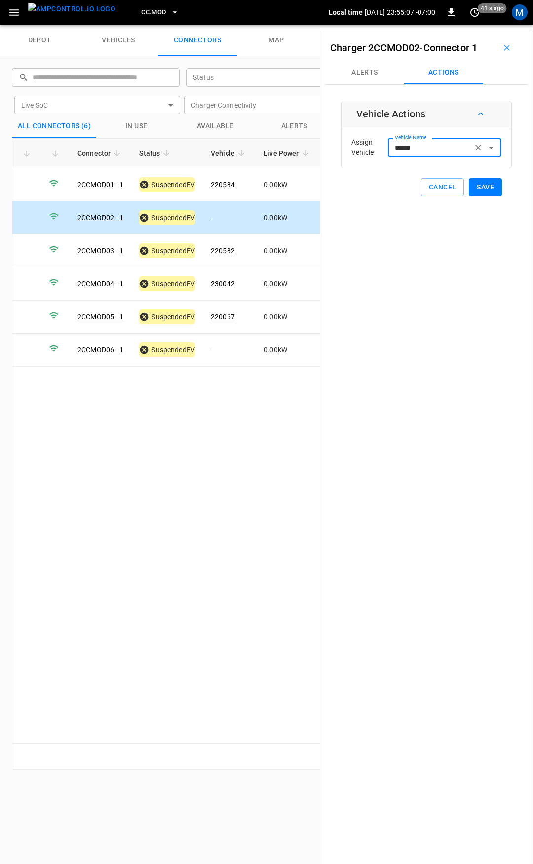
type input "******"
click at [470, 188] on button "Save" at bounding box center [485, 187] width 33 height 18
click at [226, 347] on td "-" at bounding box center [229, 350] width 53 height 33
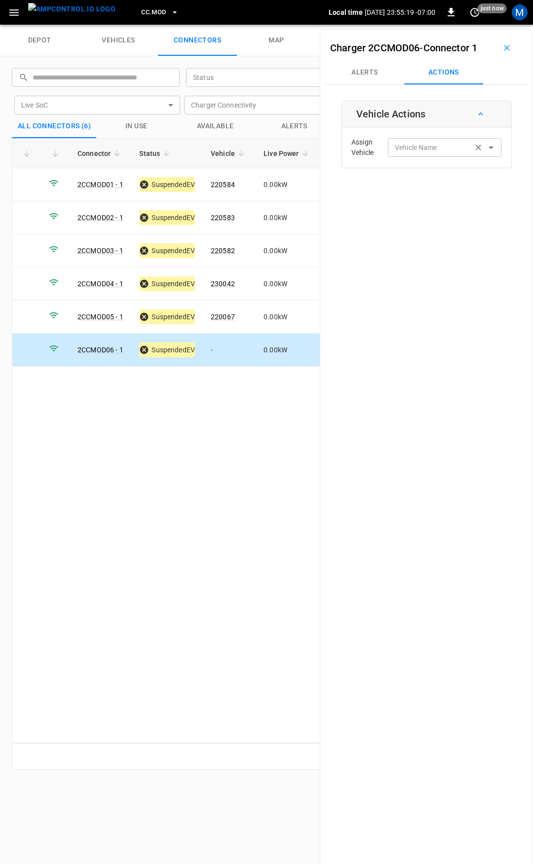
click at [423, 143] on div "Vehicle Name Vehicle Name" at bounding box center [444, 147] width 113 height 18
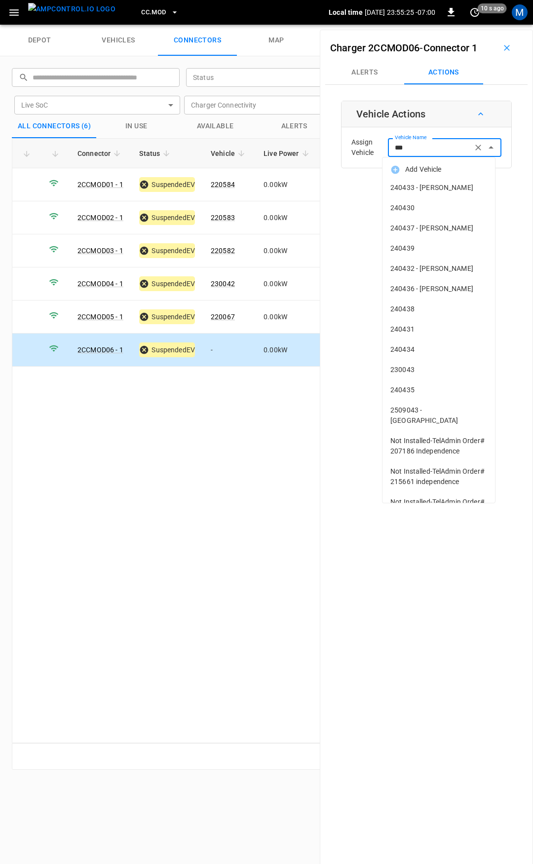
drag, startPoint x: 365, startPoint y: 149, endPoint x: 340, endPoint y: 148, distance: 24.7
click at [340, 148] on div "Charger 2CCMOD06 - Connector 1 Alerts Actions Vehicle Actions Assign Vehicle Ve…" at bounding box center [426, 462] width 213 height 864
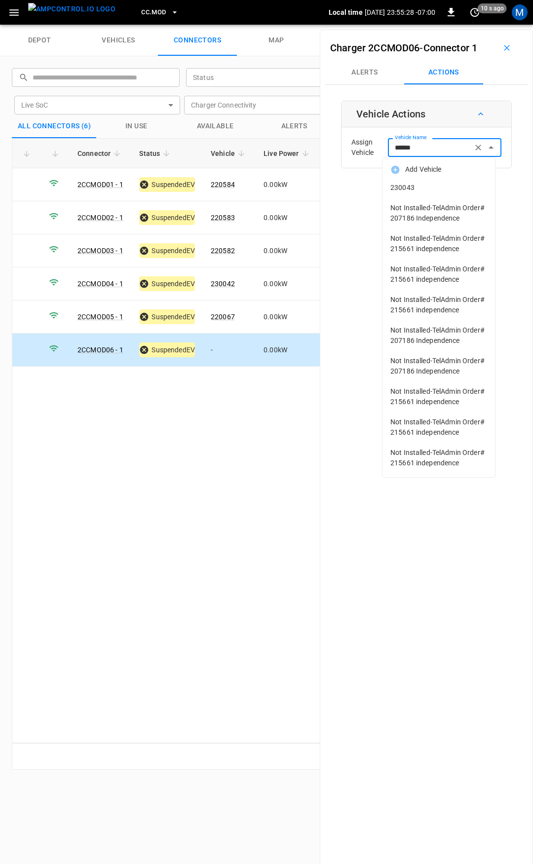
click at [417, 186] on span "230043" at bounding box center [438, 188] width 97 height 10
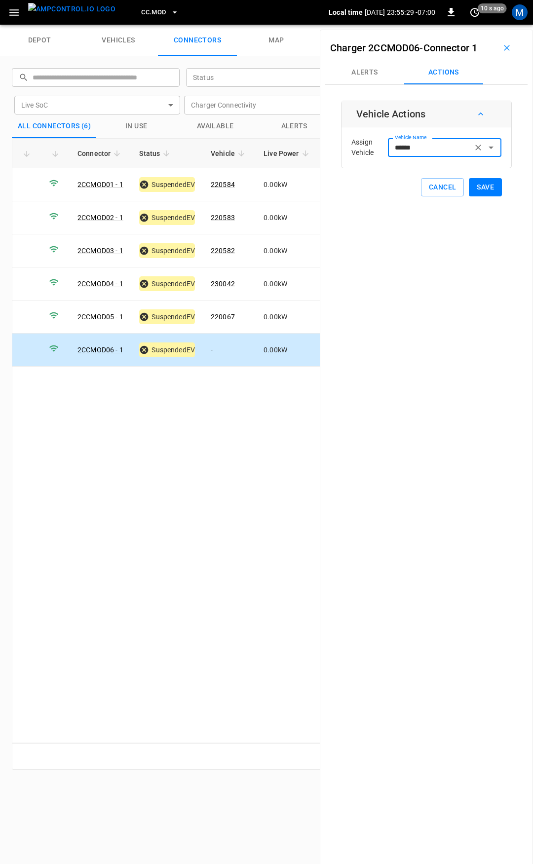
type input "******"
drag, startPoint x: 480, startPoint y: 187, endPoint x: 333, endPoint y: 103, distance: 169.5
click at [479, 187] on button "Save" at bounding box center [485, 187] width 33 height 18
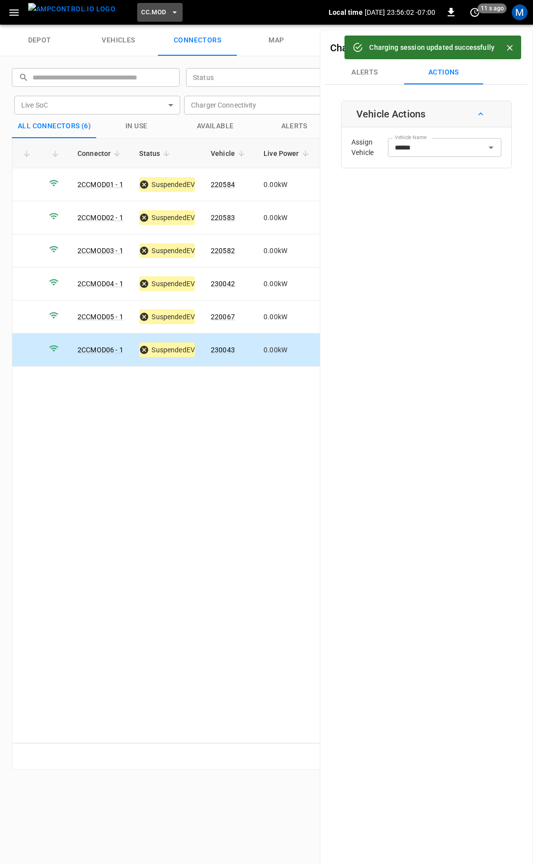
click at [146, 10] on span "CC.MOD" at bounding box center [153, 12] width 25 height 11
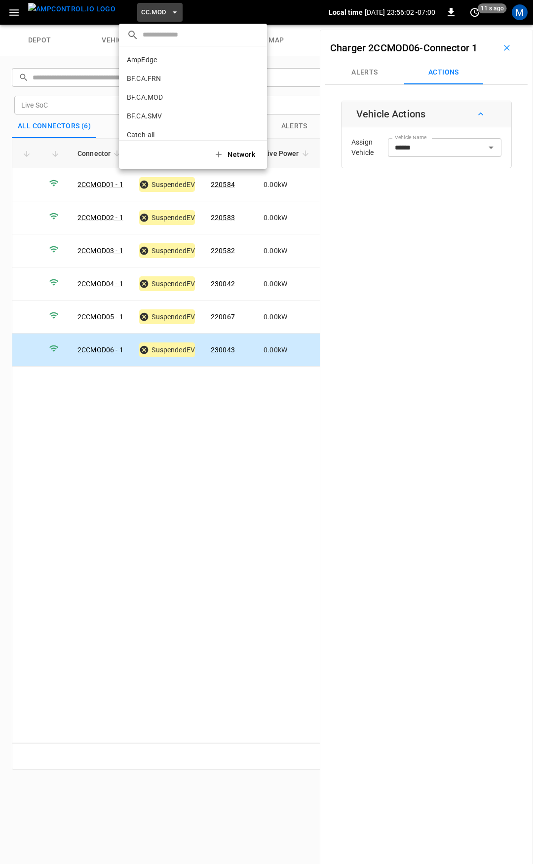
scroll to position [241, 0]
click at [162, 83] on li "CC.SAC 9e78 ..." at bounding box center [193, 81] width 148 height 19
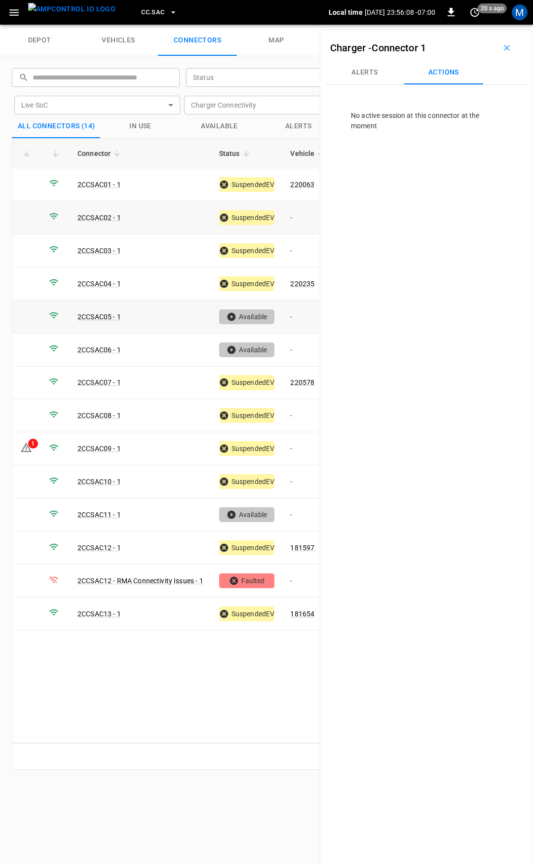
click at [305, 222] on td "-" at bounding box center [308, 217] width 53 height 33
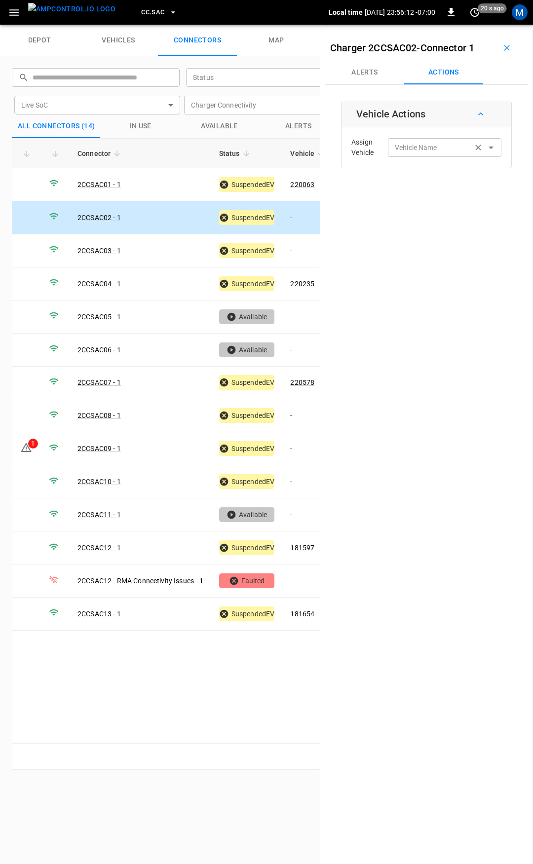
click at [406, 152] on div "Vehicle Name Vehicle Name" at bounding box center [444, 147] width 113 height 18
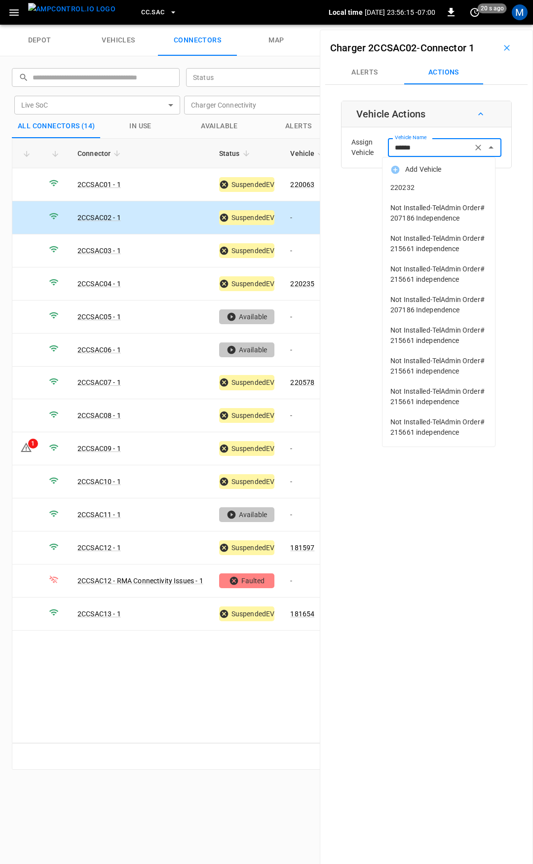
click at [419, 187] on span "220232" at bounding box center [438, 188] width 97 height 10
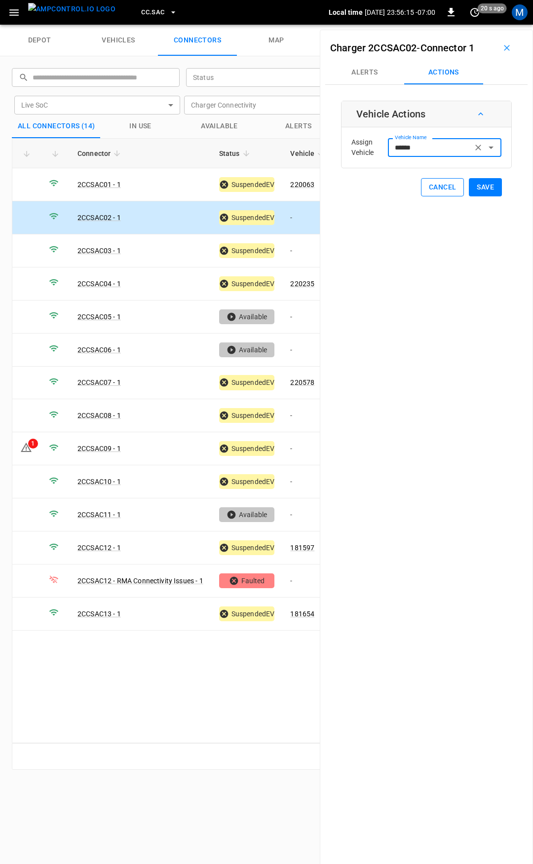
type input "******"
click at [472, 185] on button "Save" at bounding box center [485, 187] width 33 height 18
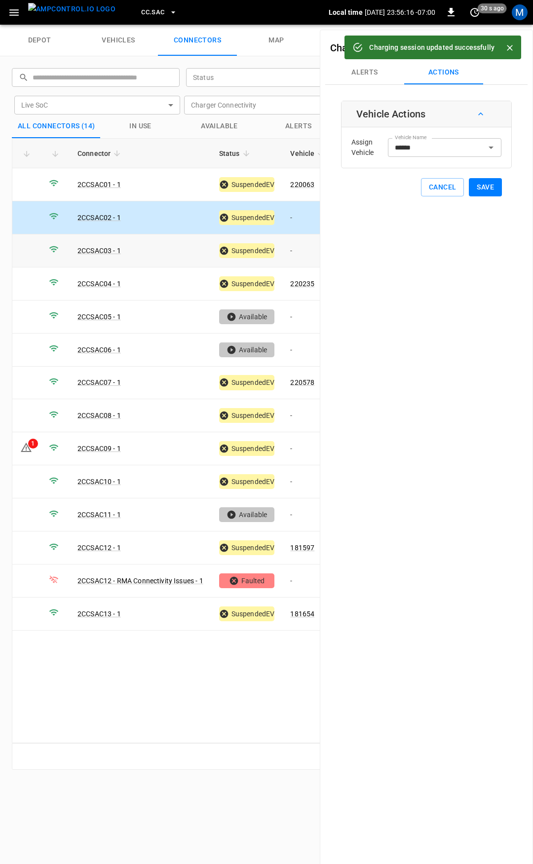
click at [299, 243] on td "-" at bounding box center [308, 250] width 53 height 33
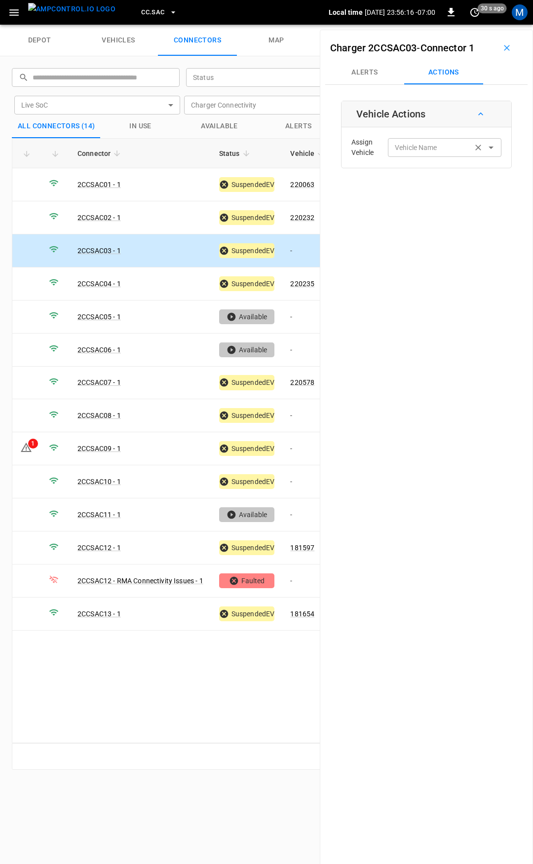
click at [417, 145] on div "Vehicle Name Vehicle Name" at bounding box center [444, 147] width 113 height 18
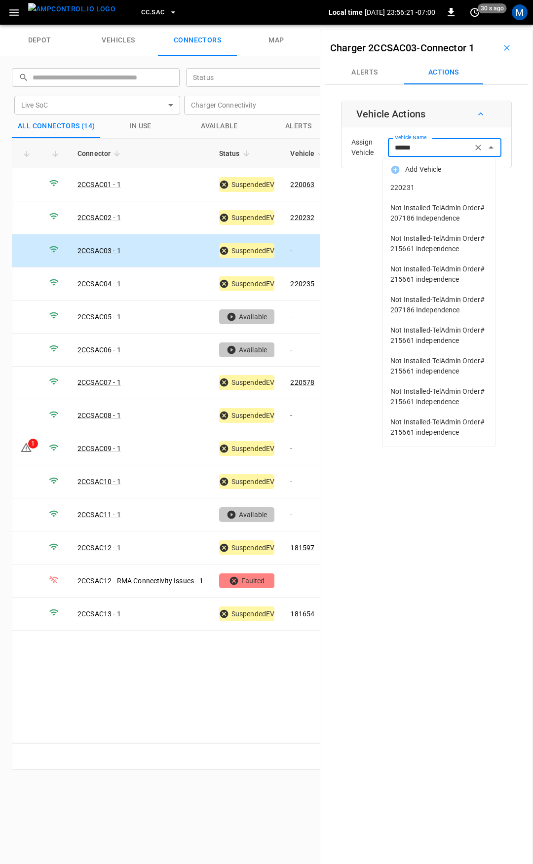
click at [440, 191] on span "220231" at bounding box center [438, 188] width 97 height 10
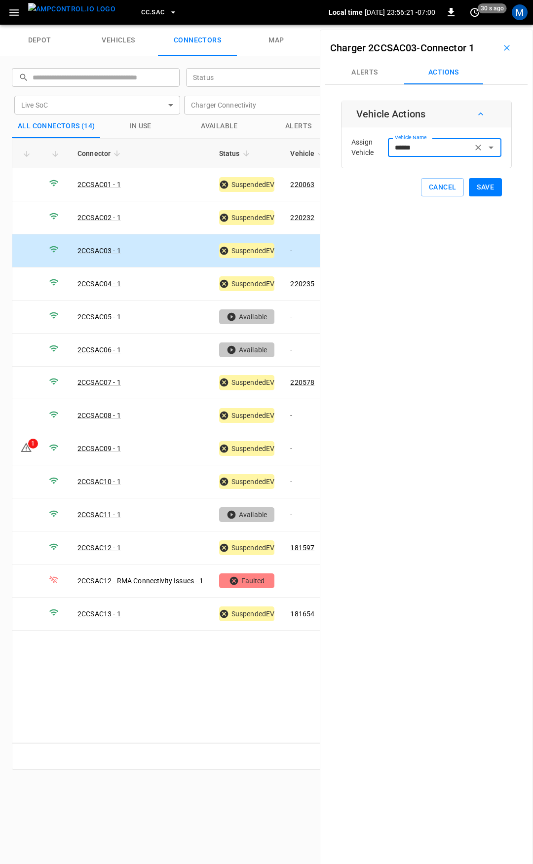
type input "******"
click at [479, 191] on button "Save" at bounding box center [485, 187] width 33 height 18
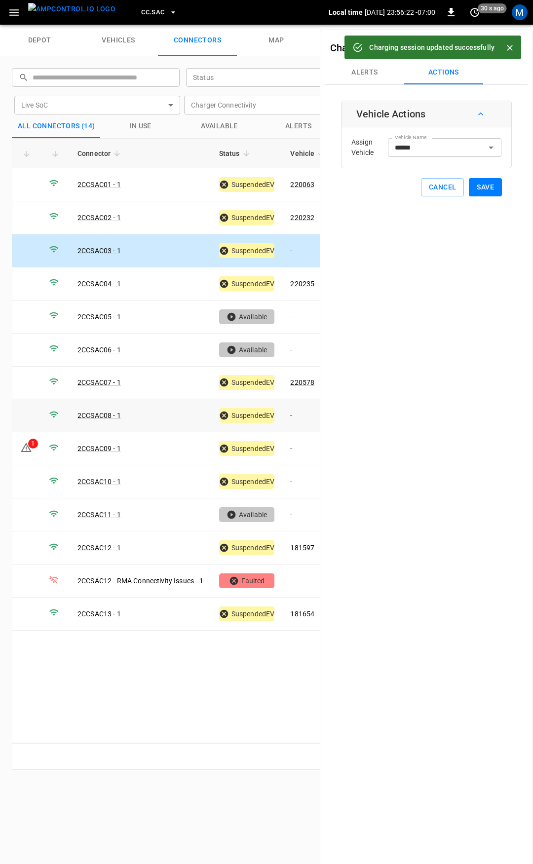
click at [300, 410] on td "-" at bounding box center [308, 415] width 53 height 33
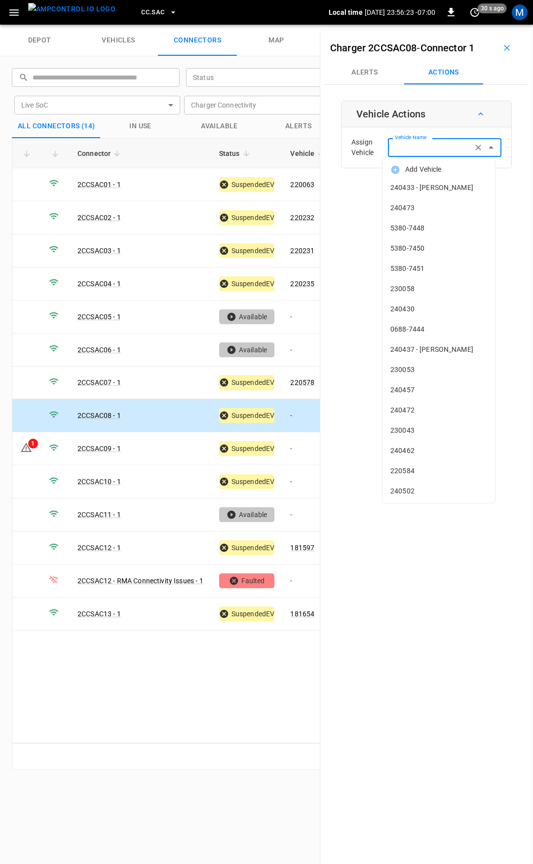
click at [437, 151] on input "Vehicle Name" at bounding box center [430, 147] width 78 height 12
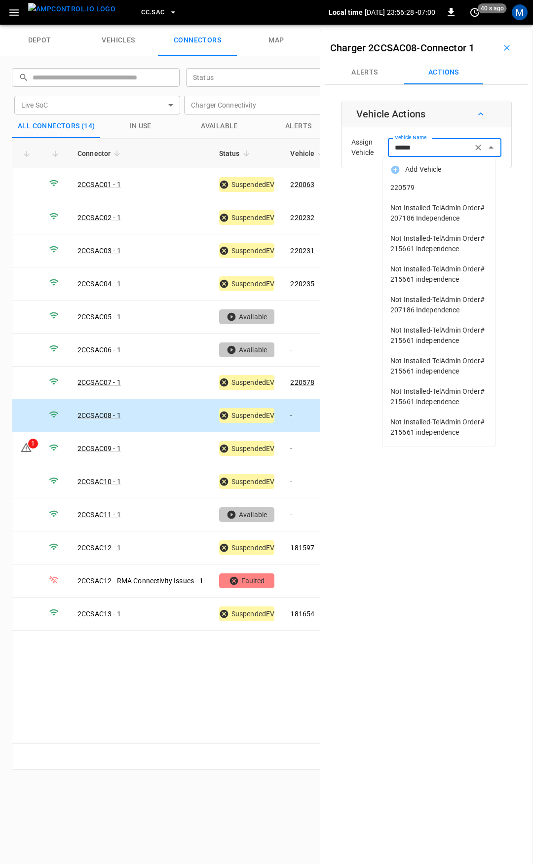
click at [439, 192] on span "220579" at bounding box center [438, 188] width 97 height 10
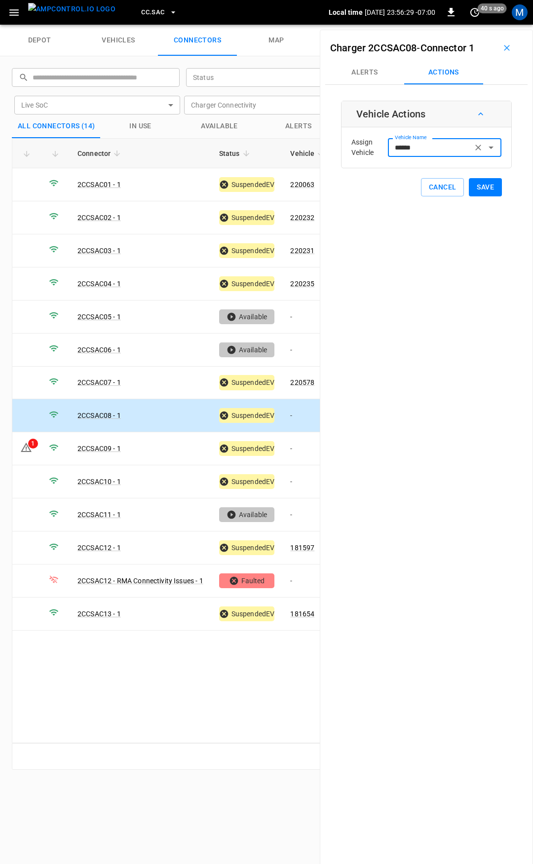
type input "******"
click at [479, 185] on button "Save" at bounding box center [485, 187] width 33 height 18
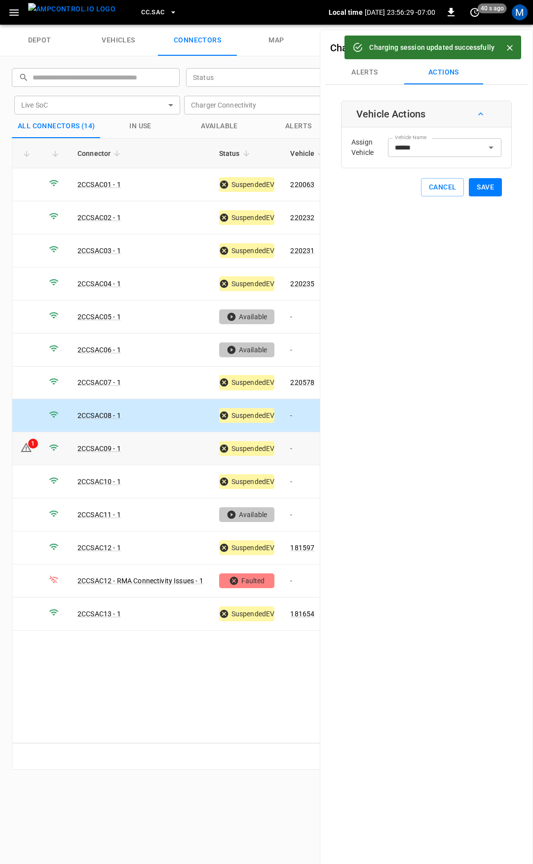
click at [300, 451] on td "-" at bounding box center [308, 448] width 53 height 33
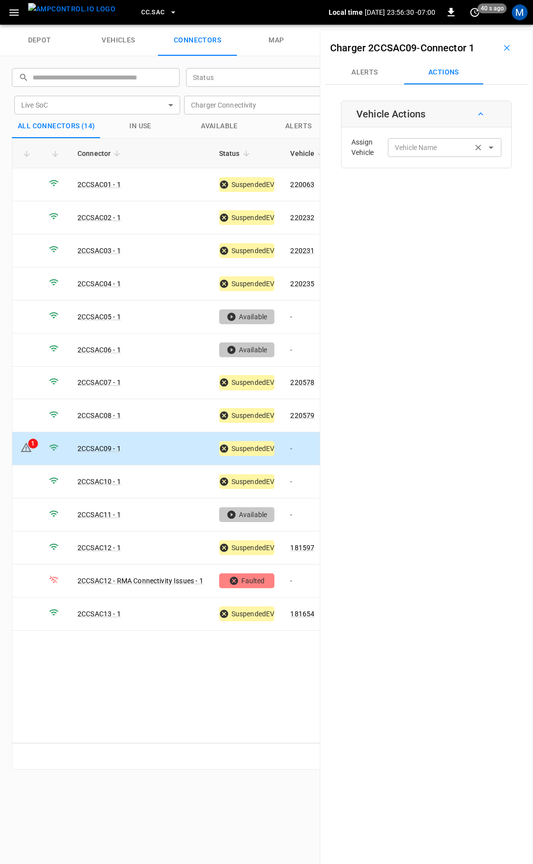
click at [412, 148] on div "Vehicle Name Vehicle Name" at bounding box center [444, 147] width 113 height 18
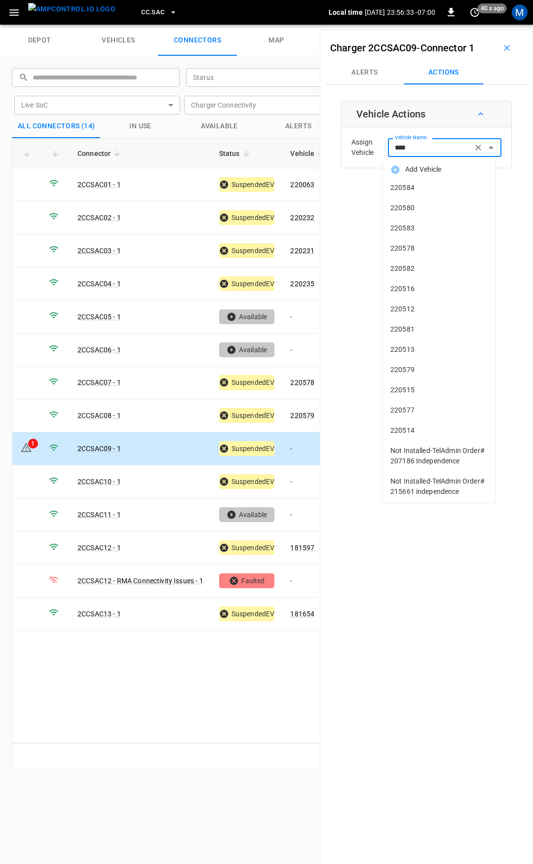
type input "*****"
type input "*"
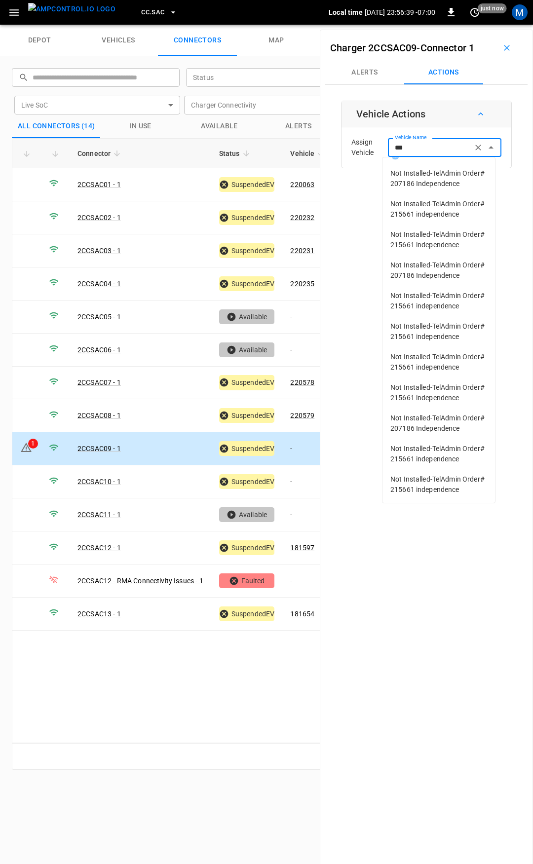
scroll to position [0, 0]
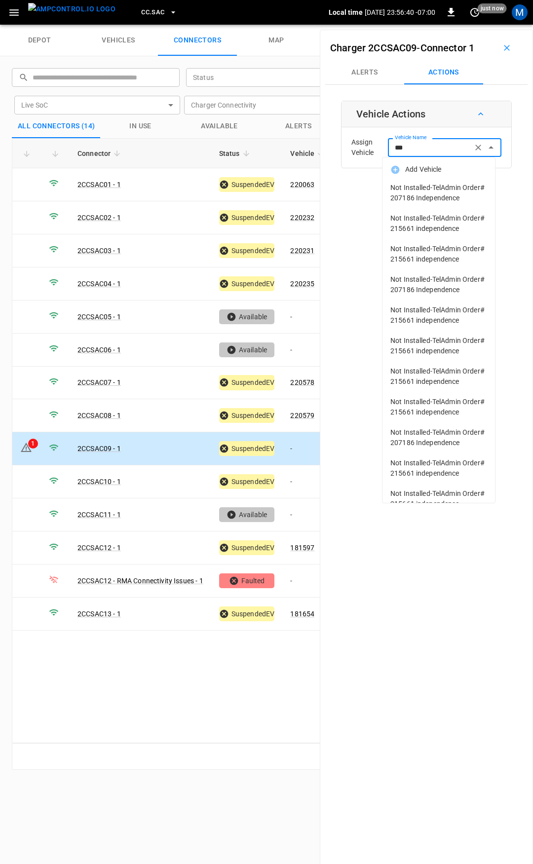
drag, startPoint x: 420, startPoint y: 148, endPoint x: 267, endPoint y: 147, distance: 152.5
click at [276, 151] on div "depot vehicles connectors map ​ ​ Status ​ Status Live SoC ​ Live SoC Charger C…" at bounding box center [266, 444] width 533 height 839
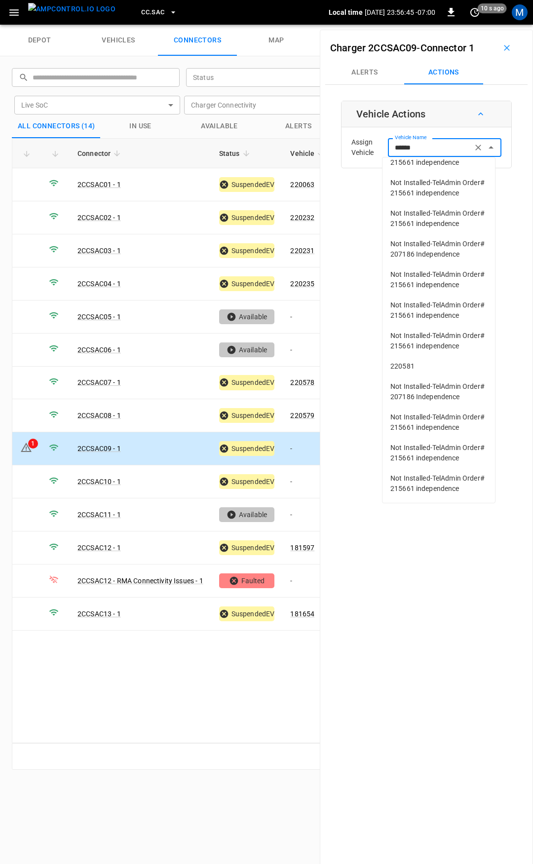
scroll to position [846, 0]
click at [401, 361] on span "220581" at bounding box center [438, 366] width 97 height 10
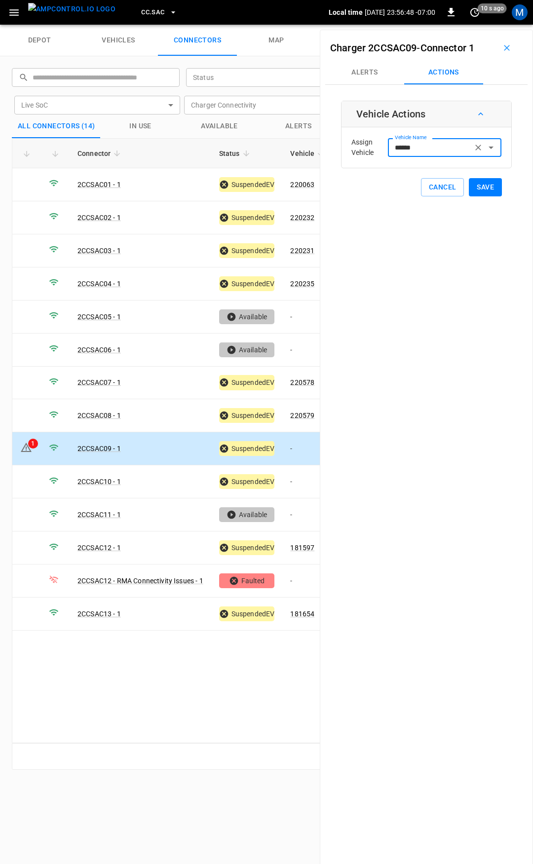
type input "******"
click at [482, 185] on button "Save" at bounding box center [485, 187] width 33 height 18
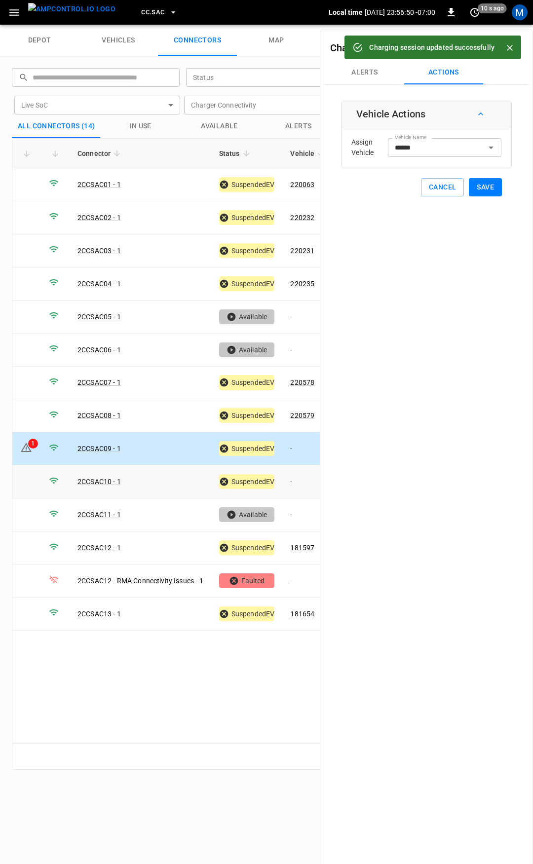
click at [309, 479] on td "-" at bounding box center [308, 481] width 53 height 33
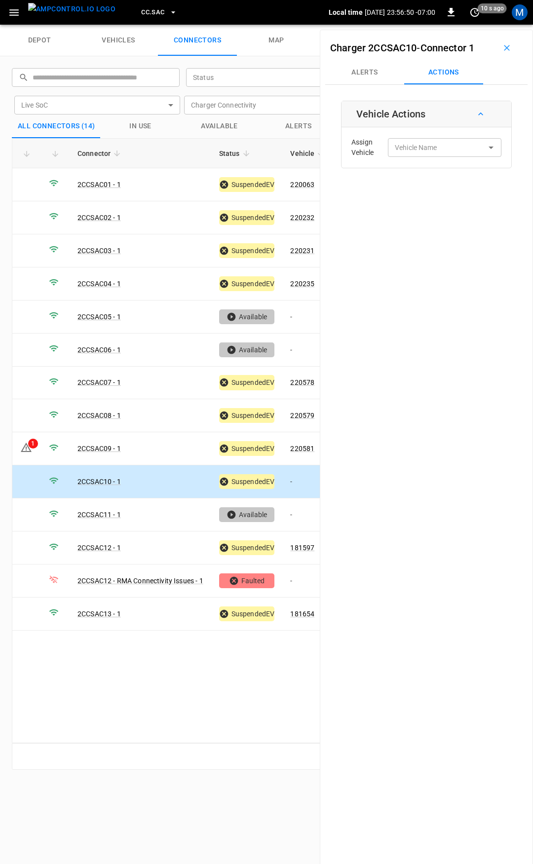
click at [439, 158] on div "Assign Vehicle Vehicle Name Vehicle Name" at bounding box center [426, 148] width 165 height 36
click at [431, 148] on input "Vehicle Name" at bounding box center [430, 147] width 78 height 12
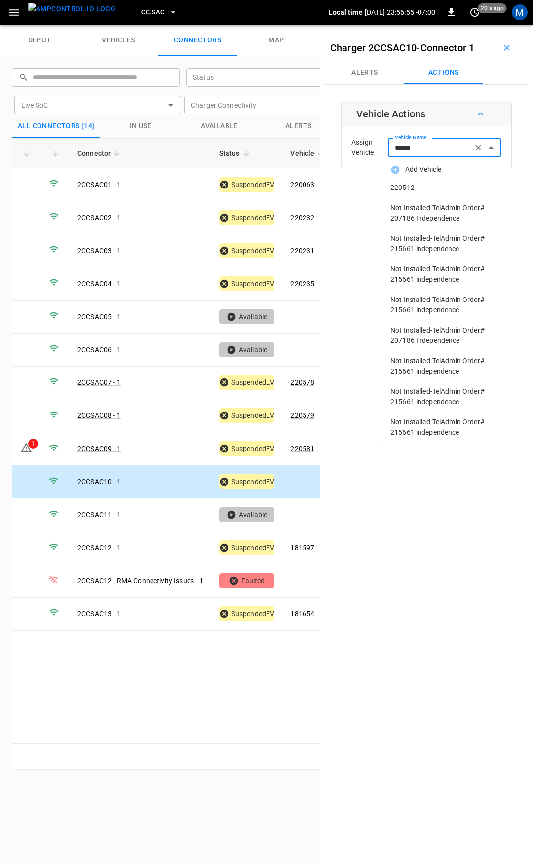
click at [428, 187] on span "220512" at bounding box center [438, 188] width 97 height 10
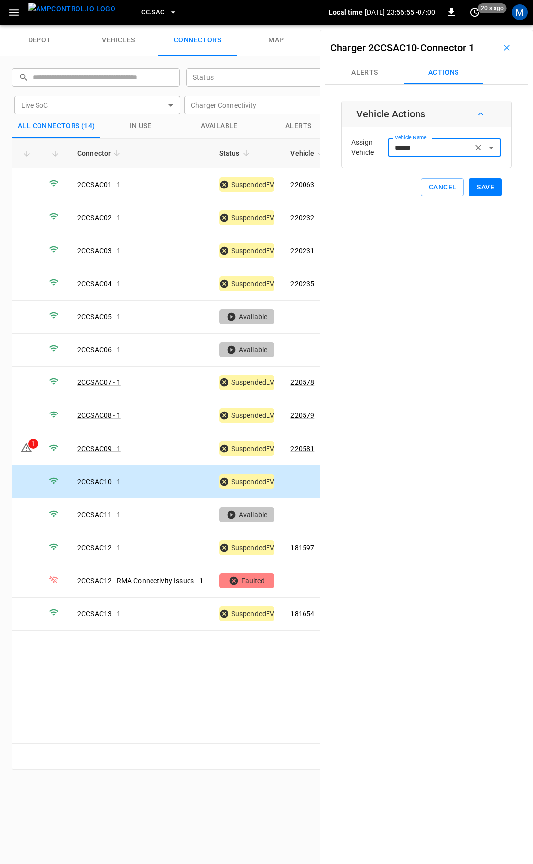
type input "******"
click at [481, 186] on button "Save" at bounding box center [485, 187] width 33 height 18
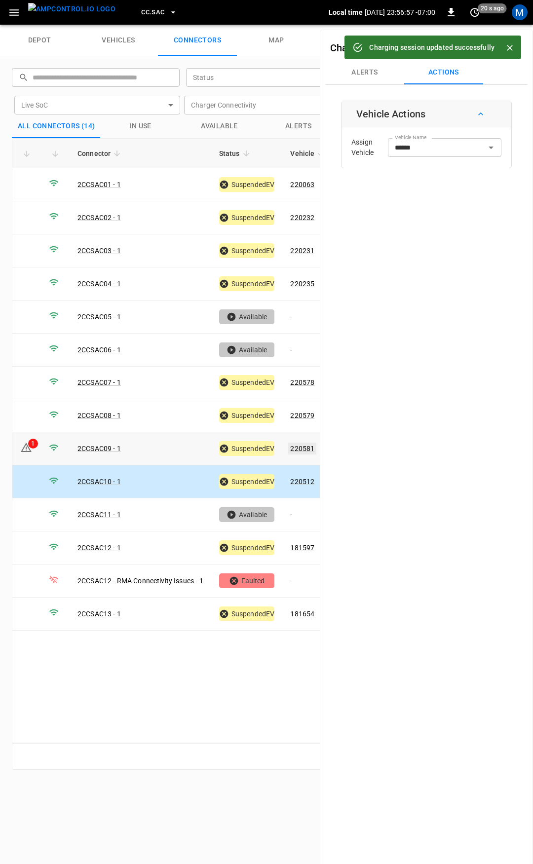
click at [303, 445] on link "220581" at bounding box center [302, 449] width 28 height 12
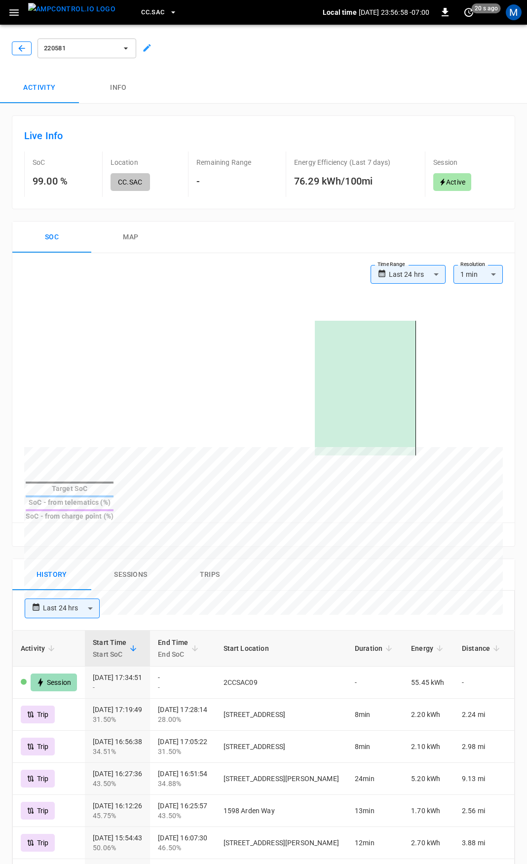
click at [21, 47] on icon "button" at bounding box center [22, 48] width 10 height 10
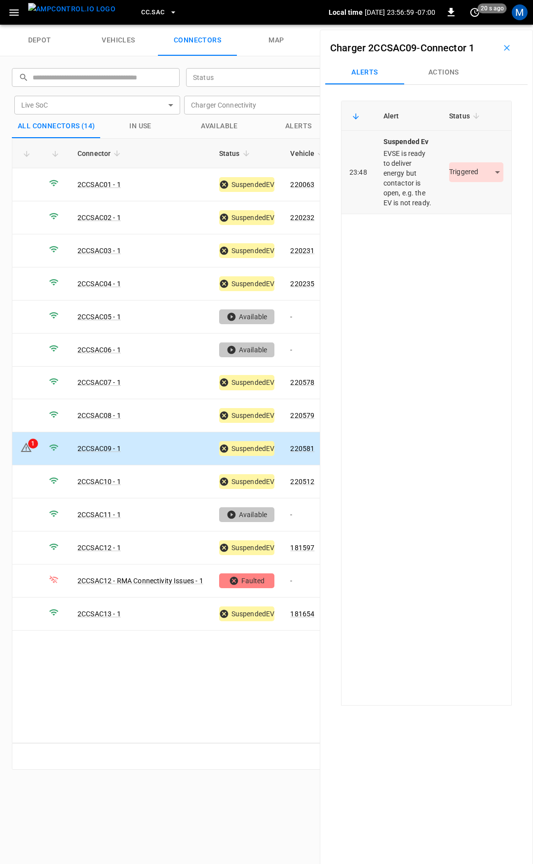
click at [470, 25] on body "CC.SAC Local time [DATE] 23:56:59 -07:00 0 20 s ago M depot vehicles connectors…" at bounding box center [266, 12] width 533 height 25
click at [460, 200] on li "Resolved" at bounding box center [471, 201] width 62 height 16
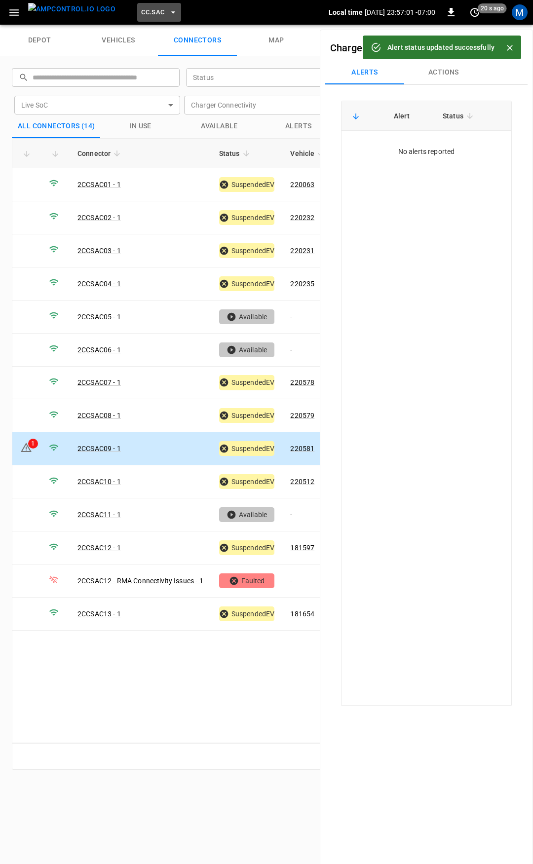
click at [144, 9] on span "CC.SAC" at bounding box center [152, 12] width 23 height 11
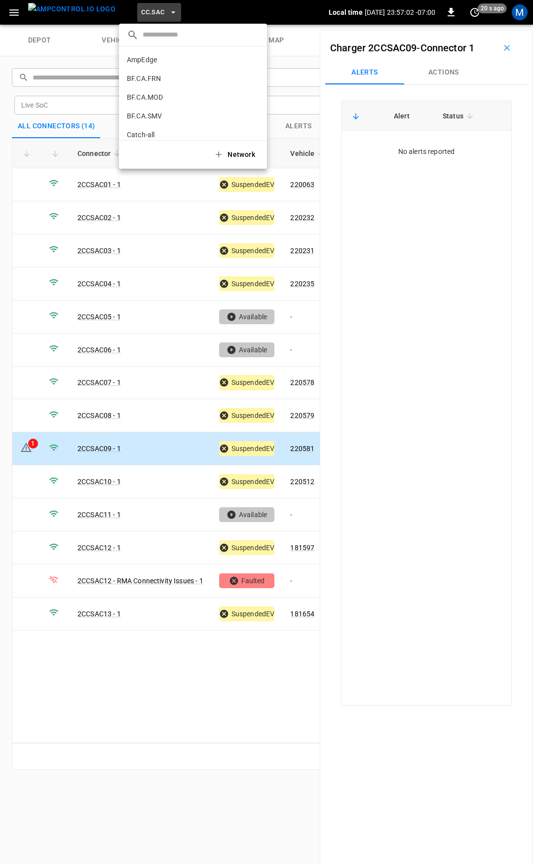
scroll to position [260, 0]
click at [152, 82] on li "CC.STK 8e6d ..." at bounding box center [193, 81] width 148 height 19
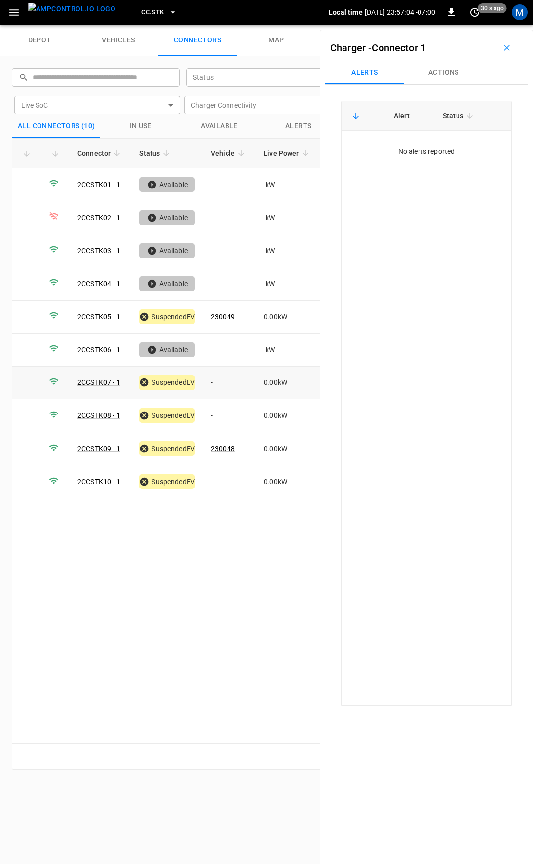
click at [224, 389] on td "-" at bounding box center [229, 383] width 53 height 33
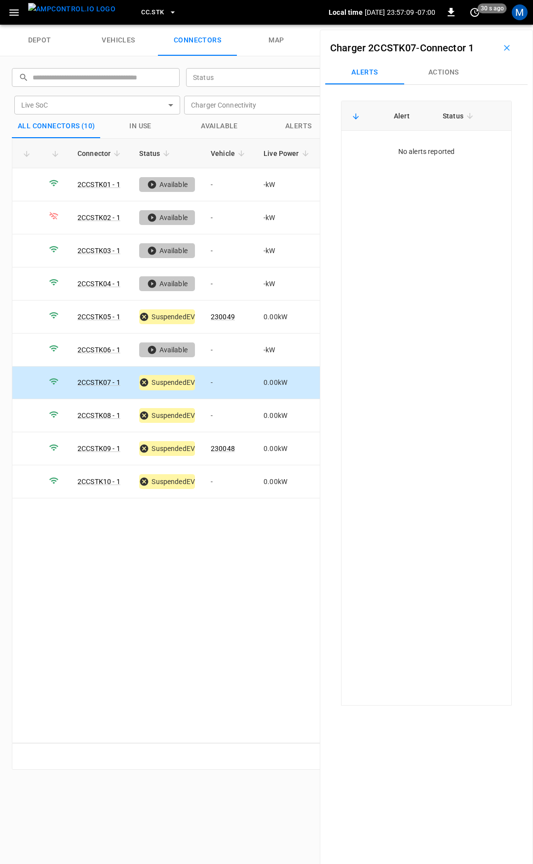
drag, startPoint x: 445, startPoint y: 74, endPoint x: 440, endPoint y: 87, distance: 14.2
click at [445, 74] on button "Actions" at bounding box center [443, 73] width 79 height 24
click at [434, 150] on input "Vehicle Name" at bounding box center [430, 147] width 78 height 12
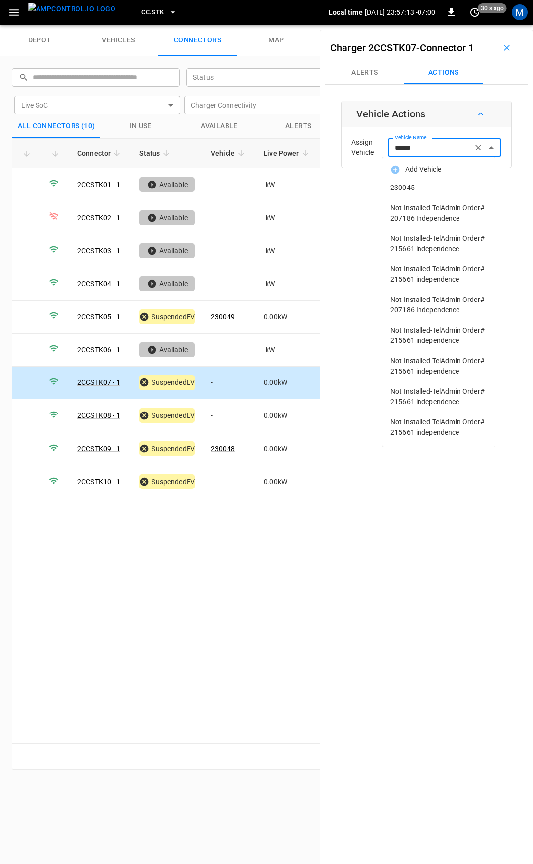
click at [436, 192] on li "230045" at bounding box center [438, 188] width 113 height 20
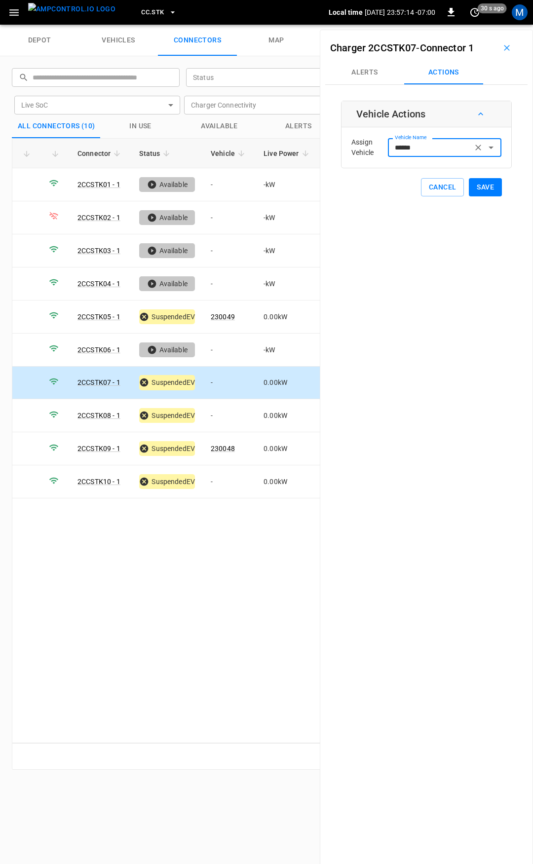
type input "******"
click at [484, 188] on button "Save" at bounding box center [485, 187] width 33 height 18
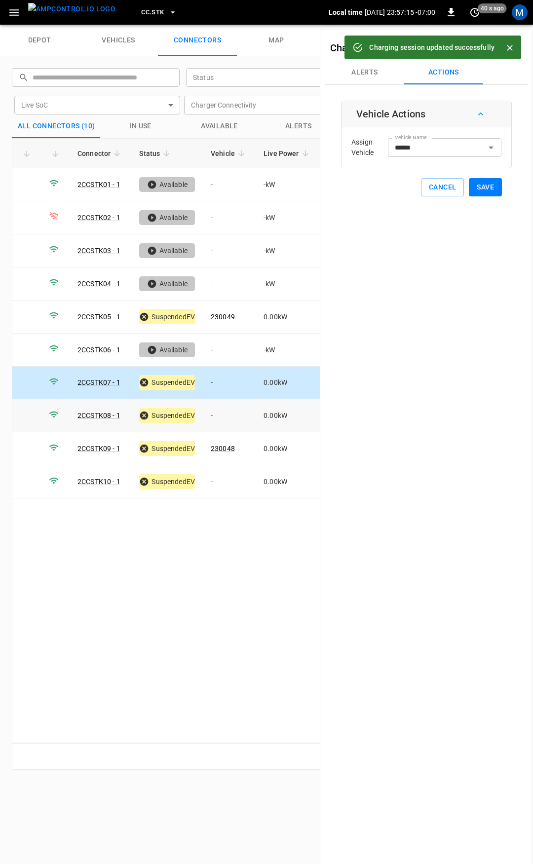
drag, startPoint x: 221, startPoint y: 412, endPoint x: 361, endPoint y: 222, distance: 236.2
click at [221, 410] on td "-" at bounding box center [229, 415] width 53 height 33
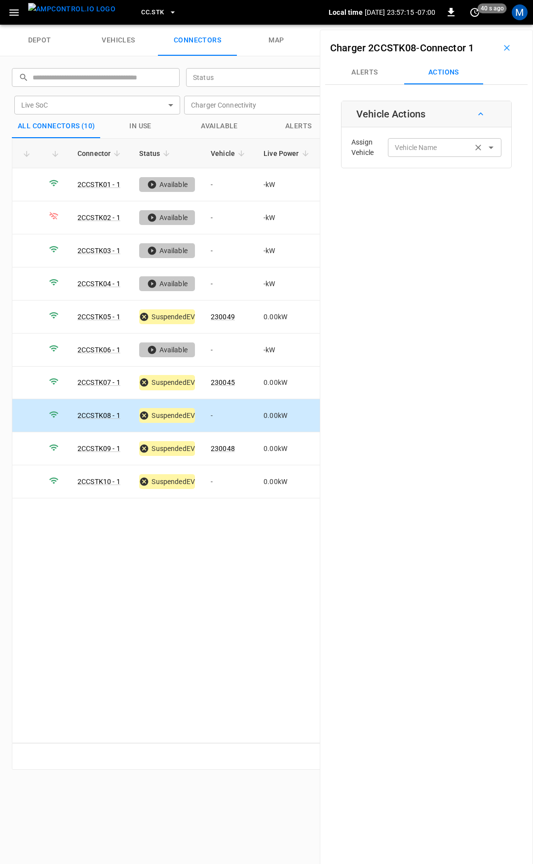
click at [408, 150] on input "Vehicle Name" at bounding box center [430, 147] width 78 height 12
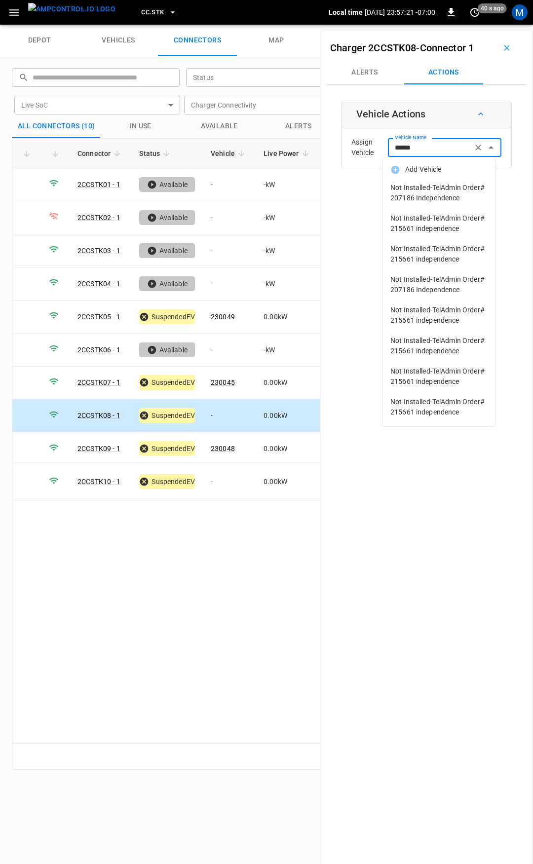
drag, startPoint x: 414, startPoint y: 146, endPoint x: 289, endPoint y: 141, distance: 125.4
click at [290, 141] on div "depot vehicles connectors map ​ ​ Status ​ Status Live SoC ​ Live SoC Charger C…" at bounding box center [266, 444] width 533 height 839
type input "***"
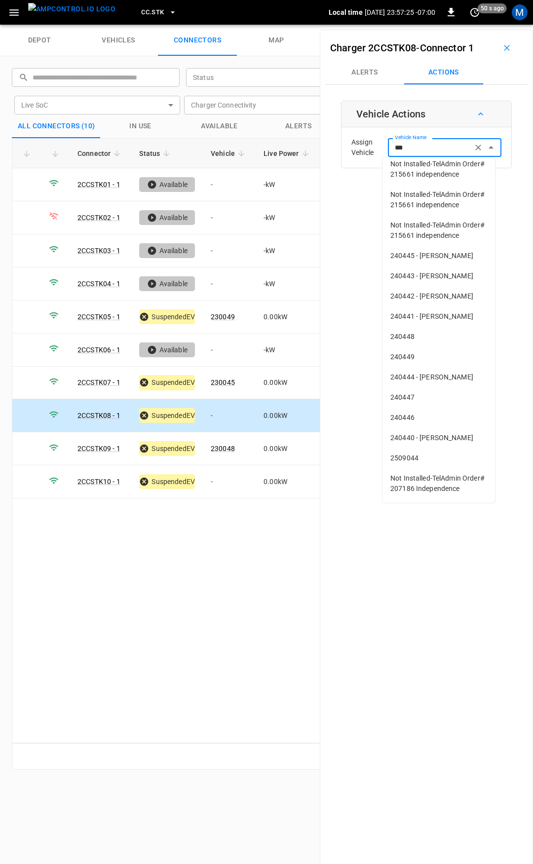
scroll to position [301, 0]
click at [473, 146] on icon "Clear" at bounding box center [478, 148] width 10 height 10
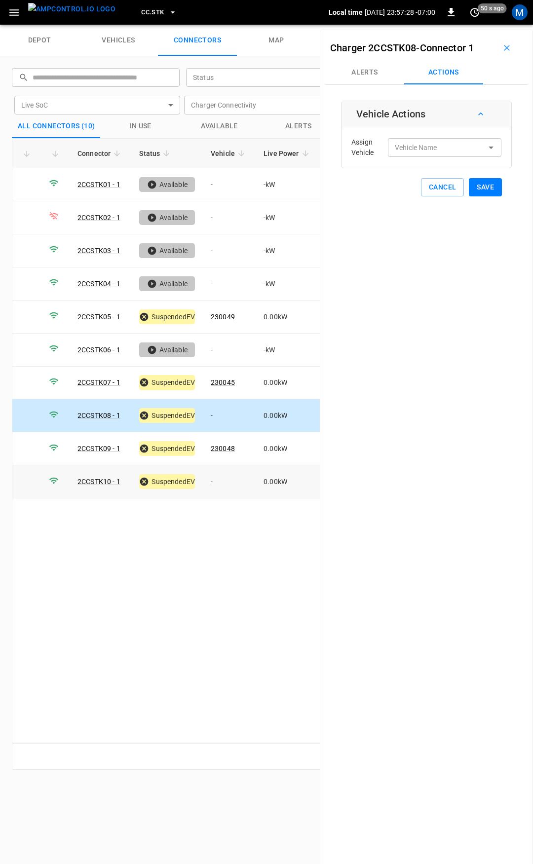
click at [217, 478] on td "-" at bounding box center [229, 481] width 53 height 33
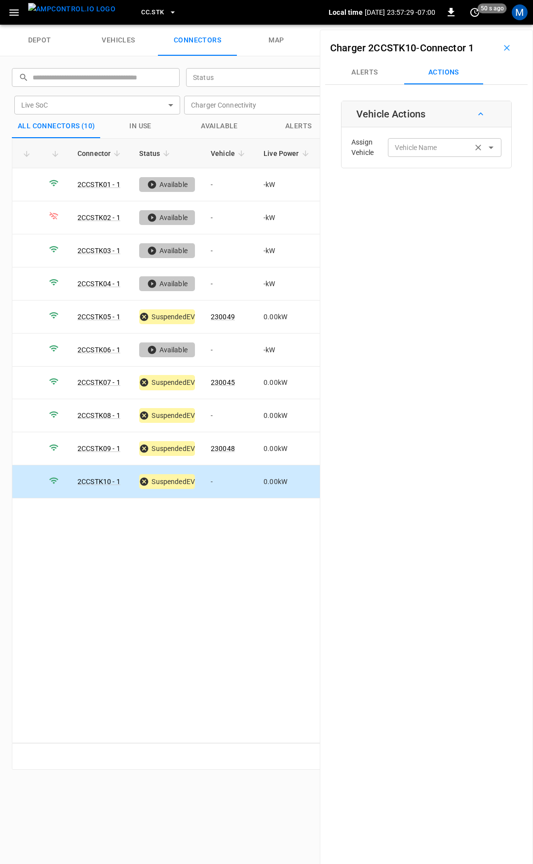
click at [435, 150] on input "Vehicle Name" at bounding box center [430, 147] width 78 height 12
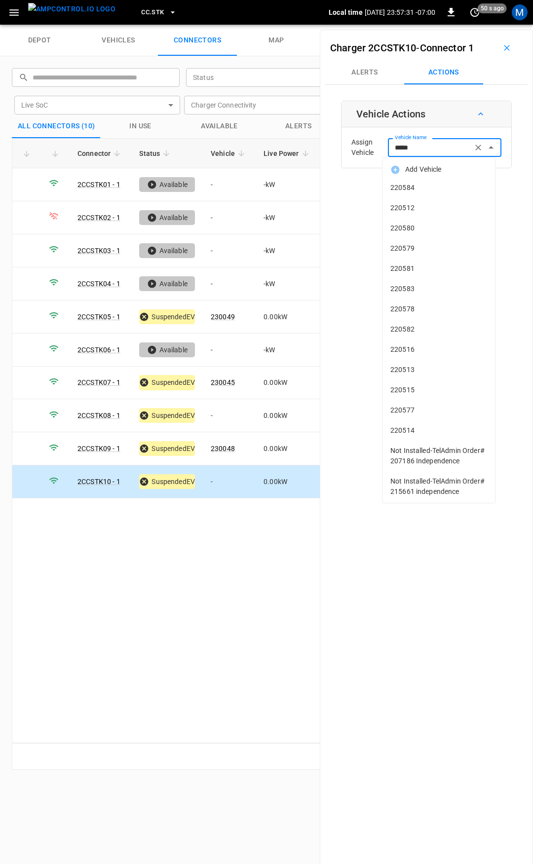
type input "******"
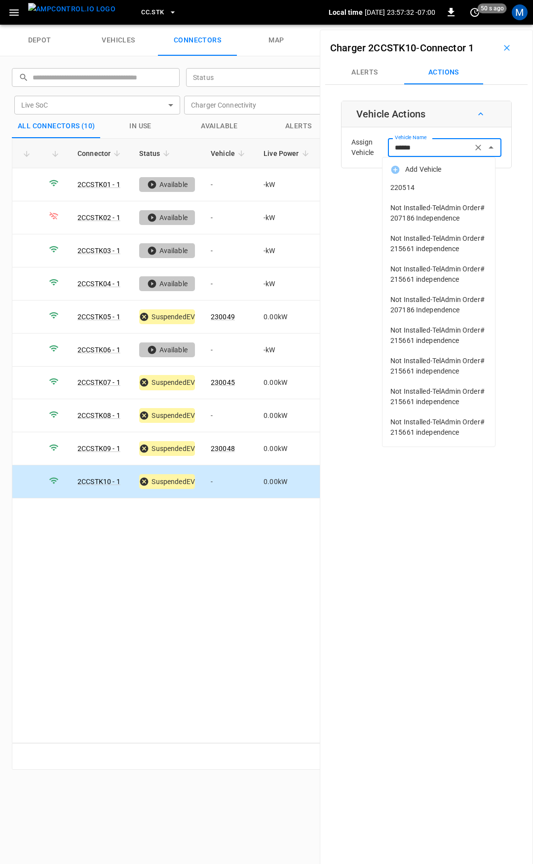
click at [428, 187] on ul "Add Vehicle 220514 Not Installed-TelAdmin Order# 207186 Independence Not Instal…" at bounding box center [438, 301] width 113 height 289
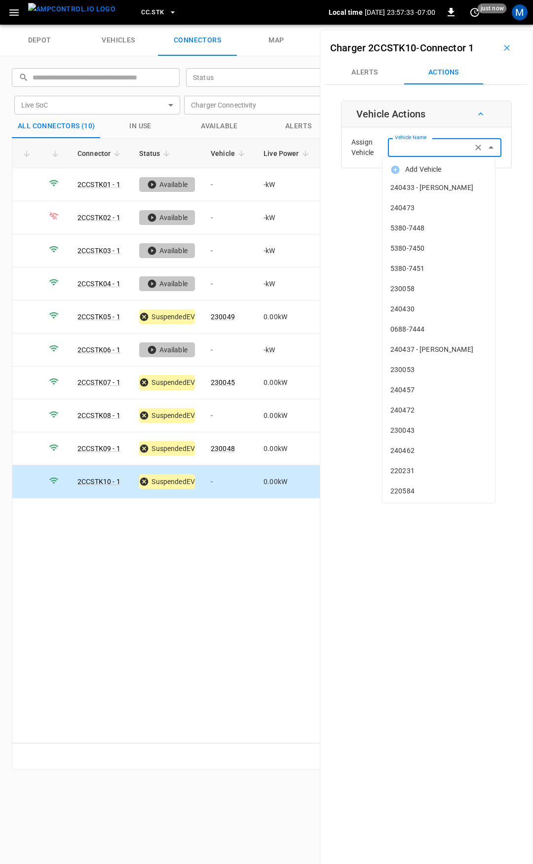
drag, startPoint x: 482, startPoint y: 190, endPoint x: 415, endPoint y: 151, distance: 77.4
click at [415, 25] on body "CC.STK Local time [DATE] 23:57:33 -07:00 0 just now M depot vehicles connectors…" at bounding box center [266, 12] width 533 height 25
click at [410, 142] on input "Vehicle Name" at bounding box center [430, 147] width 78 height 12
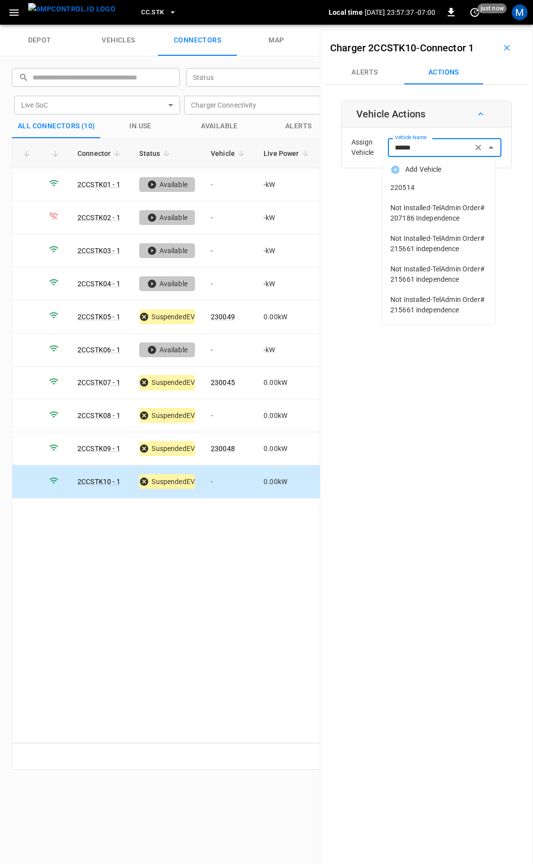
click at [410, 185] on span "220514" at bounding box center [438, 188] width 97 height 10
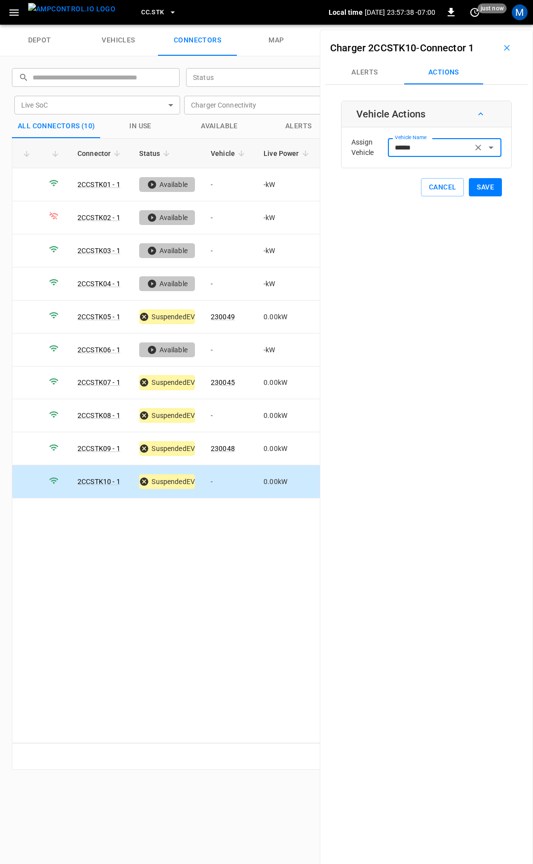
type input "******"
click at [492, 188] on button "Save" at bounding box center [485, 187] width 33 height 18
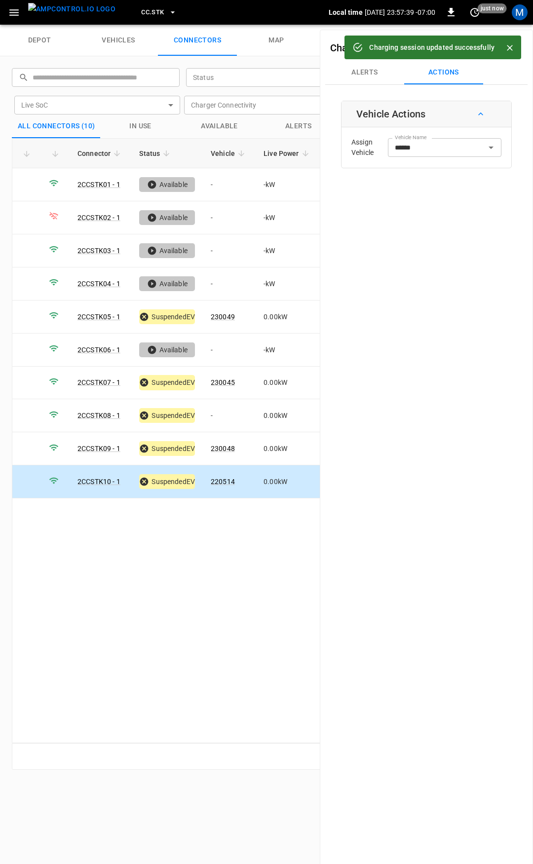
click at [508, 52] on icon "Close" at bounding box center [510, 48] width 10 height 10
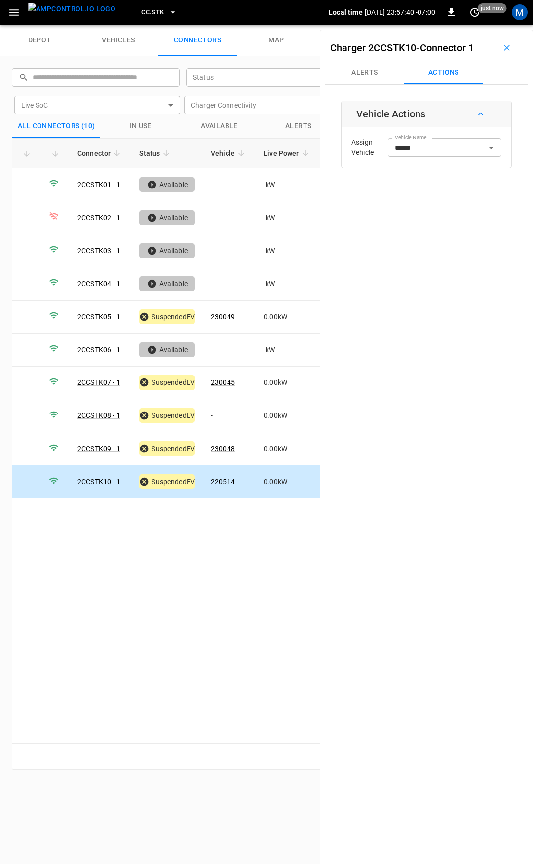
click at [502, 47] on icon "button" at bounding box center [507, 48] width 10 height 10
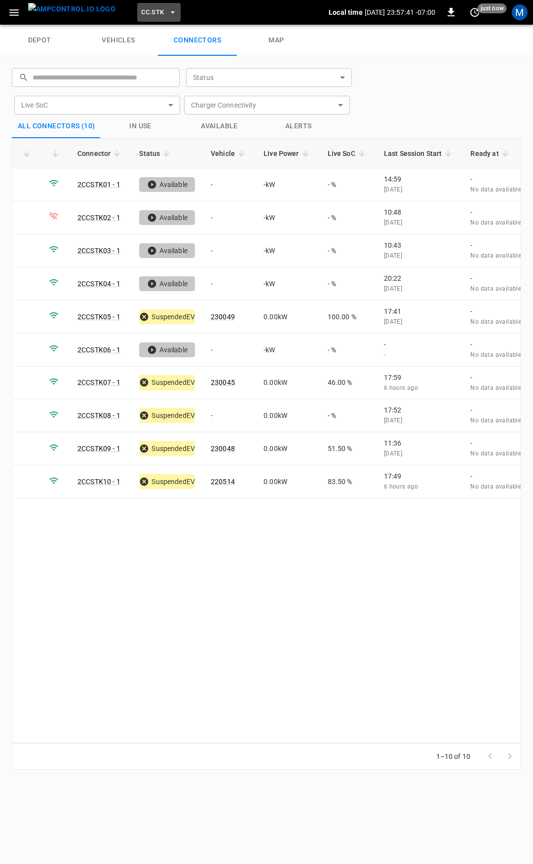
click at [150, 8] on button "CC.STK" at bounding box center [158, 12] width 43 height 19
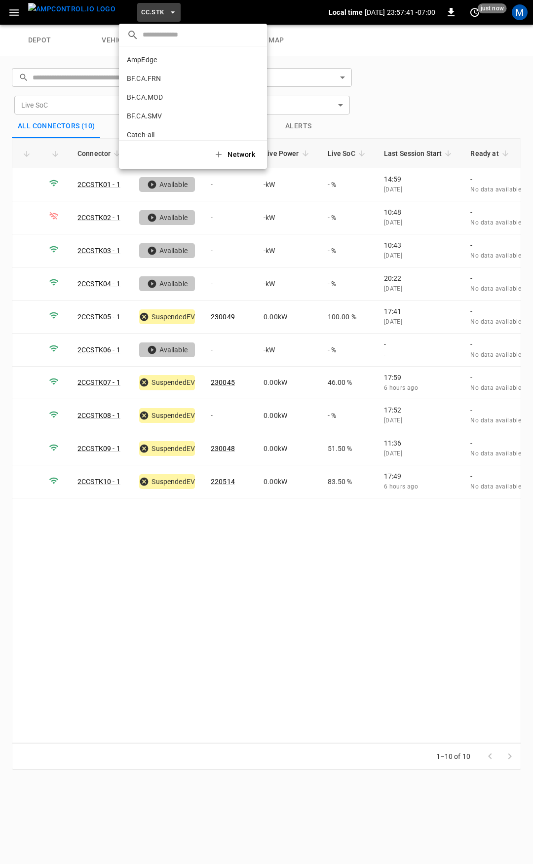
scroll to position [278, 0]
click at [6, 17] on div at bounding box center [266, 432] width 533 height 864
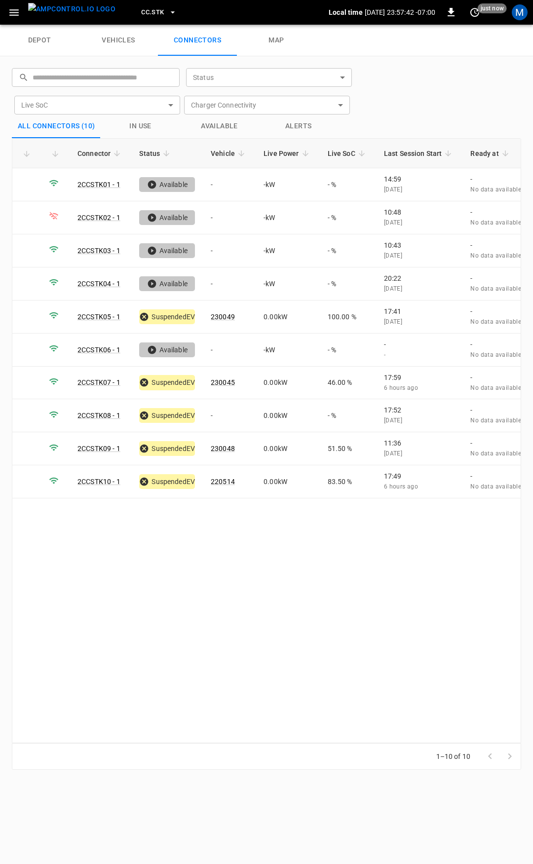
click at [12, 16] on div "​ AmpEdge a766 ... BF.CA.FRN 61c8 ... BF.CA.MOD 026b ... BF.CA.SMV df61 ... Cat…" at bounding box center [266, 432] width 533 height 864
click at [13, 9] on icon "button" at bounding box center [13, 12] width 9 height 6
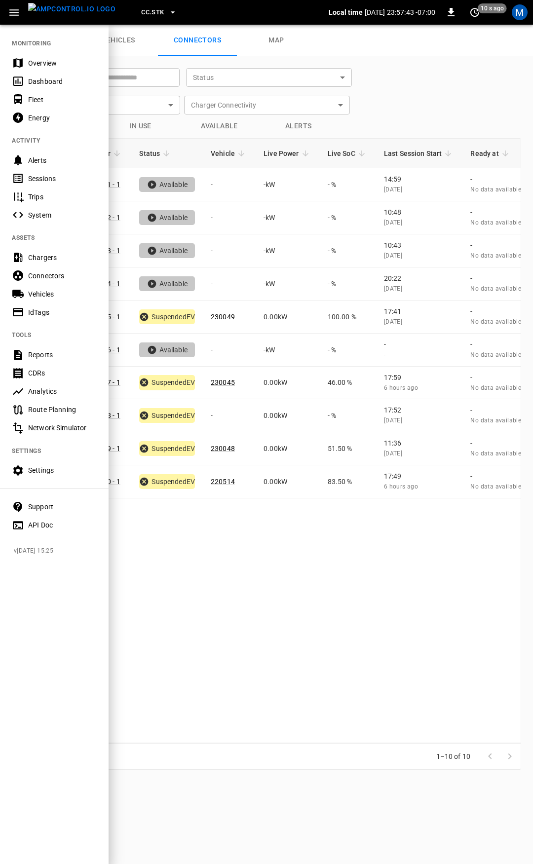
click at [45, 59] on div "Overview" at bounding box center [62, 63] width 69 height 10
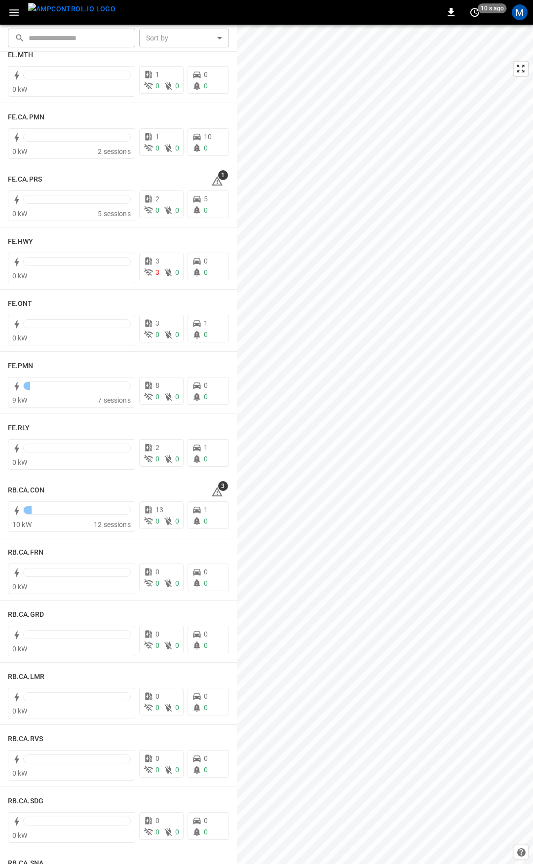
scroll to position [896, 0]
click at [212, 181] on icon at bounding box center [217, 181] width 12 height 12
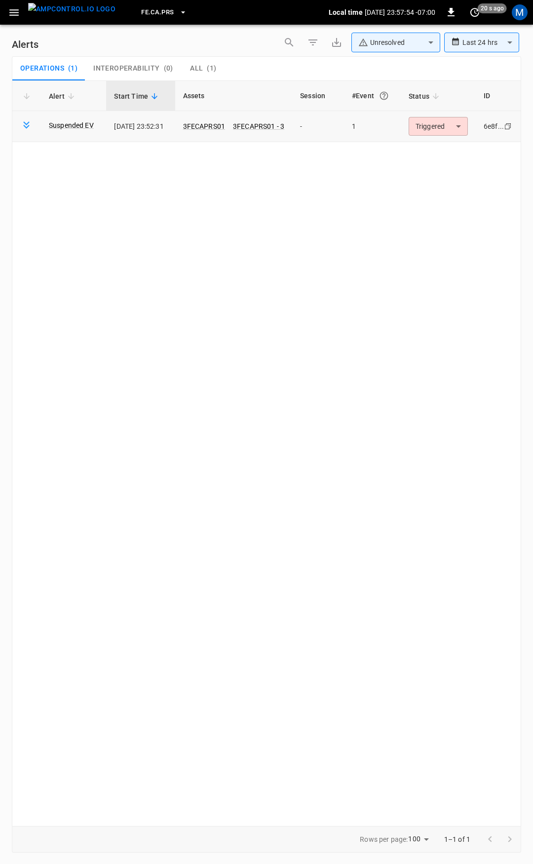
click at [425, 122] on body "**********" at bounding box center [266, 430] width 533 height 861
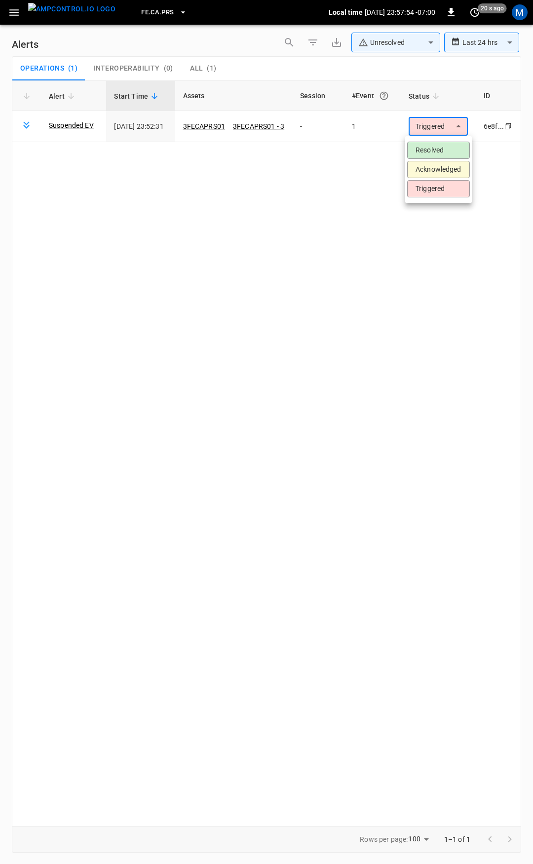
drag, startPoint x: 435, startPoint y: 145, endPoint x: 423, endPoint y: 148, distance: 12.1
click at [436, 148] on li "Resolved" at bounding box center [438, 150] width 63 height 17
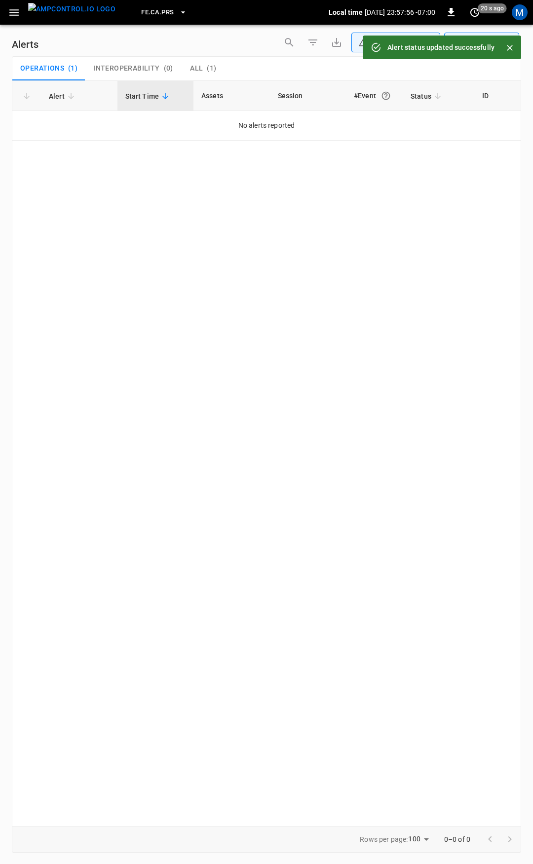
click at [9, 14] on icon "button" at bounding box center [14, 12] width 12 height 12
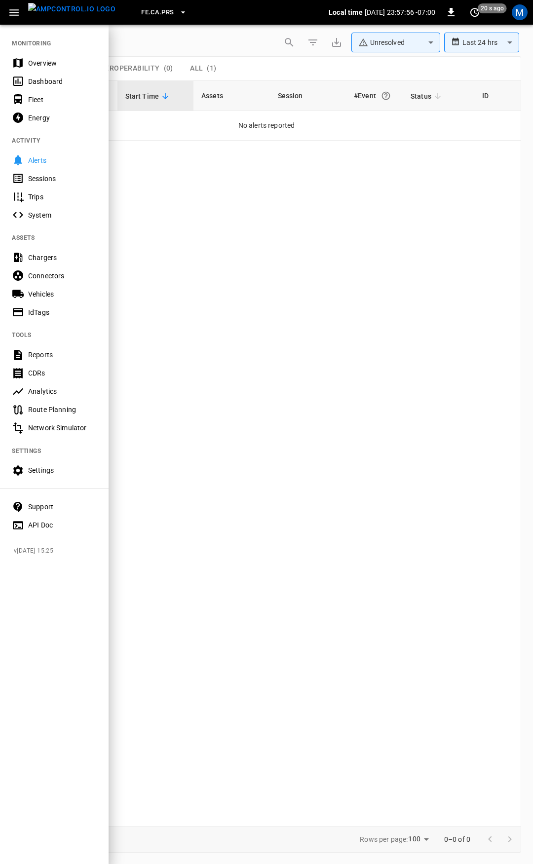
click at [39, 61] on div "Overview" at bounding box center [62, 63] width 69 height 10
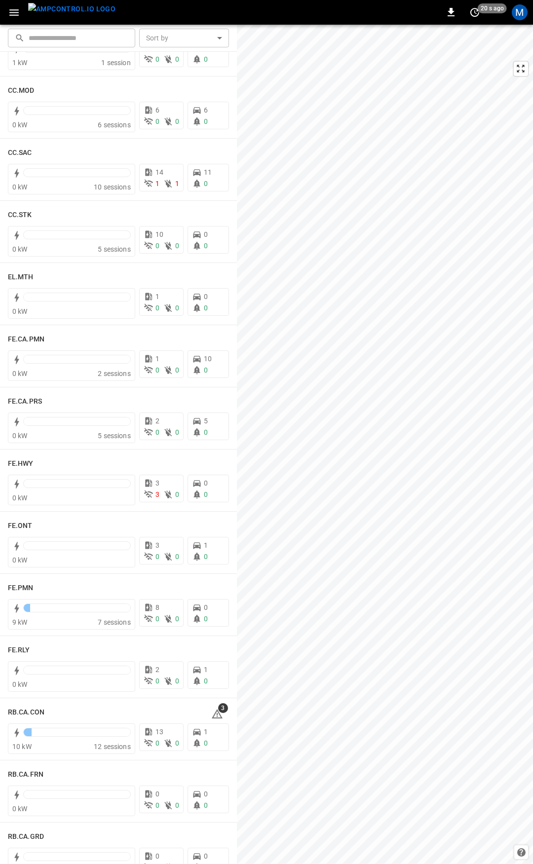
scroll to position [743, 0]
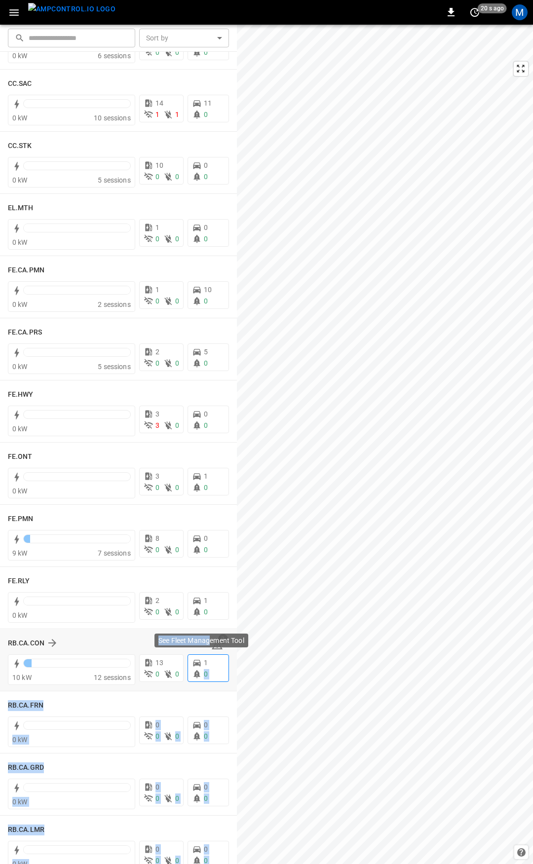
drag, startPoint x: 211, startPoint y: 639, endPoint x: 217, endPoint y: 656, distance: 17.8
click at [217, 656] on body "0 20 s ago M ​ ​ Sort by ​ Sort by CC.FRN 6 kW 10 sessions 13 1 0 9 0 CC.LIV 1 …" at bounding box center [266, 432] width 533 height 864
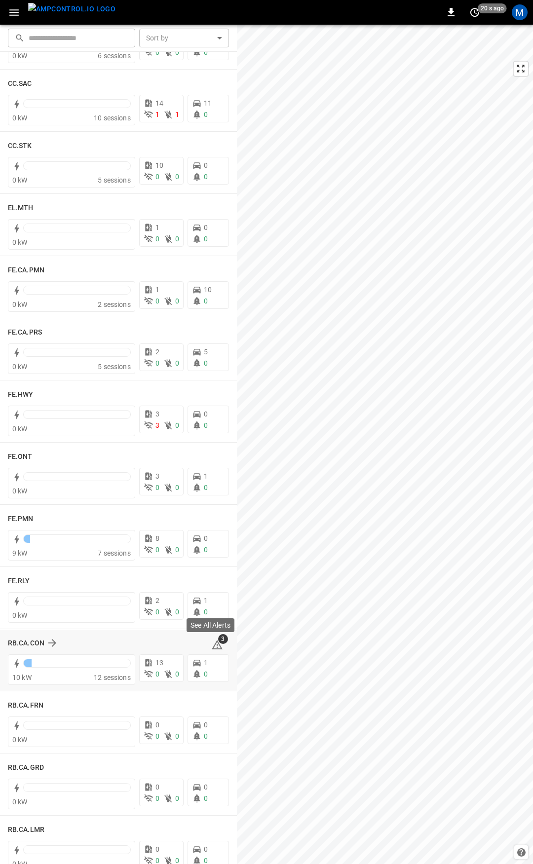
click at [211, 642] on icon at bounding box center [217, 645] width 12 height 12
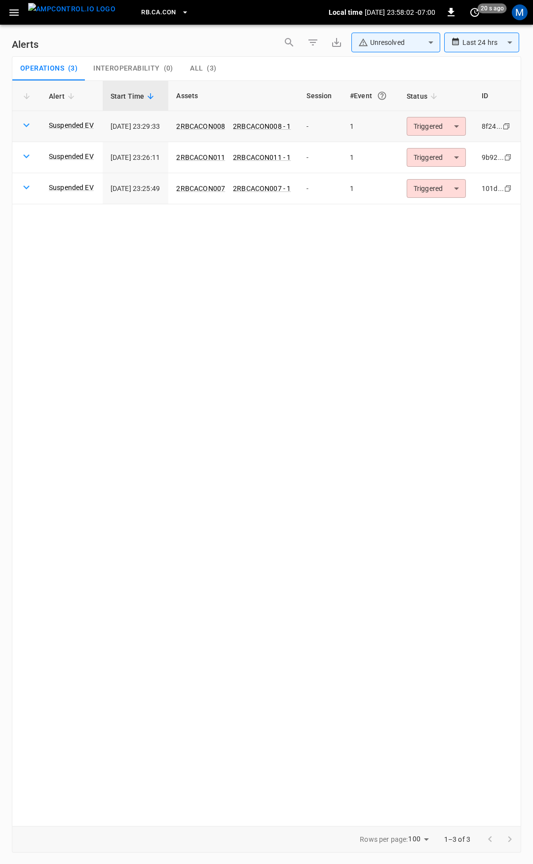
click at [447, 128] on body "**********" at bounding box center [266, 430] width 533 height 861
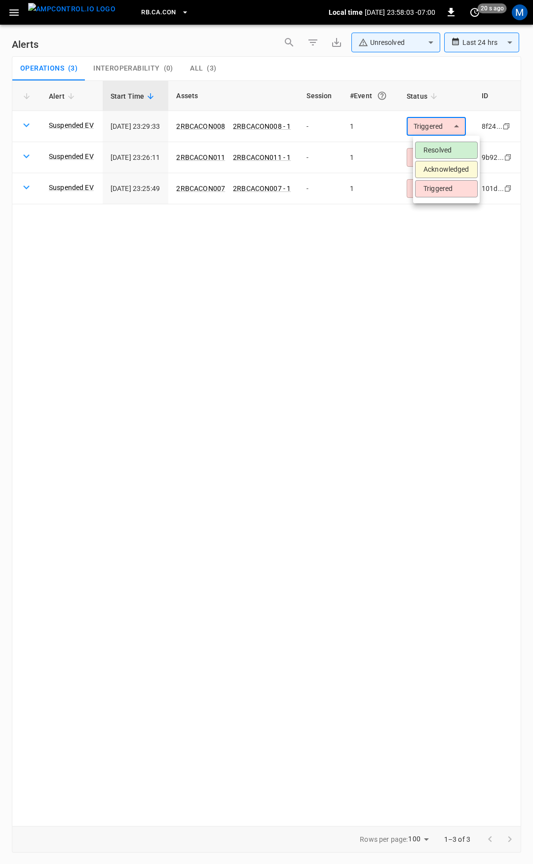
click at [442, 143] on li "Resolved" at bounding box center [446, 150] width 63 height 17
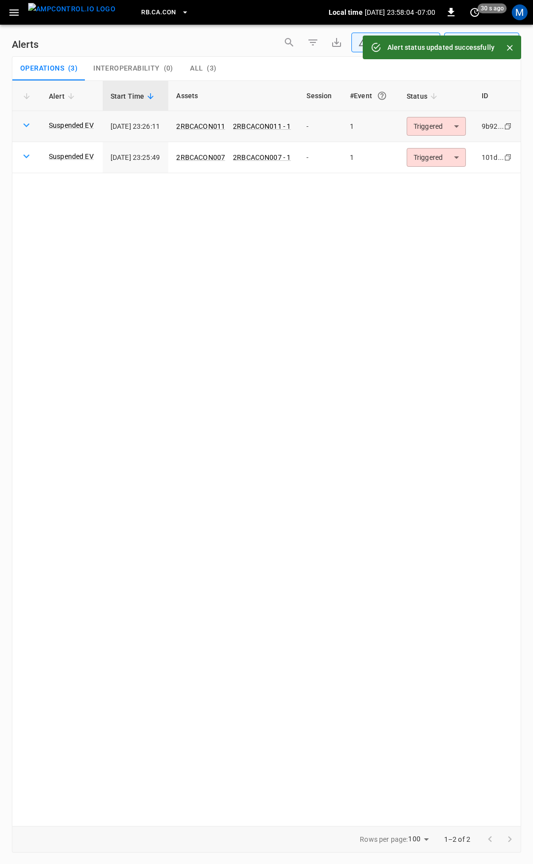
click at [448, 126] on body "**********" at bounding box center [266, 430] width 533 height 861
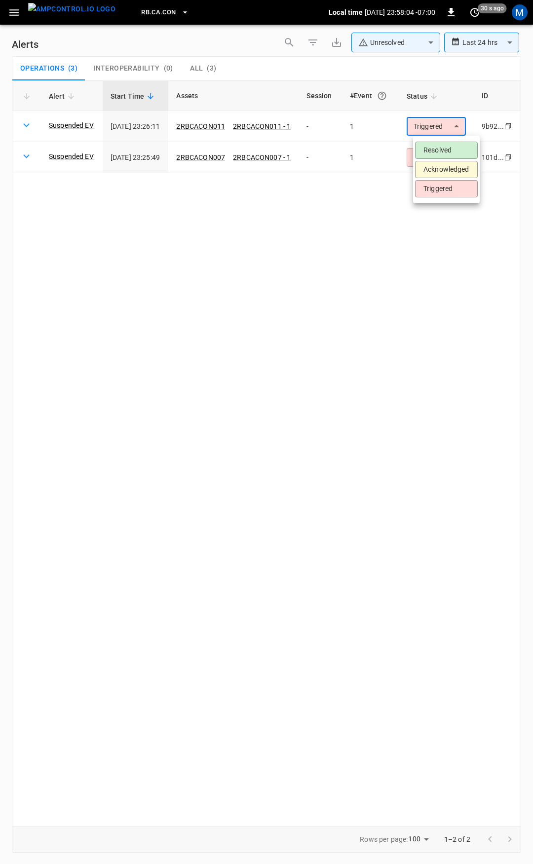
click at [451, 150] on li "Resolved" at bounding box center [446, 150] width 63 height 17
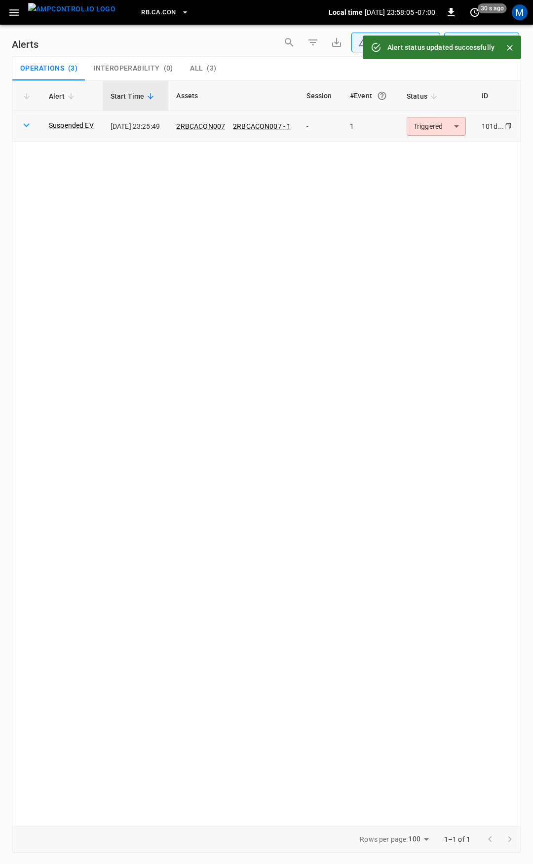
click at [449, 125] on body "**********" at bounding box center [266, 430] width 533 height 861
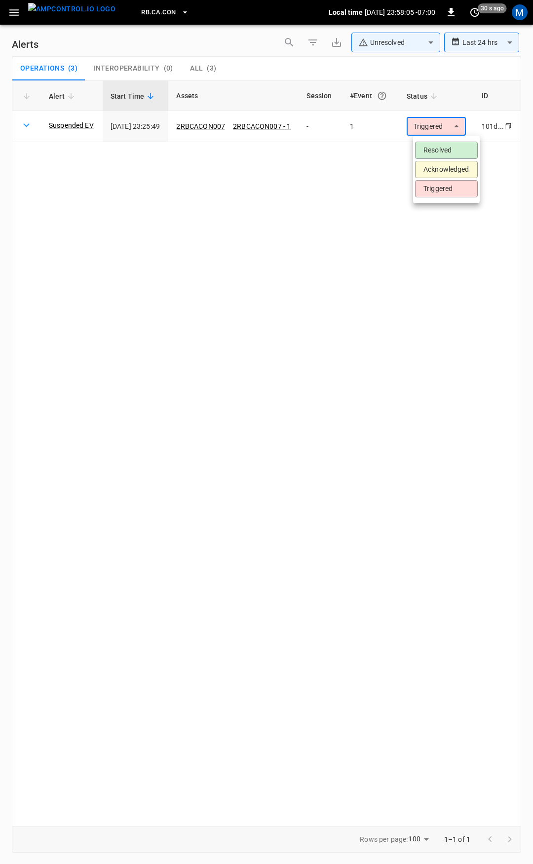
click at [452, 142] on ul "Resolved Acknowledged Triggered" at bounding box center [446, 170] width 67 height 68
click at [454, 145] on li "Resolved" at bounding box center [446, 150] width 63 height 17
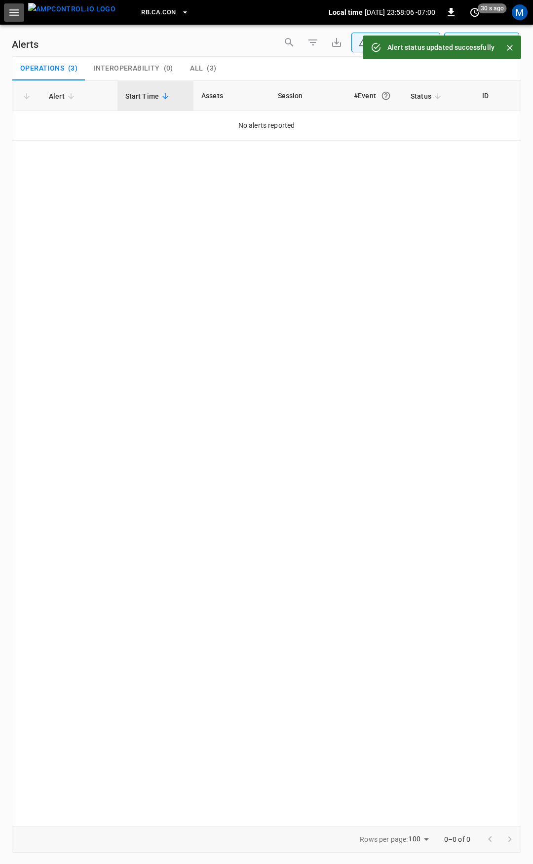
click at [15, 15] on icon "button" at bounding box center [13, 12] width 9 height 6
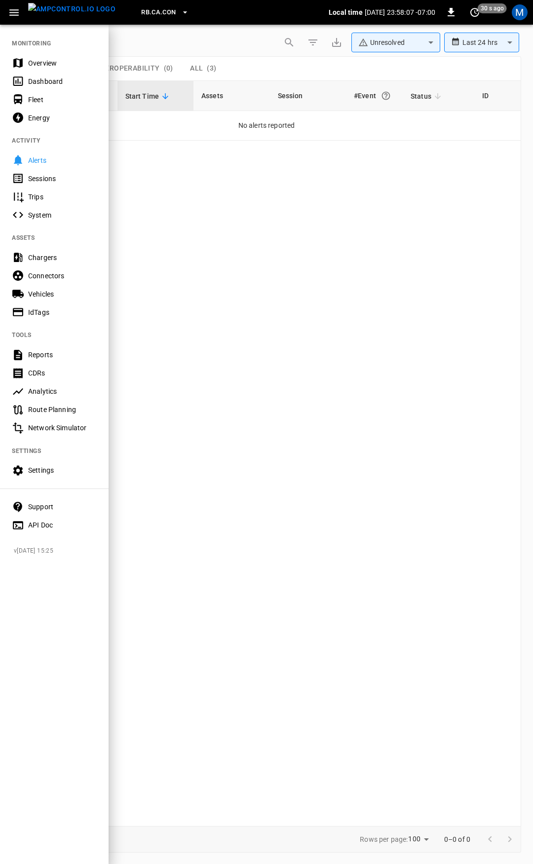
click at [39, 62] on div "Overview" at bounding box center [62, 63] width 69 height 10
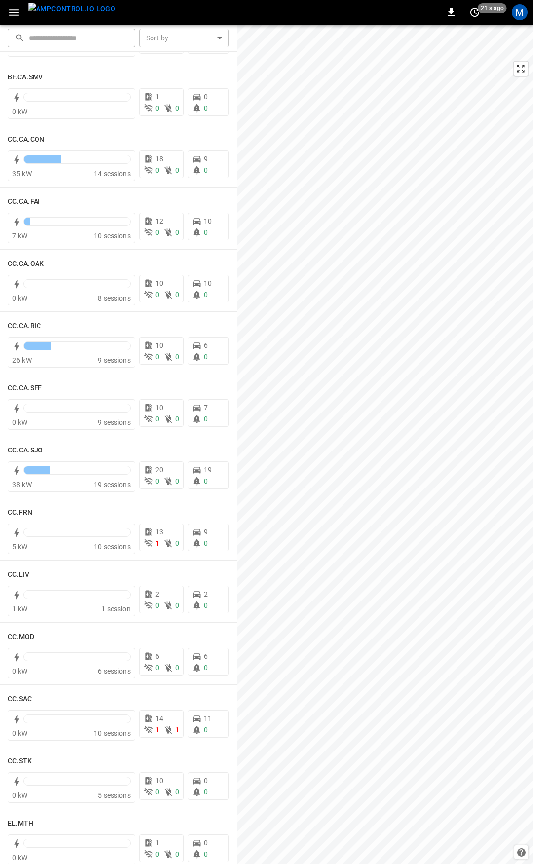
scroll to position [123, 0]
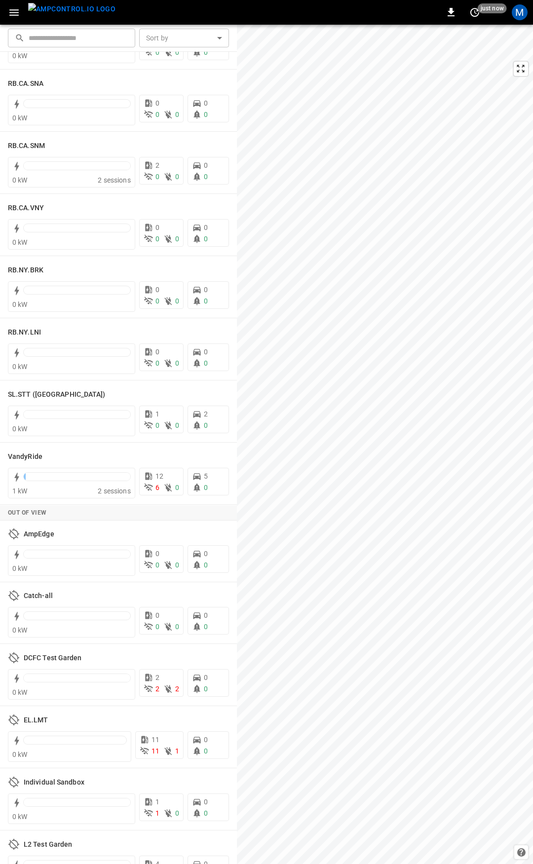
scroll to position [1695, 0]
